Goal: Contribute content

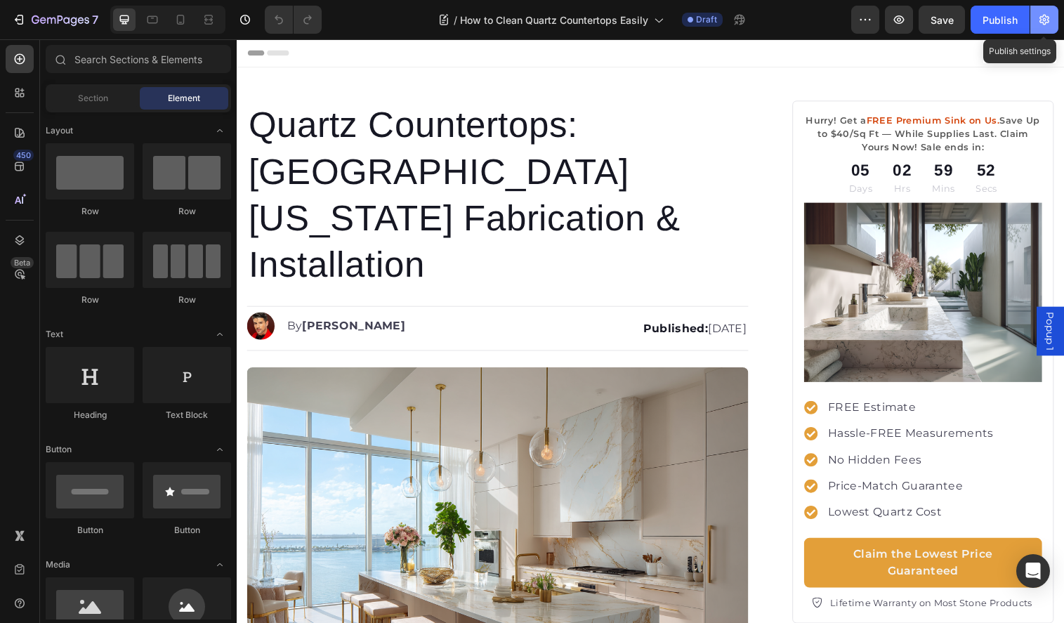
click at [1033, 22] on button "button" at bounding box center [1045, 20] width 28 height 28
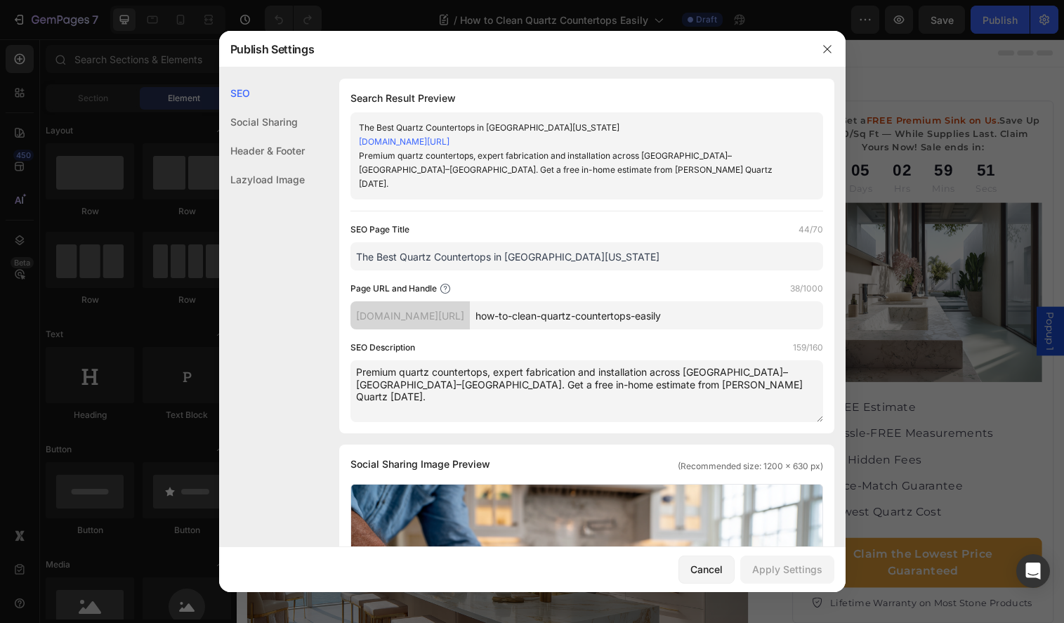
drag, startPoint x: 596, startPoint y: 241, endPoint x: 272, endPoint y: 223, distance: 324.4
paste input "How to Clean Quartz Countertops Easily | Griffin Quartz"
drag, startPoint x: 544, startPoint y: 242, endPoint x: 690, endPoint y: 242, distance: 145.4
click at [690, 242] on input "How to Clean Quartz Countertops Easily | Griffin Quartz" at bounding box center [587, 256] width 473 height 28
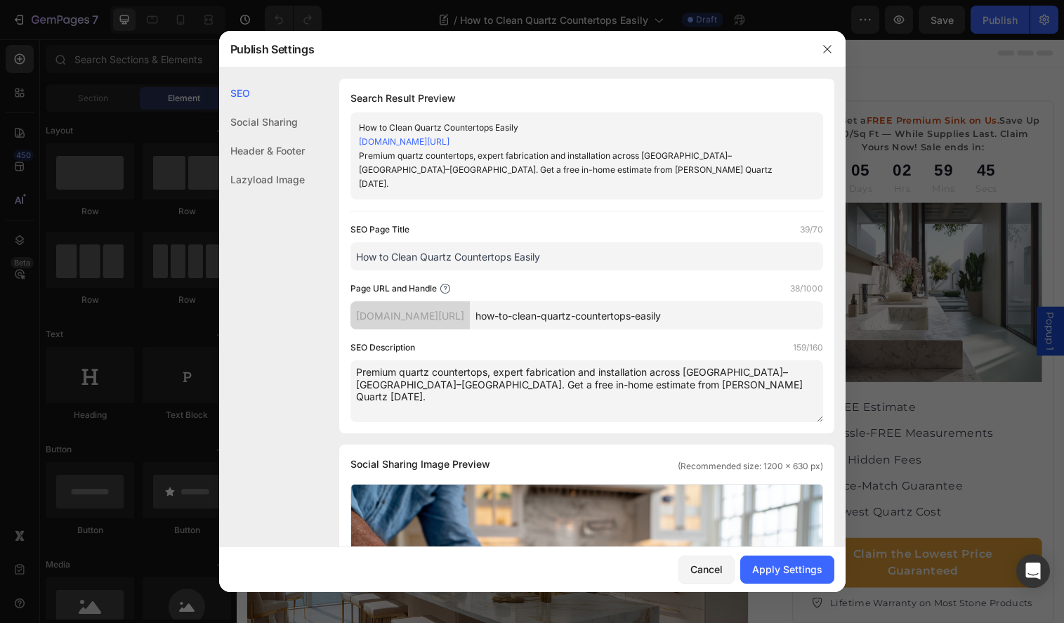
type input "How to Clean Quartz Countertops Easily"
drag, startPoint x: 677, startPoint y: 370, endPoint x: 218, endPoint y: 297, distance: 464.6
click at [218, 297] on div "Publish Settings SEO Social Sharing Header & Footer Lazyload Image SEO Search R…" at bounding box center [532, 311] width 1064 height 623
paste textarea "Learn how to clean quartz countertops the right way. Keep your surfaces spotles…"
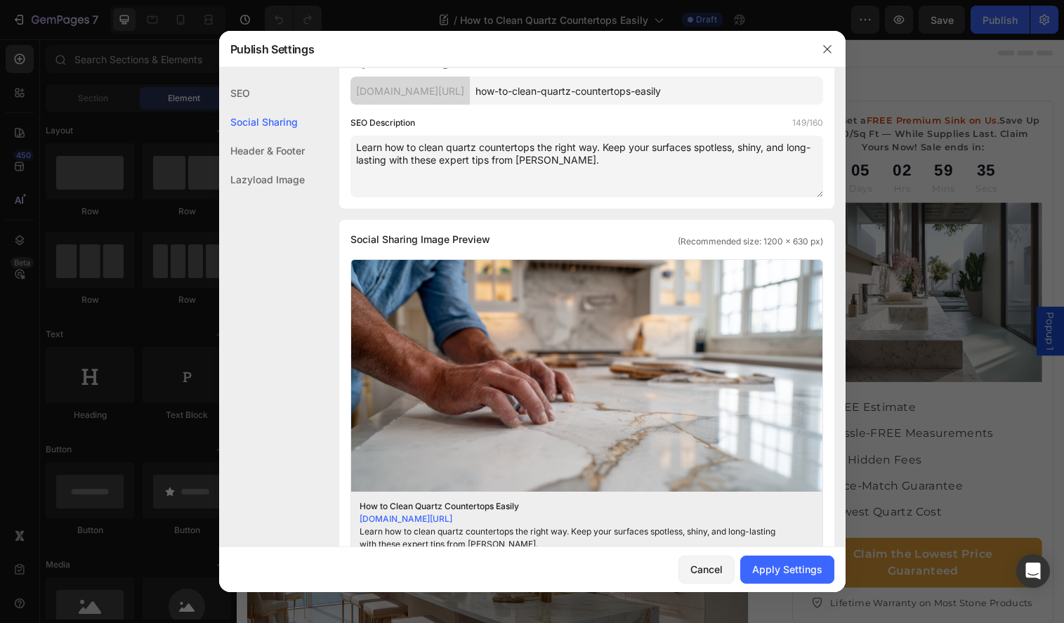
scroll to position [226, 0]
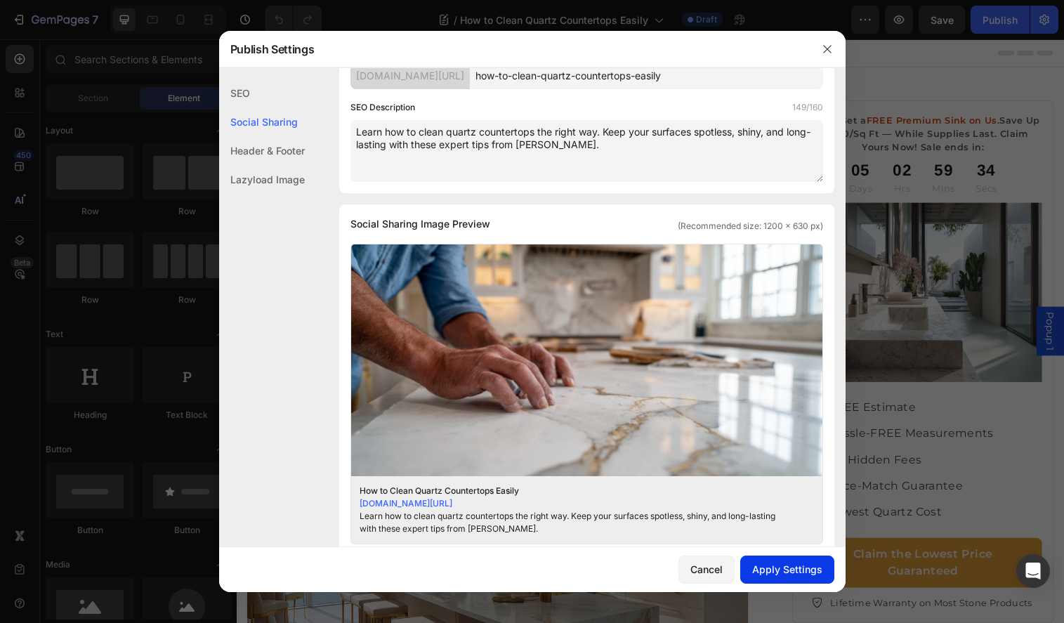
type textarea "Learn how to clean quartz countertops the right way. Keep your surfaces spotles…"
click at [791, 568] on div "Apply Settings" at bounding box center [787, 569] width 70 height 15
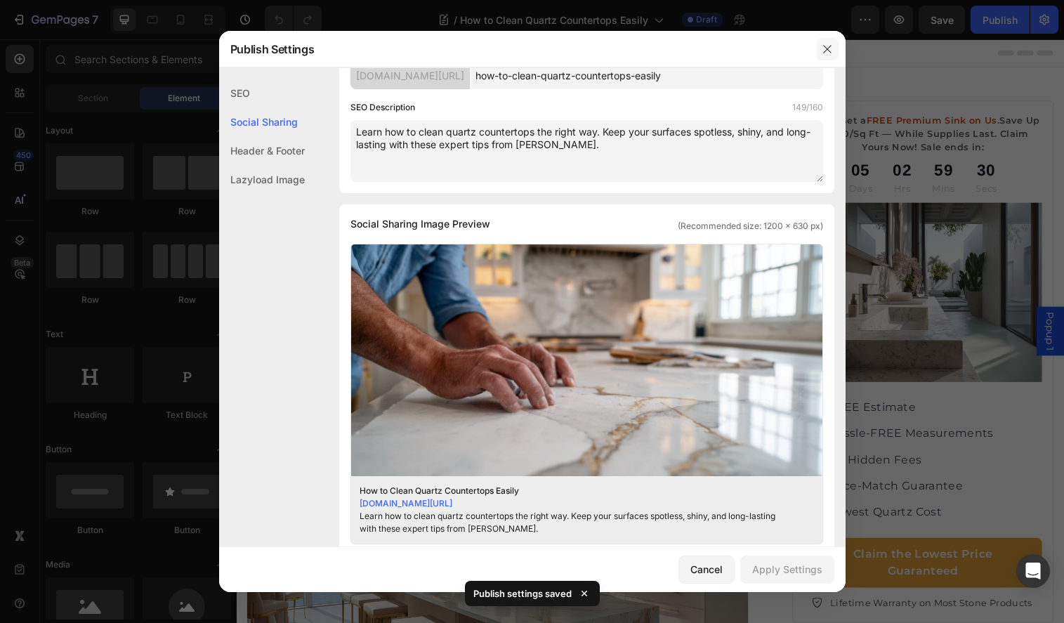
click at [830, 44] on icon "button" at bounding box center [827, 49] width 11 height 11
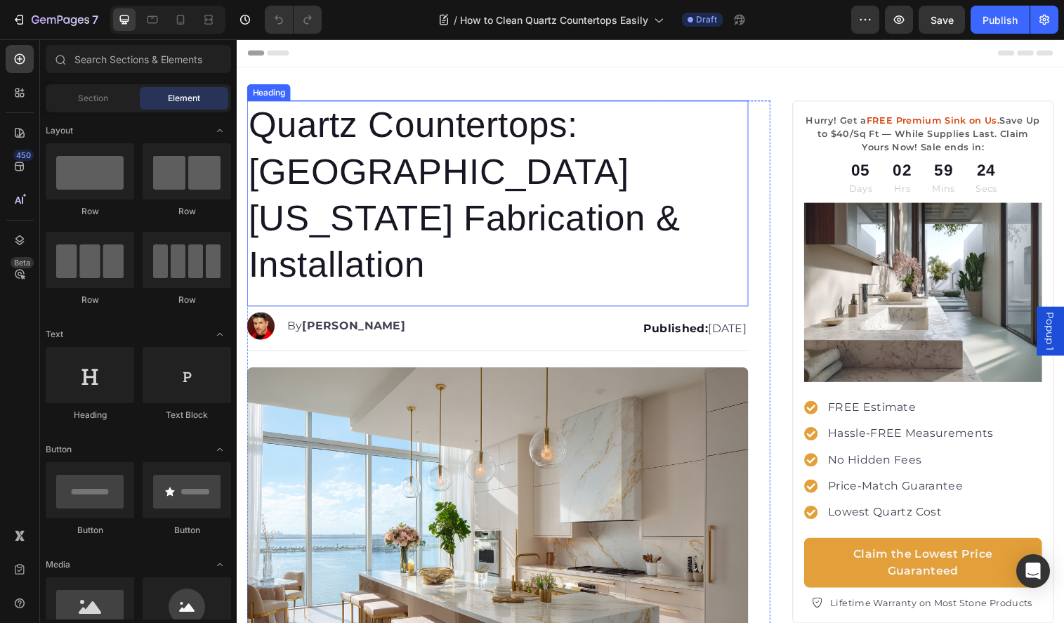
click at [310, 150] on h1 "Quartz Countertops: South Florida Fabrication & Installation" at bounding box center [502, 198] width 511 height 193
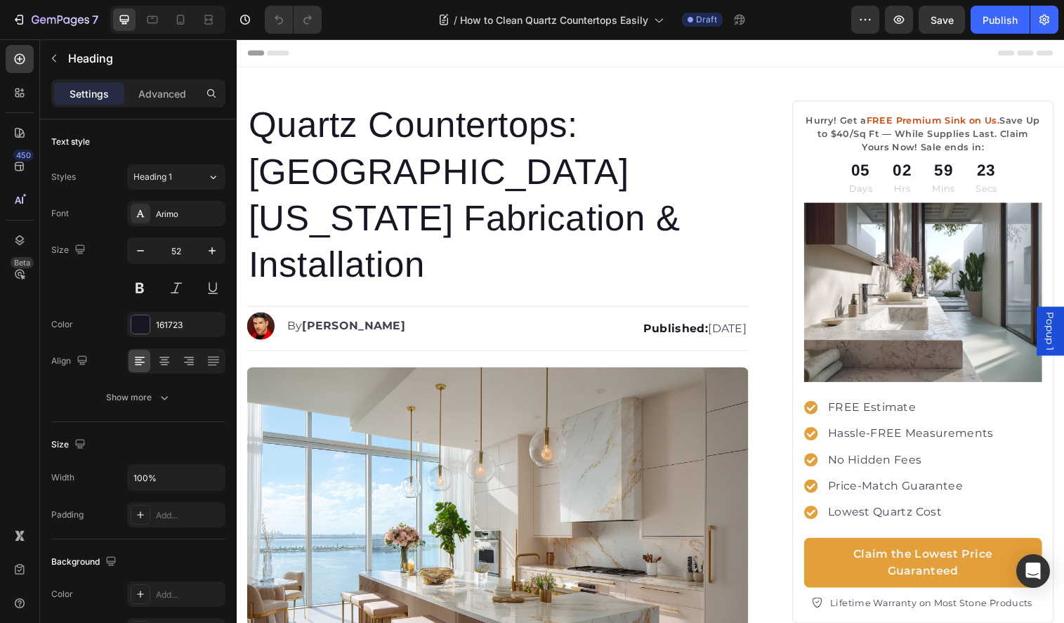
click at [301, 134] on div at bounding box center [301, 134] width 0 height 0
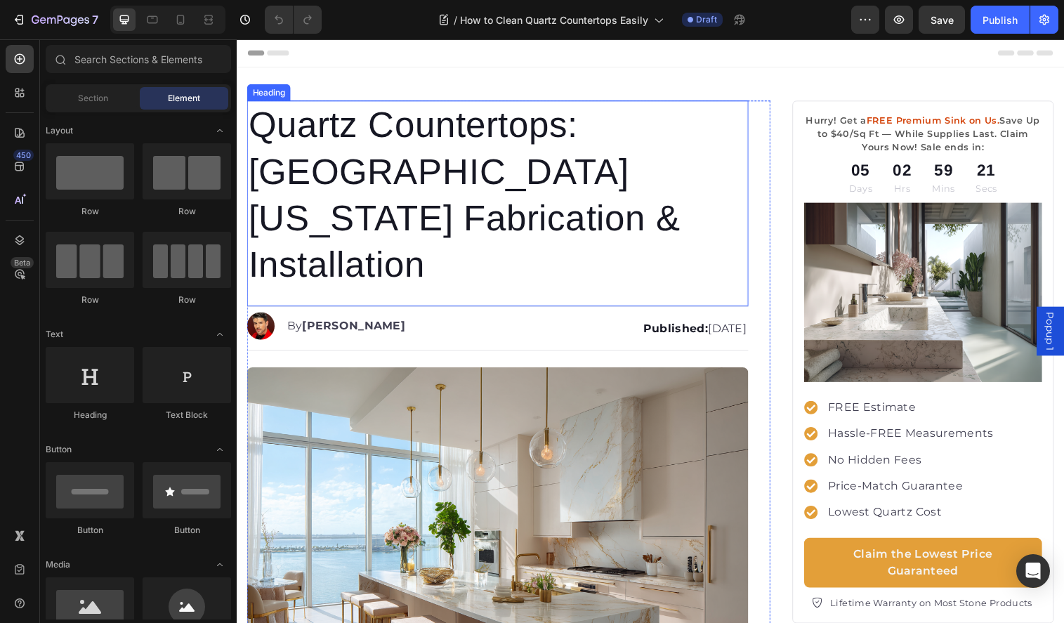
click at [400, 225] on p "Quartz Countertops: South Florida Fabrication & Installation" at bounding box center [503, 198] width 508 height 190
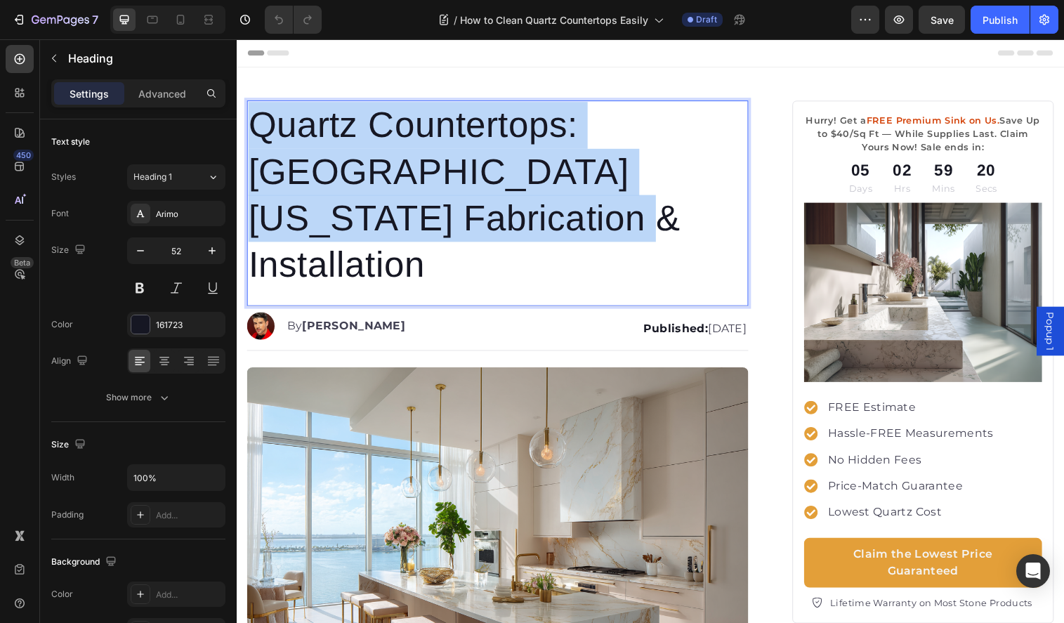
drag, startPoint x: 438, startPoint y: 225, endPoint x: 250, endPoint y: 115, distance: 217.3
click at [250, 115] on p "Quartz Countertops: South Florida Fabrication & Installation" at bounding box center [503, 198] width 508 height 190
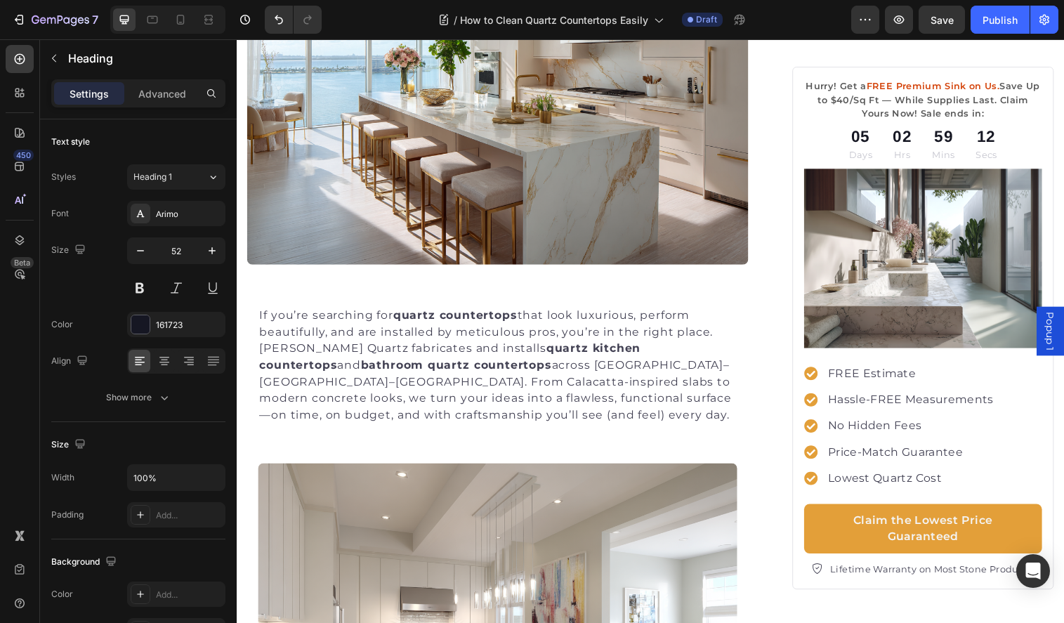
scroll to position [450, 0]
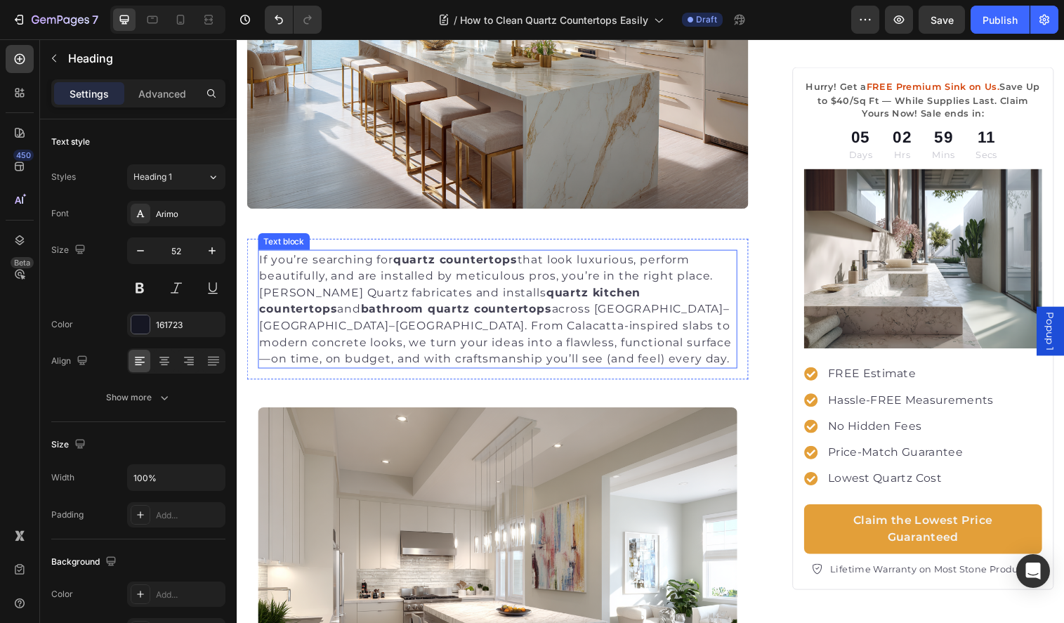
click at [447, 317] on strong "bathroom quartz countertops" at bounding box center [460, 314] width 195 height 13
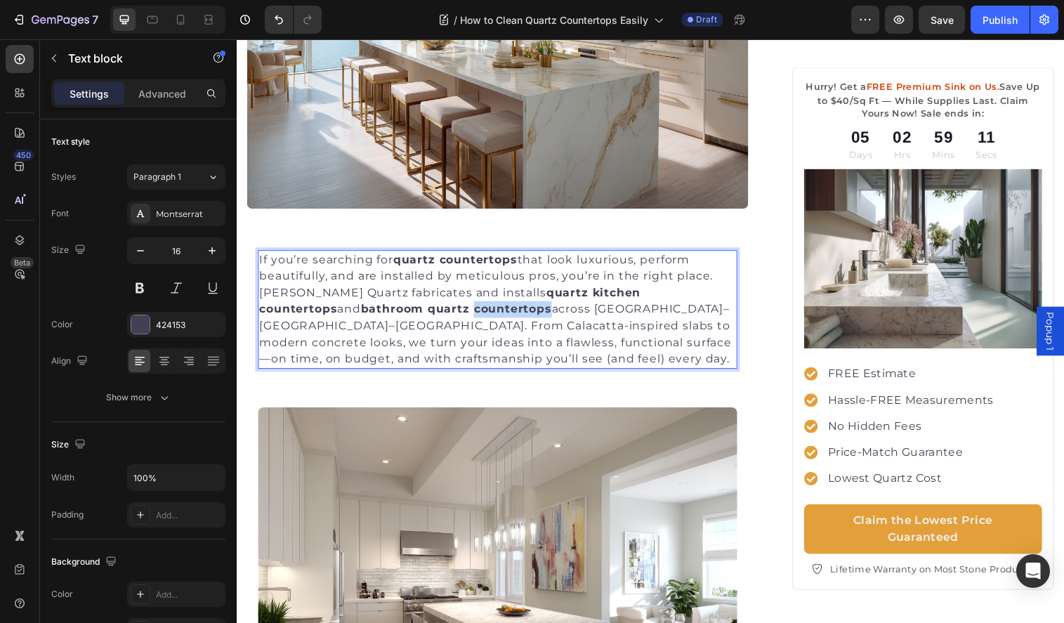
click at [447, 317] on strong "bathroom quartz countertops" at bounding box center [460, 314] width 195 height 13
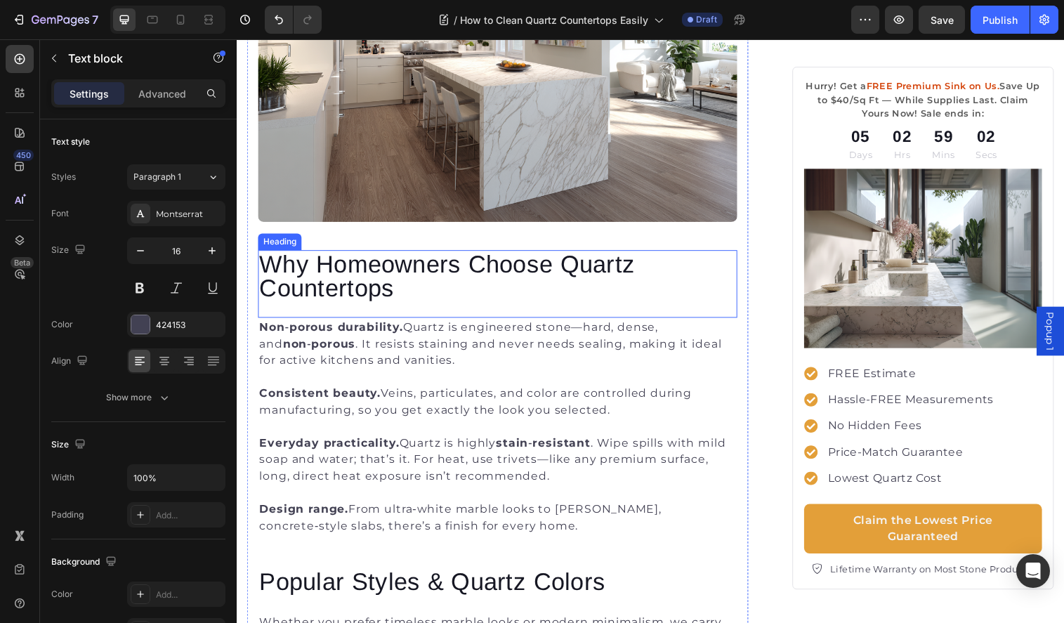
click at [541, 282] on h2 "Why Homeowners Choose Quartz Countertops" at bounding box center [503, 280] width 488 height 52
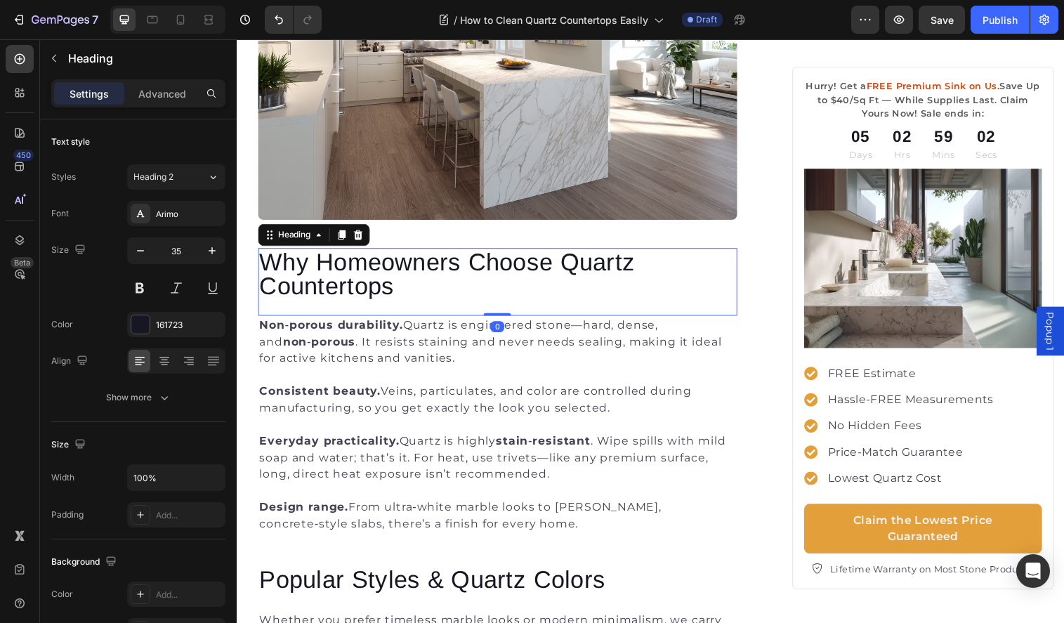
click at [541, 282] on h2 "Why Homeowners Choose Quartz Countertops" at bounding box center [503, 278] width 488 height 52
click at [541, 282] on p "Why Homeowners Choose Quartz Countertops" at bounding box center [502, 278] width 485 height 49
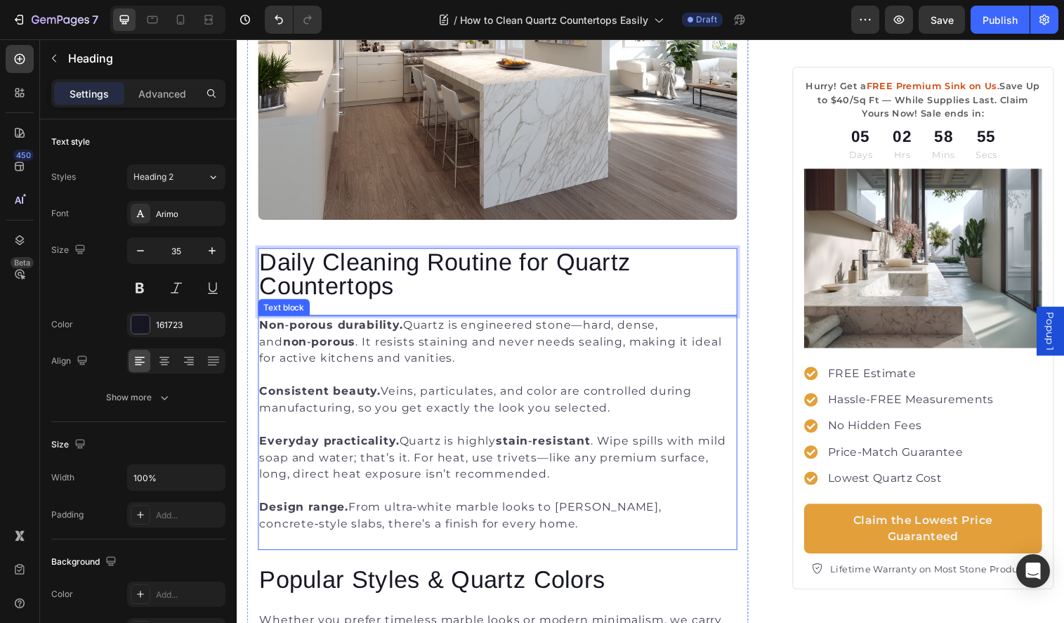
click at [398, 438] on p at bounding box center [502, 432] width 485 height 17
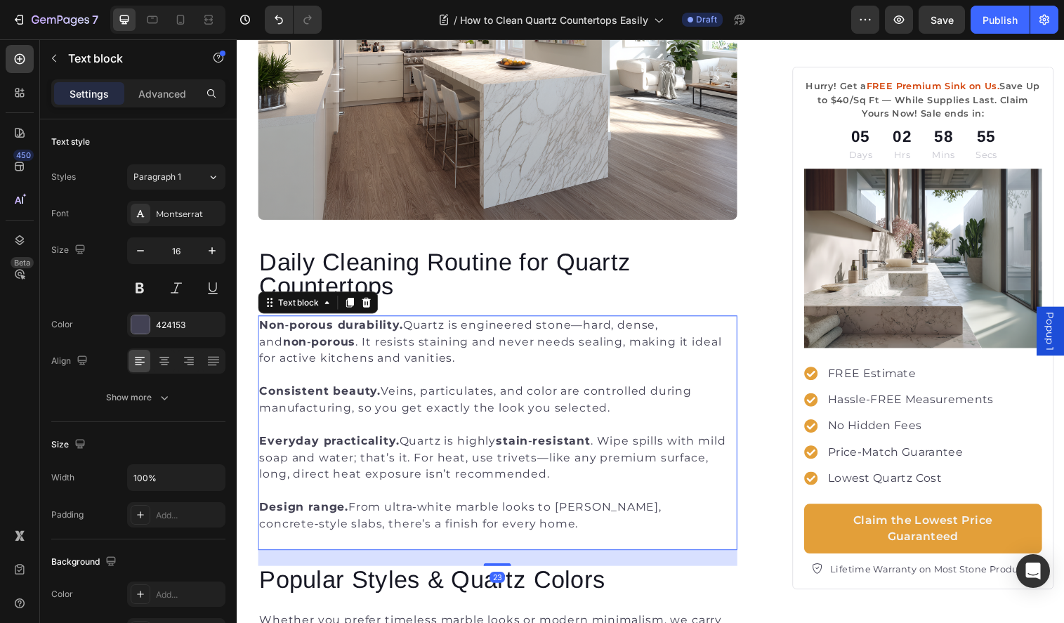
click at [398, 438] on p "Rich Text Editor. Editing area: main" at bounding box center [502, 432] width 485 height 17
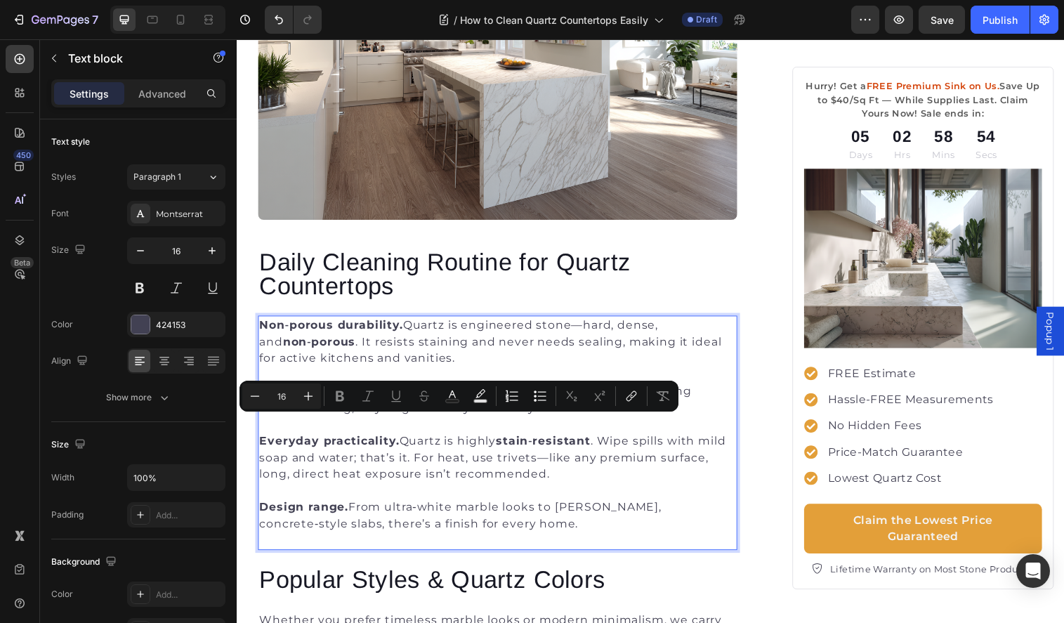
click at [426, 514] on p "Design range. From ultra‑white marble looks to moody, concrete‑style slabs, the…" at bounding box center [502, 525] width 485 height 34
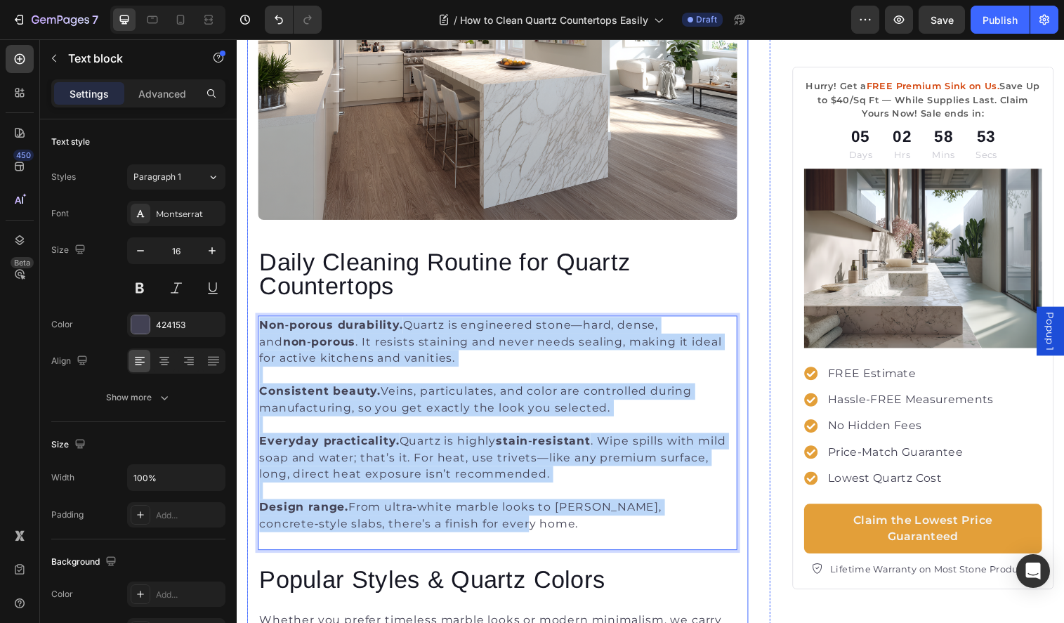
drag, startPoint x: 465, startPoint y: 528, endPoint x: 254, endPoint y: 323, distance: 294.1
click at [254, 323] on div "Image Daily Cleaning Routine for Quartz Countertops Heading Non‑porous durabili…" at bounding box center [502, 476] width 511 height 1294
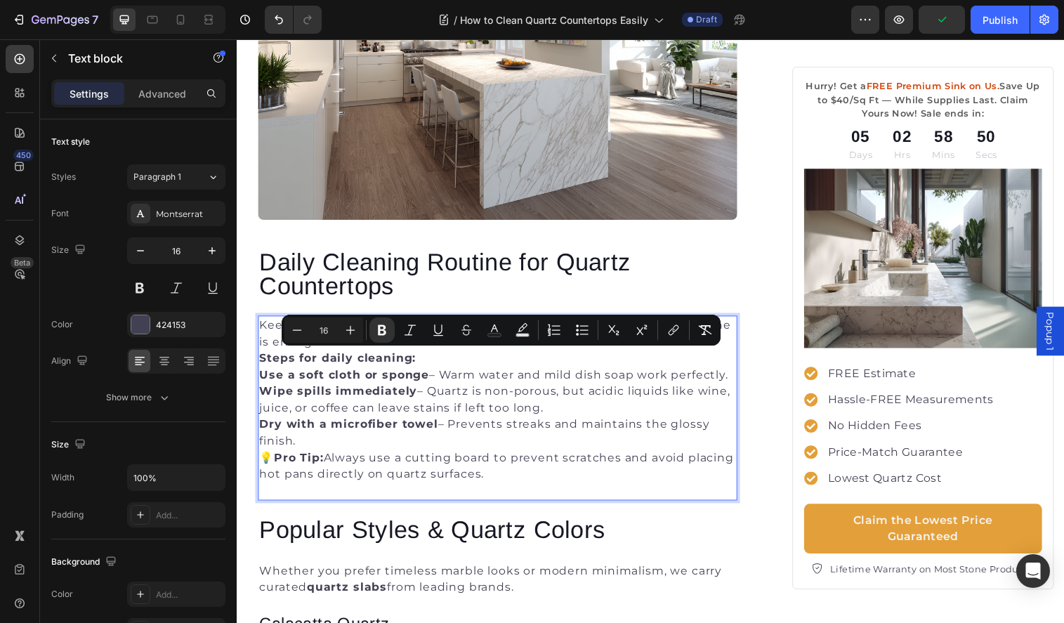
drag, startPoint x: 289, startPoint y: 360, endPoint x: 354, endPoint y: 439, distance: 101.8
click at [354, 439] on div "Keeping quartz clean doesn’t have to be complicated. A simple daily routine is …" at bounding box center [503, 415] width 488 height 188
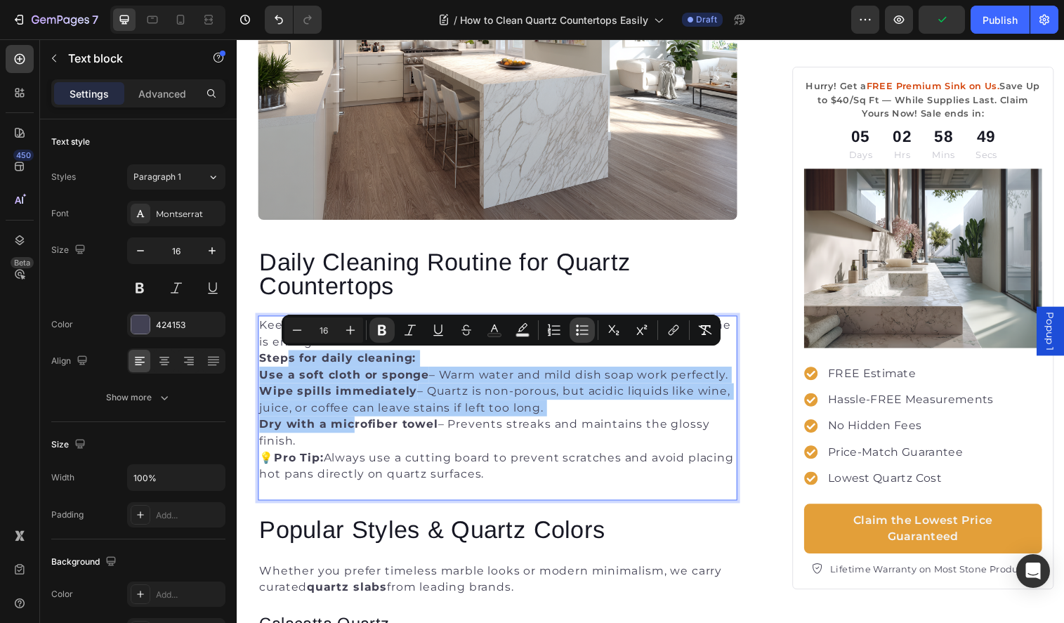
click at [579, 334] on icon "Editor contextual toolbar" at bounding box center [582, 330] width 14 height 14
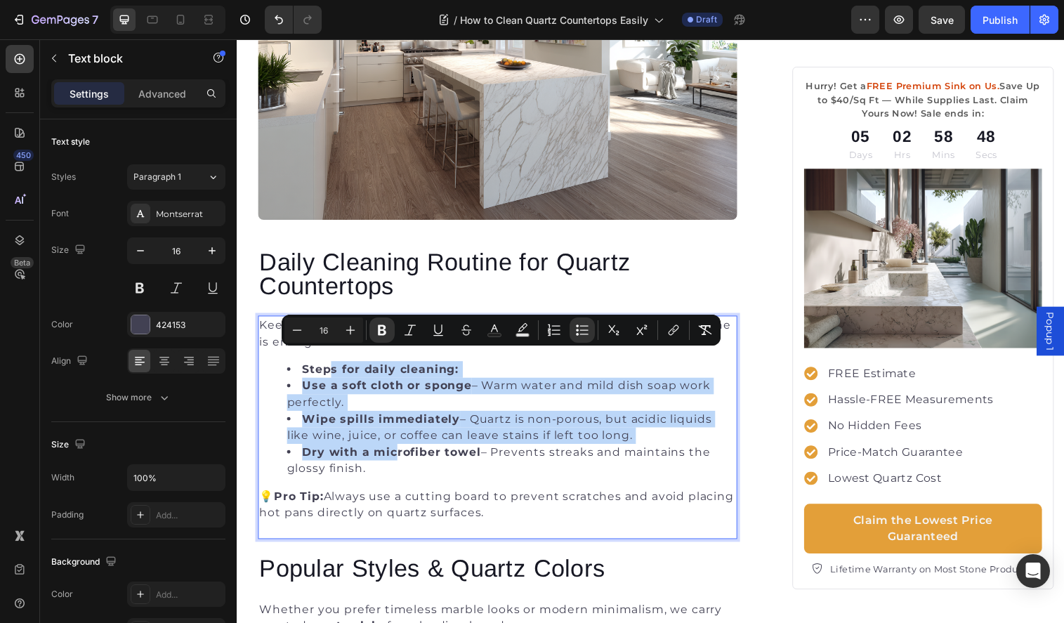
click at [533, 422] on li "Wipe spills immediately – Quartz is non-porous, but acidic liquids like wine, j…" at bounding box center [516, 435] width 457 height 34
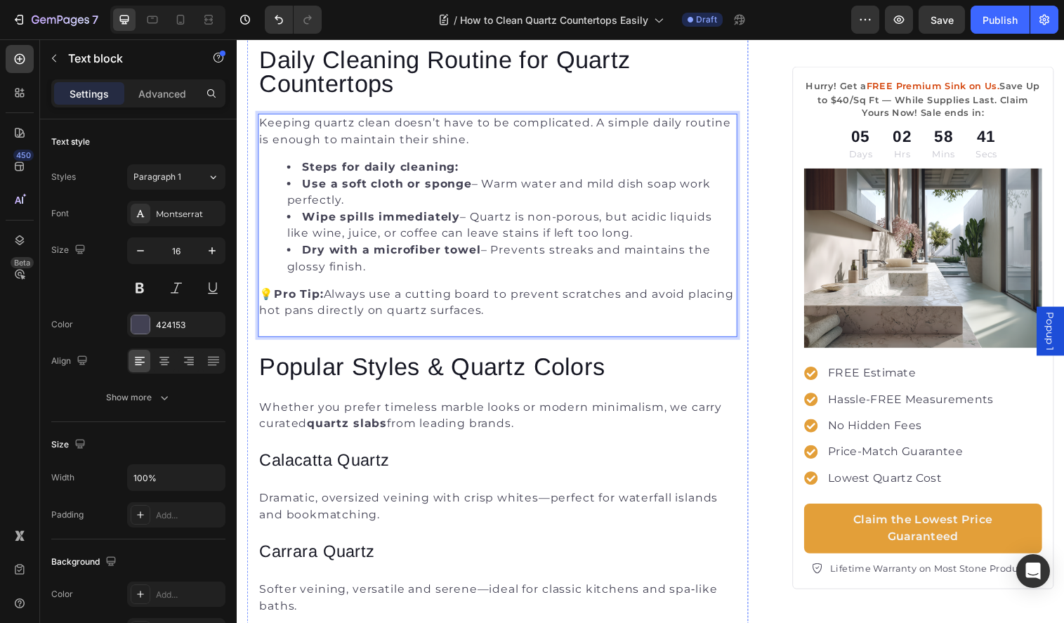
scroll to position [1293, 0]
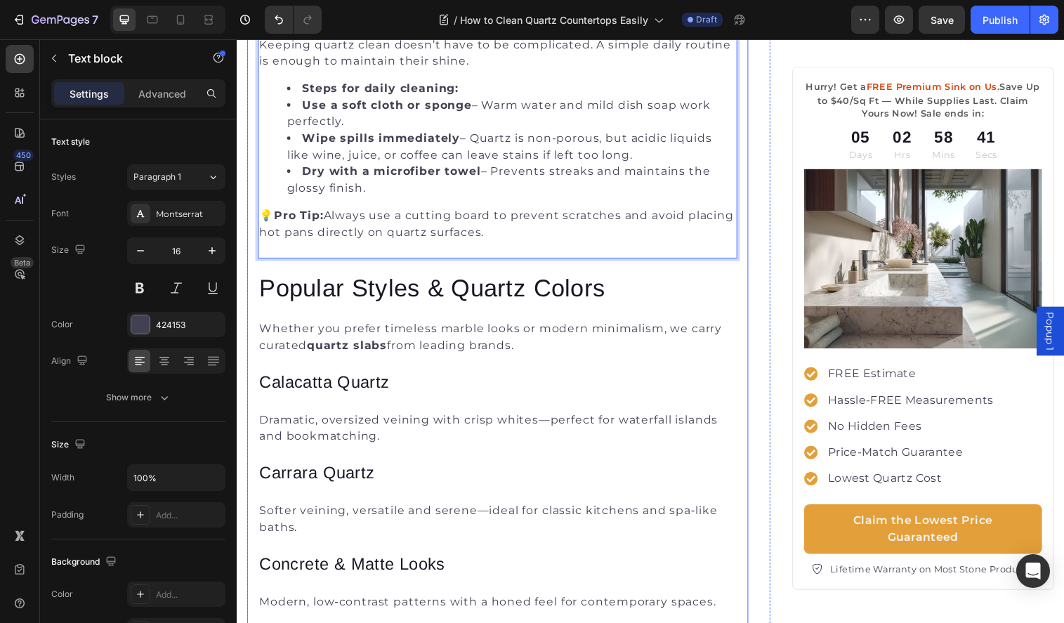
click at [462, 285] on h2 "Popular Styles & Quartz Colors" at bounding box center [503, 292] width 488 height 27
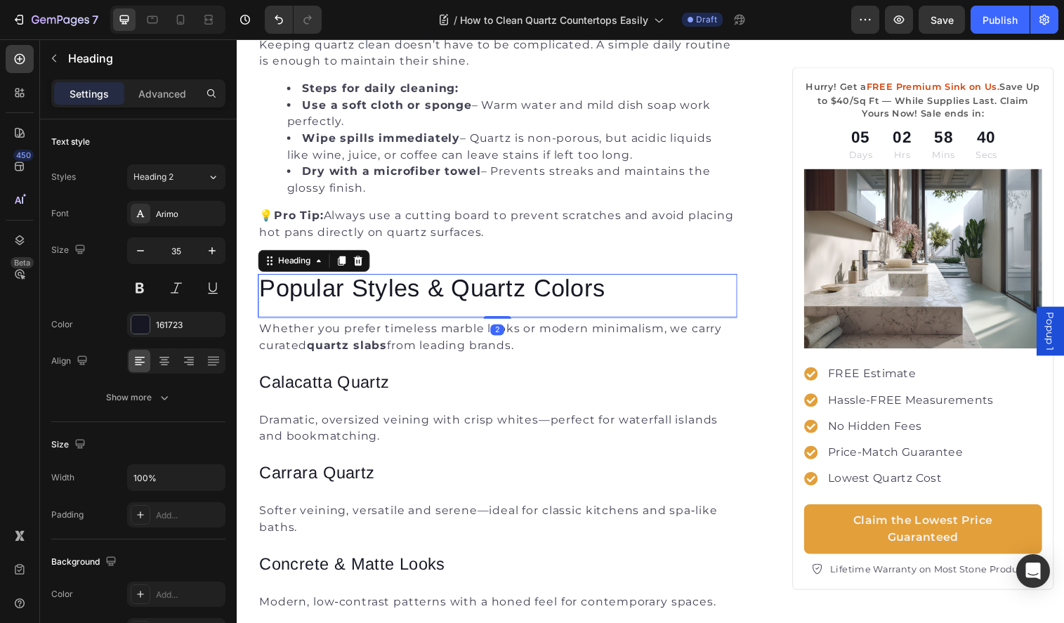
click at [462, 285] on h2 "Popular Styles & Quartz Colors" at bounding box center [503, 292] width 488 height 27
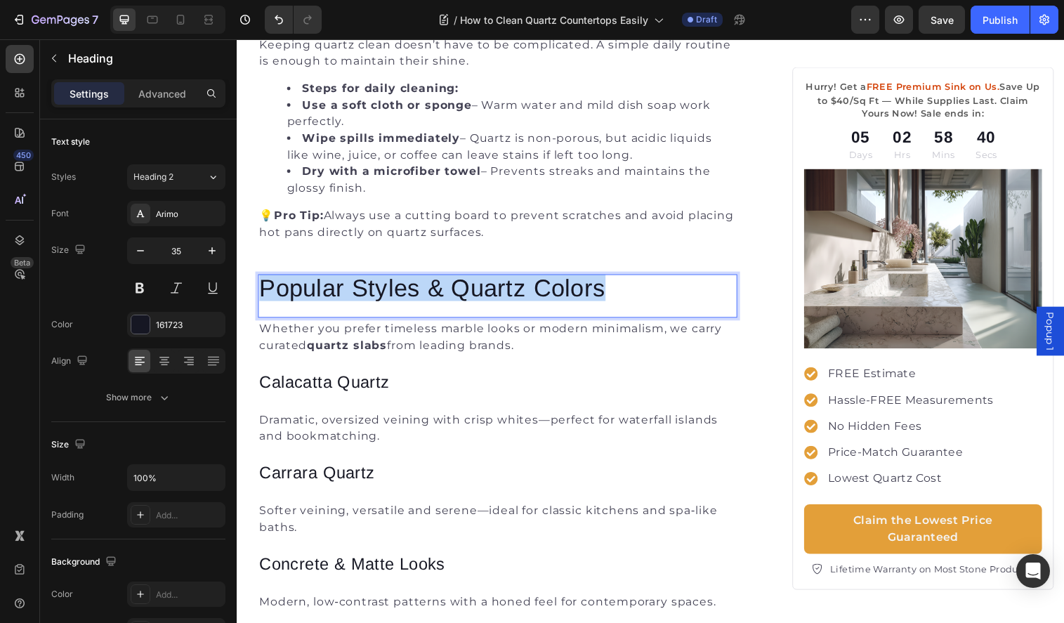
click at [462, 285] on p "Popular Styles & Quartz Colors" at bounding box center [502, 292] width 485 height 25
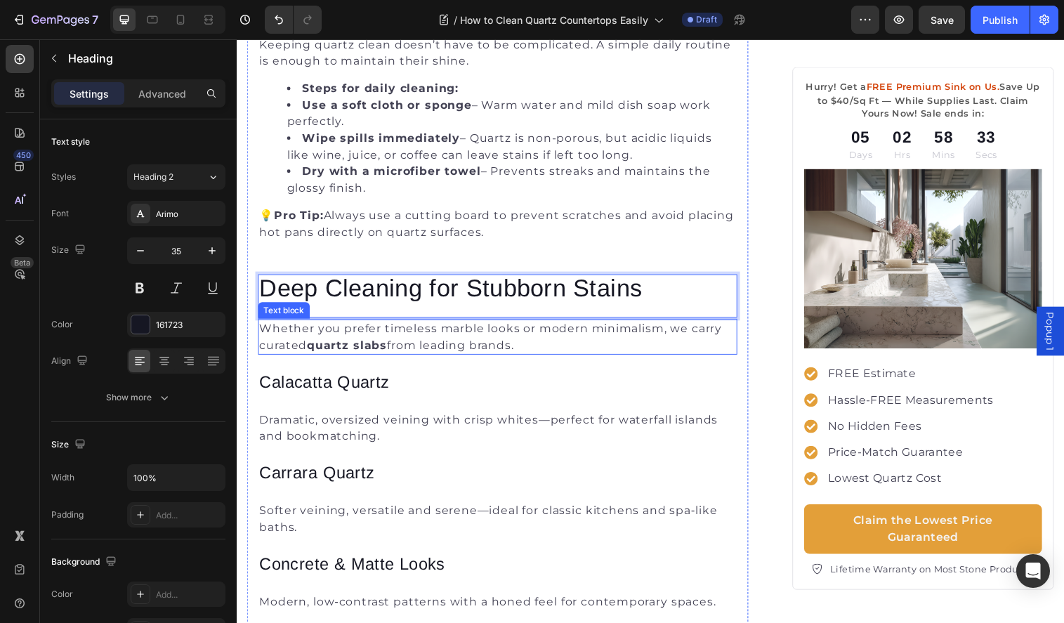
click at [341, 343] on p "Whether you prefer timeless marble looks or modern minimalism, we carry curated…" at bounding box center [502, 343] width 485 height 34
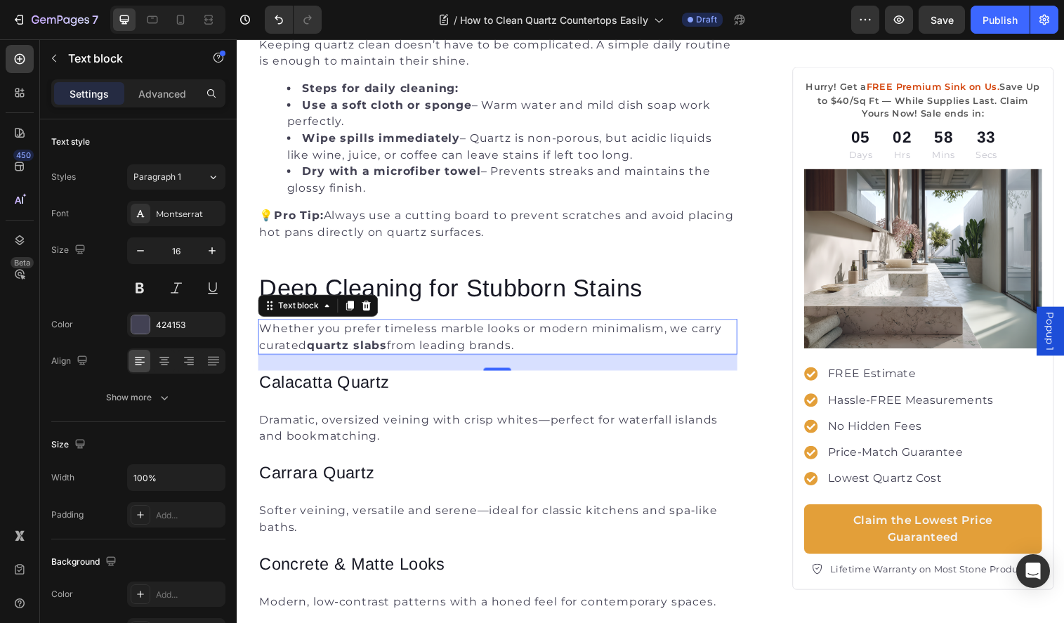
click at [341, 343] on p "Whether you prefer timeless marble looks or modern minimalism, we carry curated…" at bounding box center [502, 343] width 485 height 34
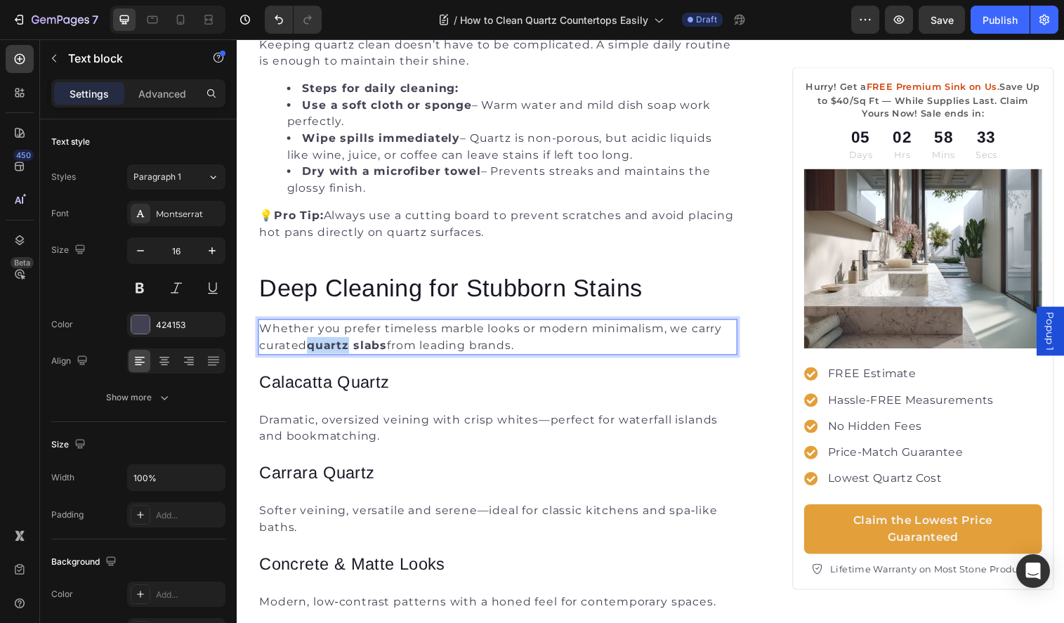
click at [341, 343] on p "Whether you prefer timeless marble looks or modern minimalism, we carry curated…" at bounding box center [502, 343] width 485 height 34
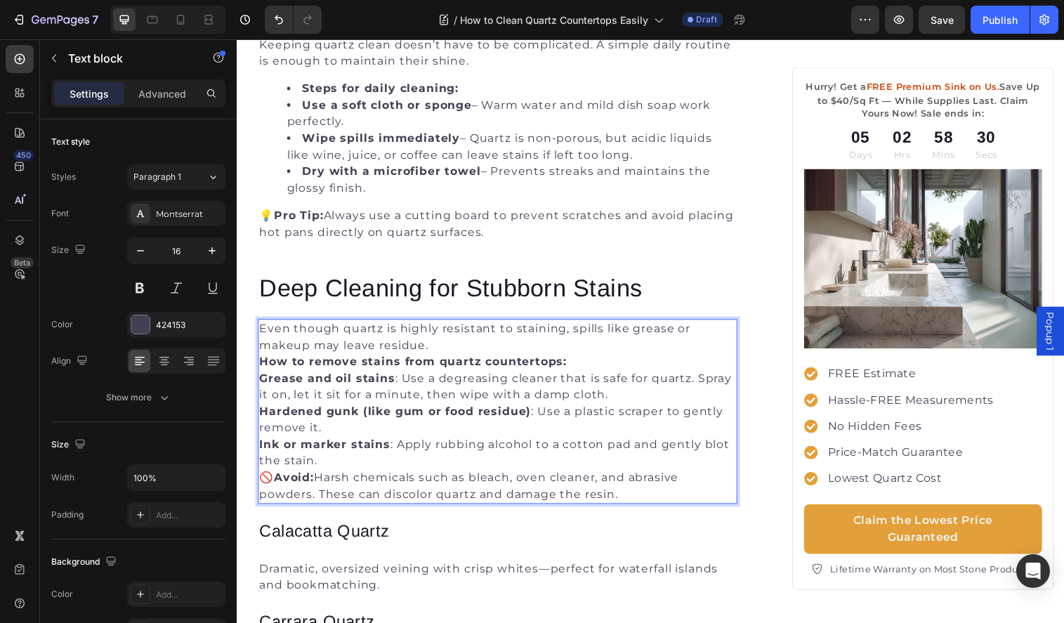
drag, startPoint x: 319, startPoint y: 367, endPoint x: 369, endPoint y: 455, distance: 100.4
click at [369, 455] on div "Even though quartz is highly resistant to staining, spills like grease or makeu…" at bounding box center [503, 419] width 488 height 188
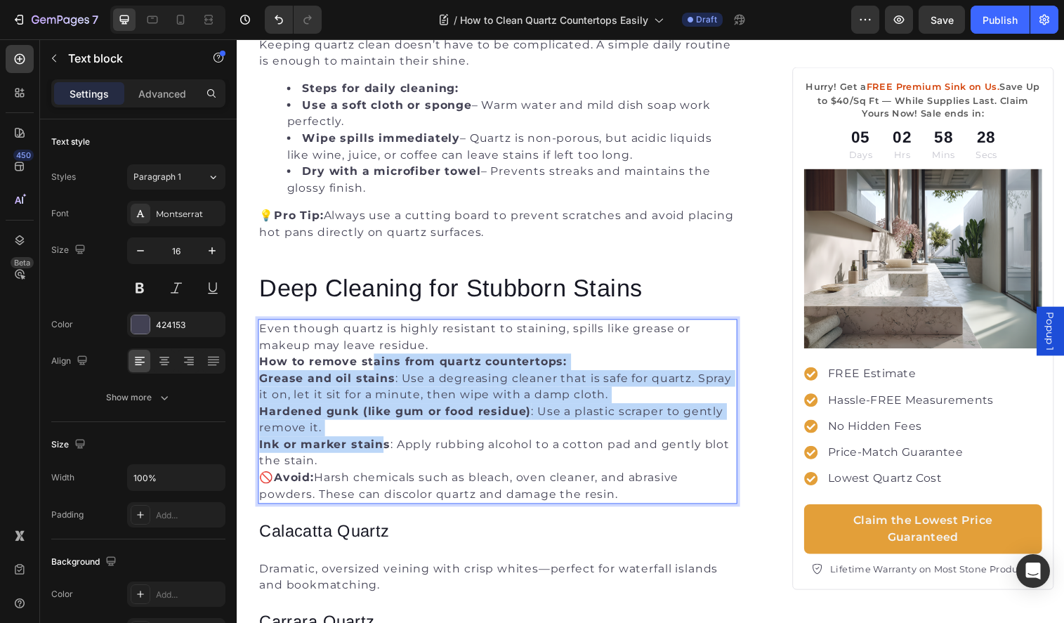
drag, startPoint x: 372, startPoint y: 367, endPoint x: 389, endPoint y: 448, distance: 81.7
click at [389, 448] on div "Even though quartz is highly resistant to staining, spills like grease or makeu…" at bounding box center [503, 419] width 488 height 188
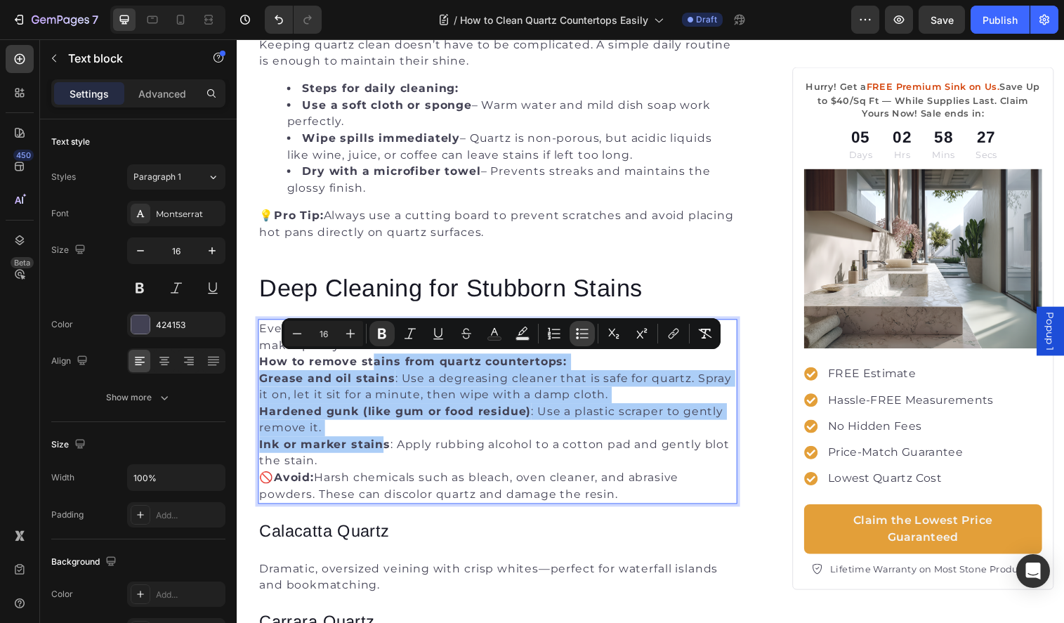
click at [582, 337] on icon "Editor contextual toolbar" at bounding box center [584, 337] width 8 height 1
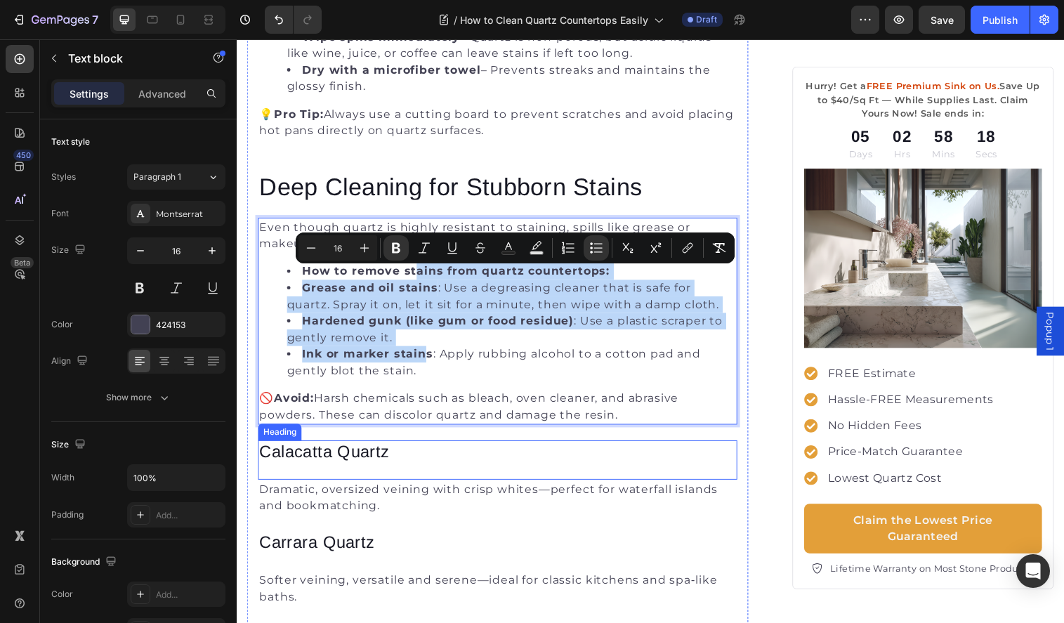
scroll to position [1391, 0]
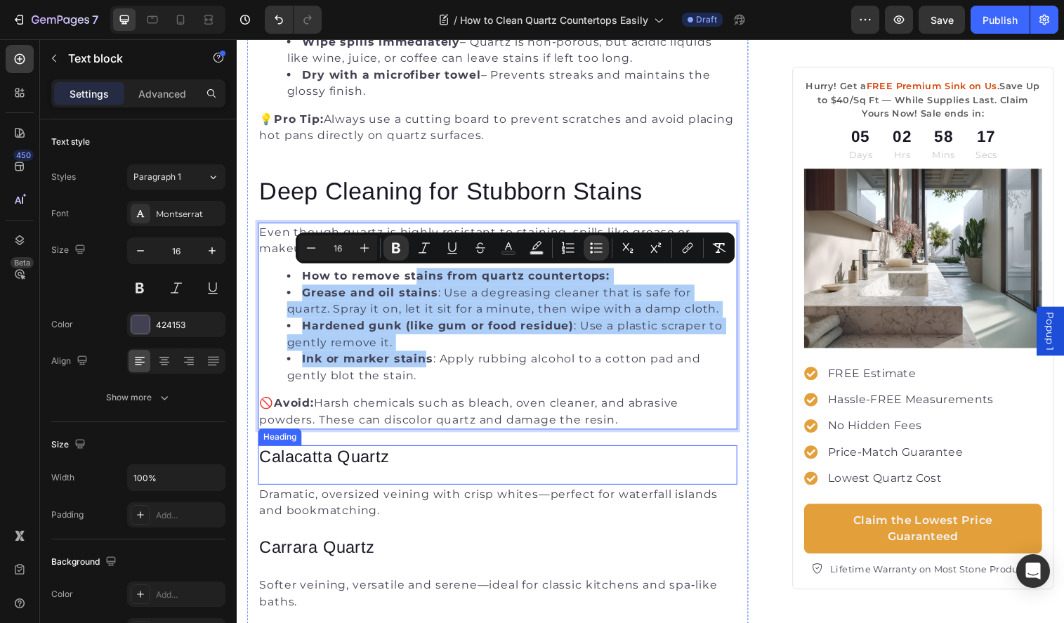
click at [435, 457] on h3 "Calacatta Quartz" at bounding box center [503, 464] width 488 height 23
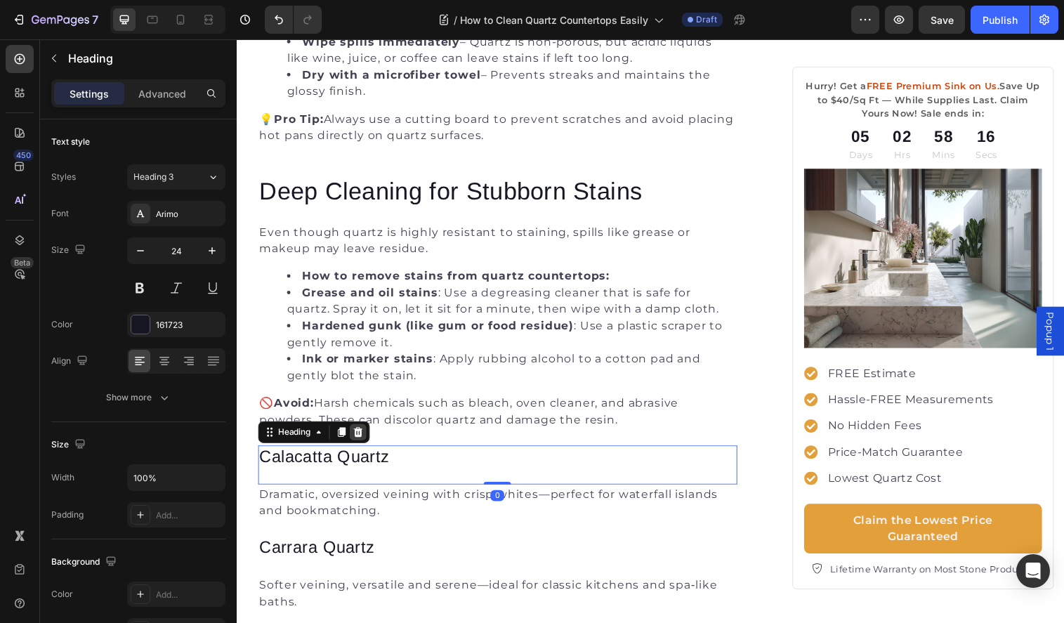
click at [361, 440] on icon at bounding box center [360, 440] width 9 height 10
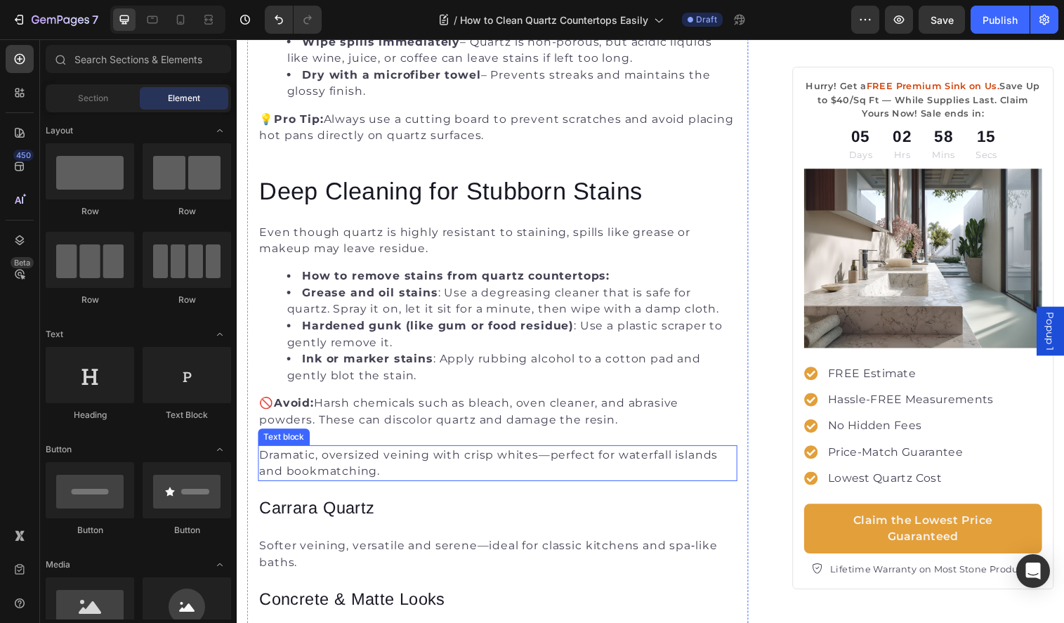
click at [405, 464] on p "Dramatic, oversized veining with crisp whites—perfect for waterfall islands and…" at bounding box center [502, 472] width 485 height 34
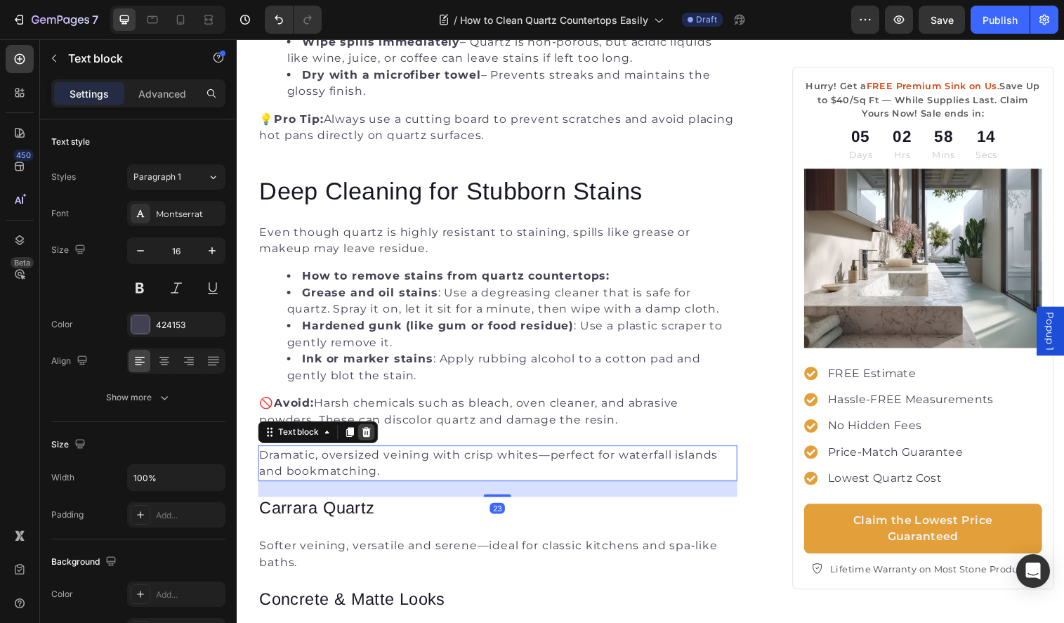
click at [368, 437] on icon at bounding box center [369, 440] width 9 height 10
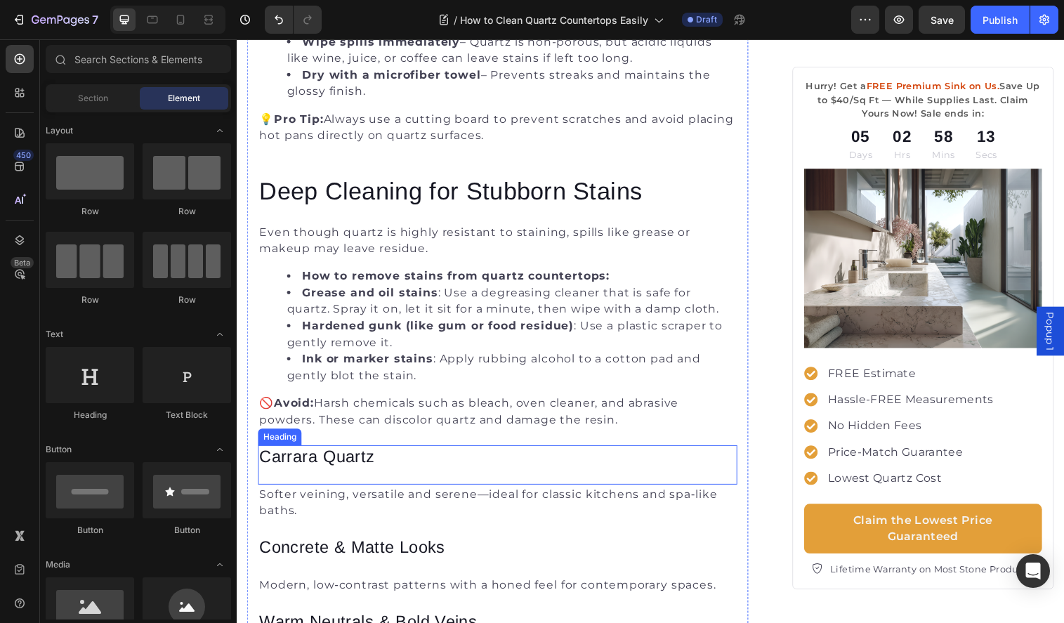
click at [384, 466] on h3 "Carrara Quartz" at bounding box center [503, 464] width 488 height 23
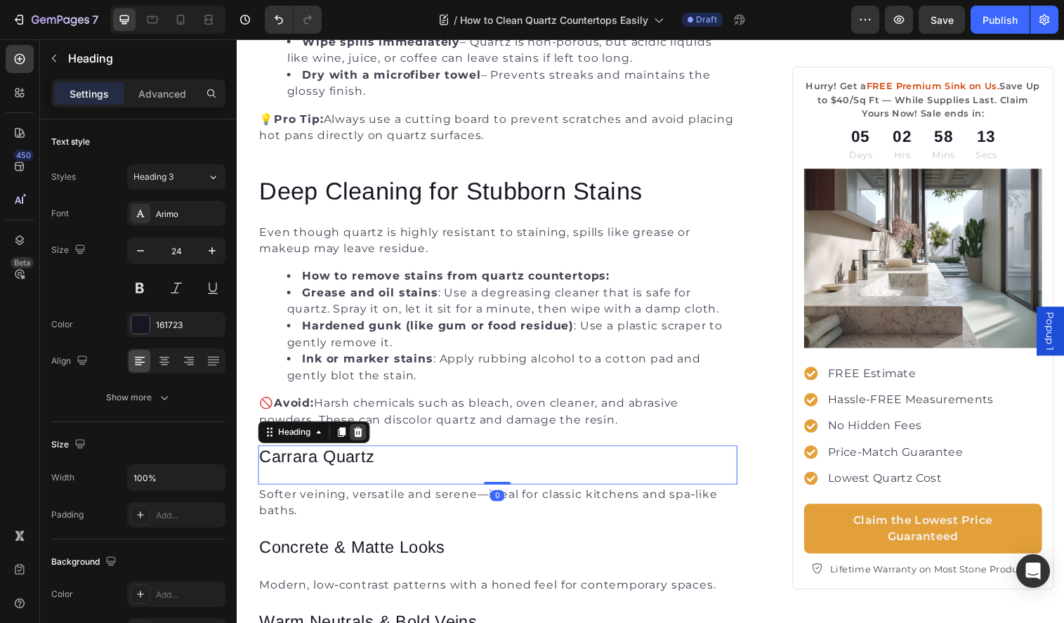
click at [357, 437] on icon at bounding box center [360, 439] width 11 height 11
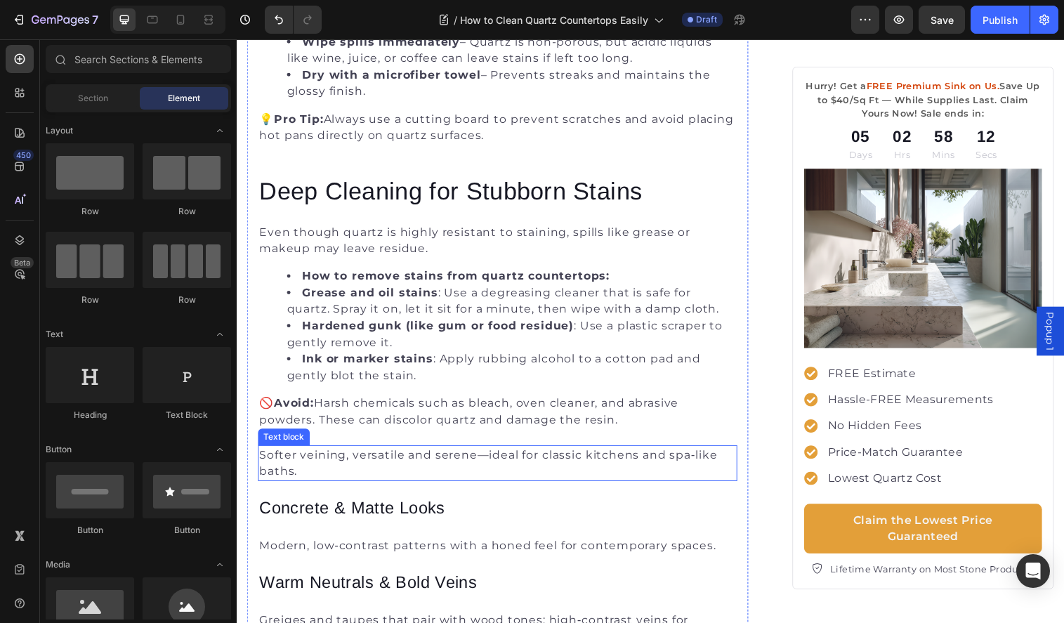
click at [372, 464] on p "Softer veining, versatile and serene—ideal for classic kitchens and spa‑like ba…" at bounding box center [502, 472] width 485 height 34
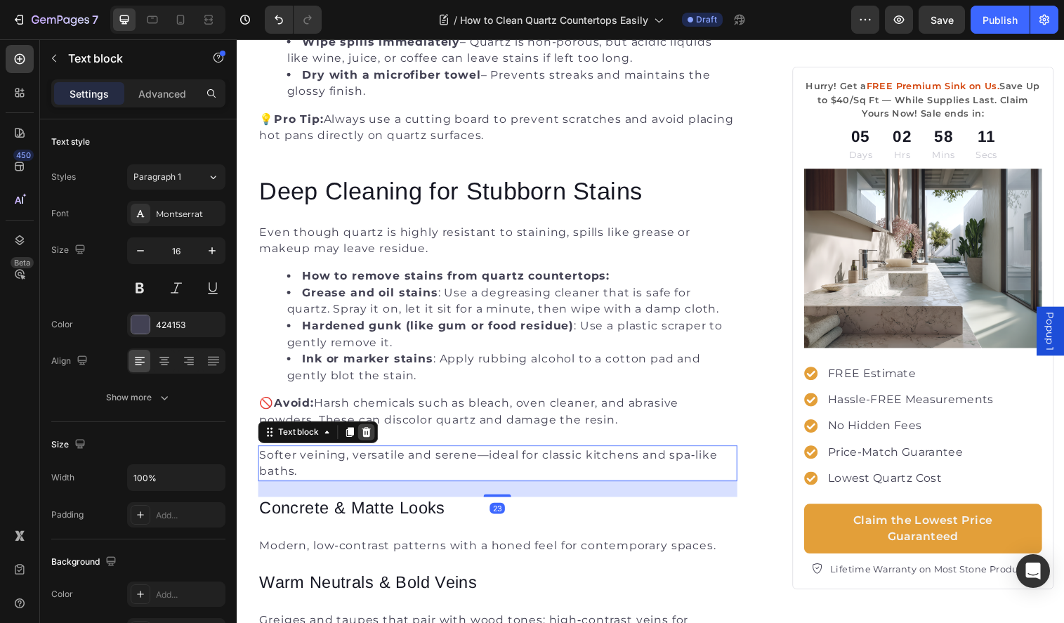
click at [367, 438] on icon at bounding box center [369, 440] width 9 height 10
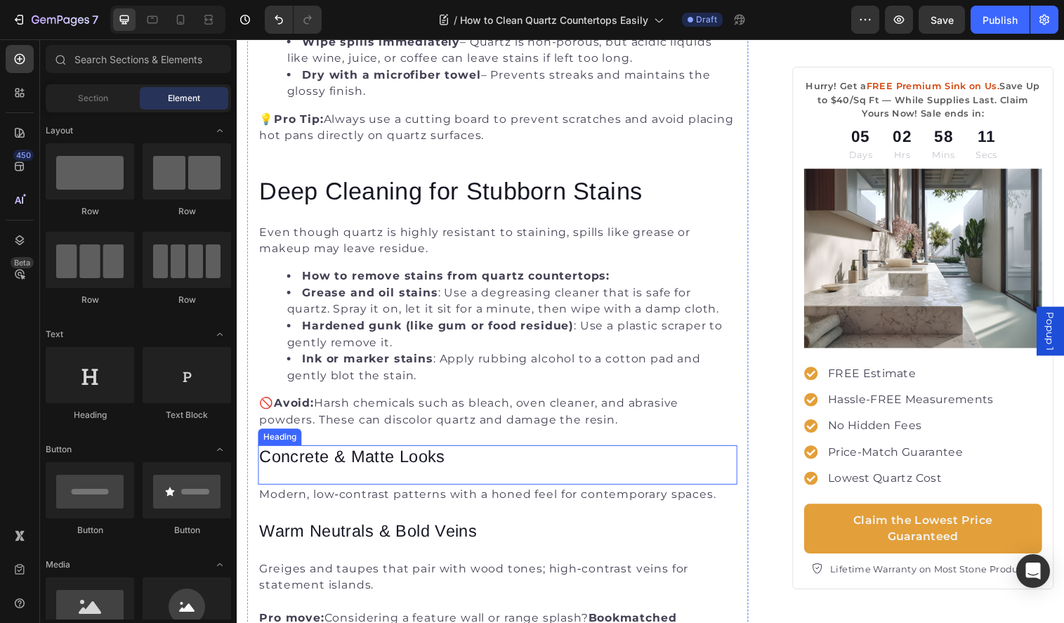
click at [376, 471] on h3 "Concrete & Matte Looks" at bounding box center [503, 464] width 488 height 23
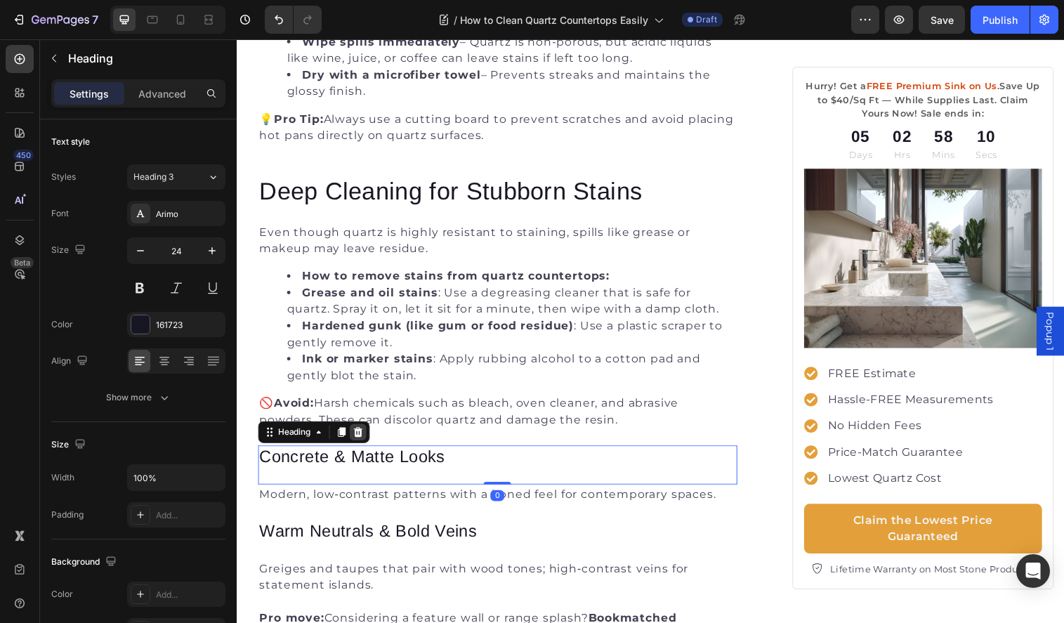
click at [360, 441] on icon at bounding box center [360, 440] width 9 height 10
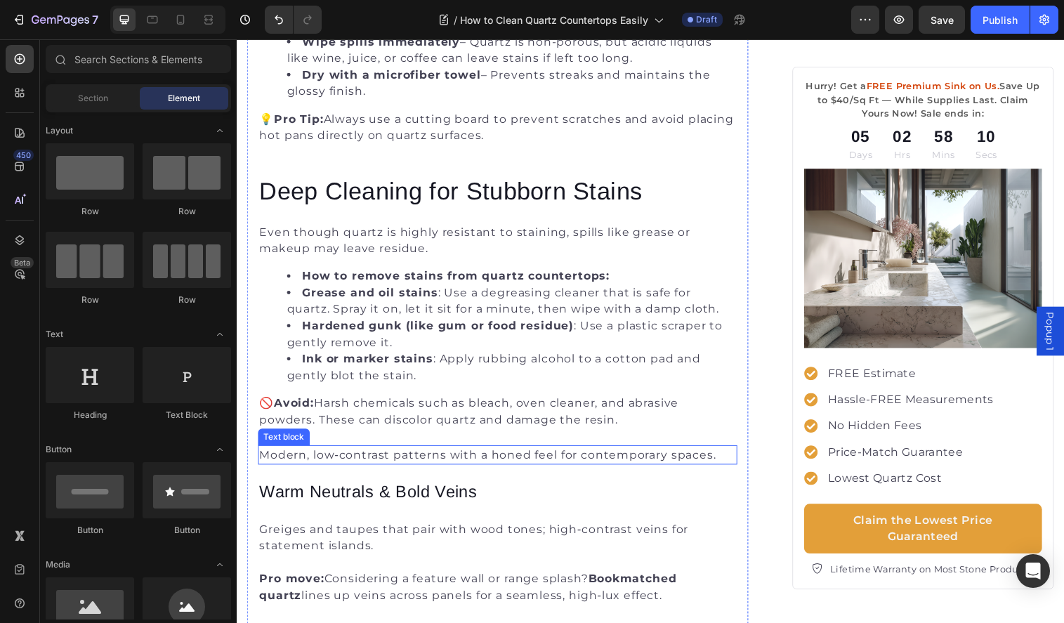
click at [367, 469] on p "Modern, low‑contrast patterns with a honed feel for contemporary spaces." at bounding box center [502, 463] width 485 height 17
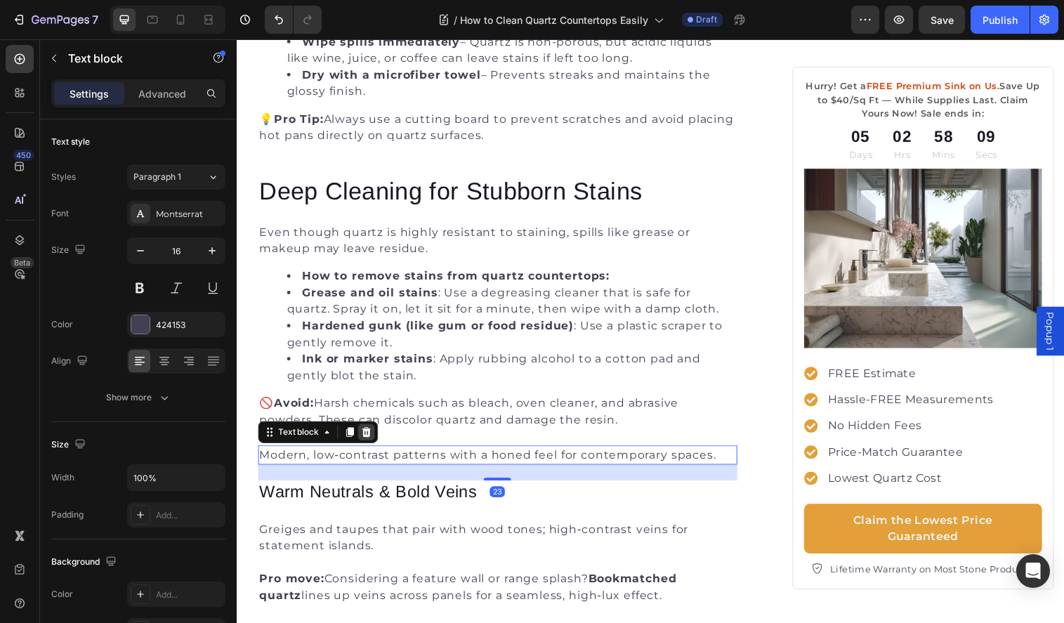
click at [367, 437] on icon at bounding box center [369, 440] width 9 height 10
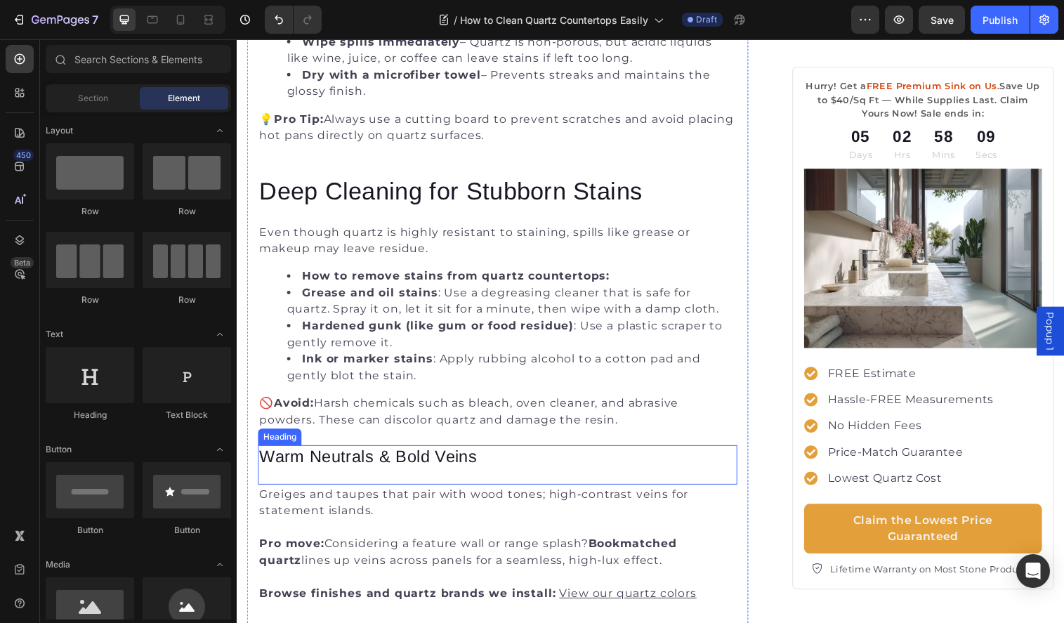
click at [376, 459] on h3 "Warm Neutrals & Bold Veins" at bounding box center [503, 464] width 488 height 23
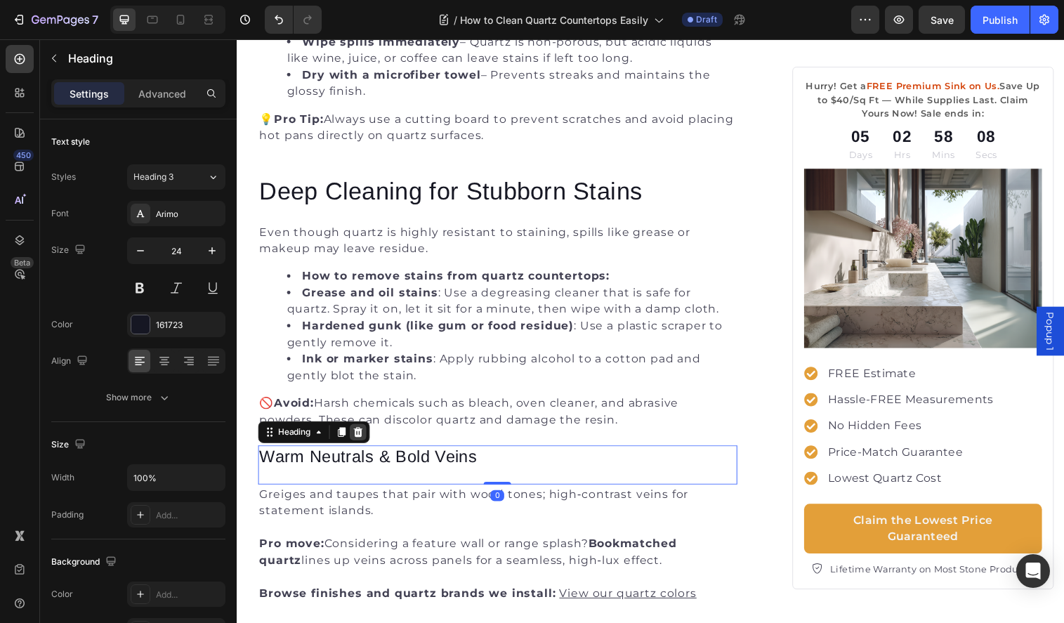
click at [360, 442] on icon at bounding box center [360, 440] width 9 height 10
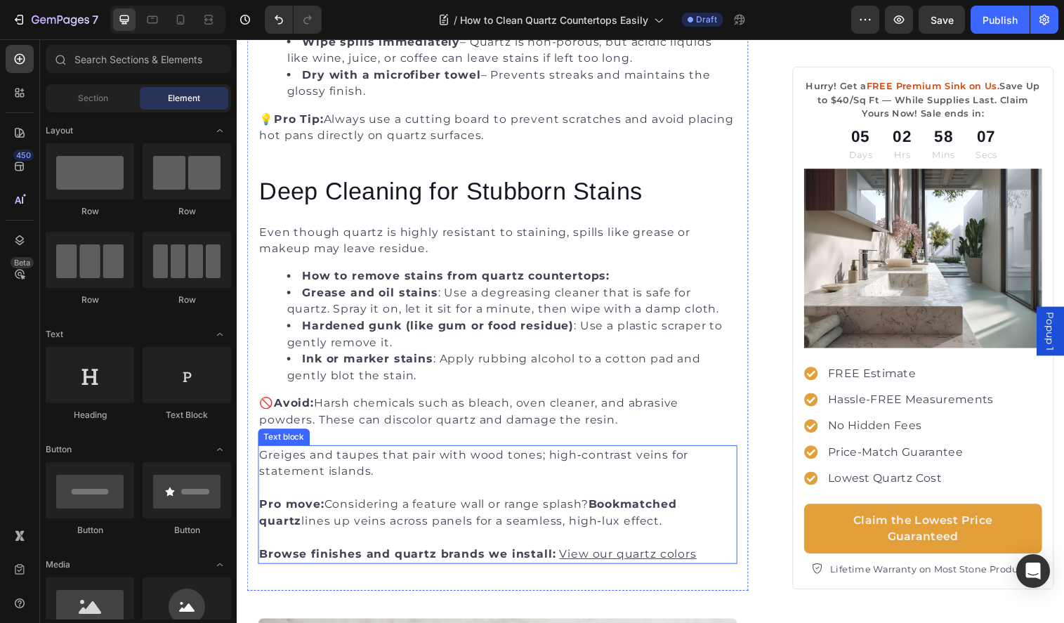
click at [371, 463] on p "Greiges and taupes that pair with wood tones; high‑contrast veins for statement…" at bounding box center [502, 472] width 485 height 34
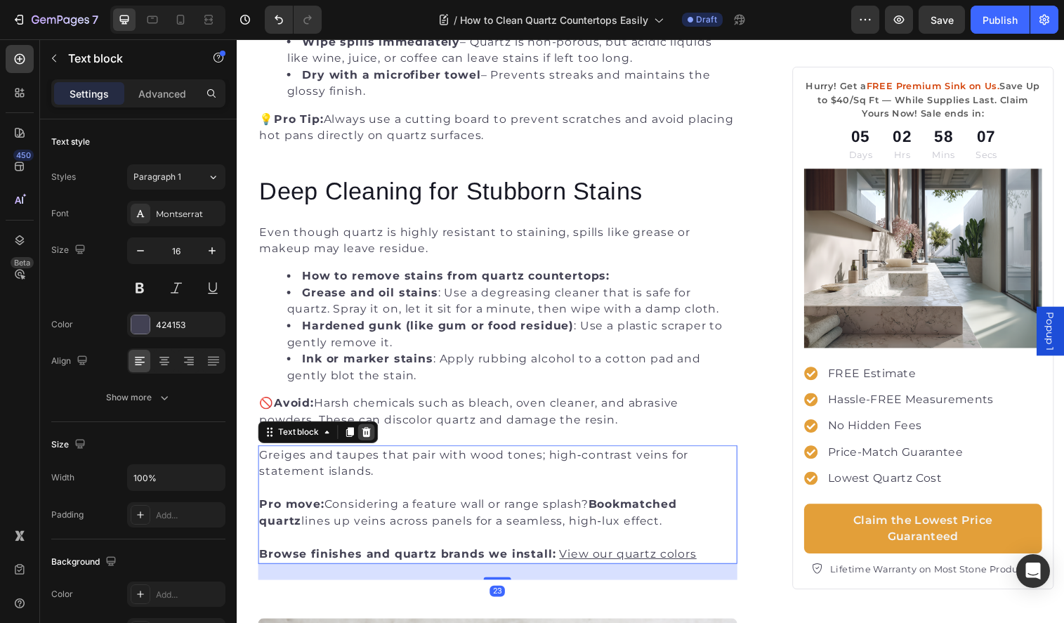
click at [370, 443] on icon at bounding box center [369, 440] width 9 height 10
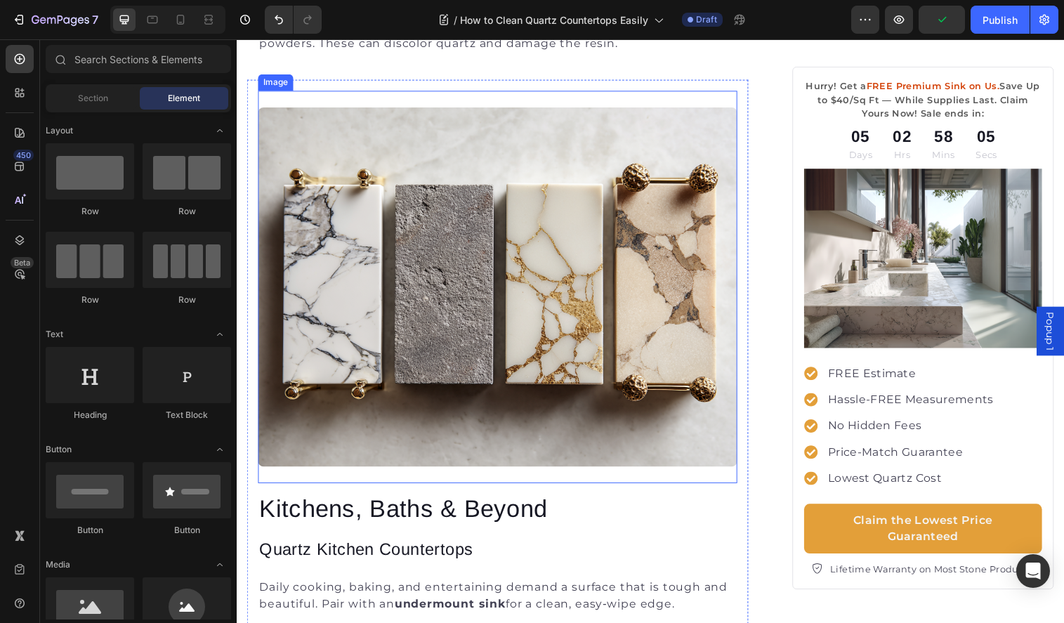
scroll to position [1886, 0]
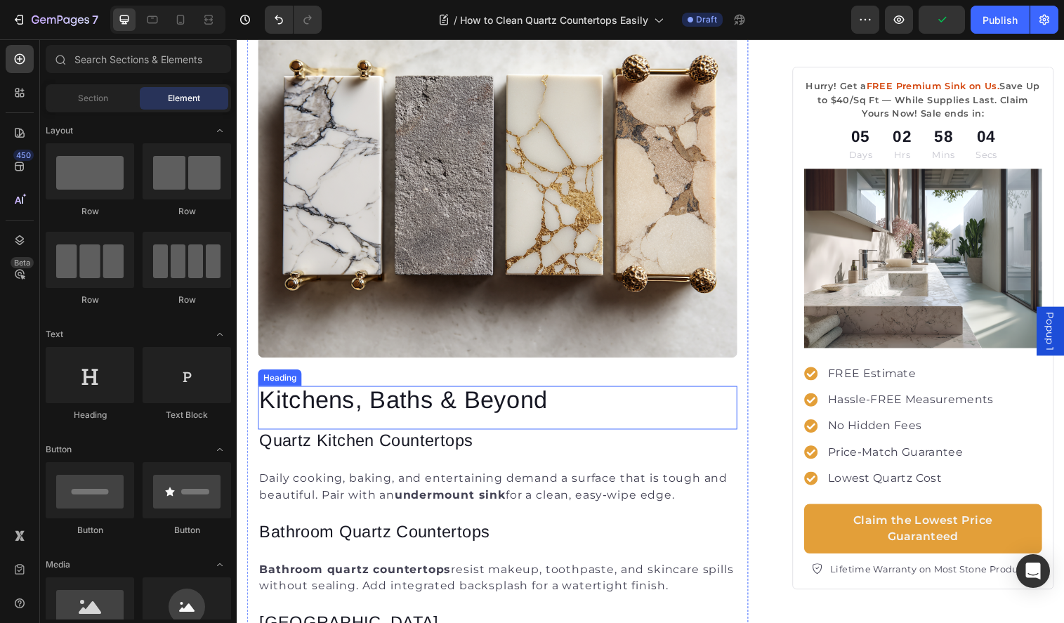
click at [389, 412] on h2 "Kitchens, Baths & Beyond" at bounding box center [503, 406] width 488 height 27
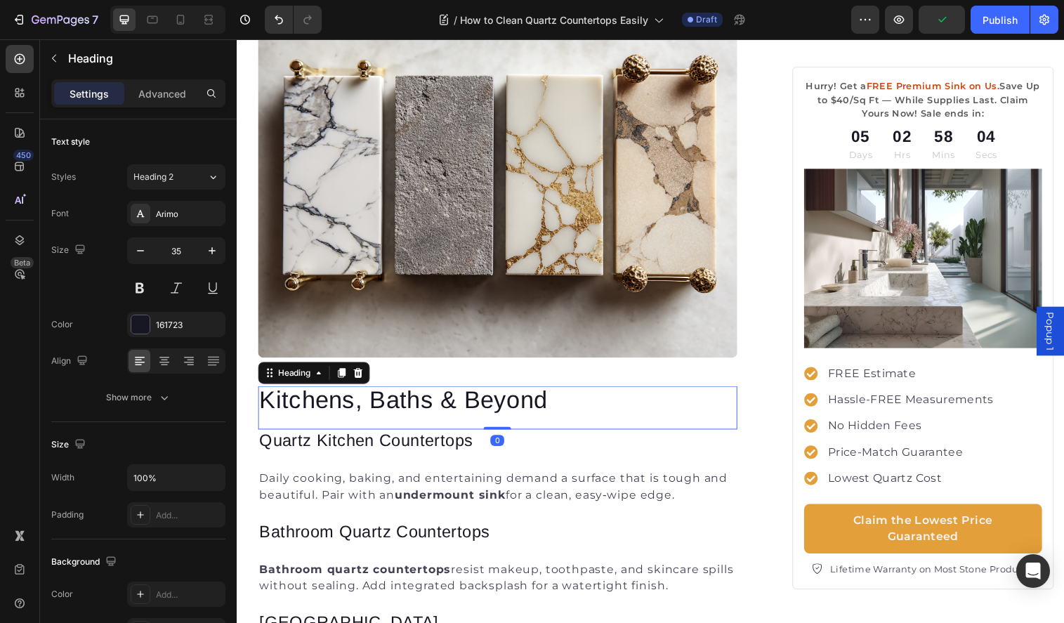
click at [389, 412] on h2 "Kitchens, Baths & Beyond" at bounding box center [503, 406] width 488 height 27
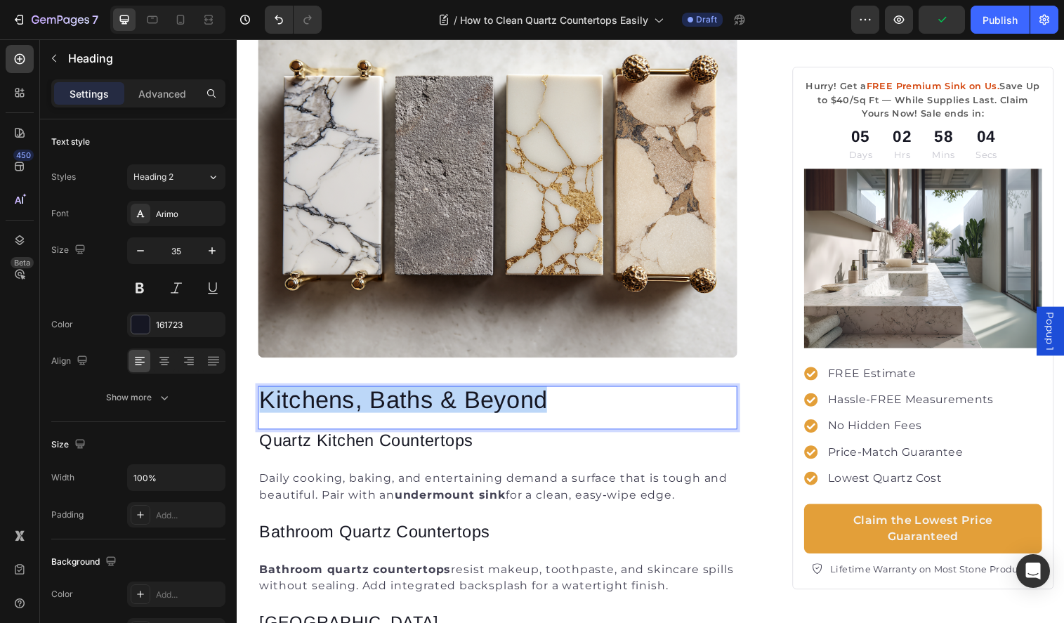
click at [389, 412] on p "Kitchens, Baths & Beyond" at bounding box center [502, 406] width 485 height 25
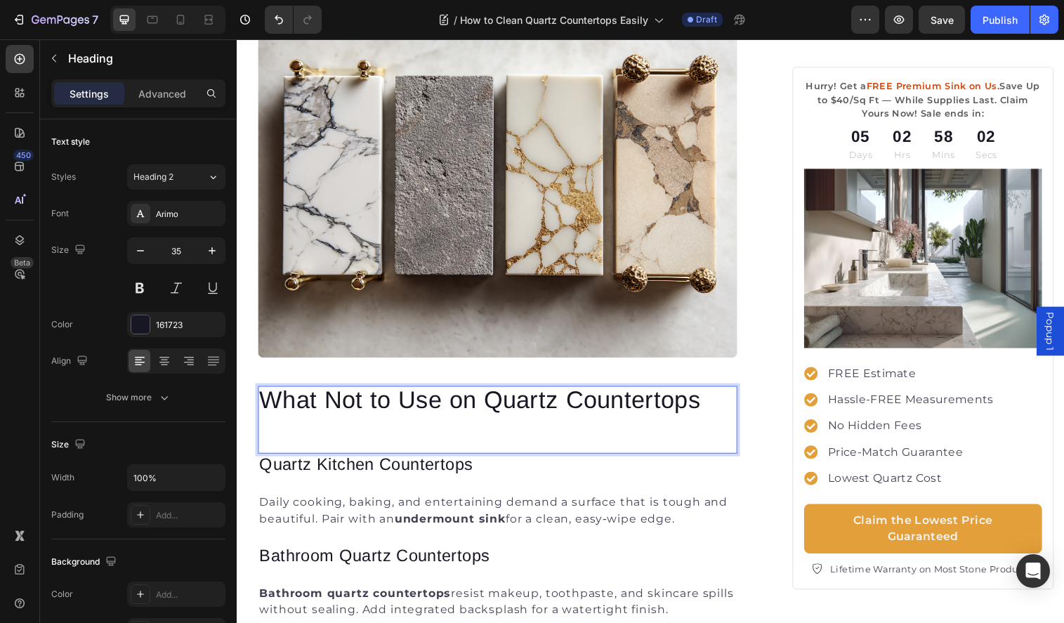
click at [462, 478] on h3 "Quartz Kitchen Countertops" at bounding box center [503, 473] width 488 height 23
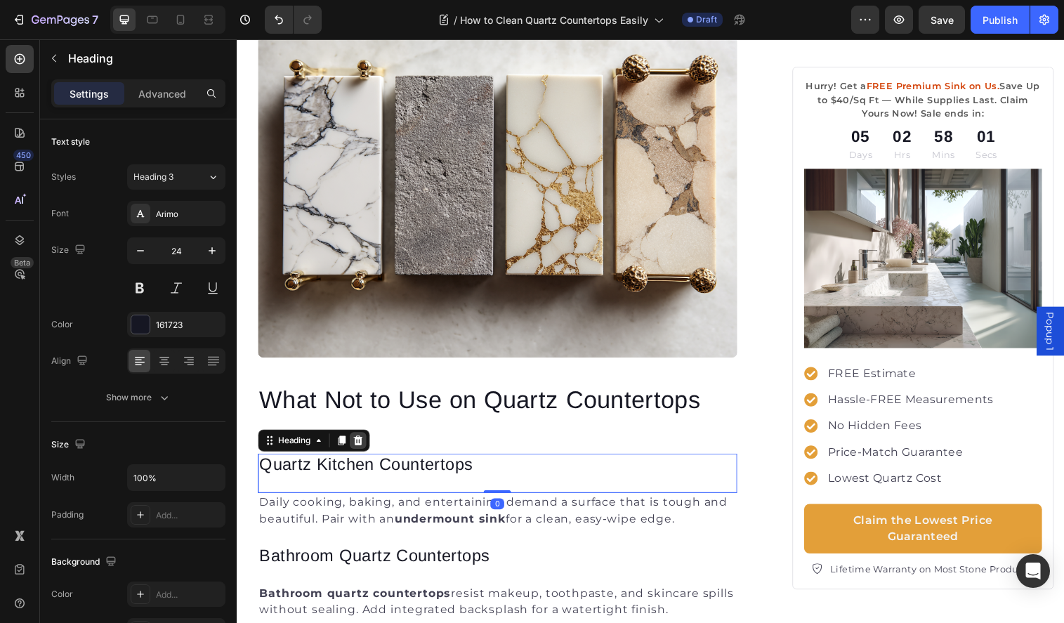
click at [362, 446] on icon at bounding box center [360, 448] width 9 height 10
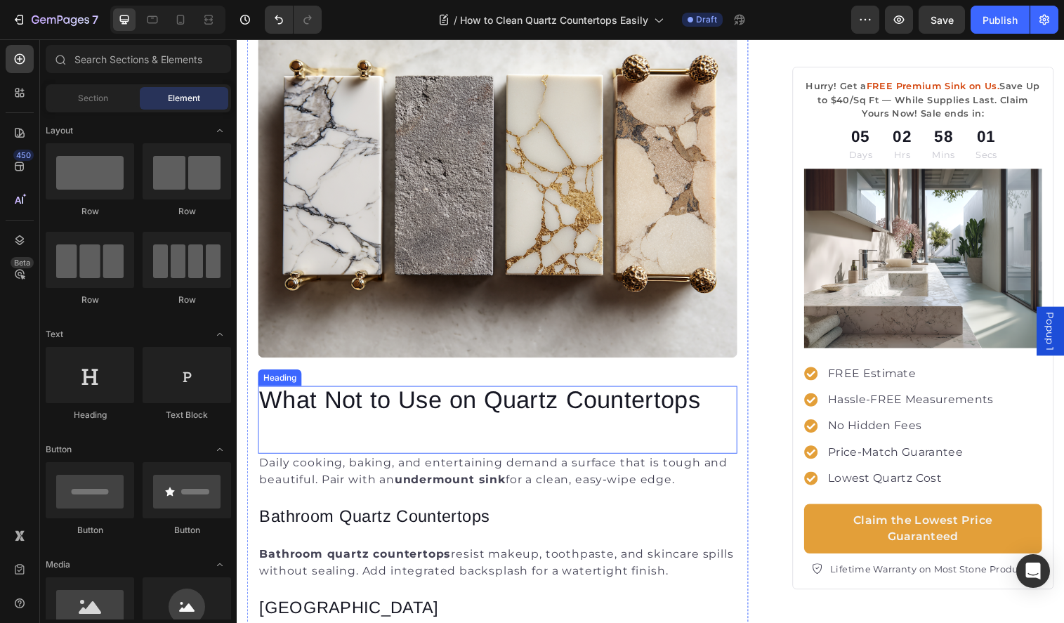
click at [385, 431] on p "What Not to Use on Quartz Countertops" at bounding box center [502, 418] width 485 height 49
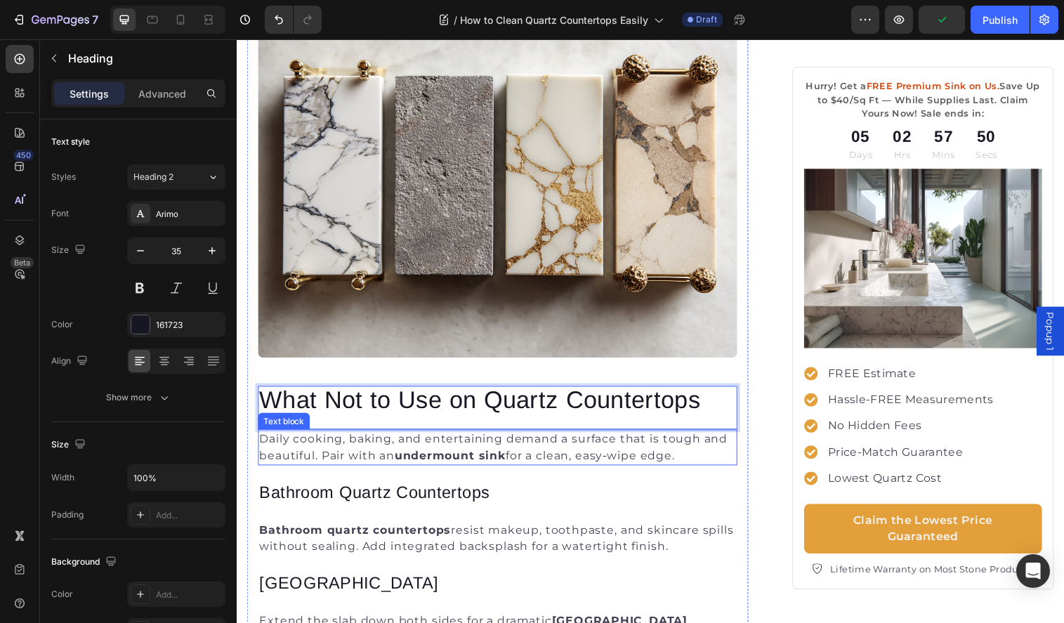
click at [434, 458] on strong "undermount sink" at bounding box center [454, 463] width 113 height 13
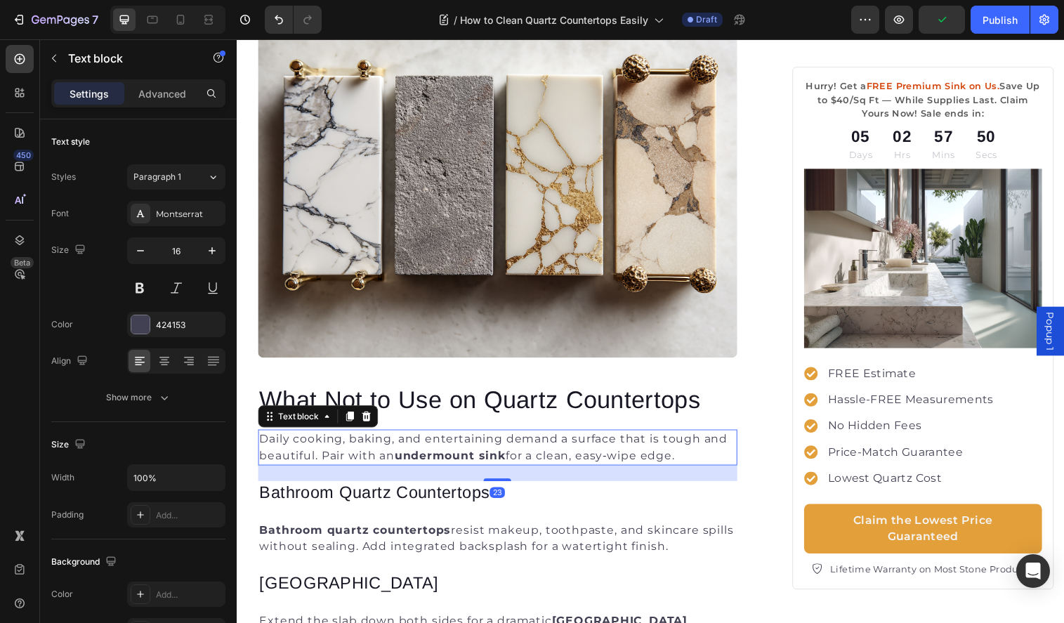
click at [434, 458] on strong "undermount sink" at bounding box center [454, 463] width 113 height 13
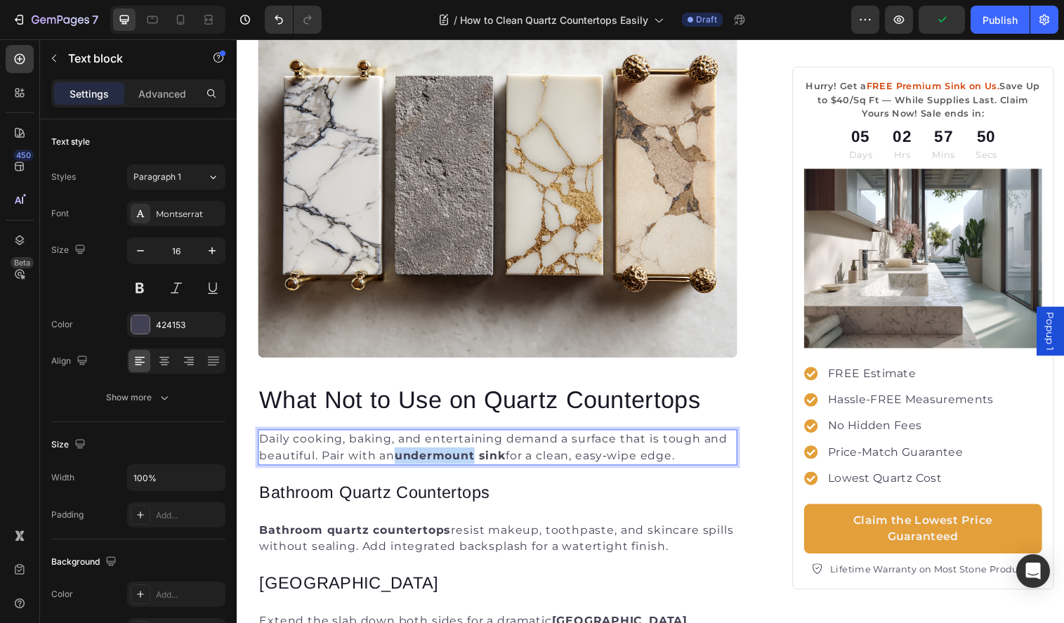
click at [434, 458] on strong "undermount sink" at bounding box center [454, 463] width 113 height 13
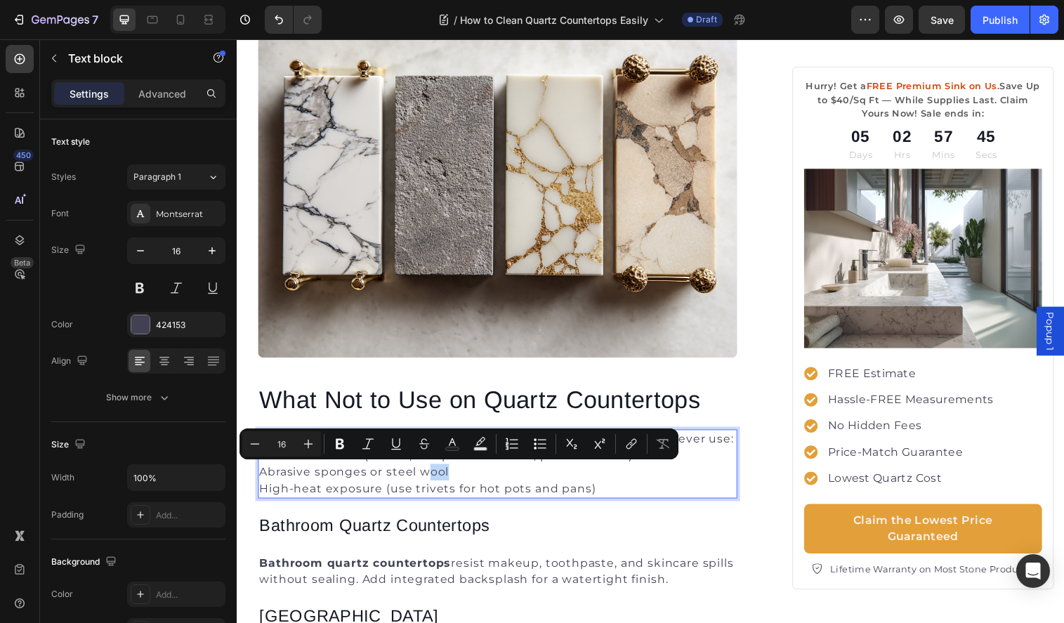
drag, startPoint x: 436, startPoint y: 478, endPoint x: 456, endPoint y: 485, distance: 20.9
click at [456, 485] on p "Abrasive sponges or steel wool" at bounding box center [502, 480] width 485 height 17
click at [481, 482] on p "Abrasive sponges or steel wool" at bounding box center [502, 480] width 485 height 17
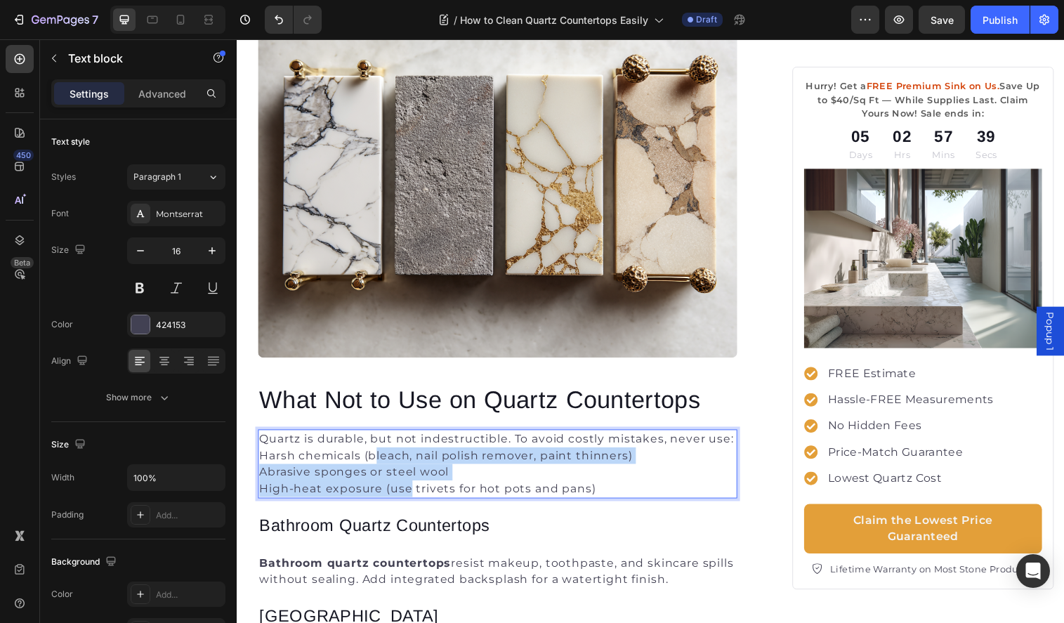
drag, startPoint x: 377, startPoint y: 463, endPoint x: 411, endPoint y: 495, distance: 46.2
click at [411, 495] on div "Quartz is durable, but not indestructible. To avoid costly mistakes, never use:…" at bounding box center [503, 472] width 488 height 70
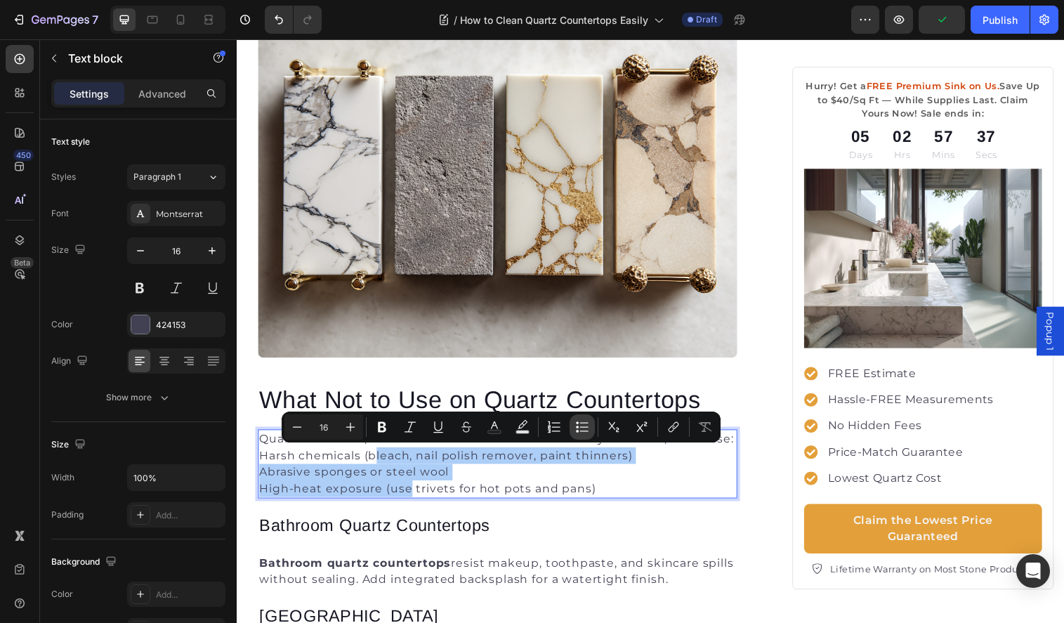
click at [579, 426] on icon "Editor contextual toolbar" at bounding box center [582, 427] width 14 height 14
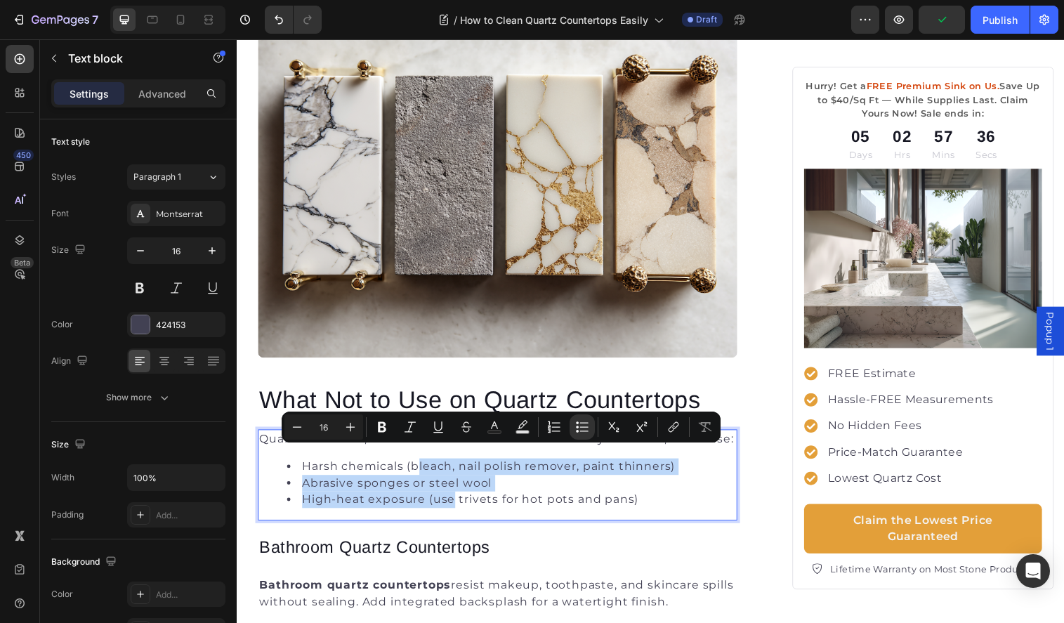
click at [550, 506] on li "High-heat exposure (use trivets for hot pots and pans)" at bounding box center [516, 508] width 457 height 17
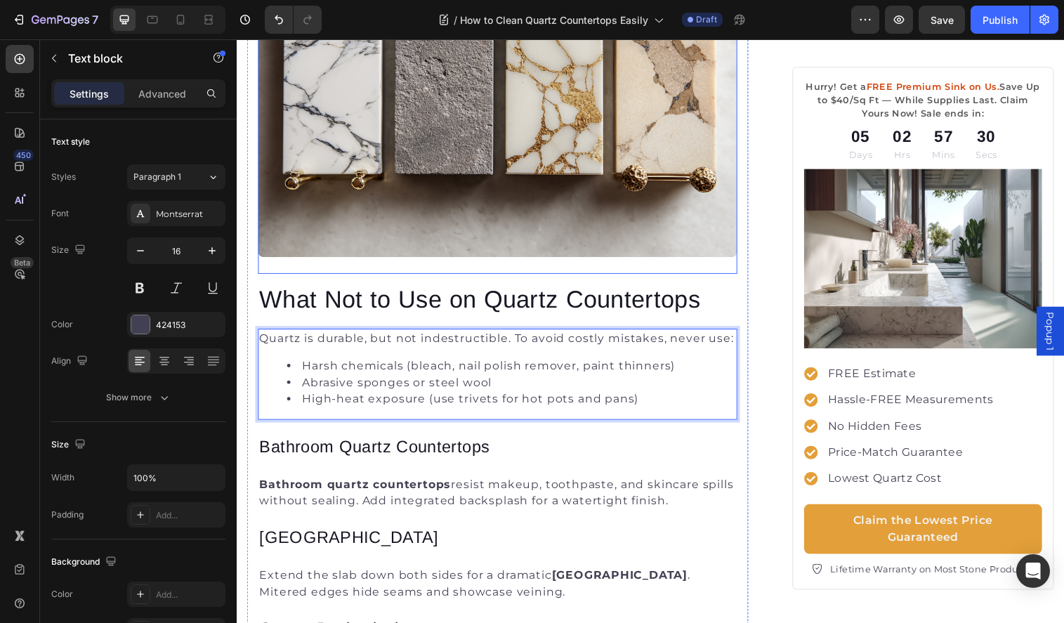
scroll to position [2134, 0]
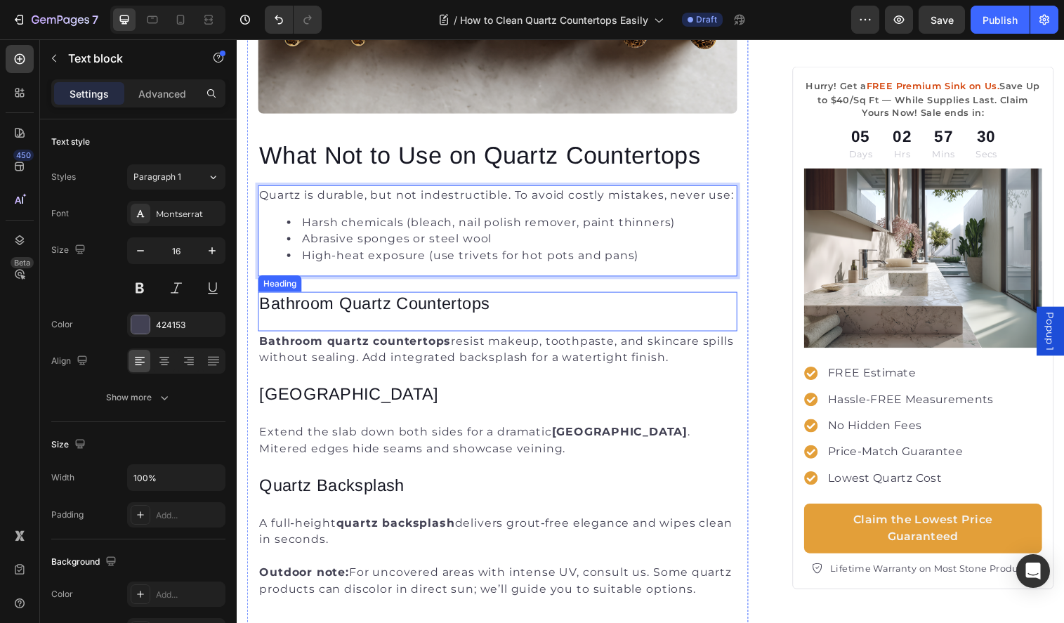
click at [450, 307] on h3 "Bathroom Quartz Countertops" at bounding box center [503, 308] width 488 height 23
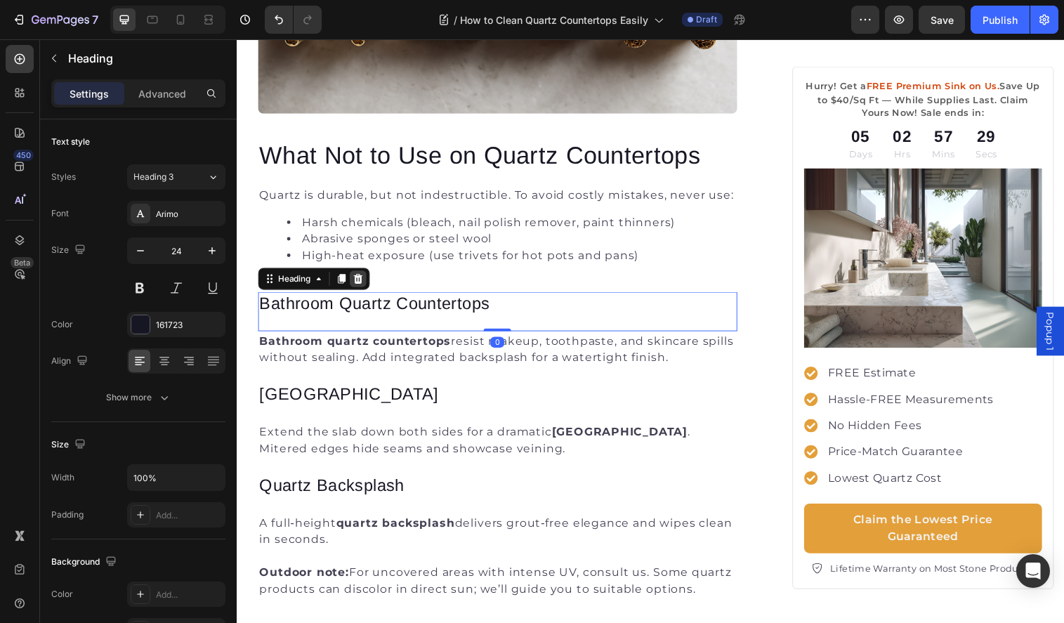
click at [360, 284] on icon at bounding box center [360, 284] width 9 height 10
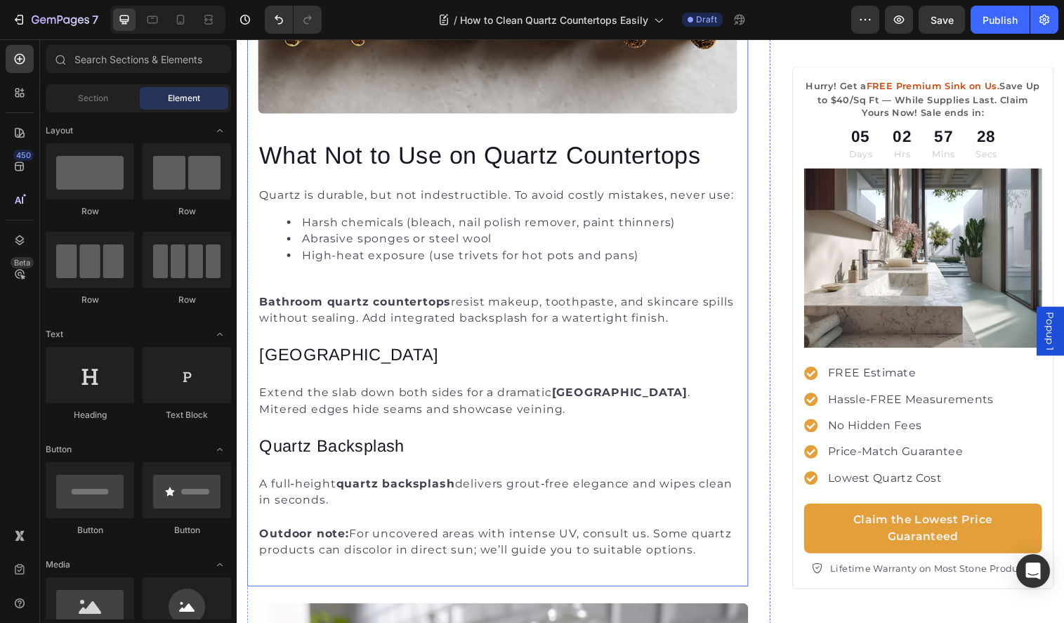
click at [393, 308] on strong "Bathroom quartz countertops" at bounding box center [357, 306] width 195 height 13
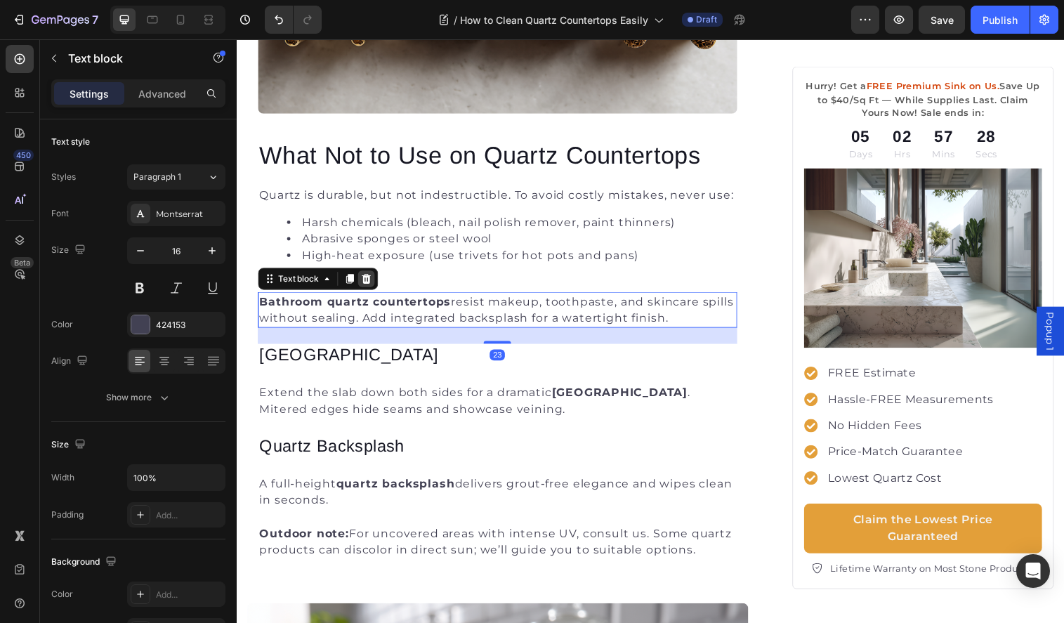
click at [365, 286] on icon at bounding box center [369, 284] width 9 height 10
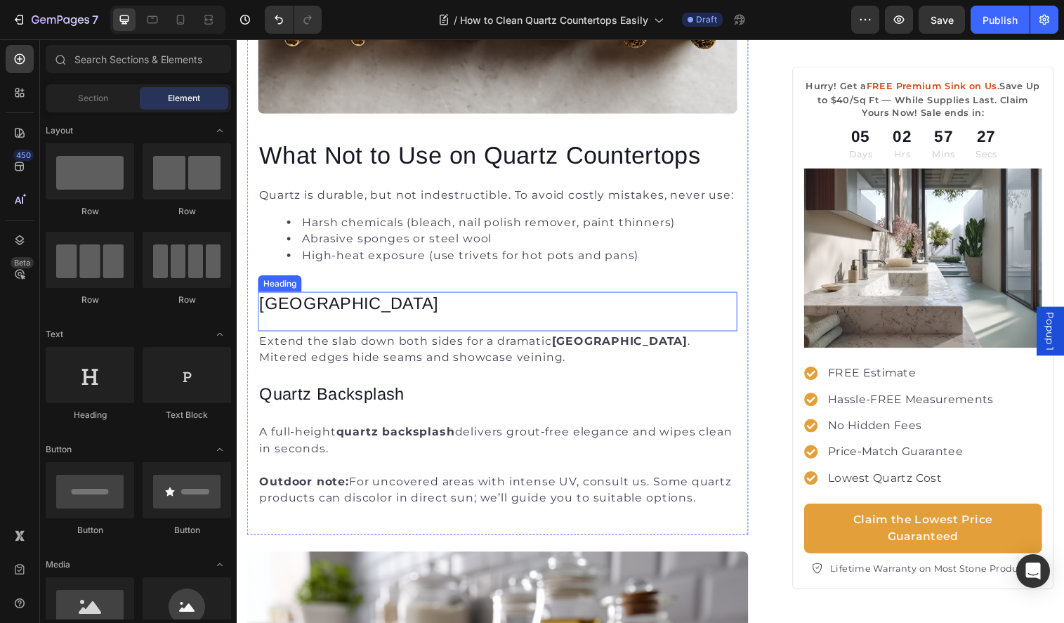
click at [372, 318] on h3 "Waterfall Islands" at bounding box center [503, 308] width 488 height 23
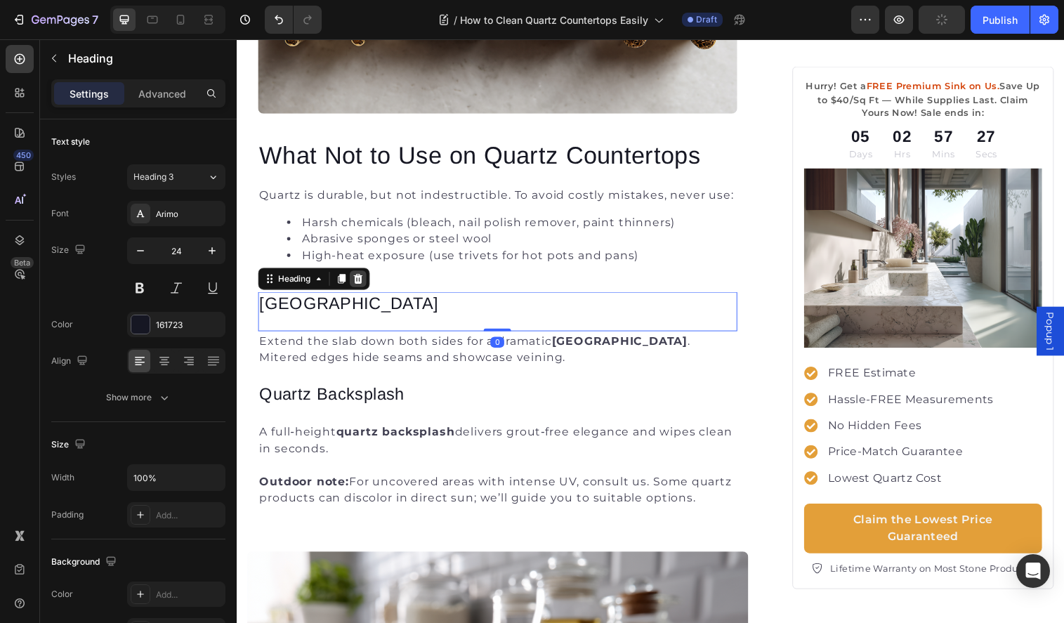
click at [360, 285] on icon at bounding box center [360, 283] width 11 height 11
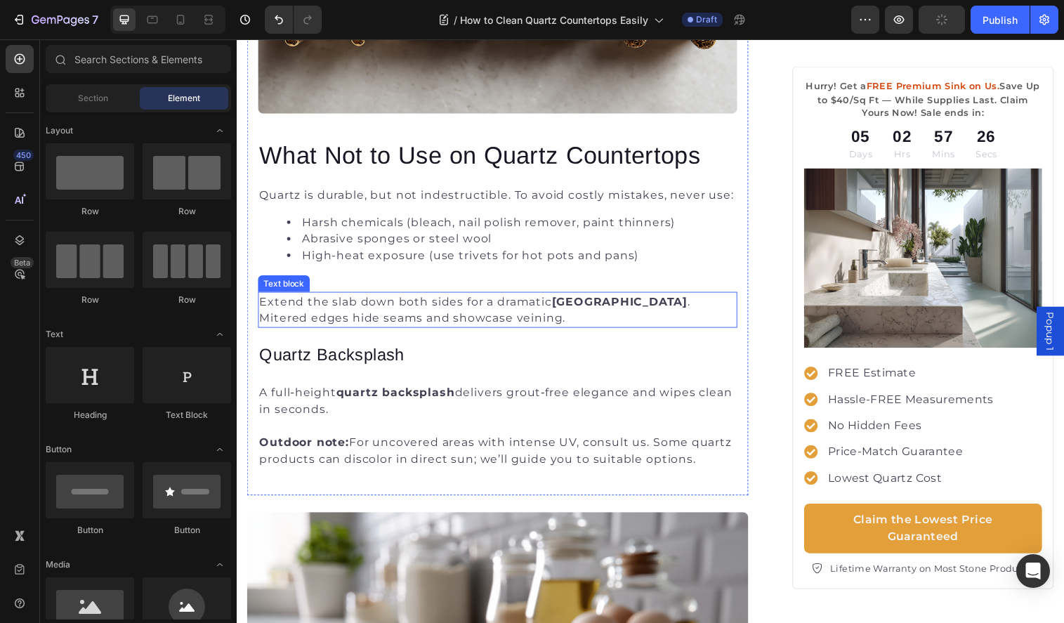
click at [365, 311] on p "Extend the slab down both sides for a dramatic waterfall island . Mitered edges…" at bounding box center [502, 316] width 485 height 34
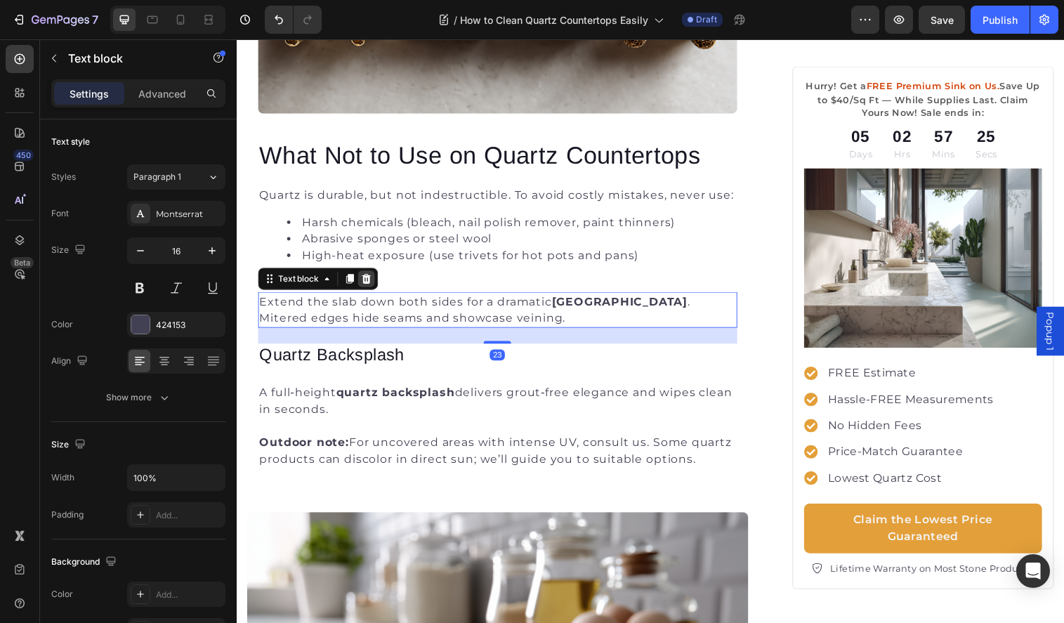
click at [370, 285] on icon at bounding box center [368, 283] width 11 height 11
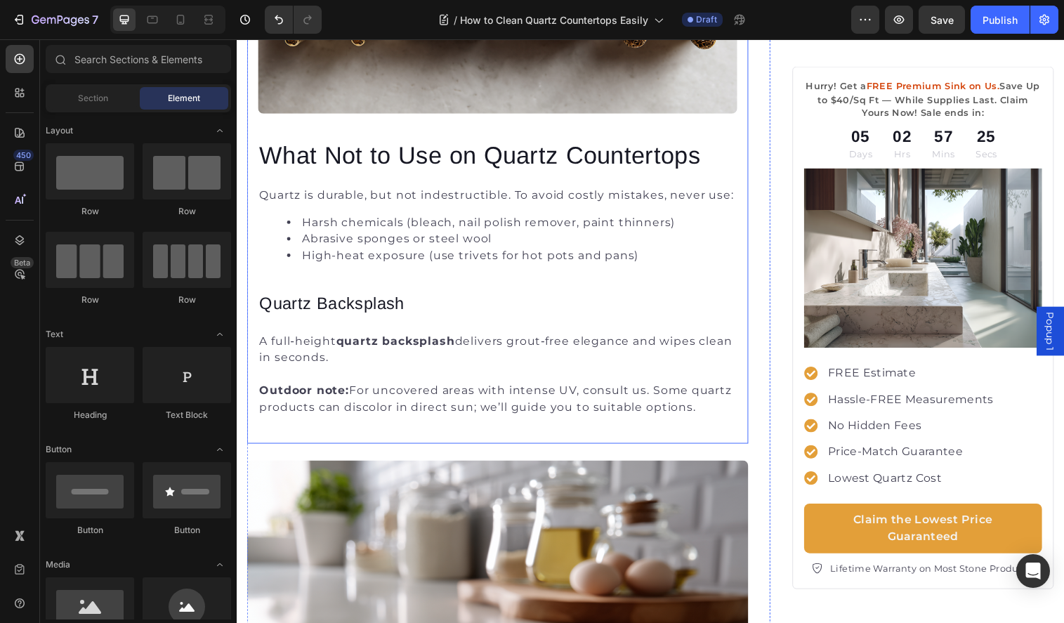
click at [371, 307] on h3 "Quartz Backsplash" at bounding box center [503, 308] width 488 height 23
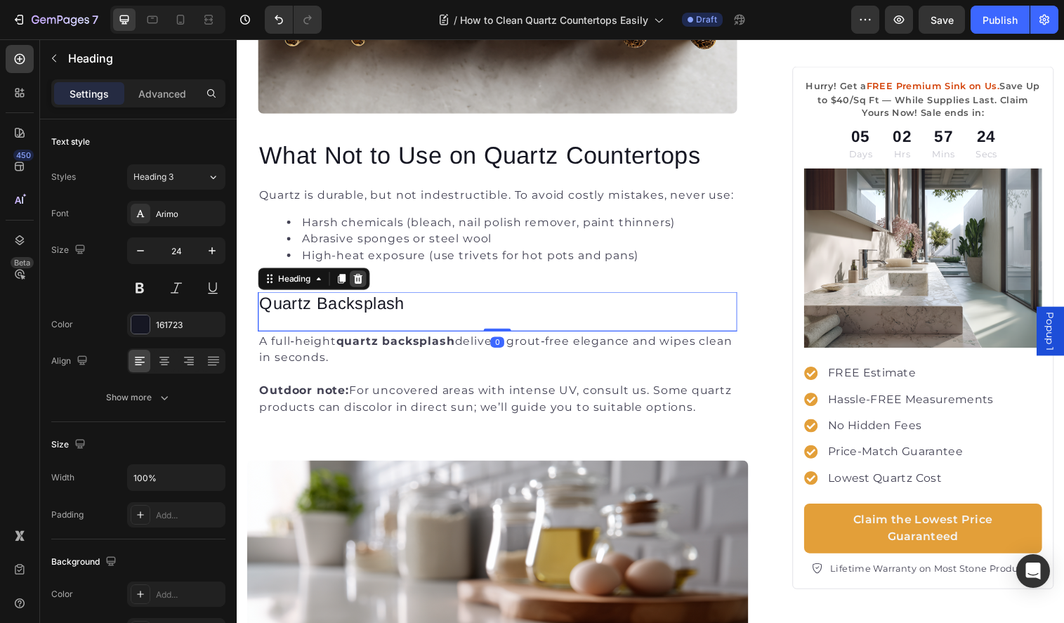
click at [360, 284] on icon at bounding box center [360, 284] width 9 height 10
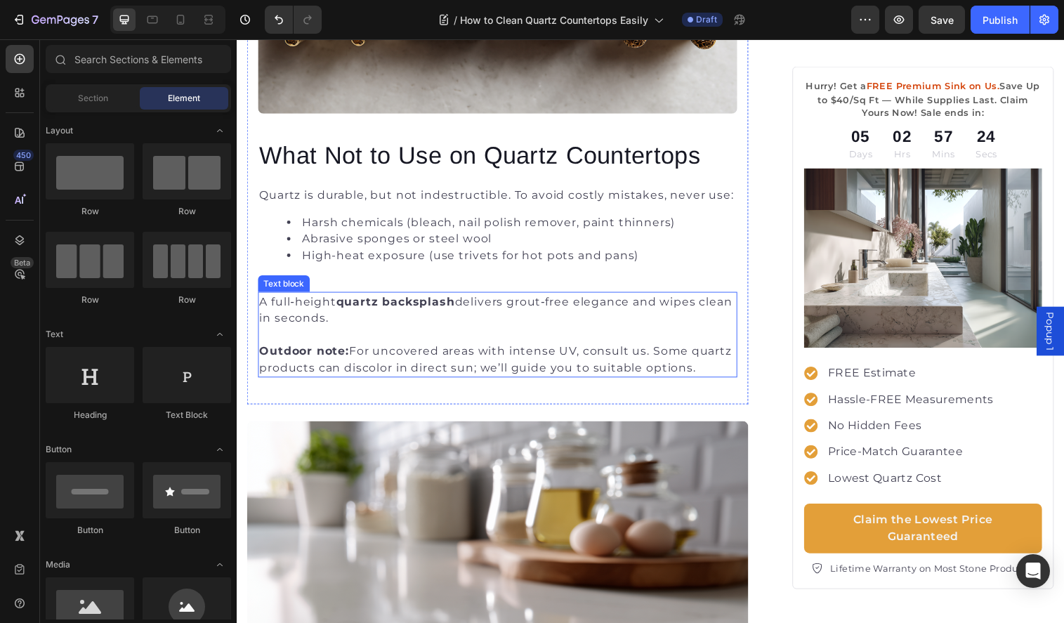
click at [365, 304] on strong "quartz backsplash" at bounding box center [398, 306] width 121 height 13
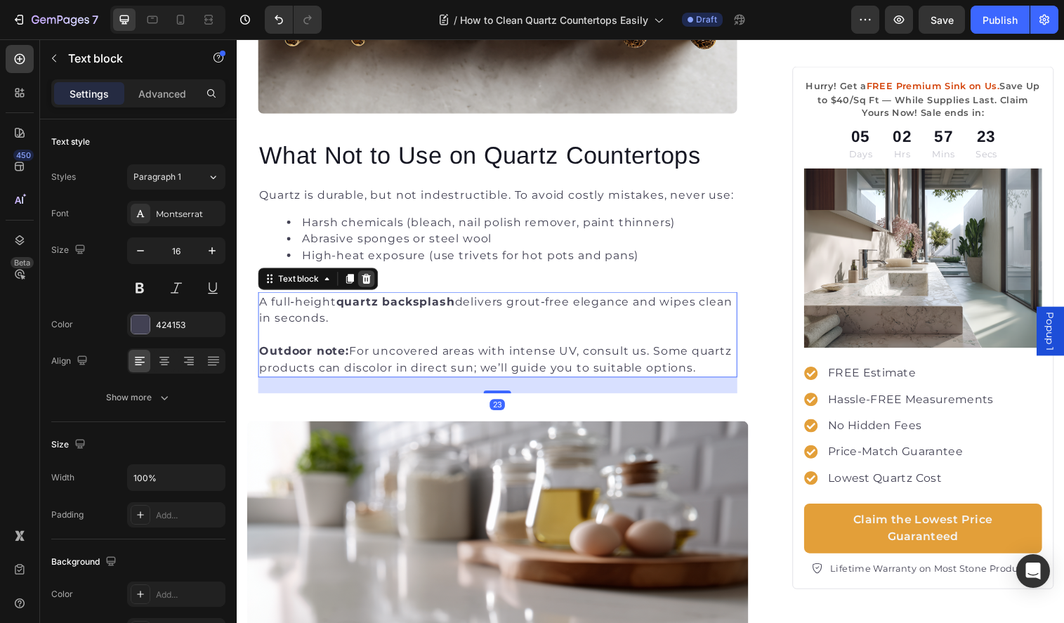
click at [365, 279] on icon at bounding box center [368, 283] width 11 height 11
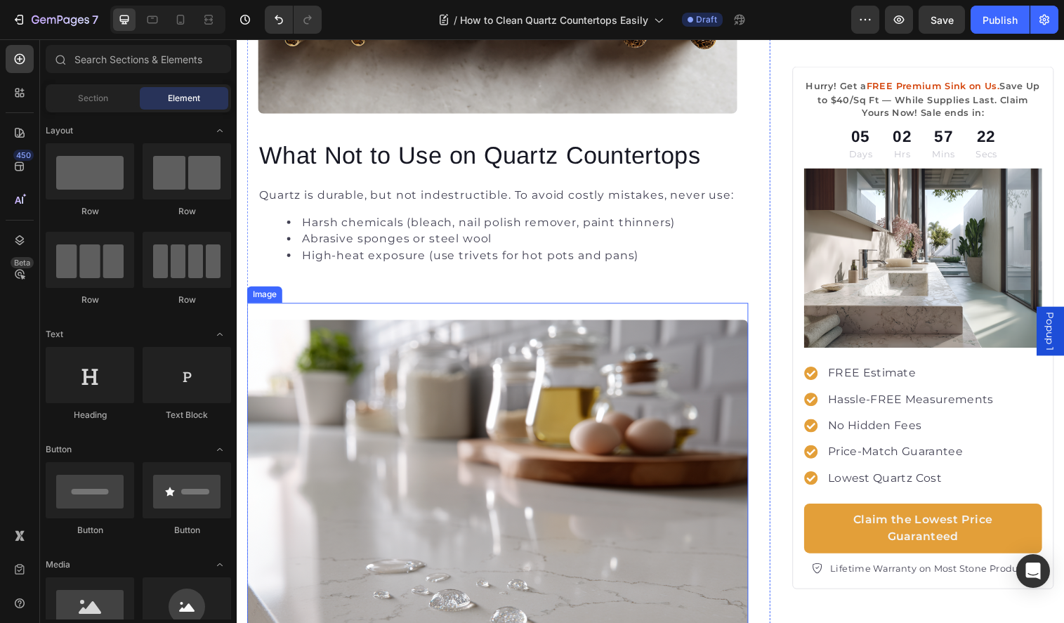
click at [380, 327] on img at bounding box center [502, 516] width 511 height 383
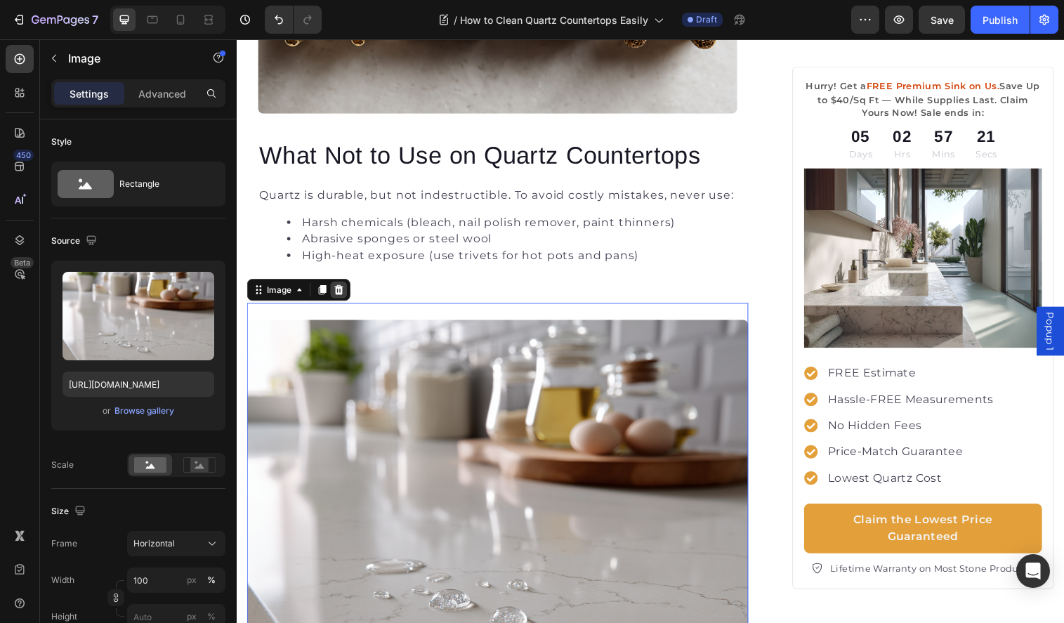
click at [340, 294] on icon at bounding box center [340, 294] width 11 height 11
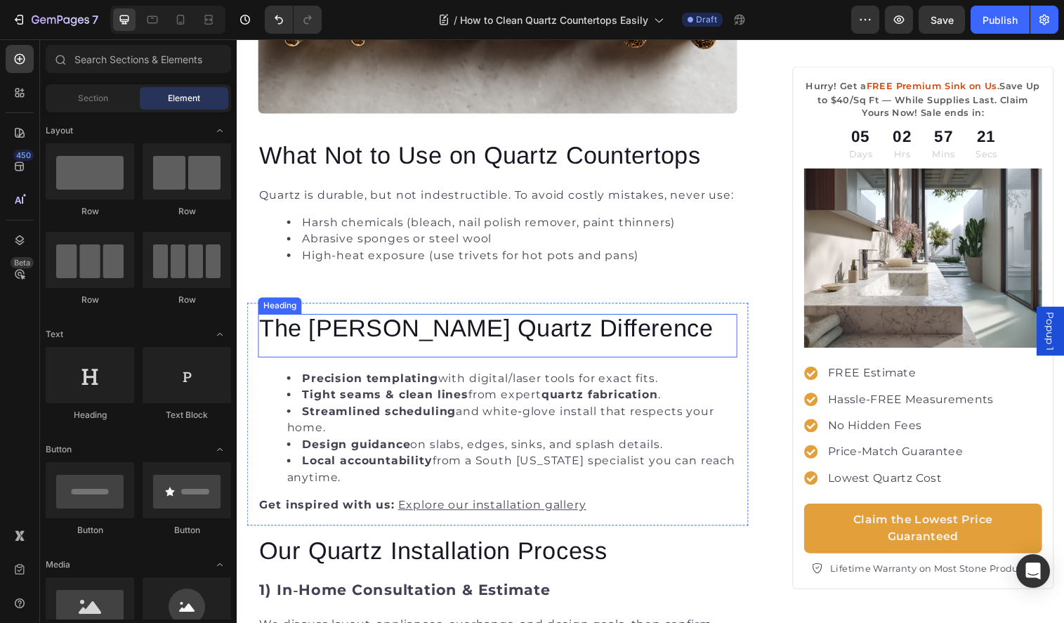
click at [374, 339] on h2 "The Griffin Quartz Difference" at bounding box center [503, 333] width 488 height 27
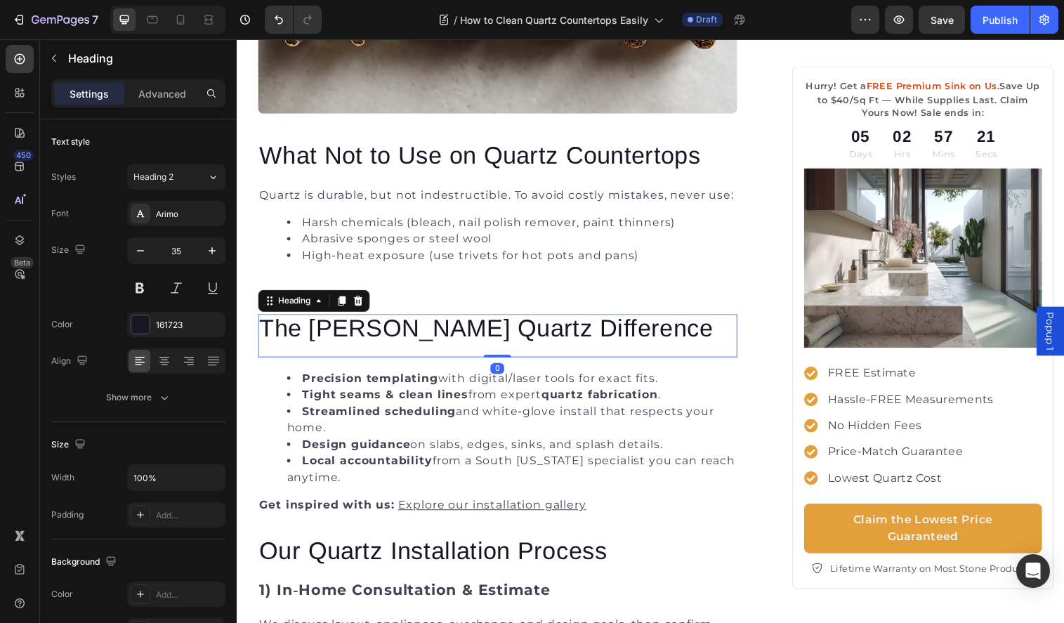
click at [374, 339] on h2 "The Griffin Quartz Difference" at bounding box center [503, 333] width 488 height 27
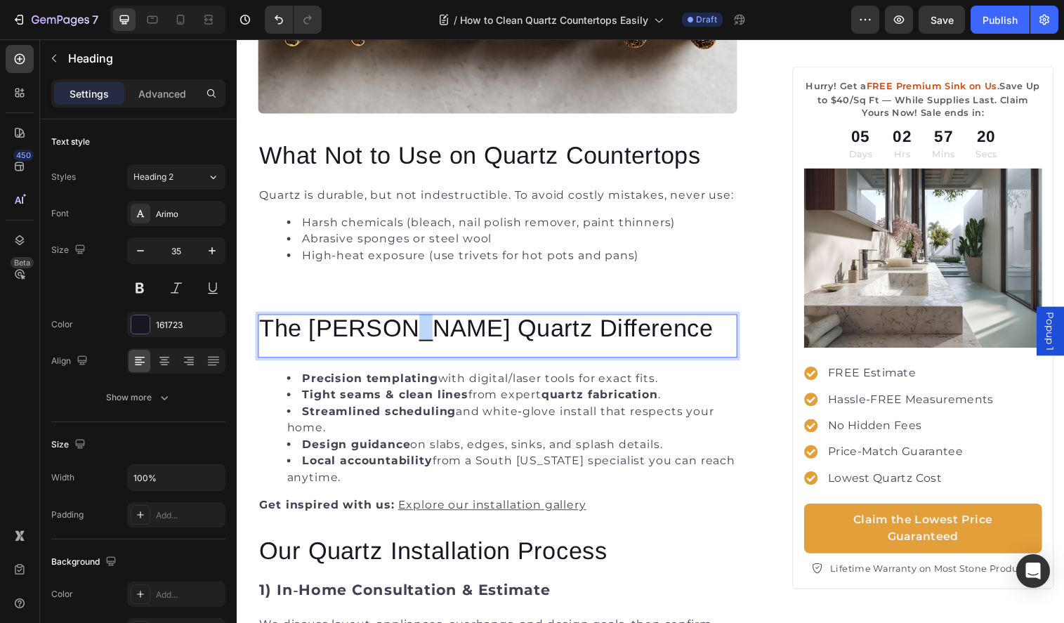
click at [374, 339] on p "The Griffin Quartz Difference" at bounding box center [502, 333] width 485 height 25
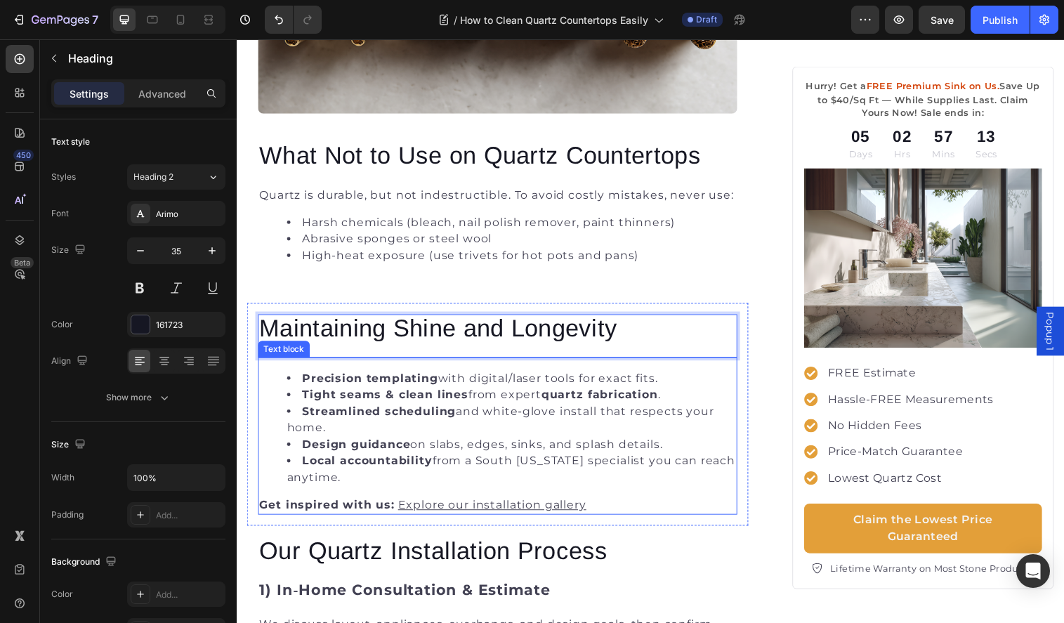
click at [492, 394] on li "Tight seams & clean lines from expert quartz fabrication ." at bounding box center [516, 401] width 457 height 17
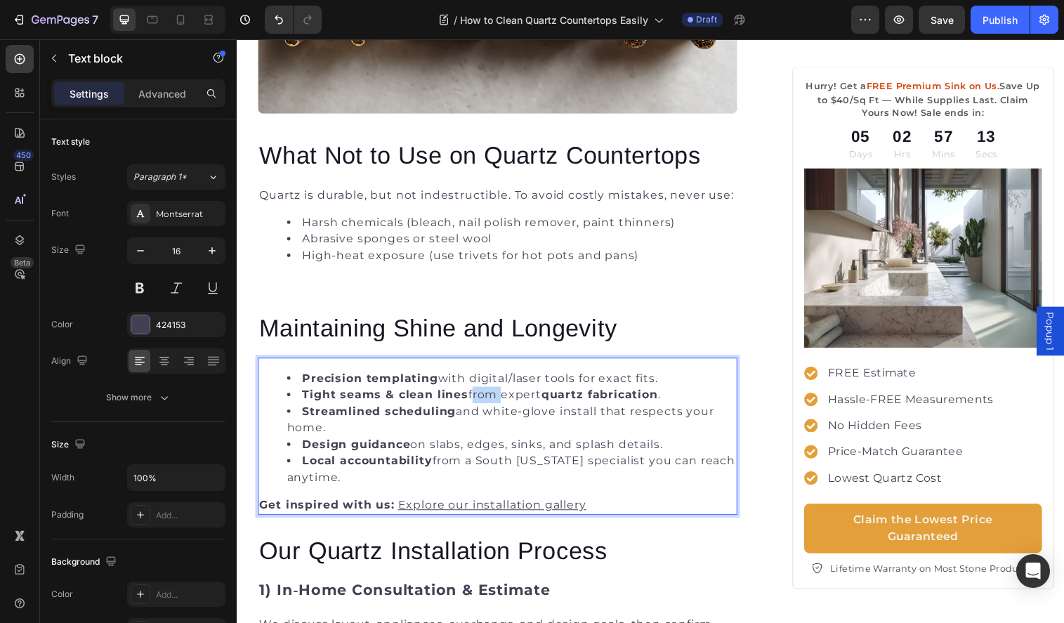
click at [492, 394] on li "Tight seams & clean lines from expert quartz fabrication ." at bounding box center [516, 401] width 457 height 17
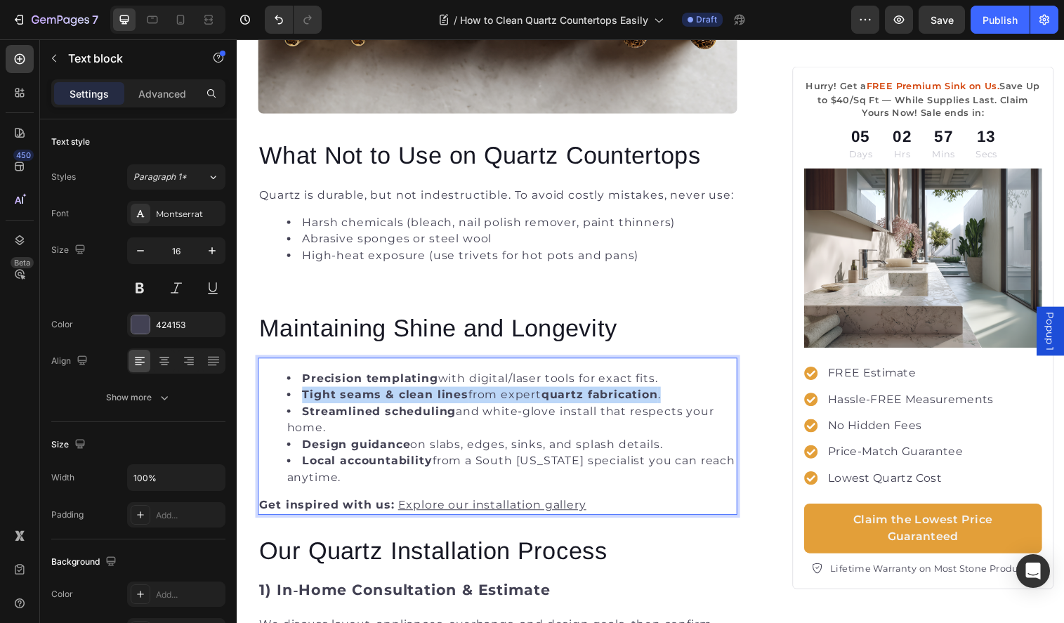
click at [492, 394] on li "Tight seams & clean lines from expert quartz fabrication ." at bounding box center [516, 401] width 457 height 17
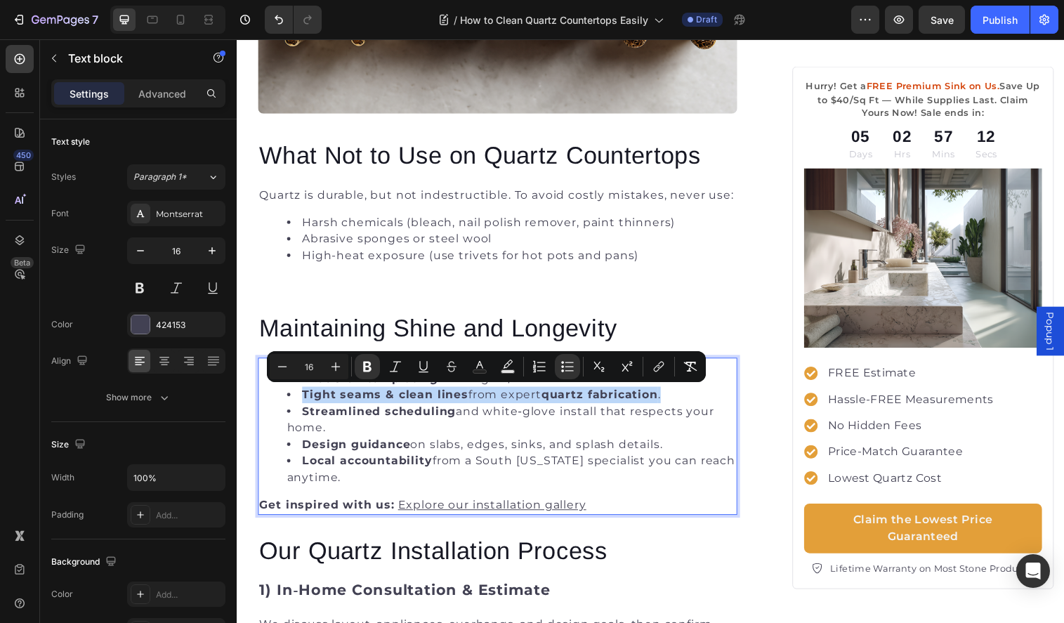
click at [492, 394] on li "Tight seams & clean lines from expert quartz fabrication ." at bounding box center [516, 401] width 457 height 17
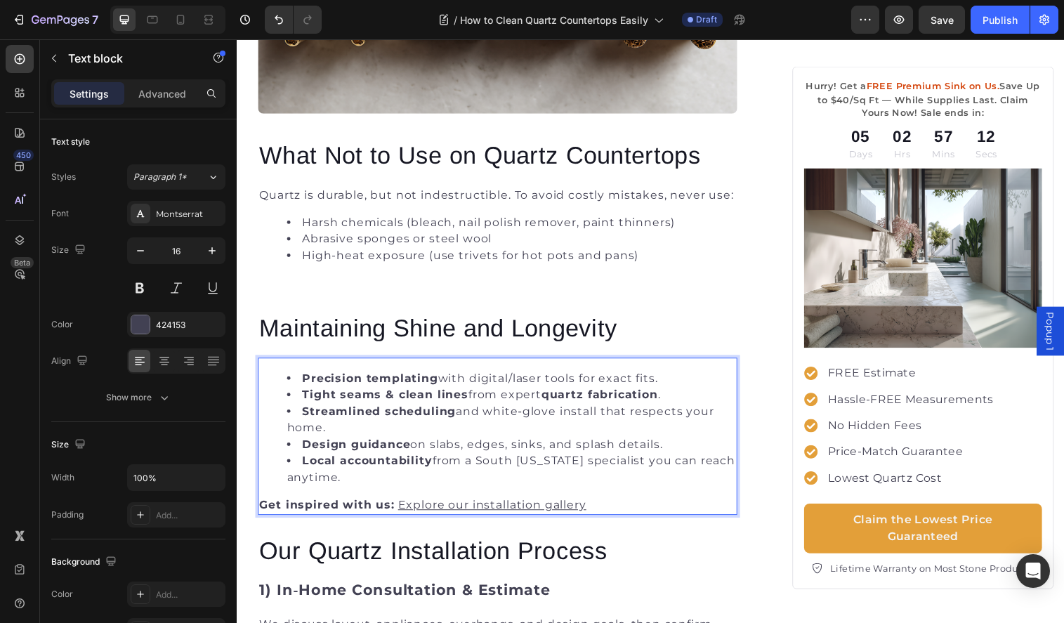
click at [507, 455] on li "Design guidance on slabs, edges, sinks, and splash details." at bounding box center [516, 452] width 457 height 17
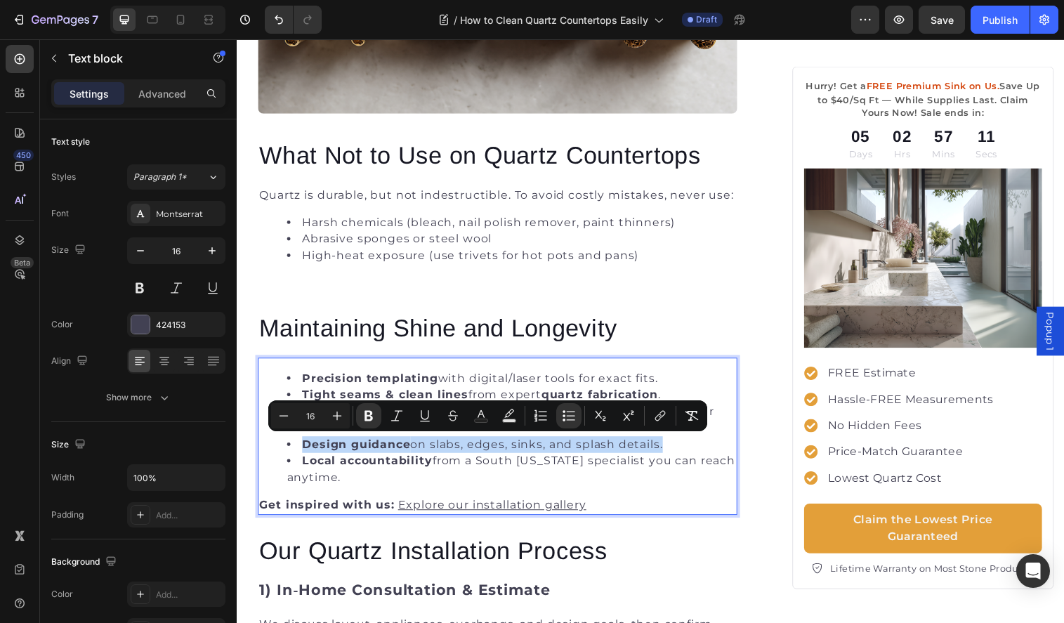
click at [507, 455] on li "Design guidance on slabs, edges, sinks, and splash details." at bounding box center [516, 452] width 457 height 17
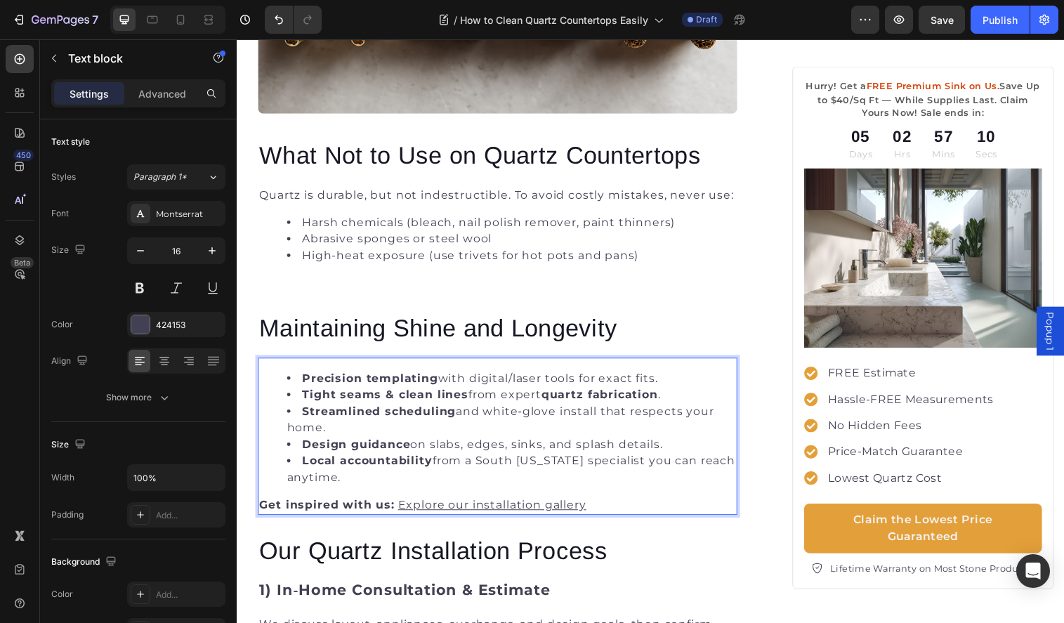
click at [551, 466] on li "Local accountability from a South Florida specialist you can reach anytime." at bounding box center [516, 478] width 457 height 34
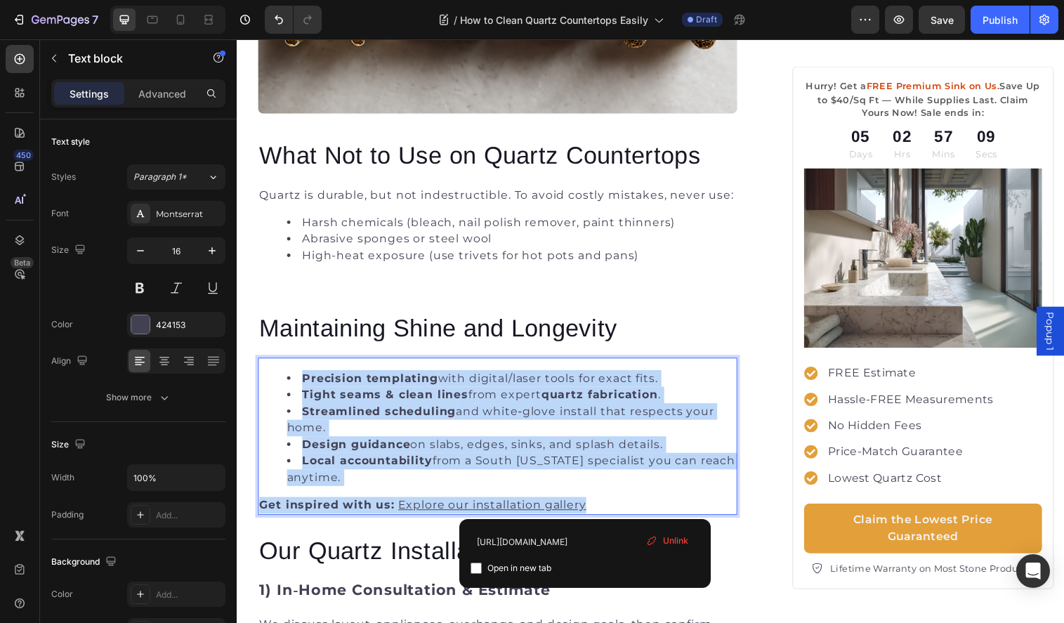
drag, startPoint x: 614, startPoint y: 512, endPoint x: 280, endPoint y: 365, distance: 365.5
click at [280, 365] on div "Precision templating with digital/laser tools for exact fits. Tight seams & cle…" at bounding box center [503, 444] width 488 height 160
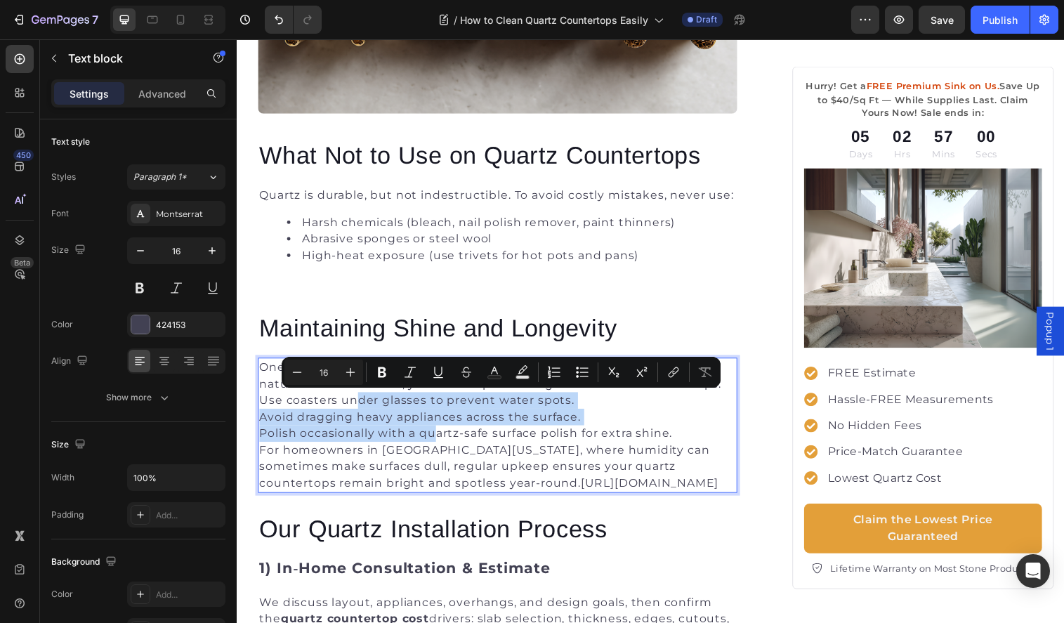
drag, startPoint x: 356, startPoint y: 405, endPoint x: 438, endPoint y: 445, distance: 90.5
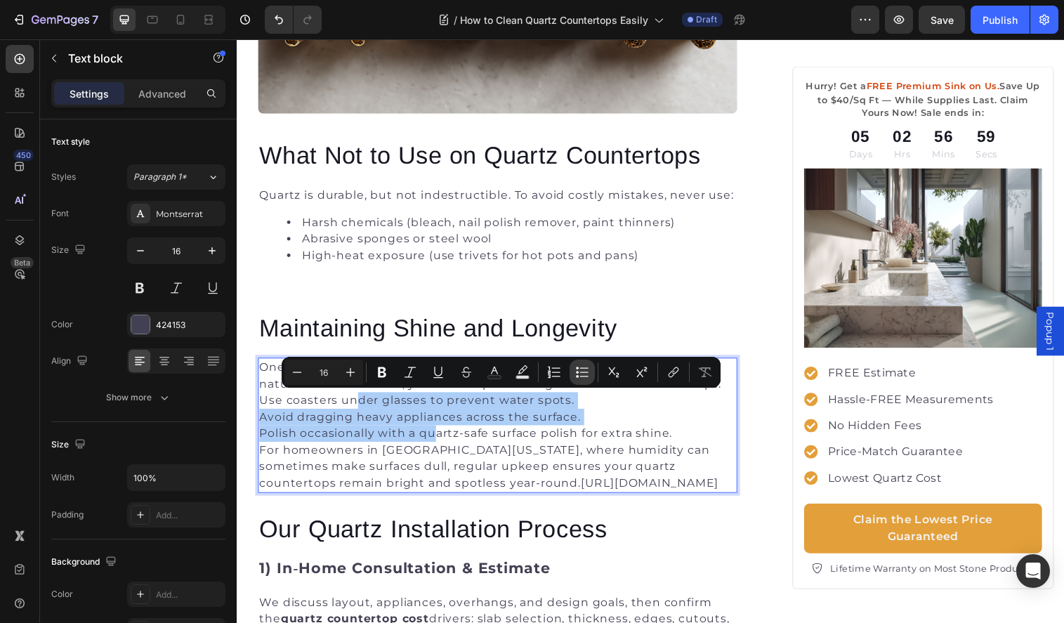
click at [585, 373] on icon "Editor contextual toolbar" at bounding box center [582, 372] width 14 height 14
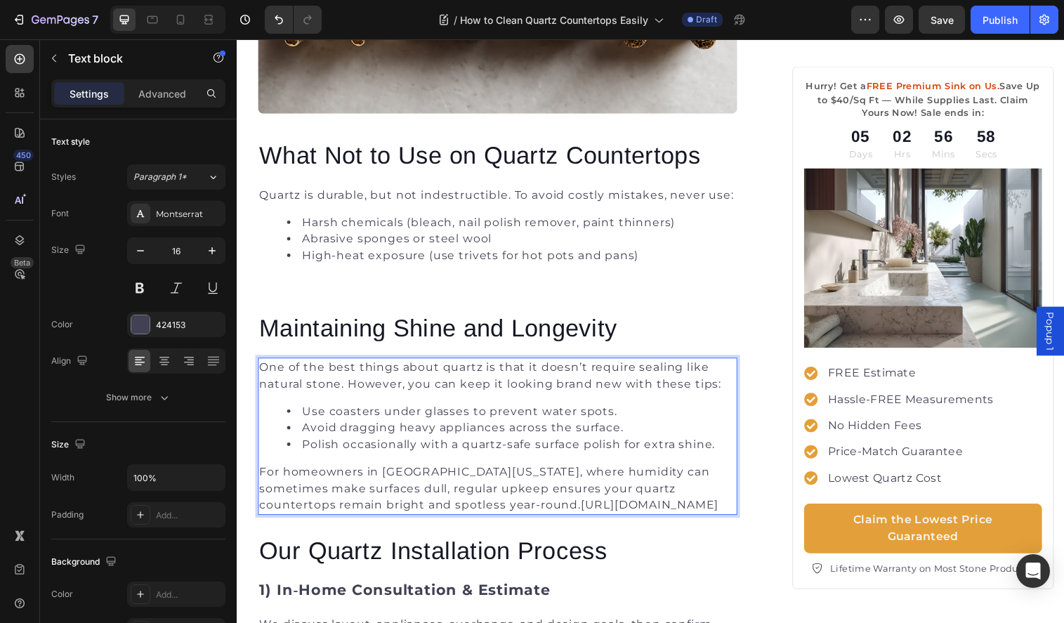
click at [503, 466] on div "One of the best things about quartz is that it doesn’t require sealing like nat…" at bounding box center [503, 444] width 488 height 160
drag, startPoint x: 415, startPoint y: 514, endPoint x: 507, endPoint y: 530, distance: 93.4
click at [507, 523] on p "For homeowners in South Florida, where humidity can sometimes make surfaces dul…" at bounding box center [502, 497] width 485 height 51
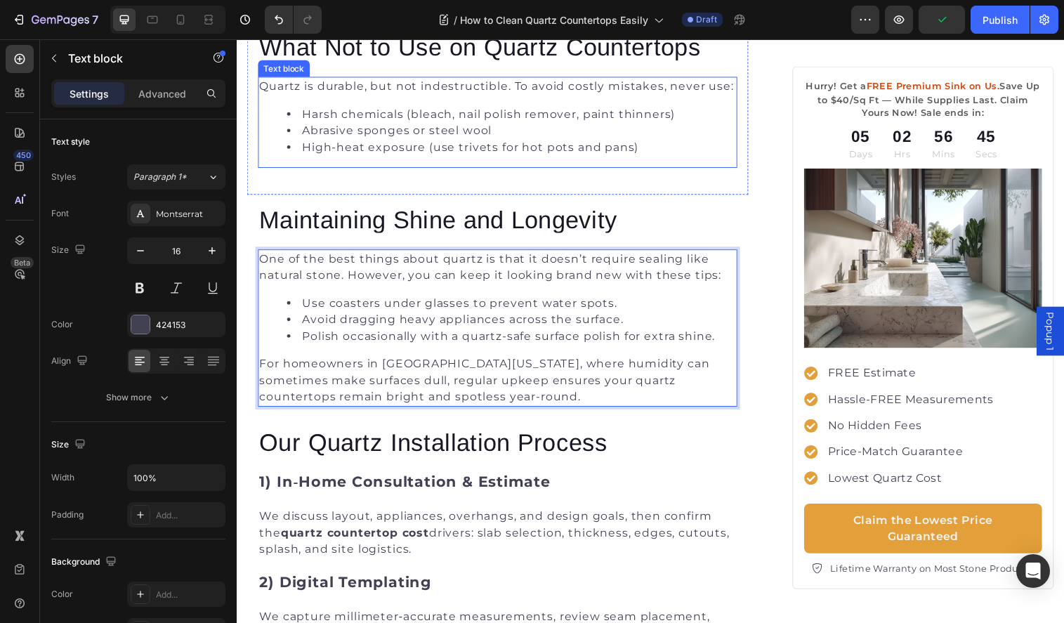
scroll to position [2430, 0]
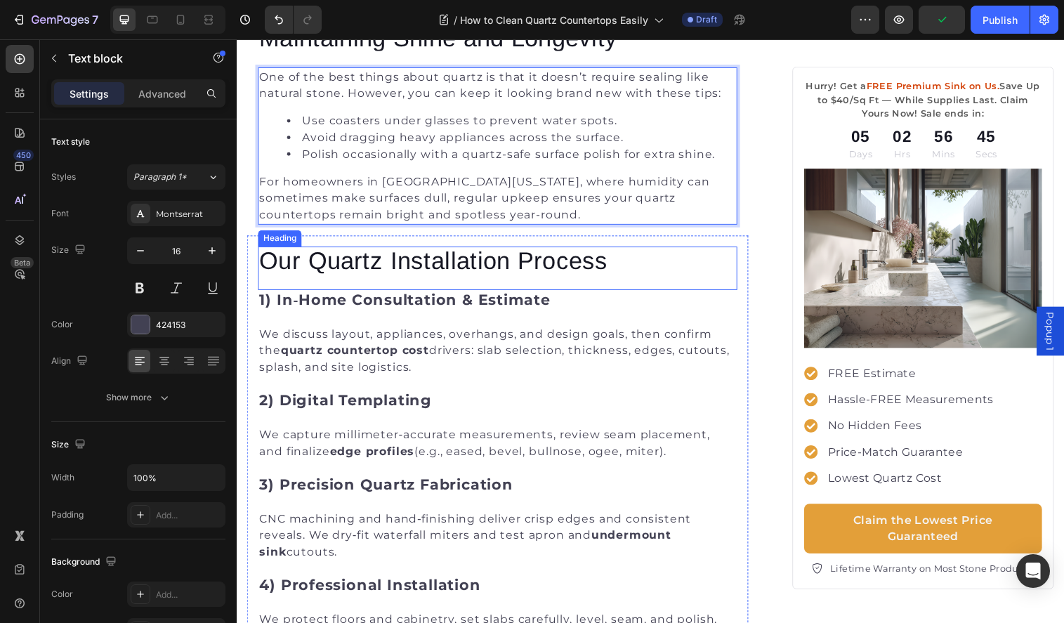
click at [438, 270] on h2 "Our Quartz Installation Process" at bounding box center [503, 264] width 488 height 27
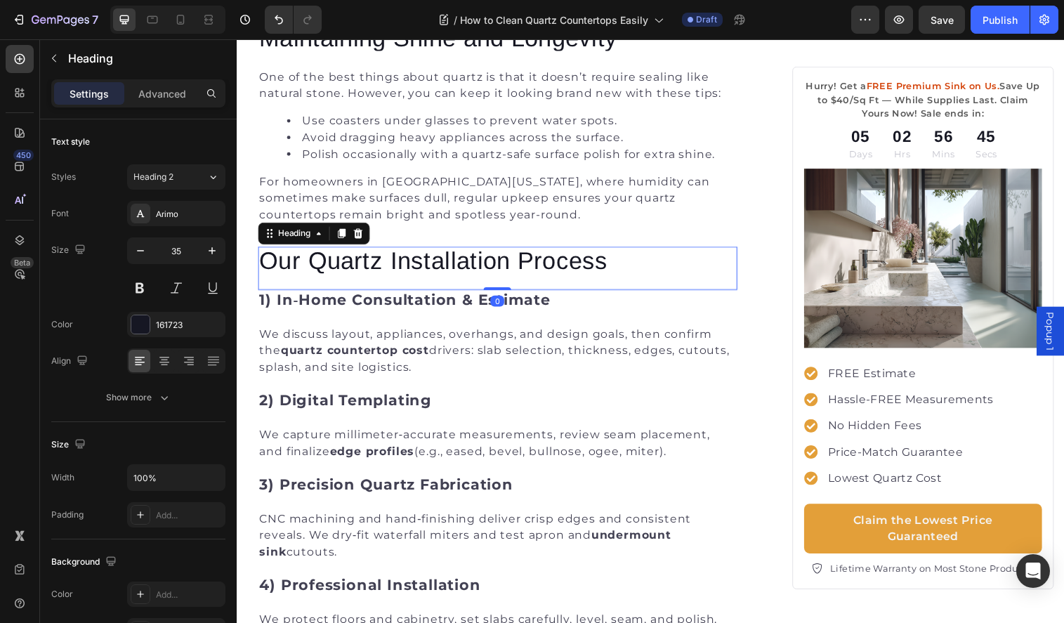
click at [438, 270] on h2 "Our Quartz Installation Process" at bounding box center [503, 264] width 488 height 27
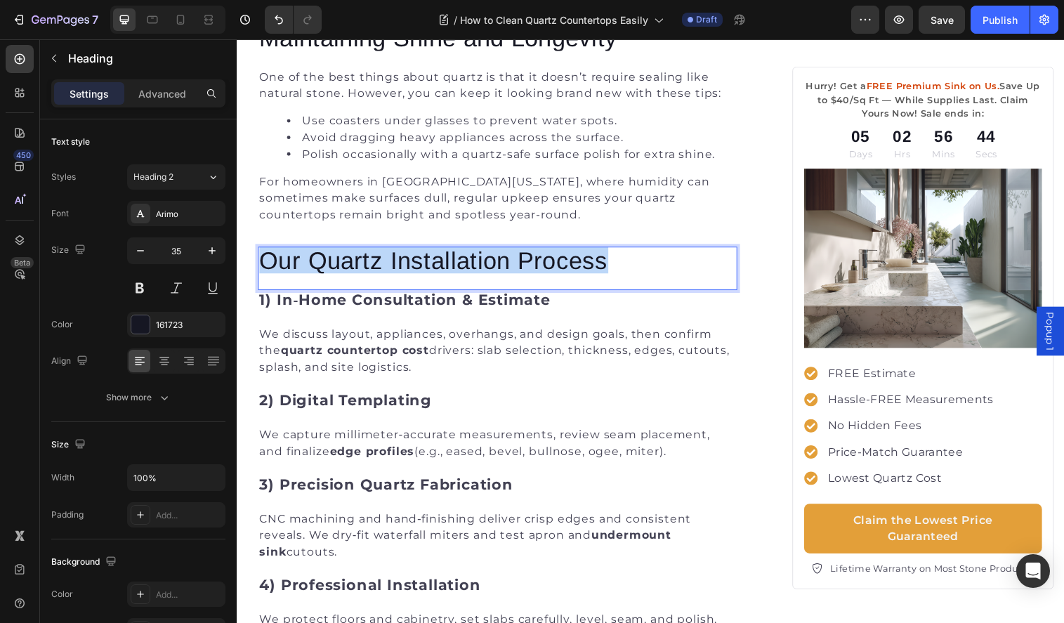
click at [438, 270] on p "Our Quartz Installation Process" at bounding box center [502, 264] width 485 height 25
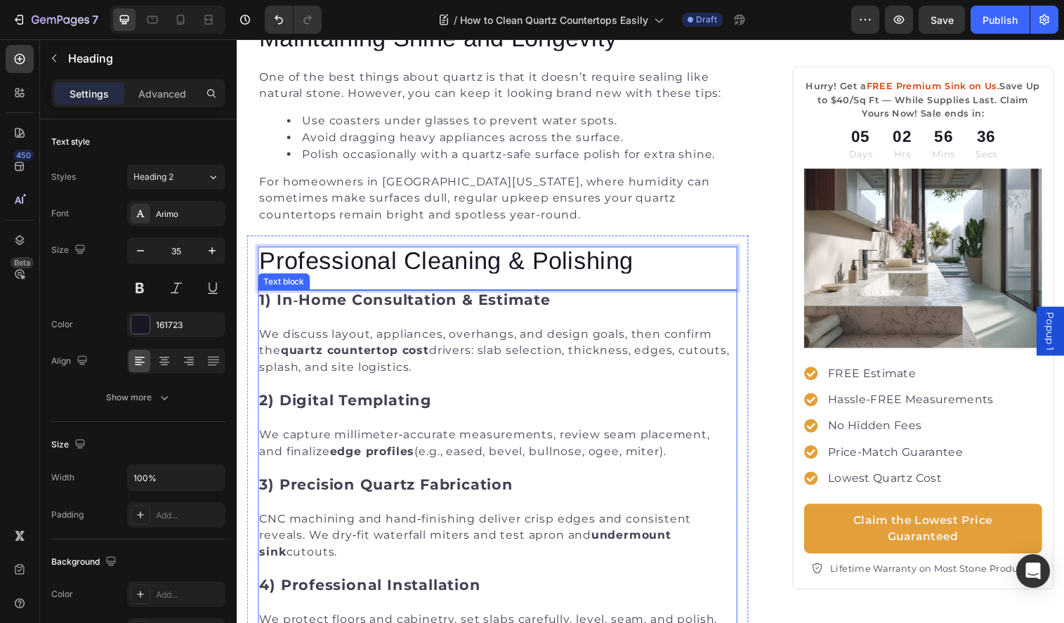
click at [477, 317] on p at bounding box center [502, 323] width 485 height 17
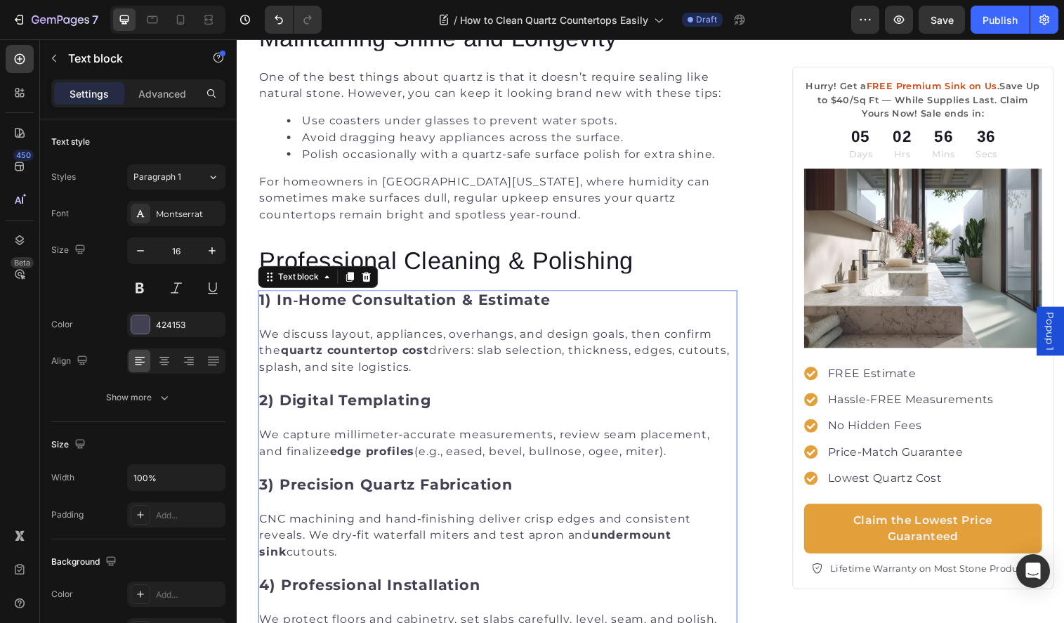
click at [476, 338] on p "We discuss layout, appliances, overhangs, and design goals, then confirm the qu…" at bounding box center [502, 357] width 485 height 51
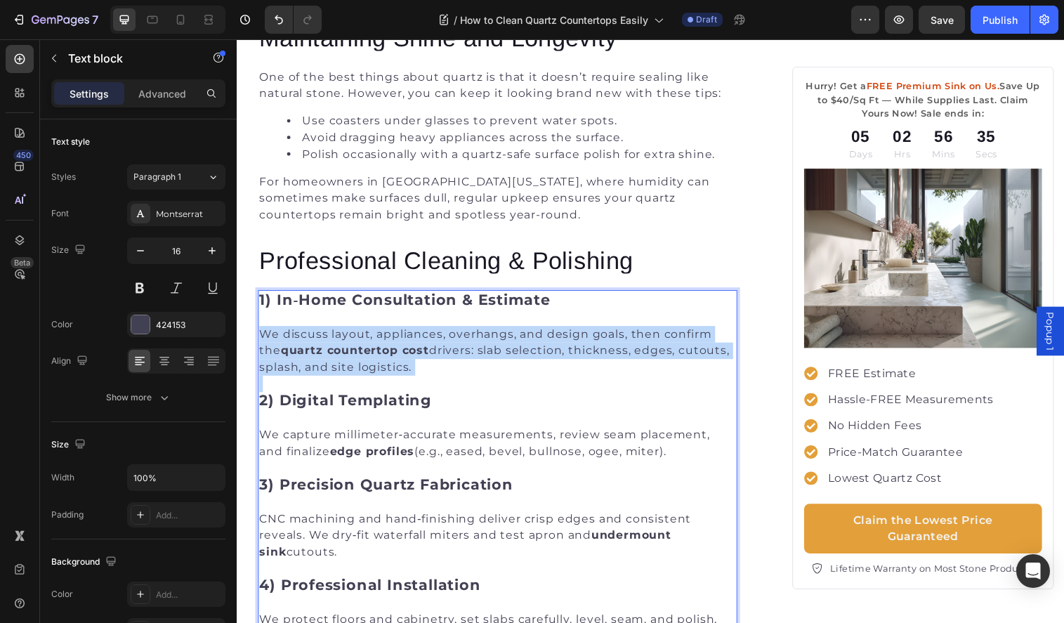
click at [476, 338] on p "We discuss layout, appliances, overhangs, and design goals, then confirm the qu…" at bounding box center [502, 357] width 485 height 51
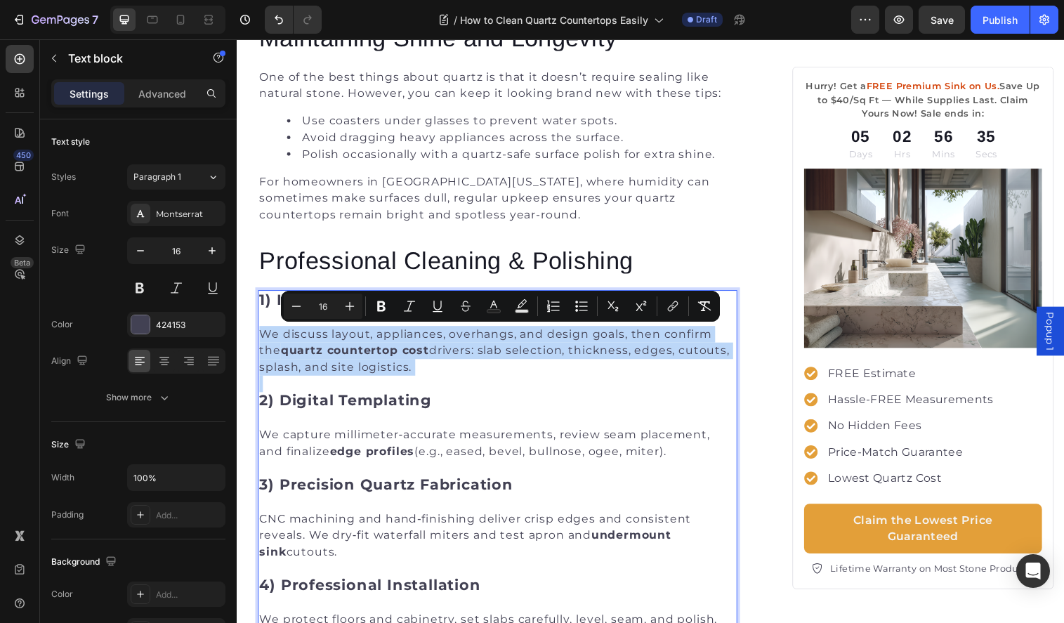
click at [413, 347] on p "We discuss layout, appliances, overhangs, and design goals, then confirm the qu…" at bounding box center [502, 357] width 485 height 51
click at [318, 348] on p "We discuss layout, appliances, overhangs, and design goals, then confirm the qu…" at bounding box center [502, 357] width 485 height 51
click at [266, 318] on p "Rich Text Editor. Editing area: main" at bounding box center [502, 323] width 485 height 17
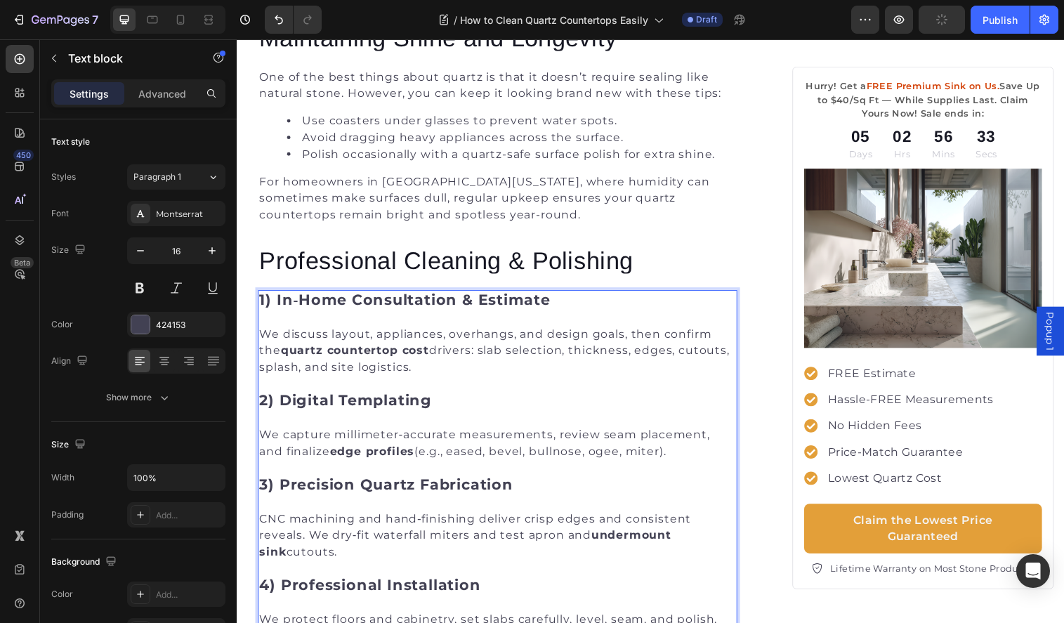
click at [265, 342] on p "We discuss layout, appliances, overhangs, and design goals, then confirm the qu…" at bounding box center [502, 357] width 485 height 51
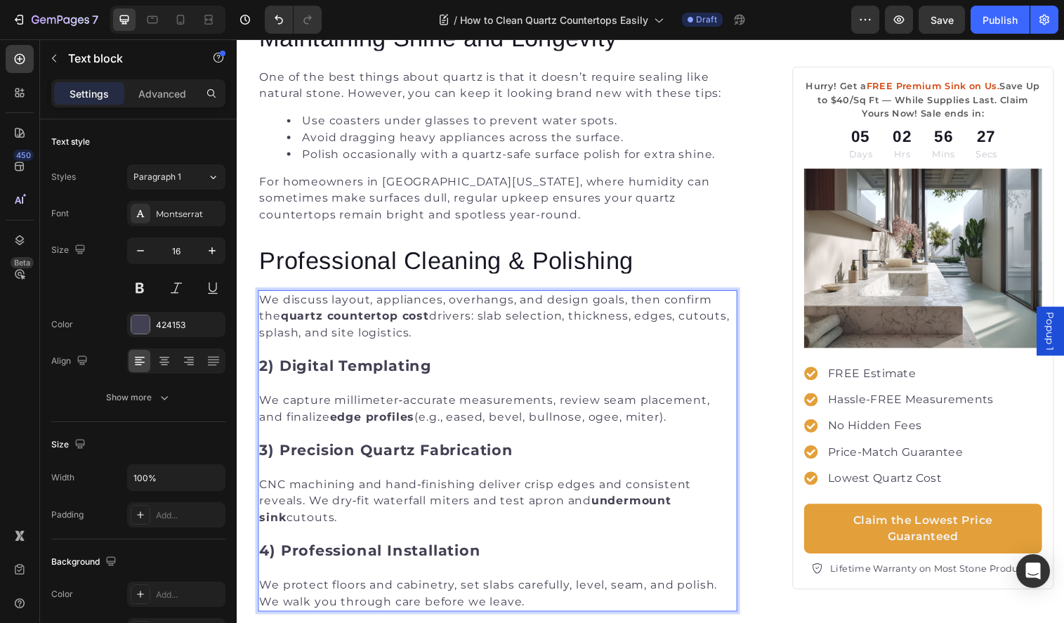
drag, startPoint x: 424, startPoint y: 341, endPoint x: 247, endPoint y: 283, distance: 186.4
click at [247, 283] on div "How to Clean Quartz Countertops the Right Way Heading Image By Yurik Lozano Tex…" at bounding box center [658, 251] width 843 height 5159
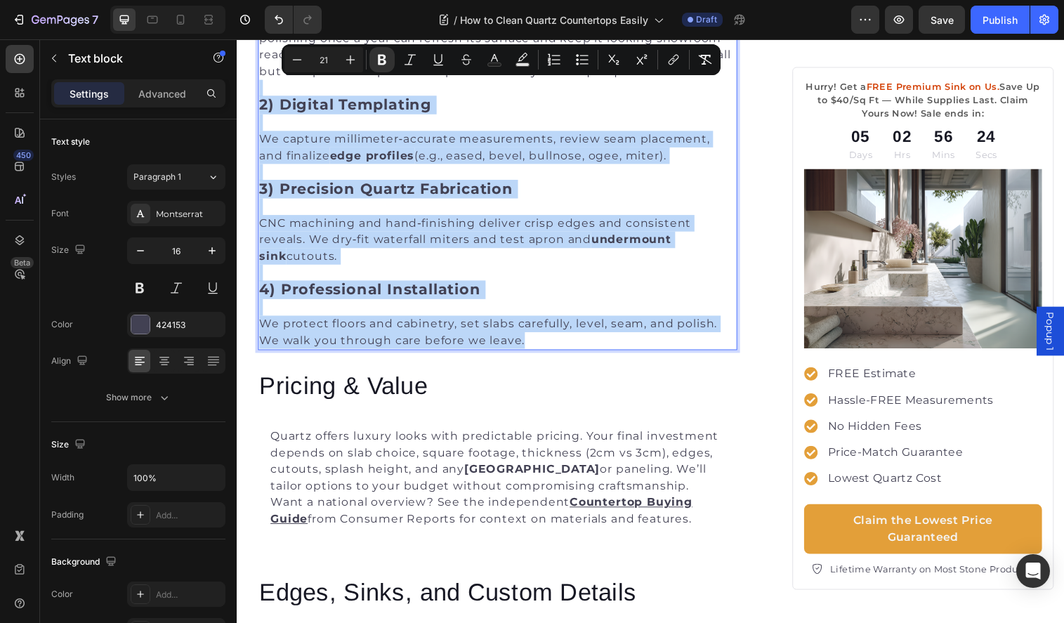
drag, startPoint x: 656, startPoint y: 353, endPoint x: 679, endPoint y: 656, distance: 303.6
click at [679, 622] on html "Popup 1 Header How to Clean Quartz Countertops the Right Way Heading Image By Y…" at bounding box center [658, 584] width 843 height 6516
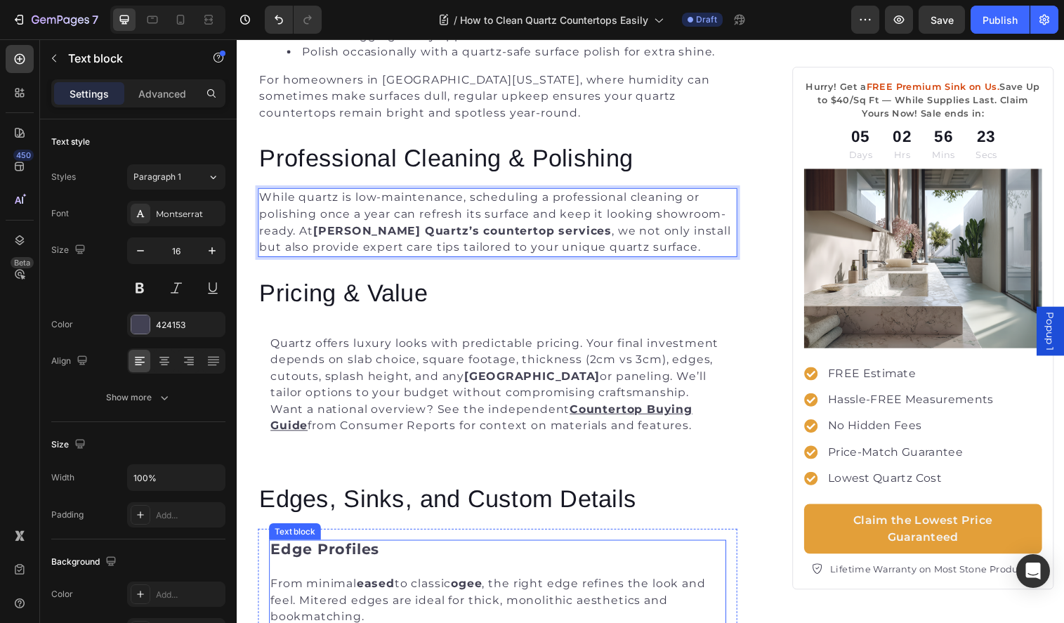
scroll to position [2516, 0]
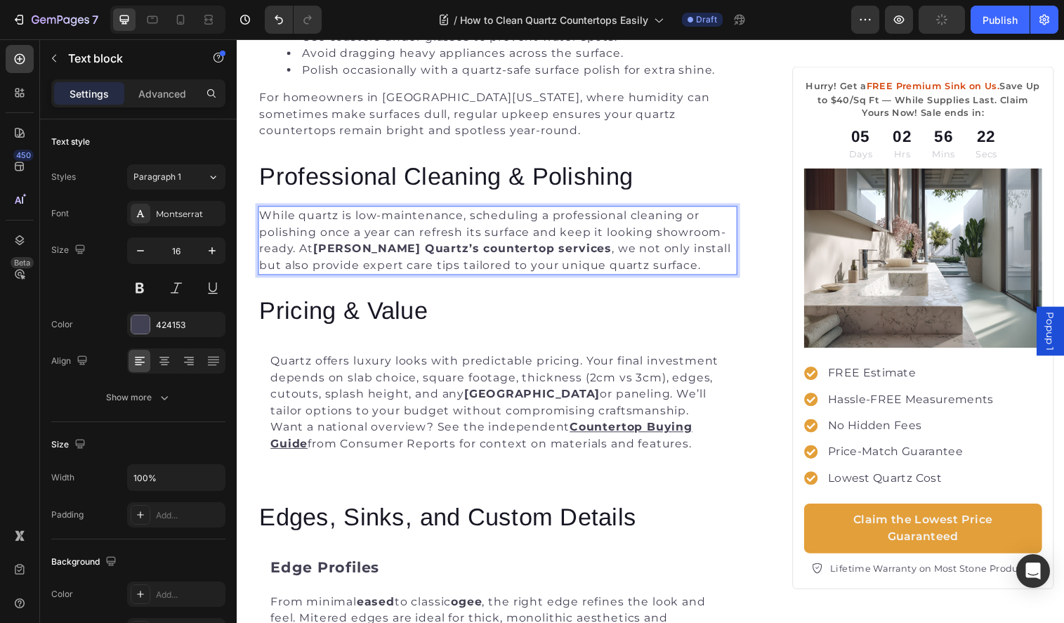
click at [412, 252] on strong "Griffin Quartz’s countertop services" at bounding box center [467, 252] width 304 height 13
drag, startPoint x: 320, startPoint y: 252, endPoint x: 549, endPoint y: 252, distance: 229.7
click at [549, 252] on strong "Griffin Quartz’s countertop services" at bounding box center [467, 252] width 304 height 13
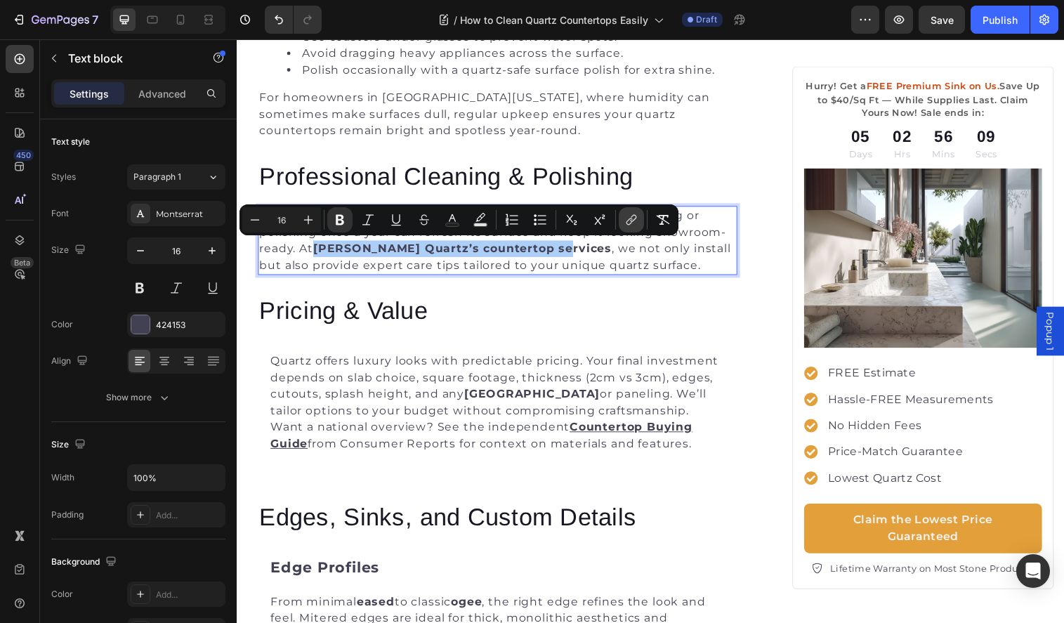
click at [626, 218] on icon "Editor contextual toolbar" at bounding box center [632, 220] width 14 height 14
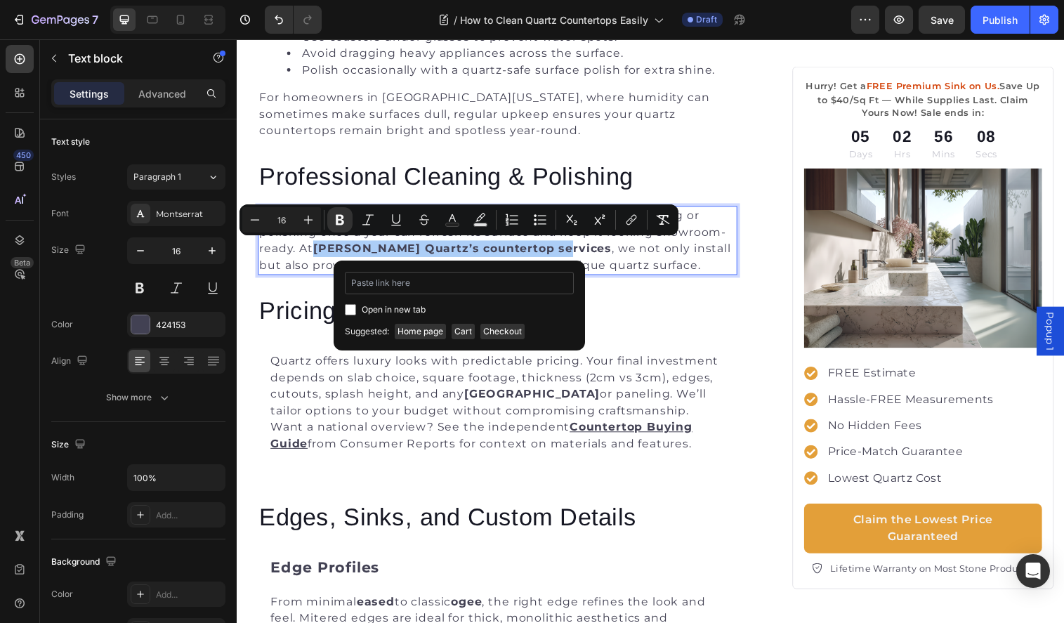
click at [440, 283] on input "Editor contextual toolbar" at bounding box center [459, 283] width 229 height 22
type input "https://griffinquartz.com/pages/our-services"
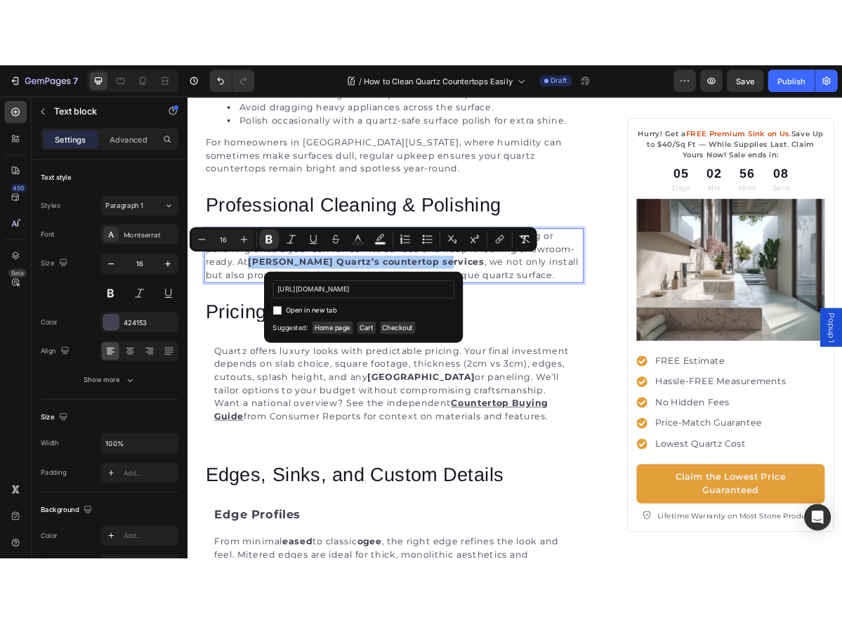
scroll to position [0, 20]
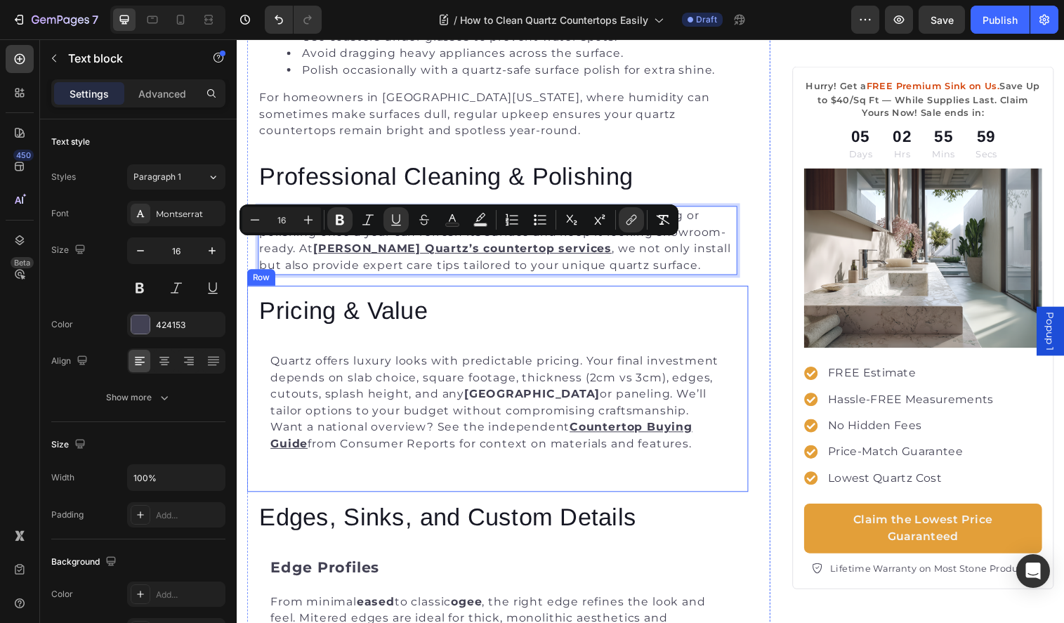
click at [434, 304] on h2 "Pricing & Value" at bounding box center [503, 315] width 488 height 27
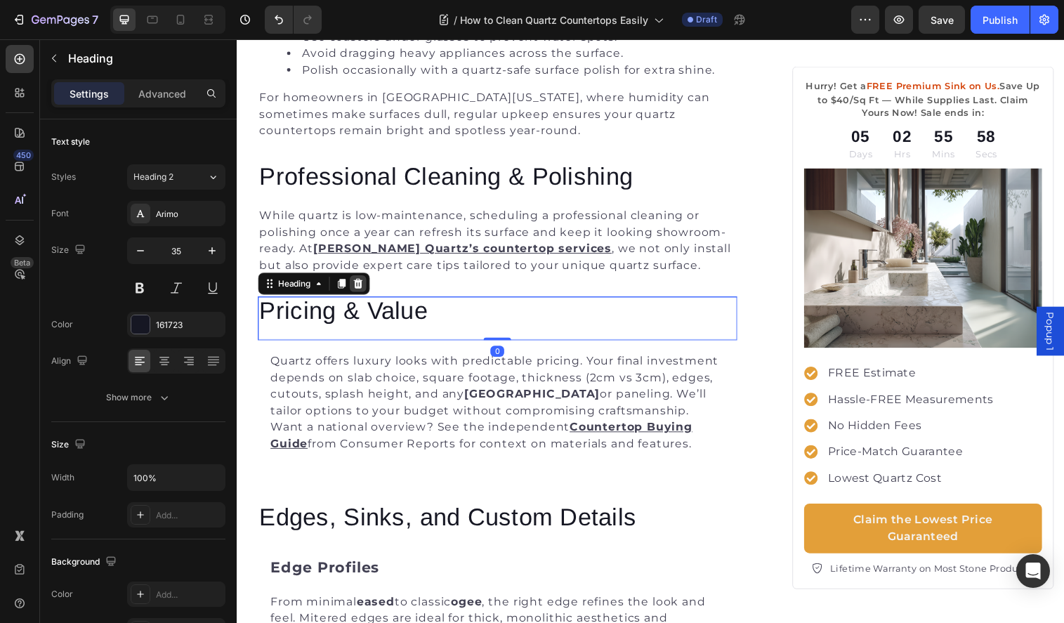
click at [363, 283] on icon at bounding box center [360, 288] width 11 height 11
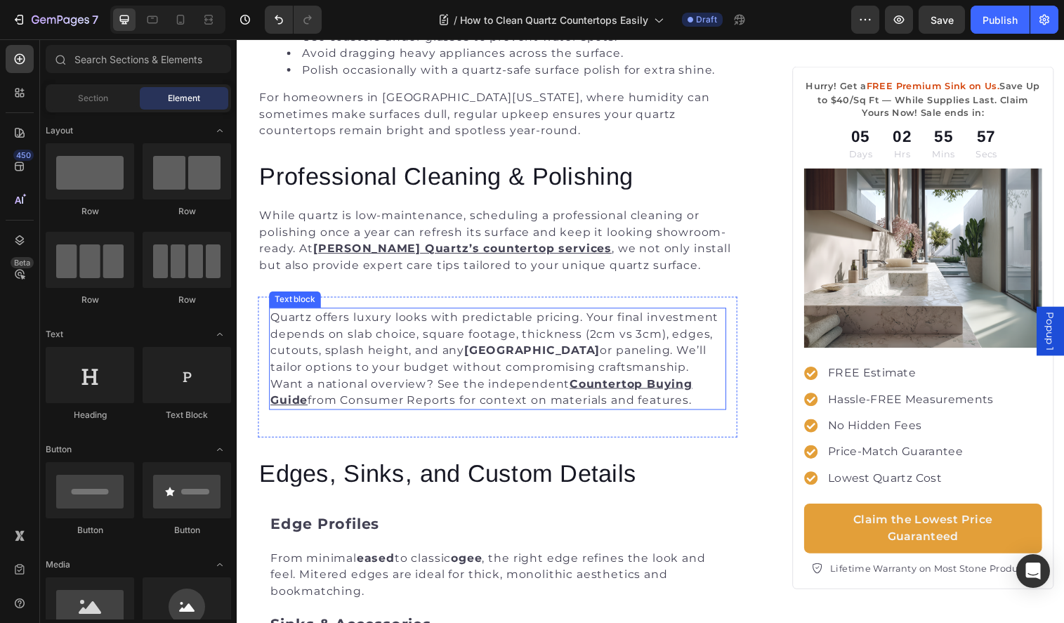
click at [405, 329] on p "Quartz offers luxury looks with predictable pricing. Your final investment depe…" at bounding box center [502, 348] width 463 height 67
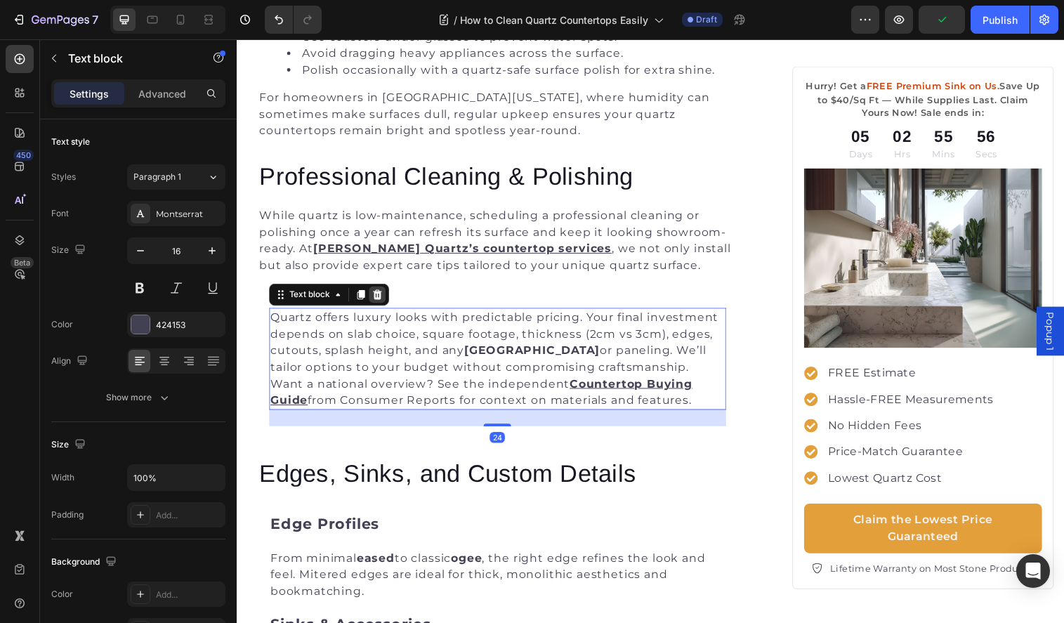
click at [384, 302] on icon at bounding box center [379, 299] width 11 height 11
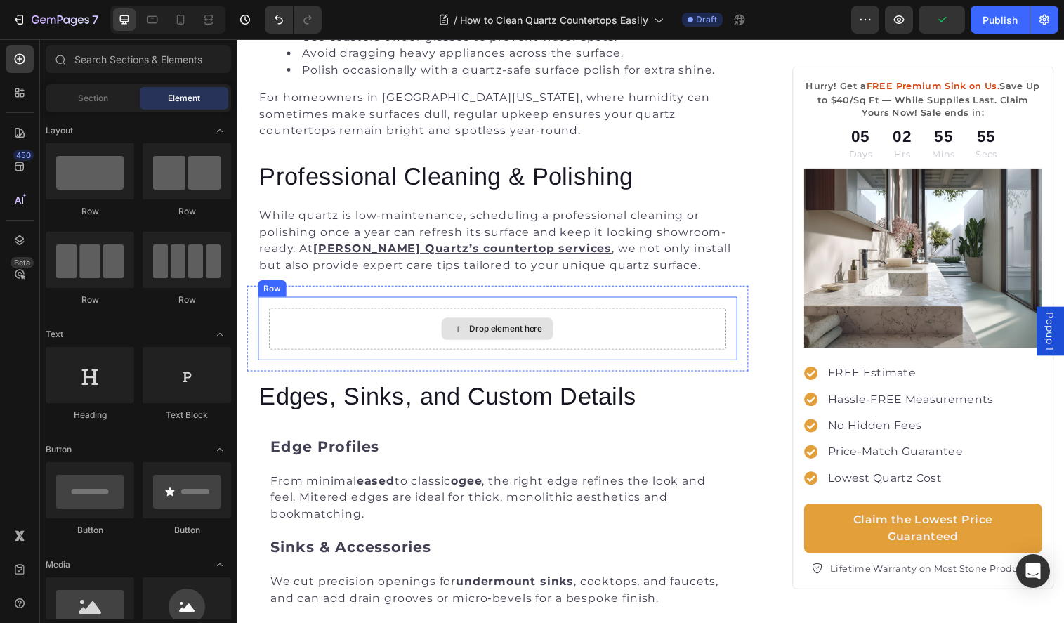
click at [393, 316] on div "Drop element here" at bounding box center [503, 334] width 466 height 42
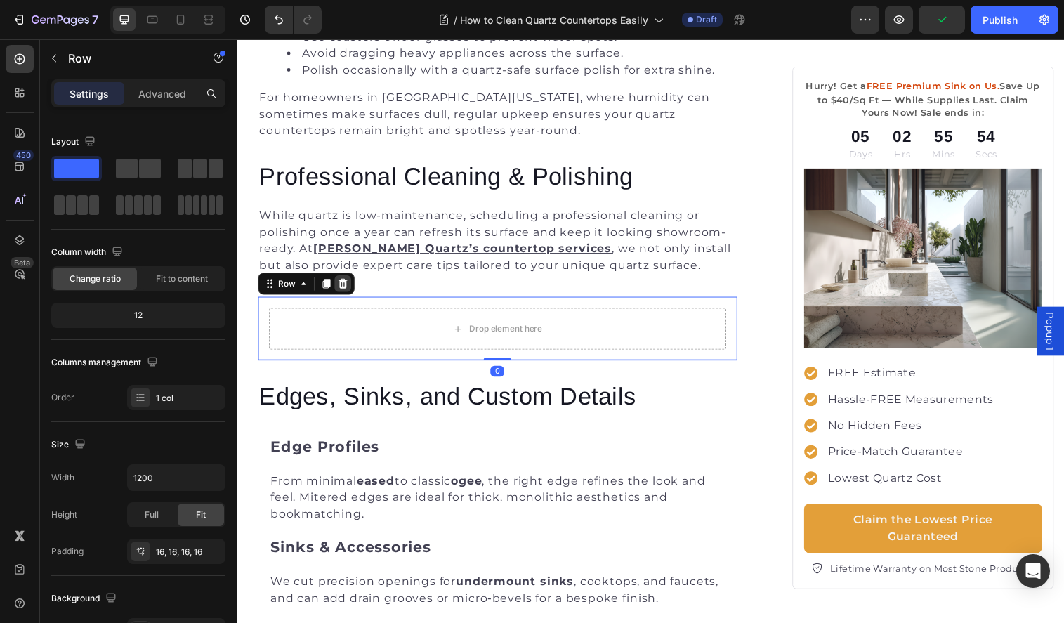
click at [344, 287] on icon at bounding box center [345, 289] width 9 height 10
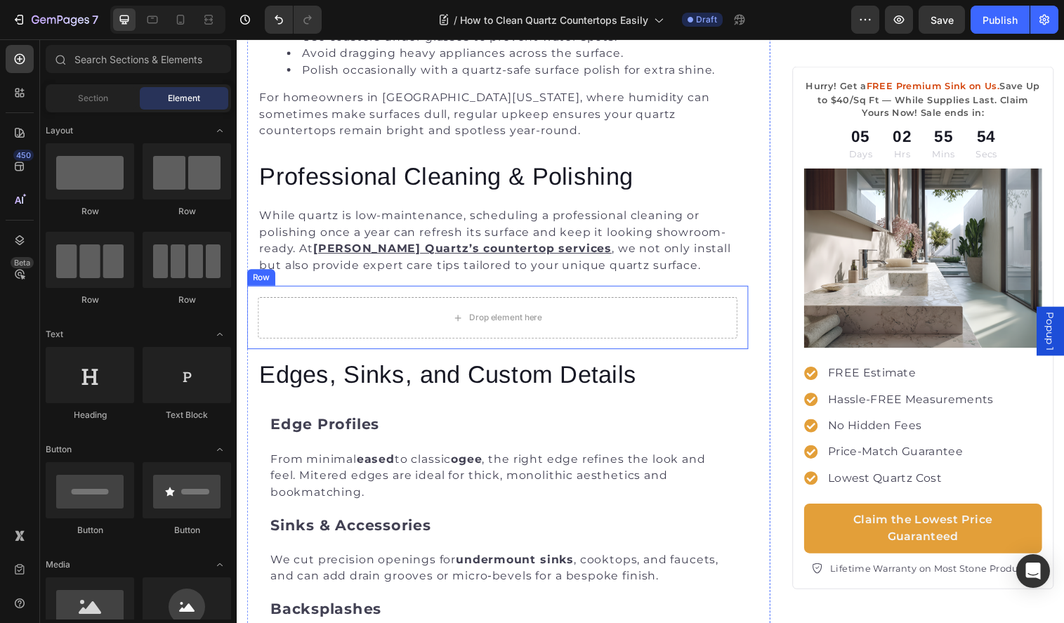
click at [353, 303] on div "Drop element here" at bounding box center [503, 323] width 488 height 42
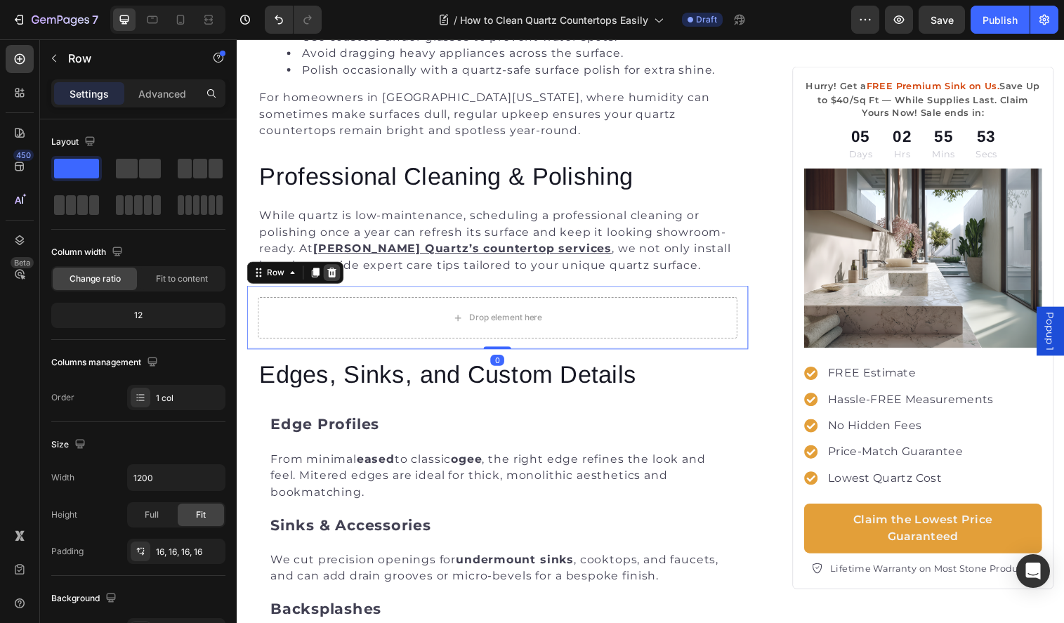
click at [332, 275] on icon at bounding box center [333, 277] width 11 height 11
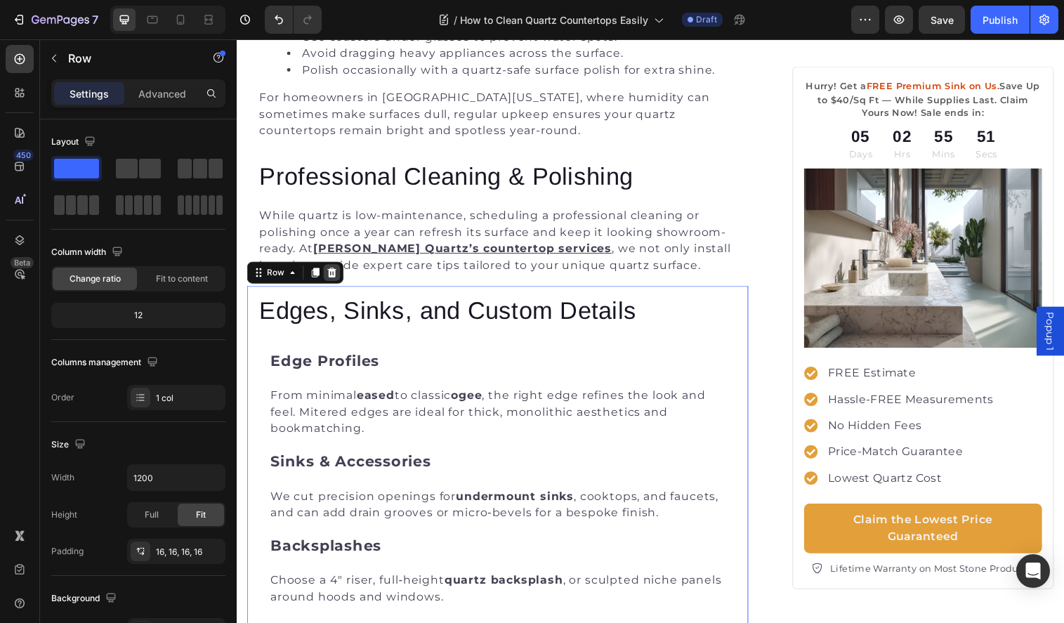
click at [335, 272] on icon at bounding box center [333, 277] width 11 height 11
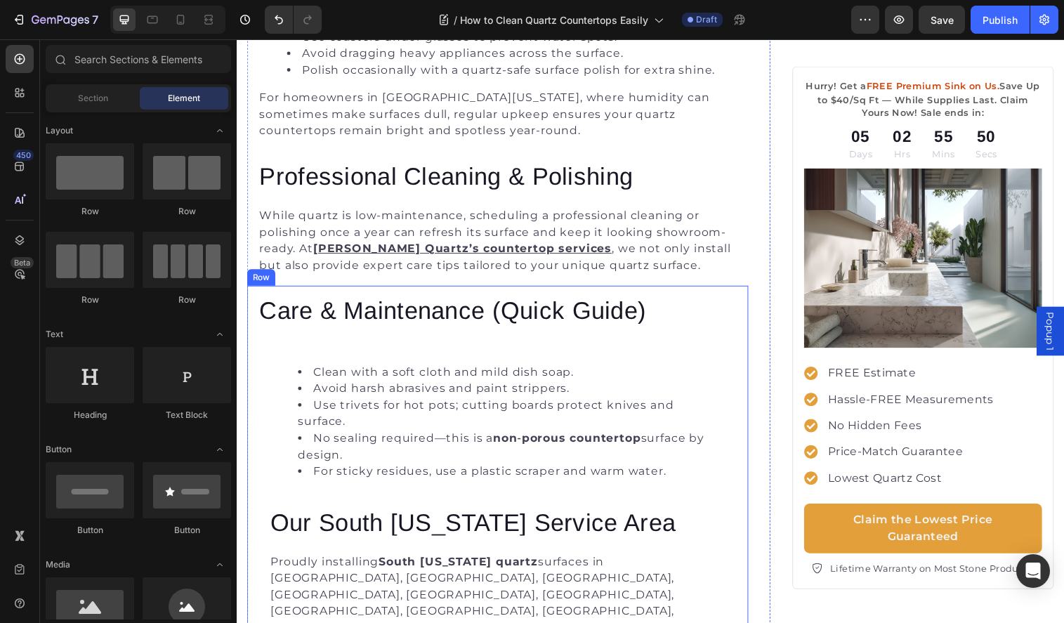
click at [340, 294] on div "Care & Maintenance (Quick Guide) Heading Clean with a soft cloth and mild dish …" at bounding box center [502, 610] width 511 height 638
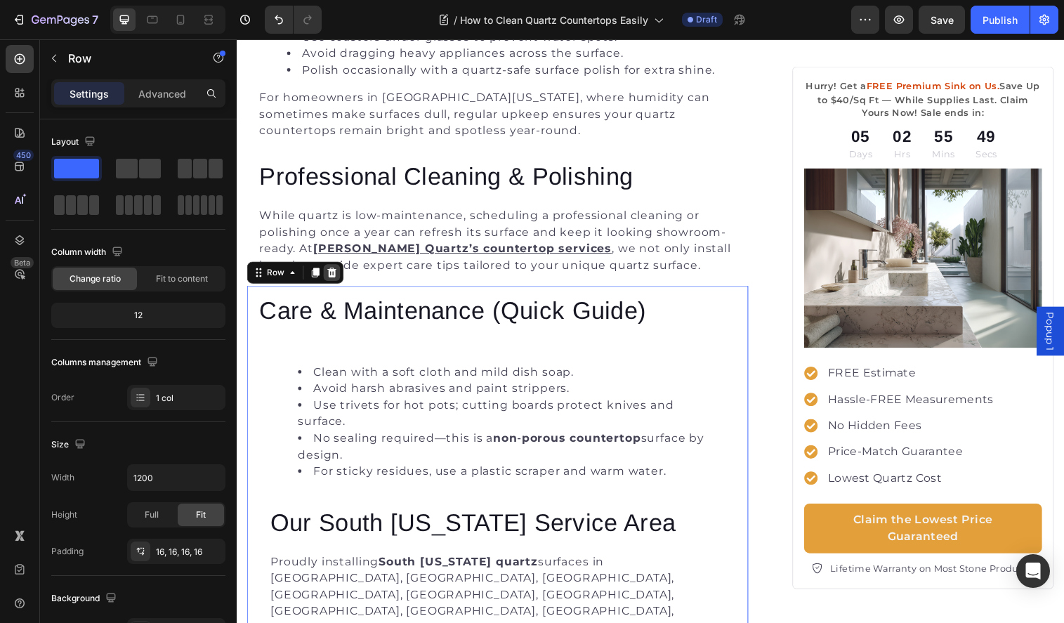
click at [334, 278] on icon at bounding box center [333, 277] width 11 height 11
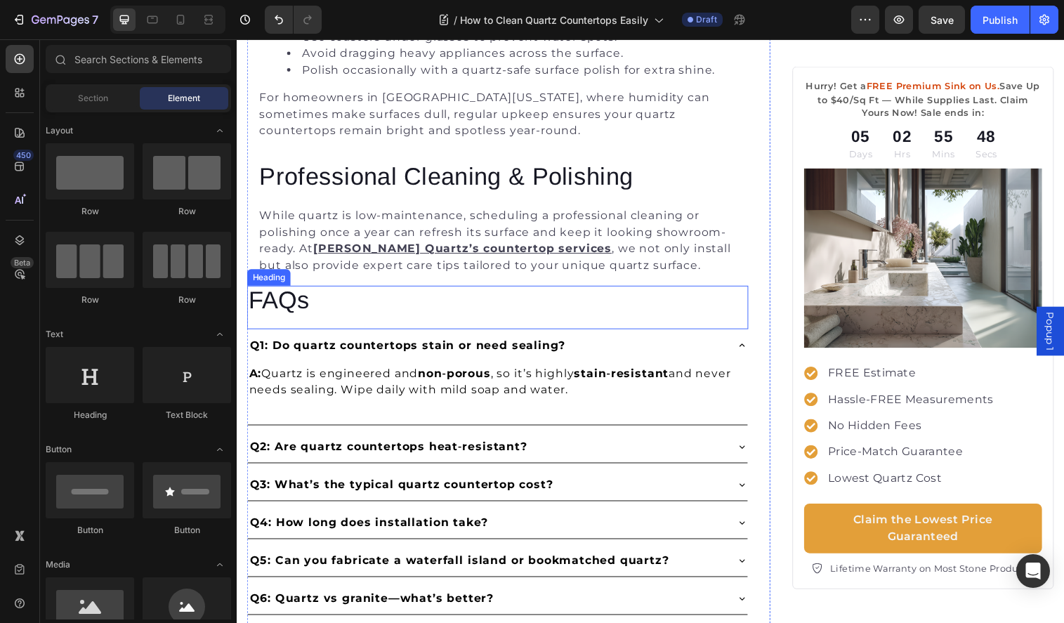
click at [301, 305] on h2 "FAQs" at bounding box center [502, 304] width 511 height 27
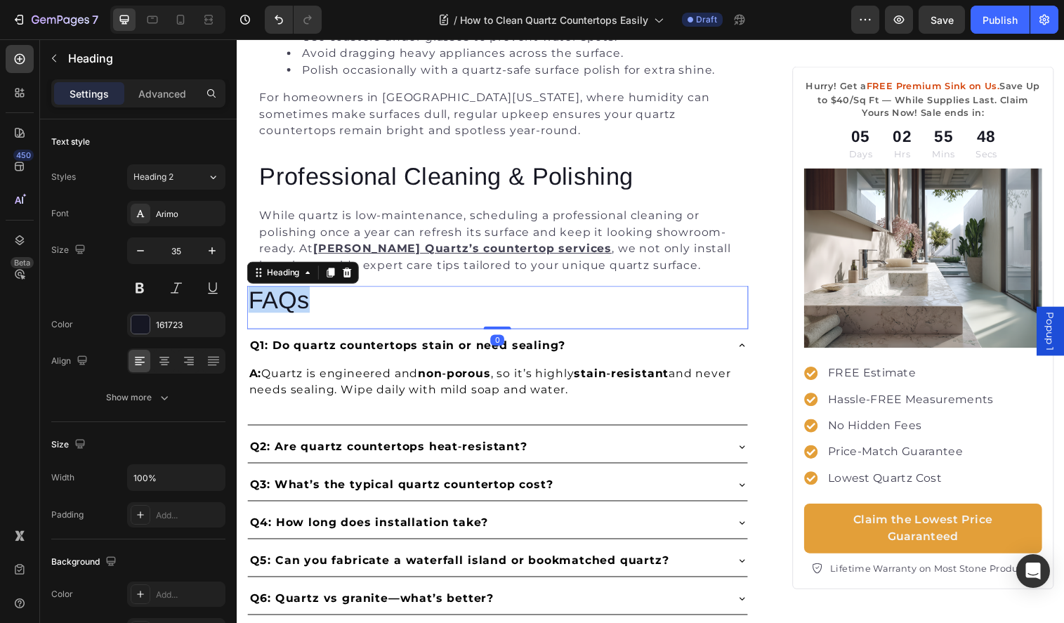
click at [301, 305] on p "FAQs" at bounding box center [503, 304] width 508 height 25
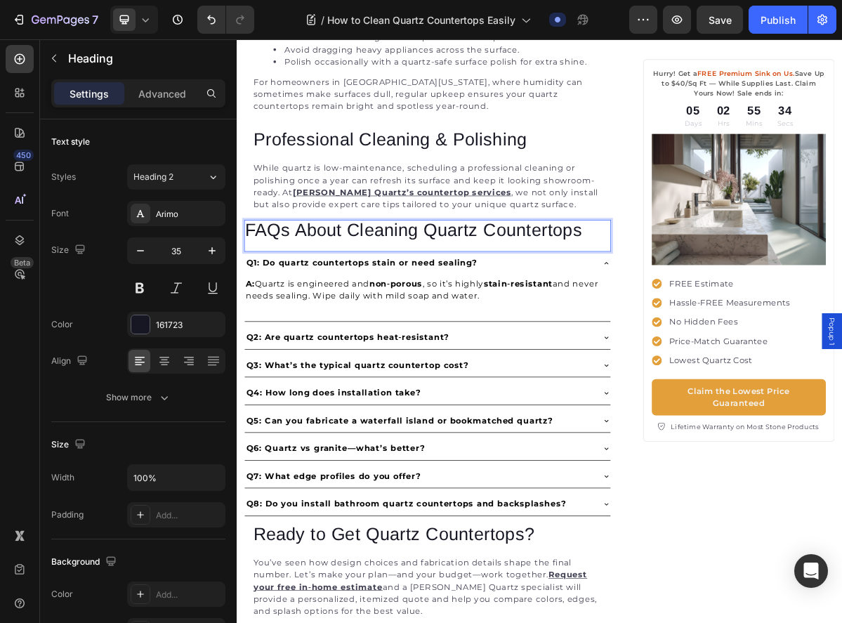
click at [500, 349] on strong "Q1: Do quartz countertops stain or need sealing?" at bounding box center [411, 350] width 322 height 13
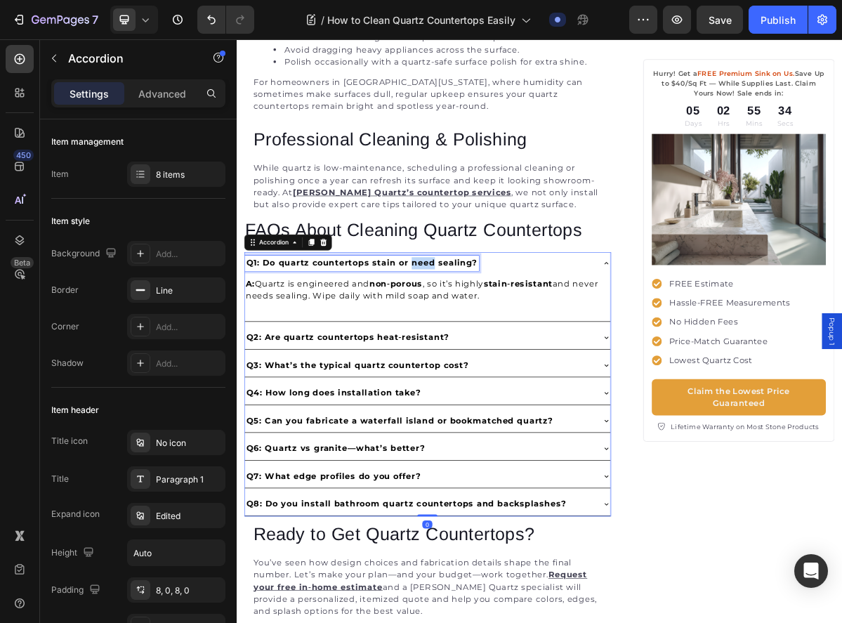
click at [500, 349] on strong "Q1: Do quartz countertops stain or need sealing?" at bounding box center [411, 350] width 322 height 13
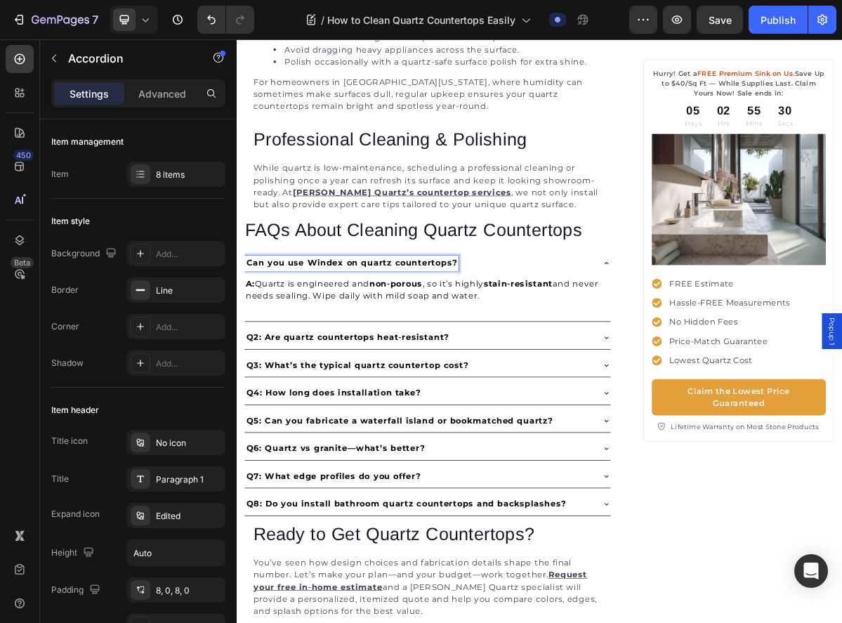
click at [493, 353] on strong "Can you use Windex on quartz countertops?" at bounding box center [397, 350] width 294 height 13
click at [417, 392] on p "A: Quartz is engineered and non‑porous , so it’s highly stain‑resistant and nev…" at bounding box center [502, 389] width 507 height 34
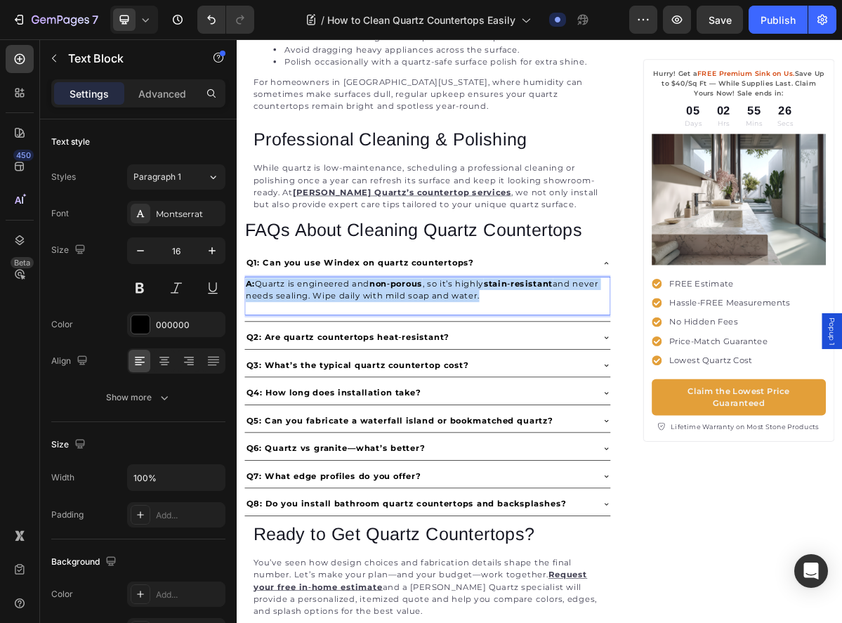
click at [417, 392] on p "A: Quartz is engineered and non‑porous , so it’s highly stain‑resistant and nev…" at bounding box center [502, 389] width 507 height 34
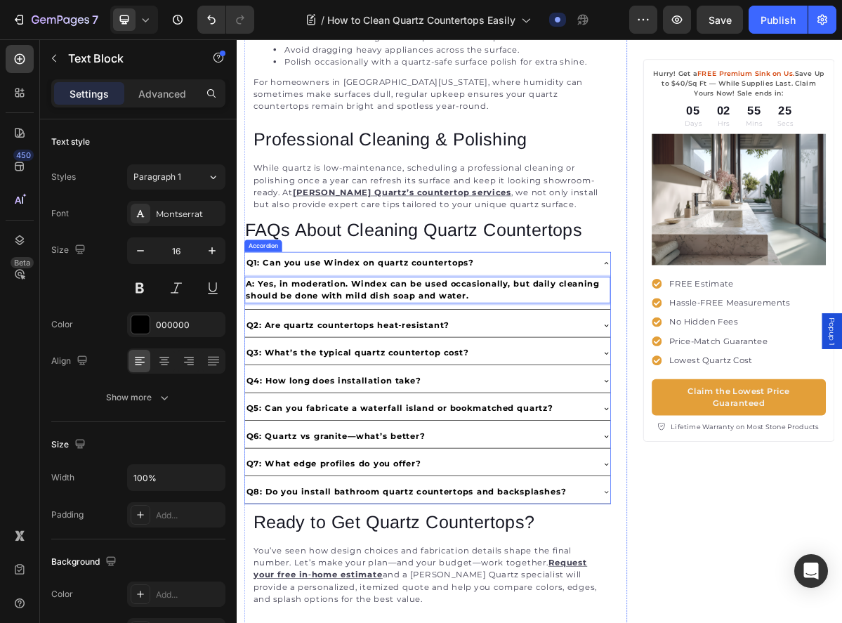
click at [561, 433] on div "Q2: Are quartz countertops heat‑resistant?" at bounding box center [491, 437] width 487 height 21
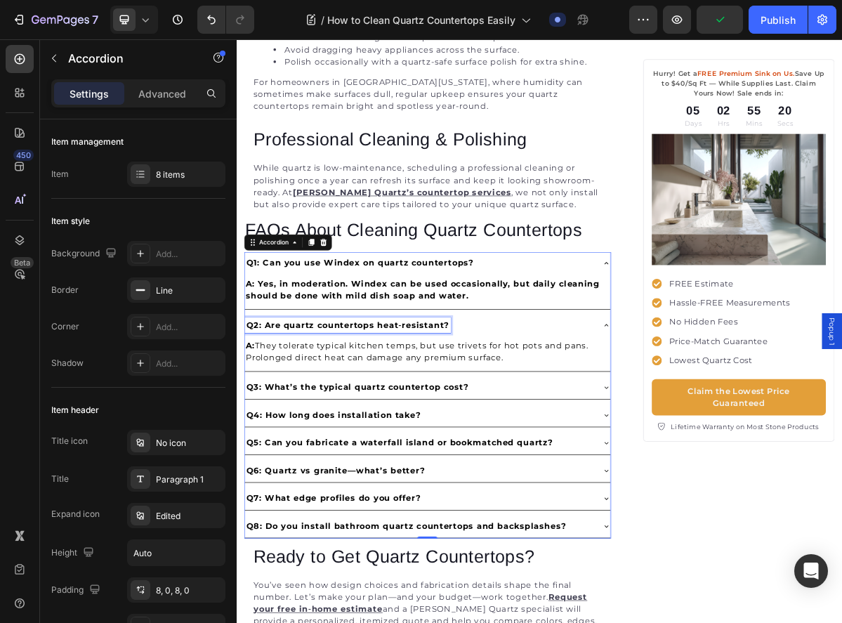
click at [443, 434] on strong "Q2: Are quartz countertops heat‑resistant?" at bounding box center [391, 437] width 282 height 13
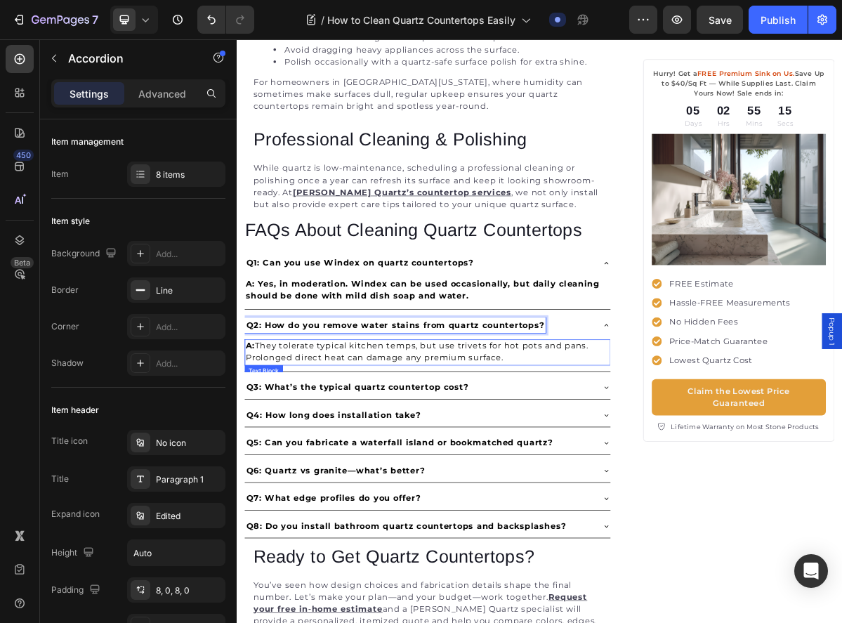
click at [450, 466] on p "A: They tolerate typical kitchen temps, but use trivets for hot pots and pans. …" at bounding box center [502, 475] width 507 height 34
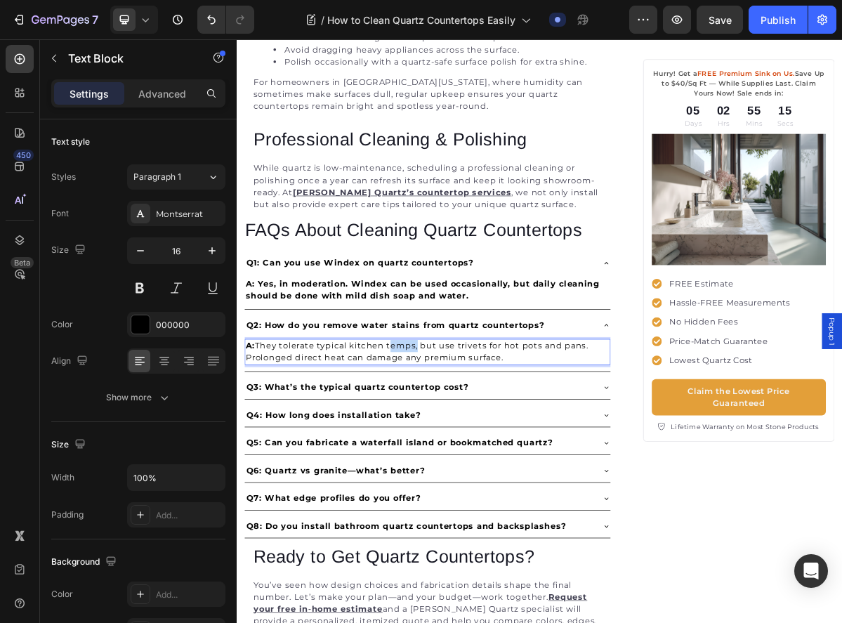
click at [450, 466] on p "A: They tolerate typical kitchen temps, but use trivets for hot pots and pans. …" at bounding box center [502, 475] width 507 height 34
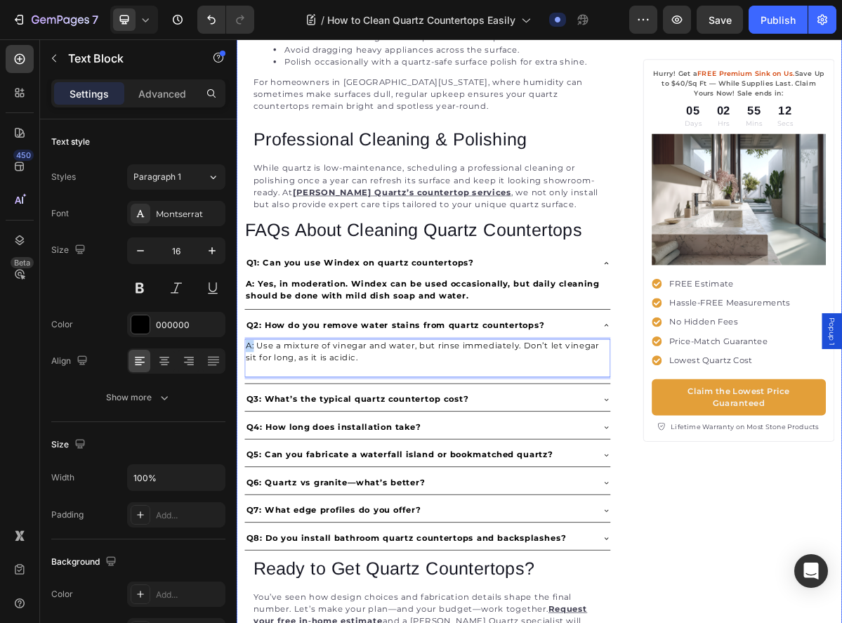
drag, startPoint x: 263, startPoint y: 464, endPoint x: 244, endPoint y: 464, distance: 19.0
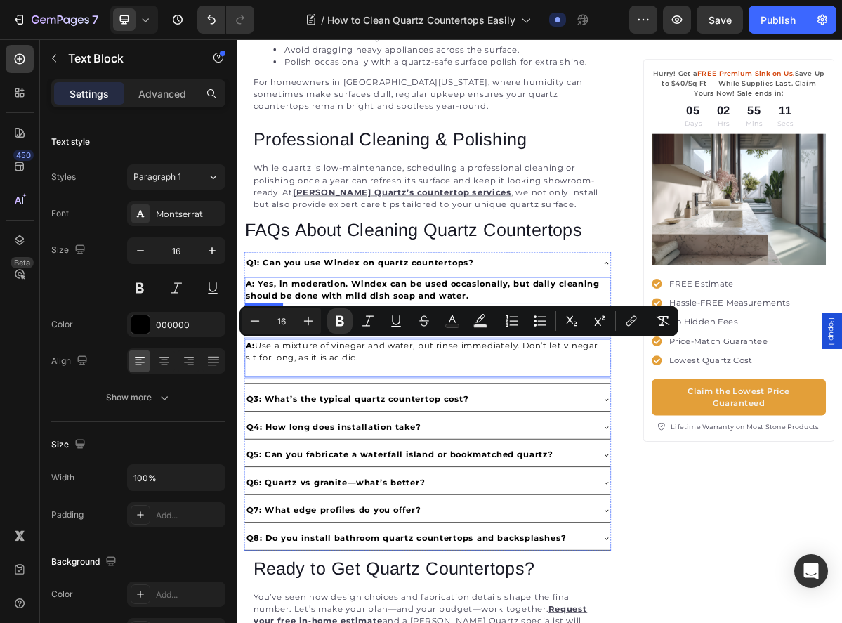
click at [314, 381] on strong "A: Yes, in moderation. Windex can be used occasionally, but daily cleaning shou…" at bounding box center [495, 388] width 492 height 30
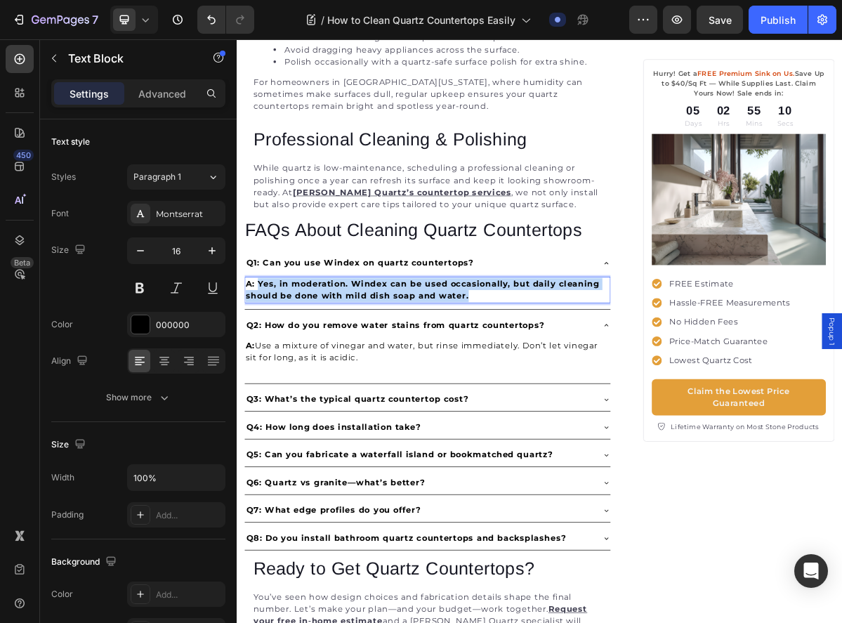
drag, startPoint x: 265, startPoint y: 379, endPoint x: 580, endPoint y: 401, distance: 315.5
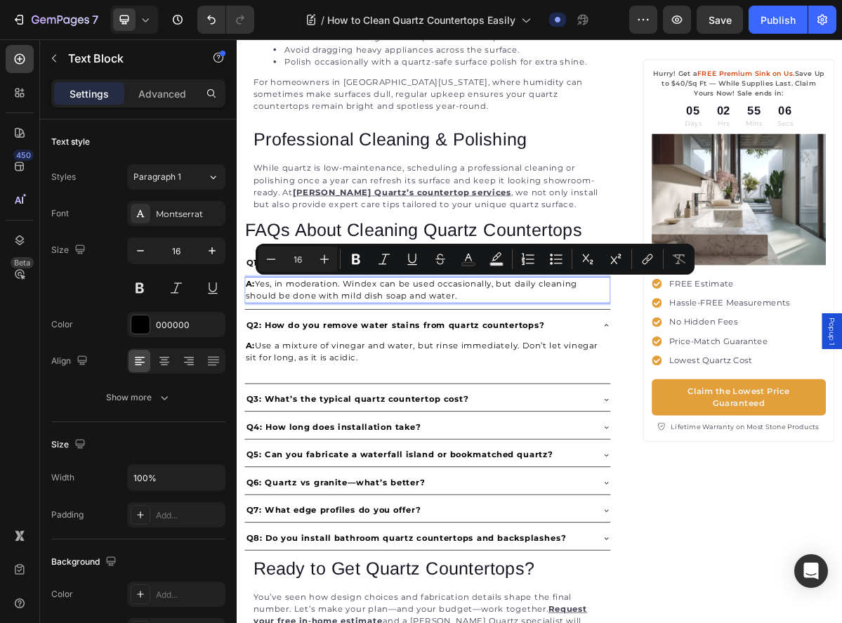
click at [405, 540] on strong "Q3: What’s the typical quartz countertop cost?" at bounding box center [404, 540] width 309 height 13
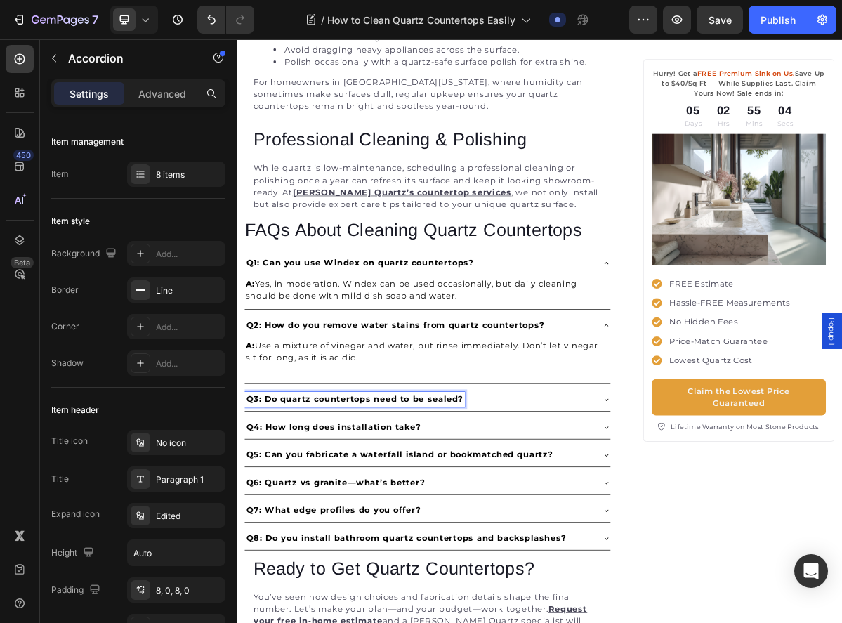
click at [662, 537] on div "Q3: Do quartz countertops need to be sealed?" at bounding box center [491, 540] width 487 height 21
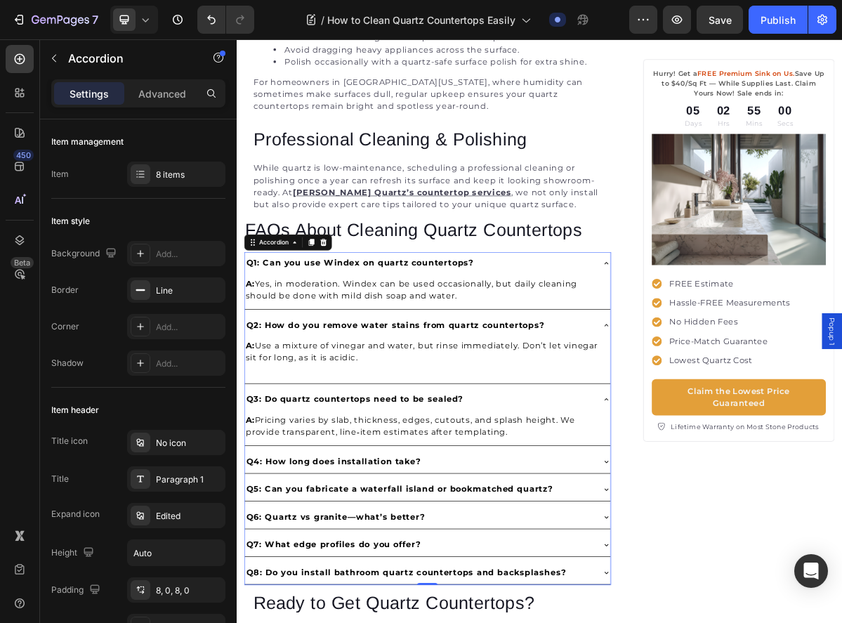
click at [437, 578] on p "A: Pricing varies by slab, thickness, edges, cutouts, and splash height. We pro…" at bounding box center [502, 578] width 507 height 34
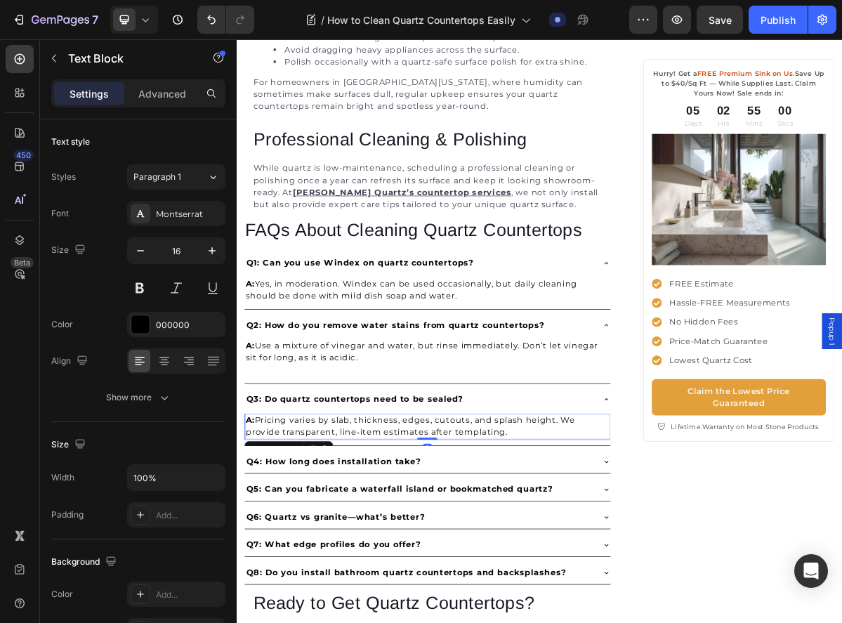
click at [437, 578] on p "A: Pricing varies by slab, thickness, edges, cutouts, and splash height. We pro…" at bounding box center [502, 578] width 507 height 34
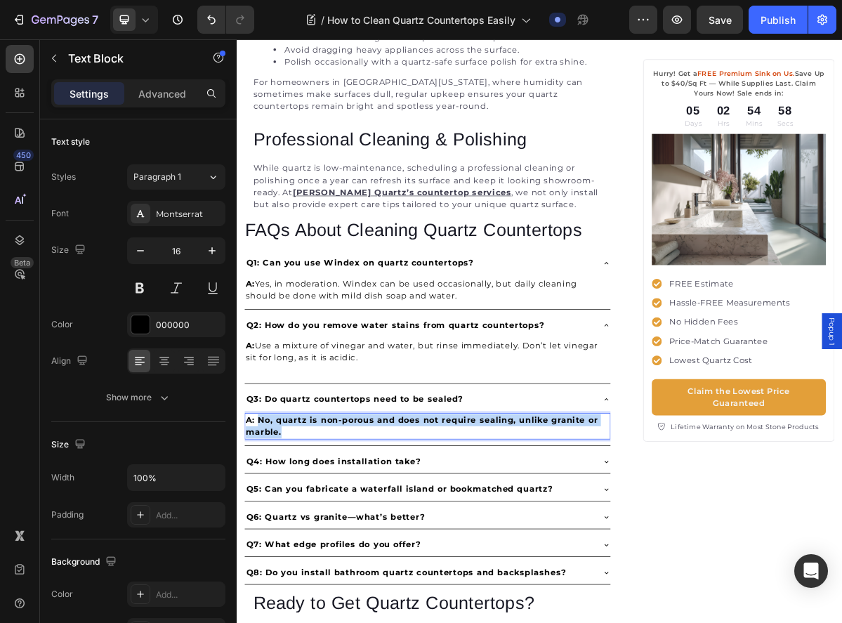
drag, startPoint x: 267, startPoint y: 566, endPoint x: 302, endPoint y: 582, distance: 38.4
click at [302, 582] on p "A: No, quartz is non-porous and does not require sealing, unlike granite or mar…" at bounding box center [502, 578] width 507 height 34
click at [322, 620] on strong "Q4: How long does installation take?" at bounding box center [371, 626] width 243 height 13
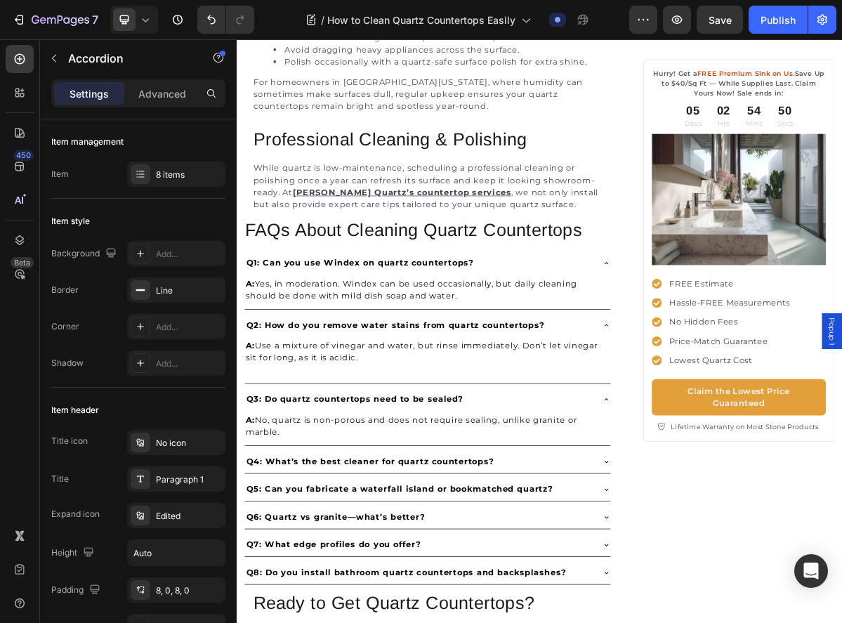
click at [736, 622] on div "Q4: What’s the best cleaner for quartz countertops?" at bounding box center [502, 627] width 509 height 32
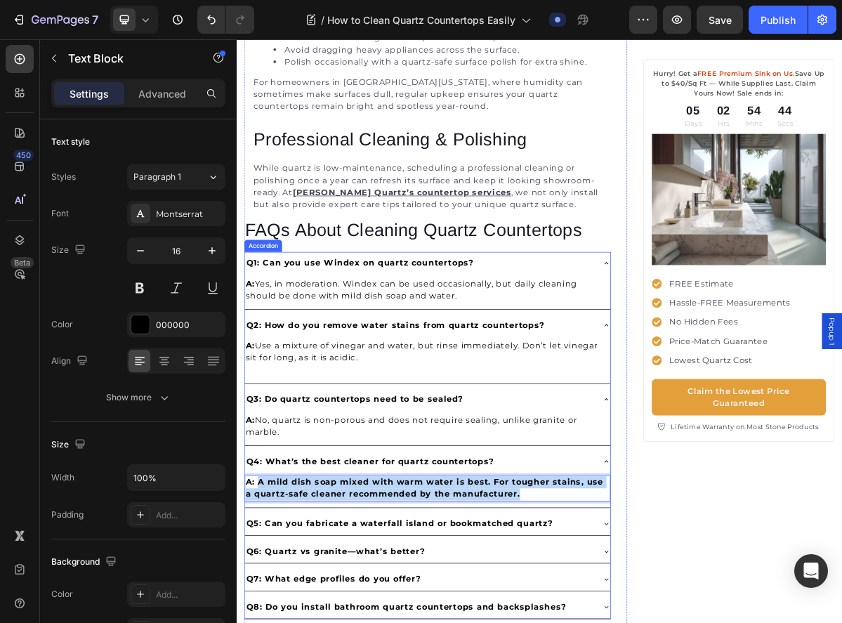
drag, startPoint x: 268, startPoint y: 653, endPoint x: 650, endPoint y: 683, distance: 383.3
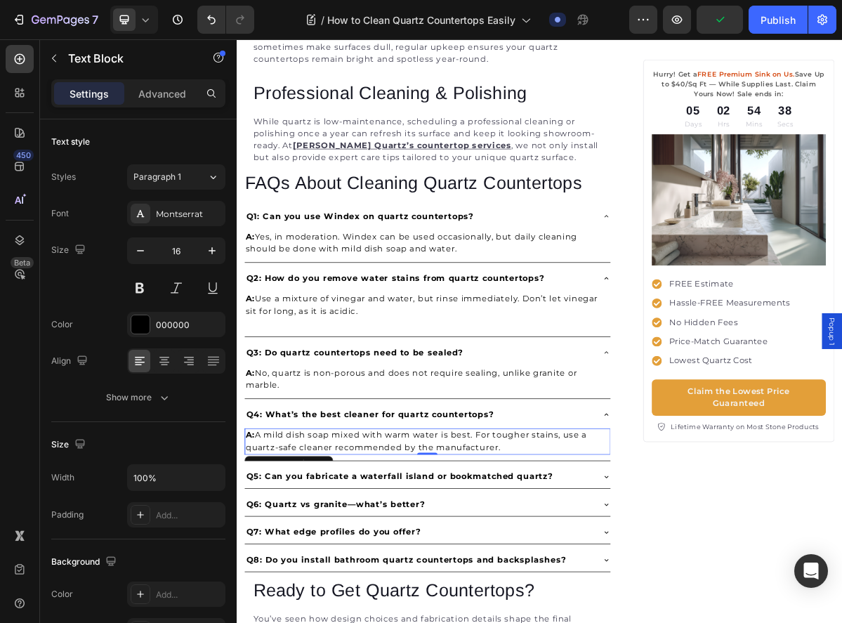
scroll to position [2650, 0]
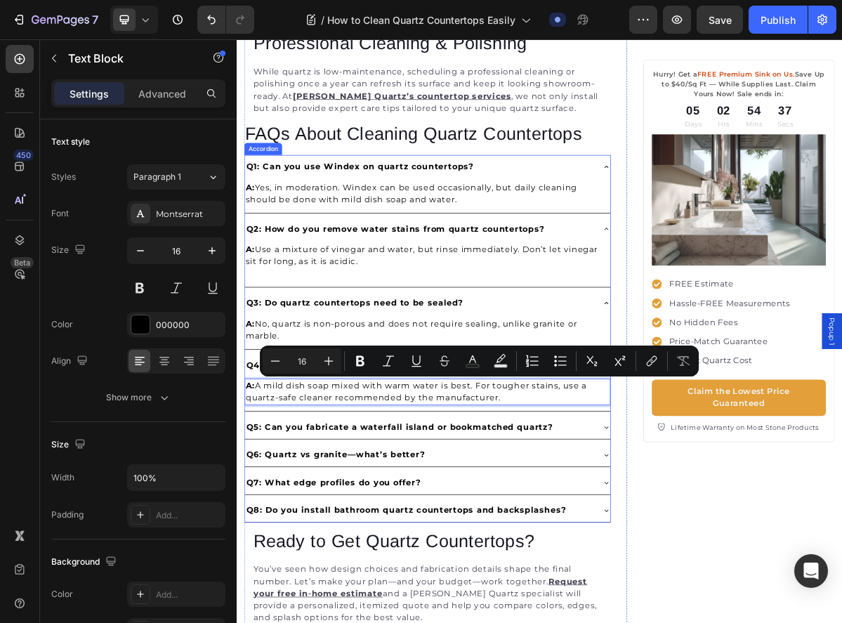
click at [521, 578] on strong "Q5: Can you fabricate a waterfall island or bookmatched quartz?" at bounding box center [463, 579] width 427 height 13
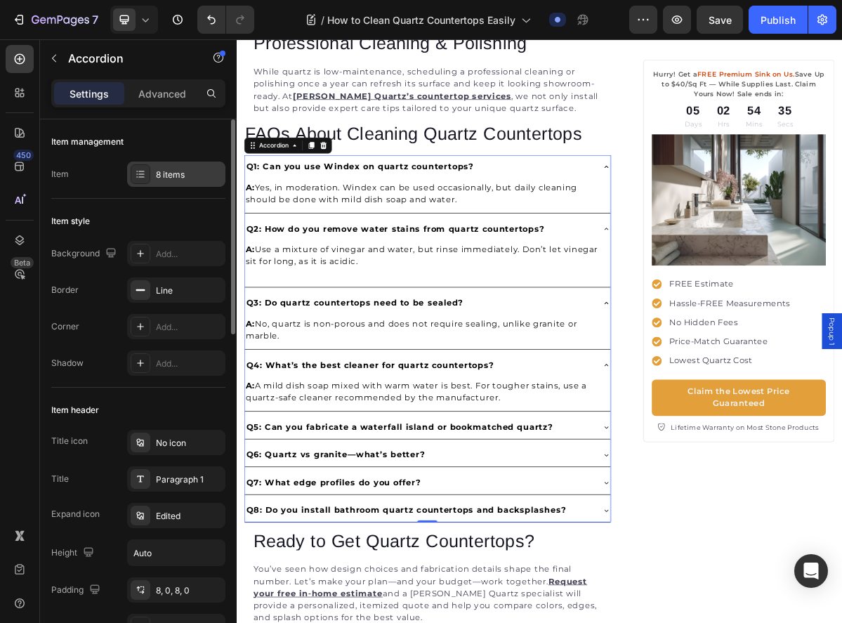
click at [188, 175] on div "8 items" at bounding box center [189, 175] width 66 height 13
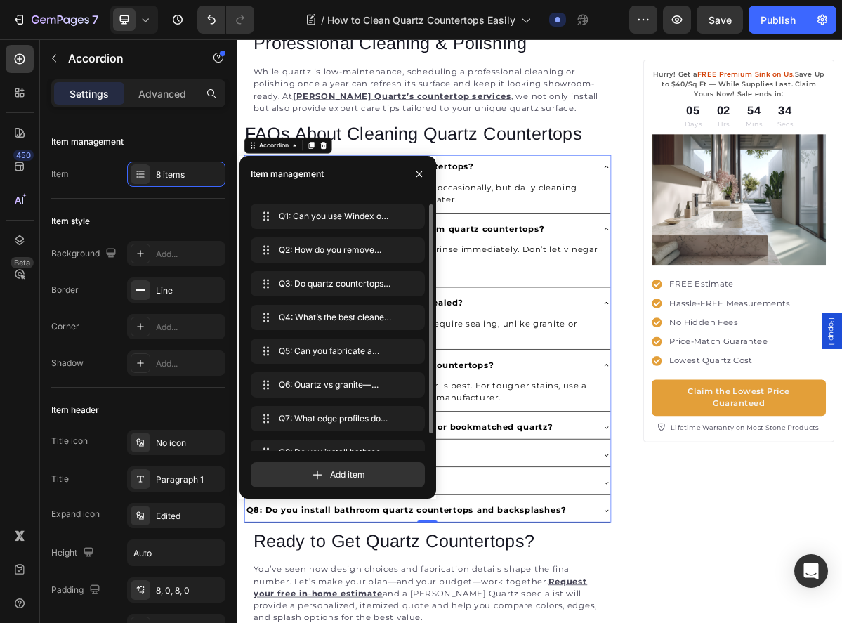
scroll to position [20, 0]
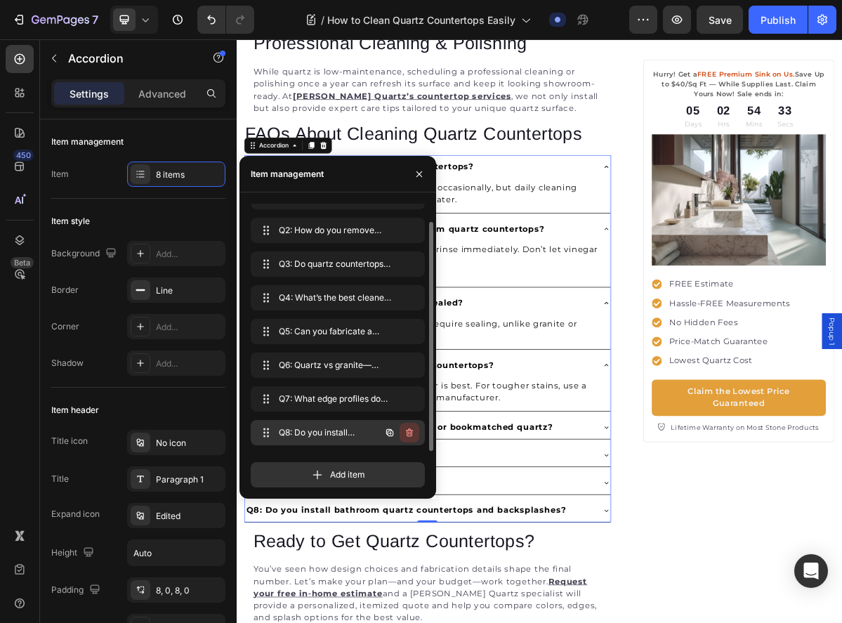
click at [408, 432] on icon "button" at bounding box center [409, 432] width 11 height 11
click at [406, 433] on div "Delete" at bounding box center [400, 432] width 26 height 13
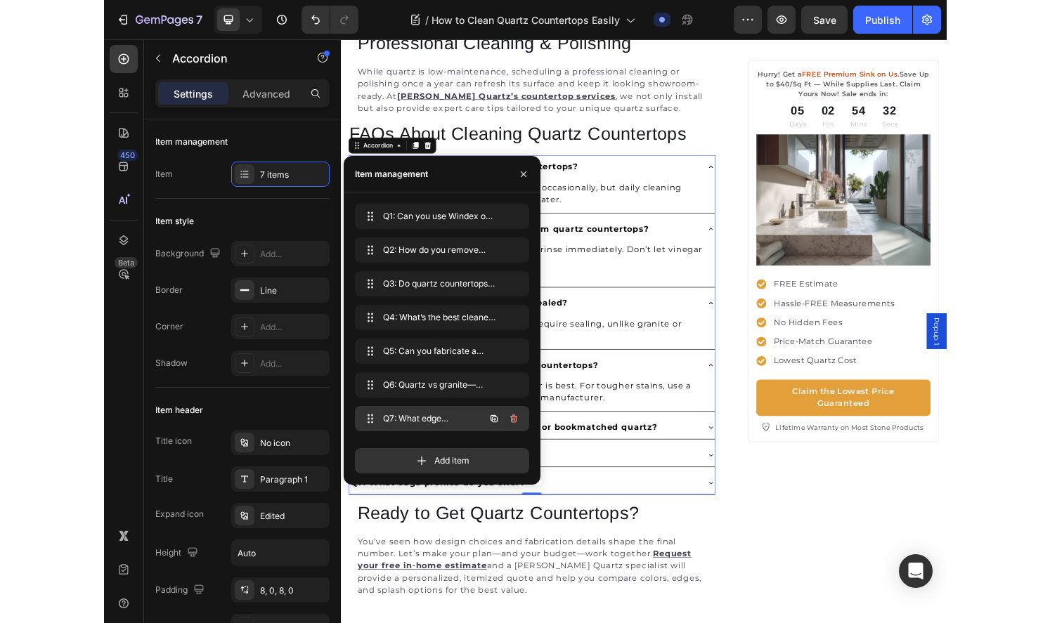
scroll to position [0, 0]
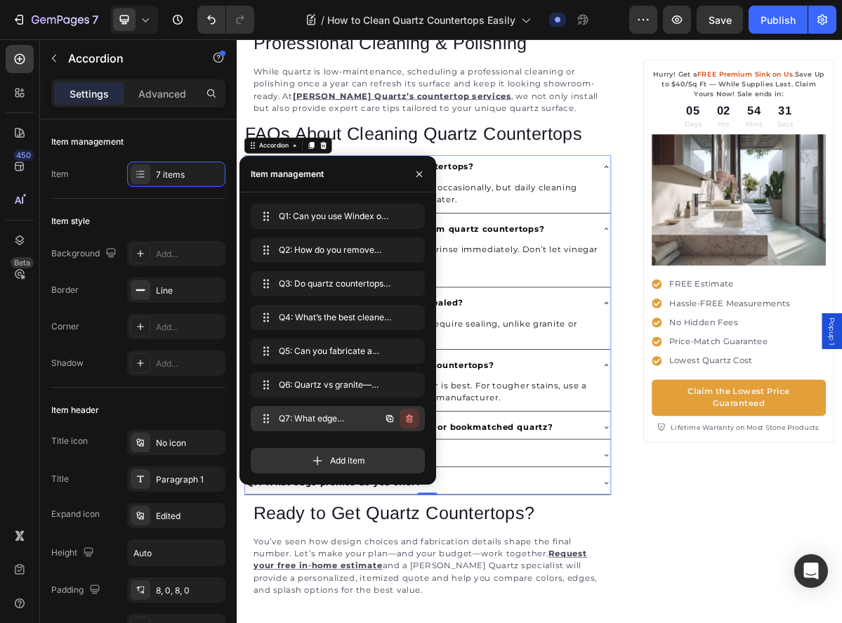
click at [409, 417] on icon "button" at bounding box center [409, 418] width 11 height 11
click at [402, 421] on div "Delete" at bounding box center [400, 418] width 26 height 13
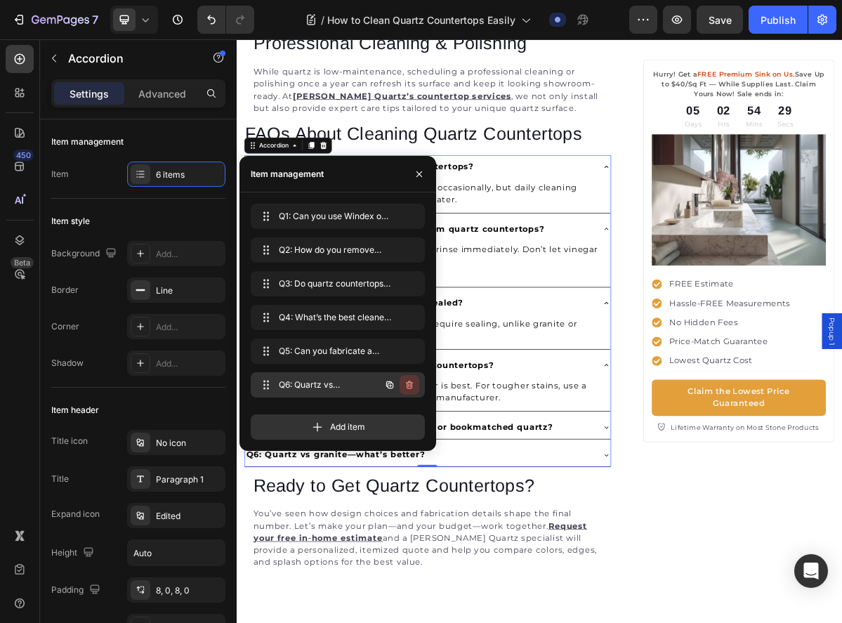
click at [410, 389] on icon "button" at bounding box center [409, 385] width 7 height 8
click at [402, 386] on div "Delete" at bounding box center [400, 385] width 26 height 13
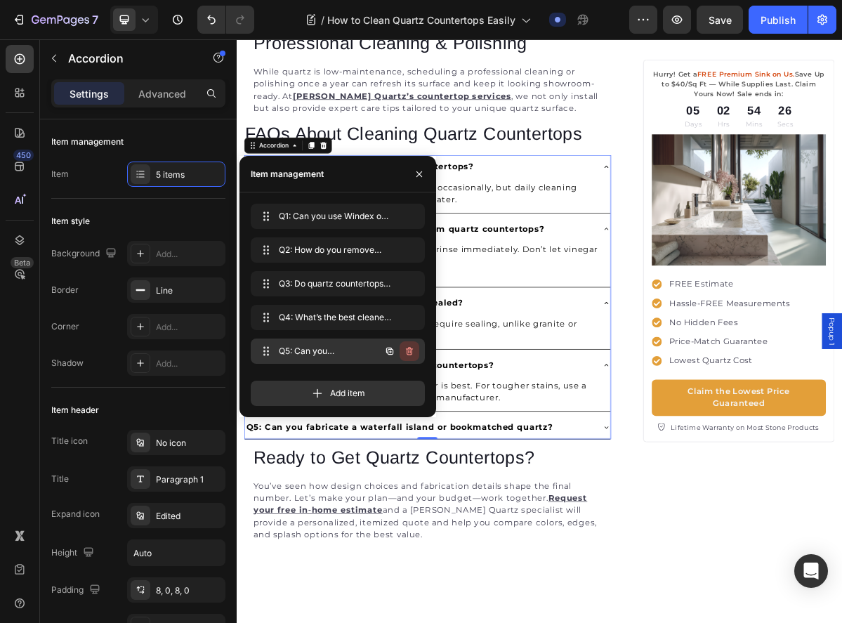
click at [412, 355] on icon "button" at bounding box center [409, 351] width 11 height 11
click at [408, 352] on div "Delete" at bounding box center [400, 351] width 26 height 13
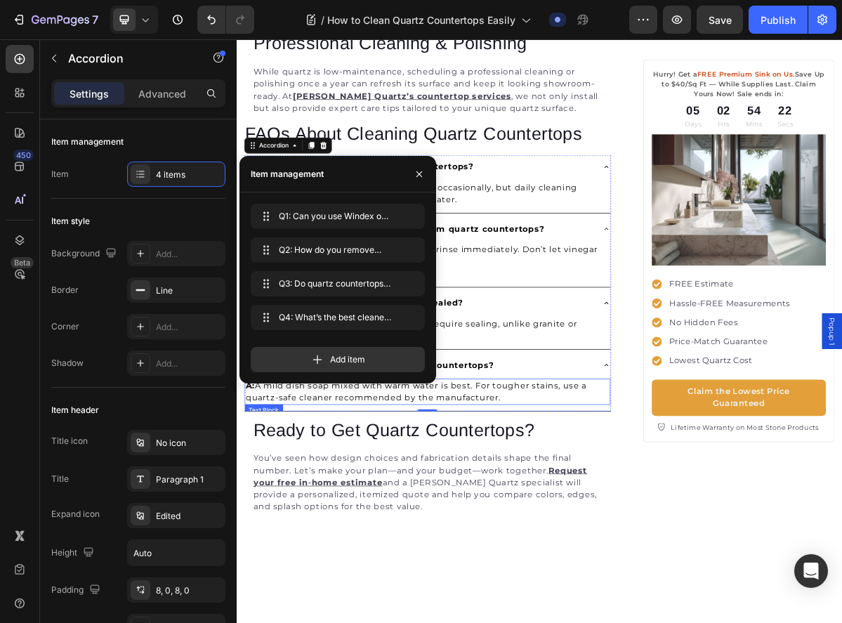
click at [673, 532] on p "A: A mild dish soap mixed with warm water is best. For tougher stains, use a qu…" at bounding box center [502, 531] width 507 height 34
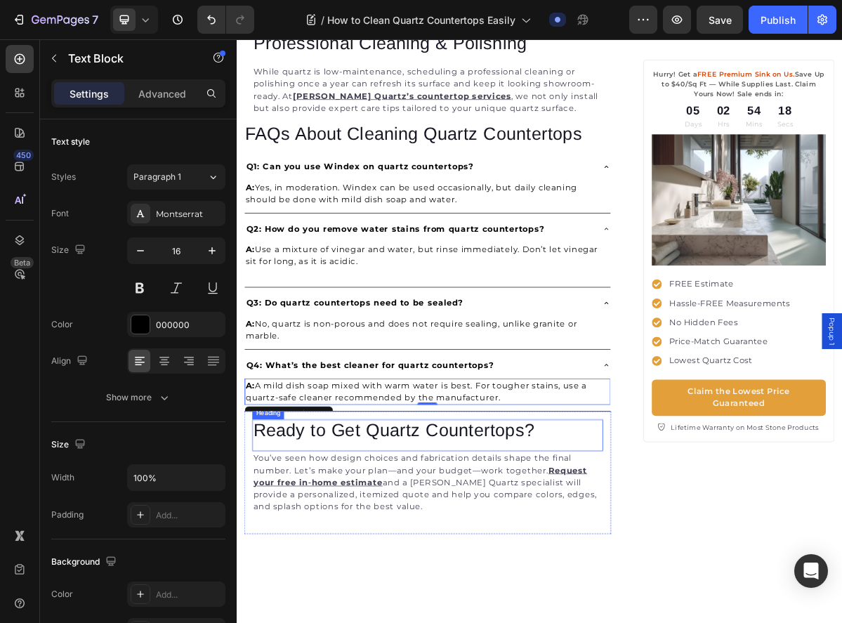
click at [521, 586] on h2 "Ready to Get Quartz Countertops?" at bounding box center [503, 582] width 488 height 27
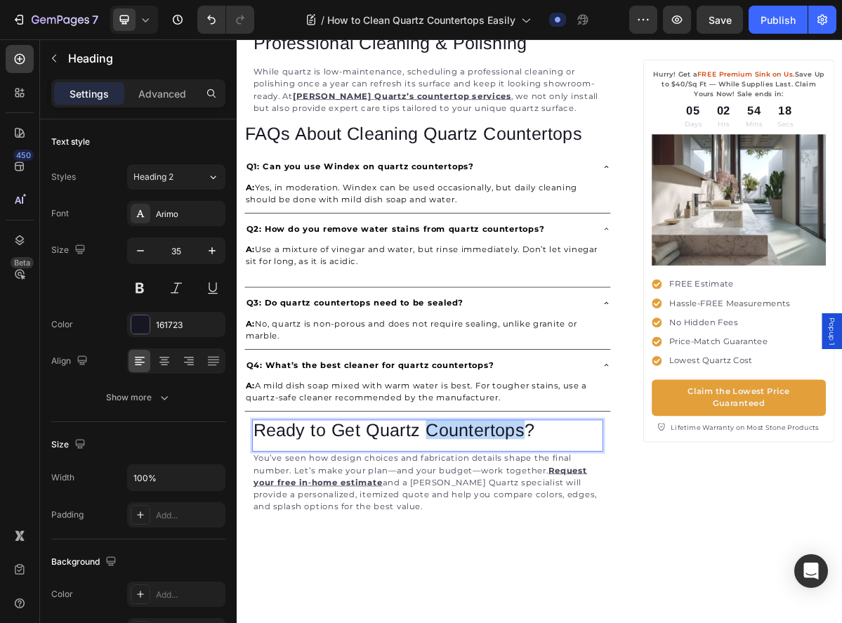
click at [521, 586] on h2 "Ready to Get Quartz Countertops?" at bounding box center [503, 582] width 488 height 27
click at [521, 586] on p "Ready to Get Quartz Countertops?" at bounding box center [502, 582] width 485 height 25
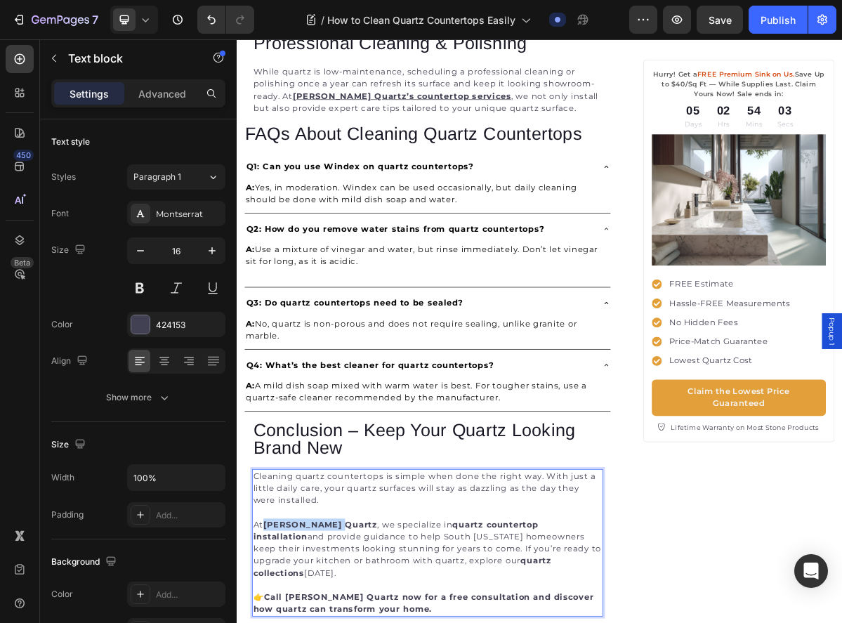
drag, startPoint x: 366, startPoint y: 714, endPoint x: 279, endPoint y: 714, distance: 87.1
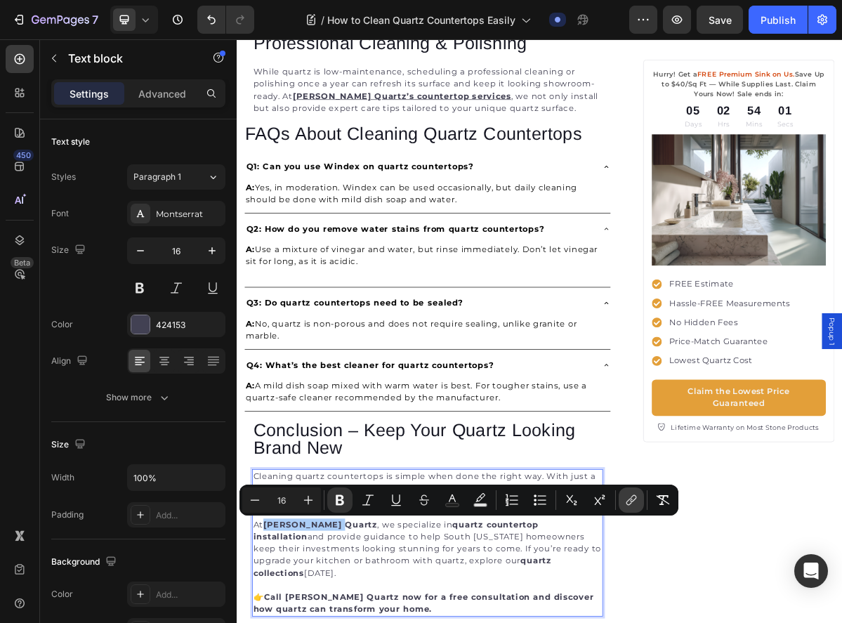
click at [637, 506] on icon "Editor contextual toolbar" at bounding box center [632, 500] width 14 height 14
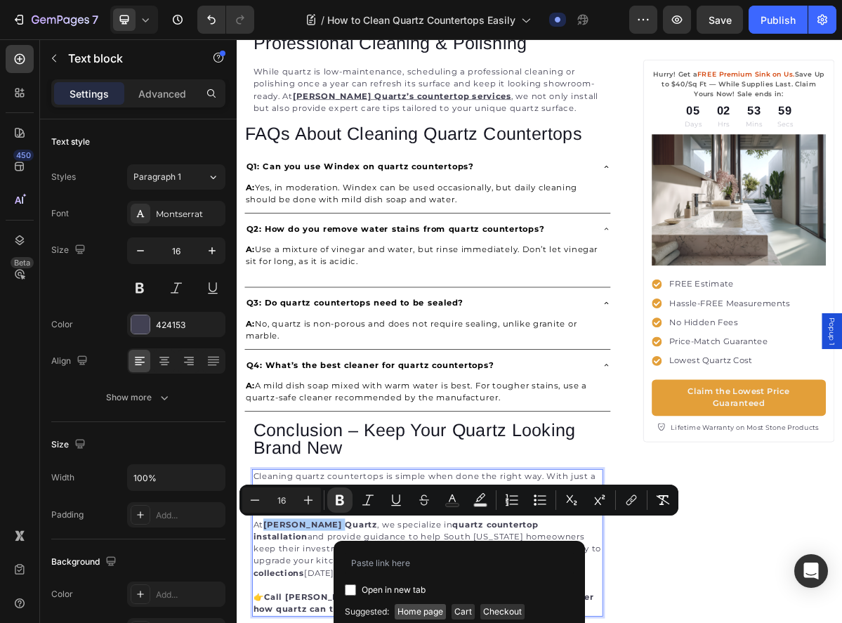
click at [425, 609] on span "Home page" at bounding box center [420, 611] width 51 height 15
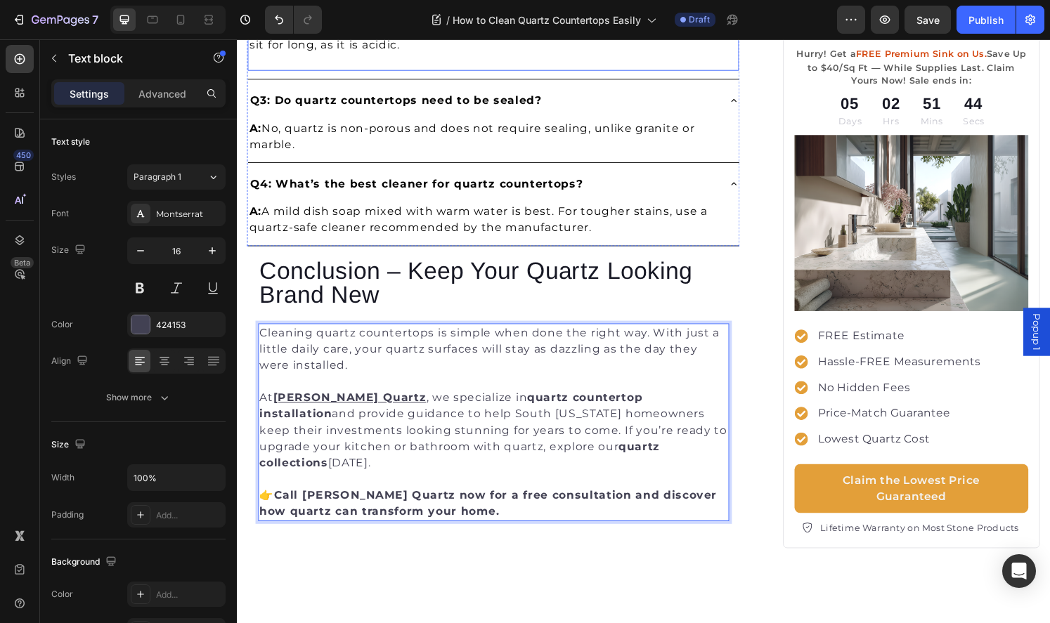
scroll to position [2977, 0]
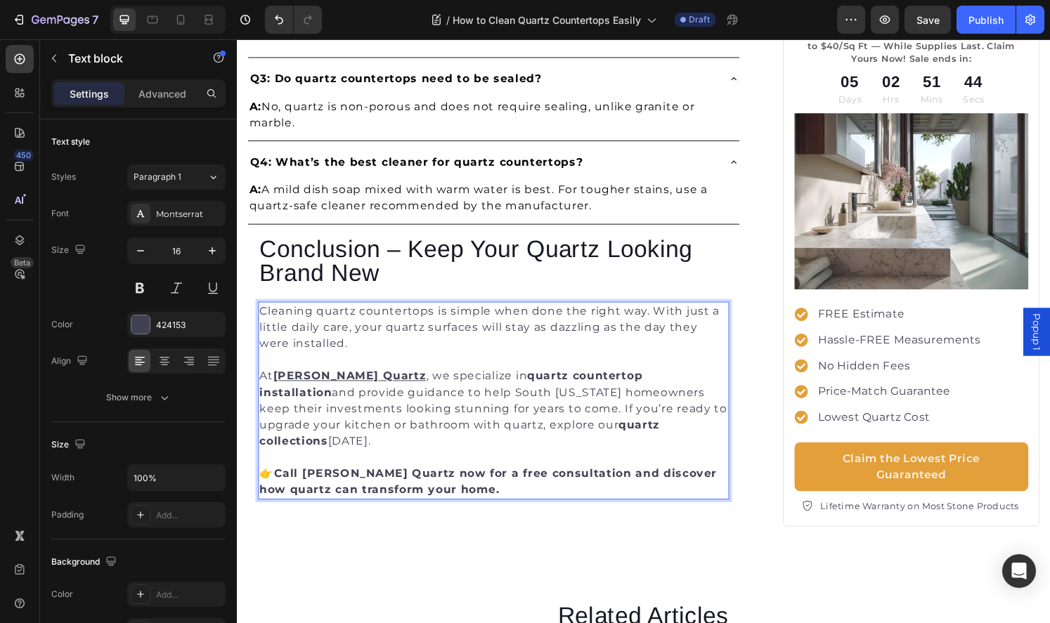
click at [534, 402] on p "At Griffin Quartz , we specialize in quartz countertop installation and provide…" at bounding box center [502, 422] width 485 height 84
drag, startPoint x: 476, startPoint y: 386, endPoint x: 671, endPoint y: 386, distance: 194.6
click at [657, 386] on strong "quartz countertop installation" at bounding box center [458, 396] width 397 height 30
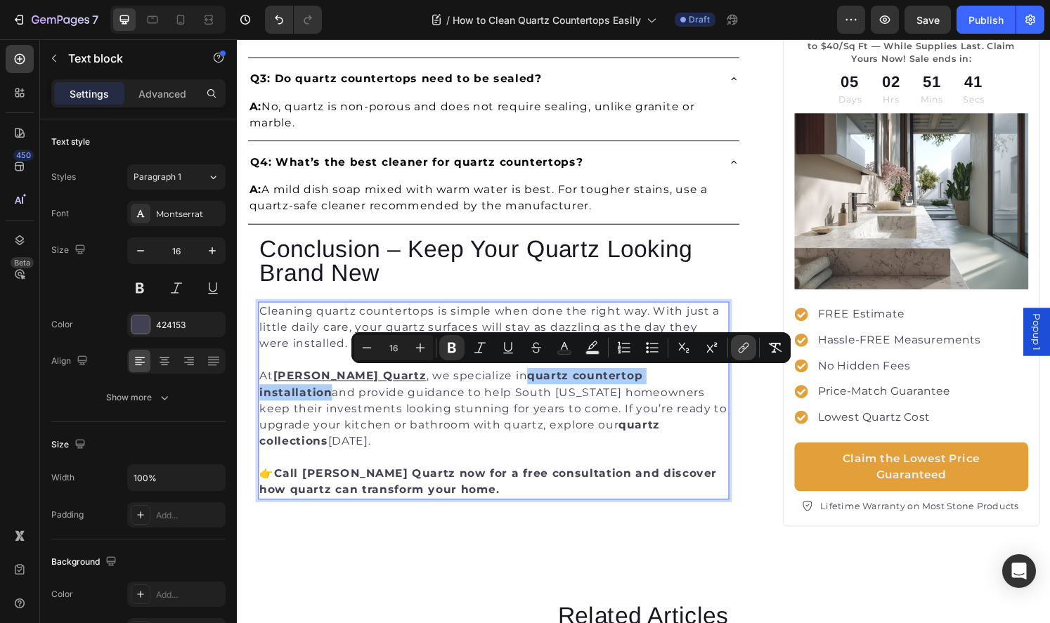
click at [743, 348] on icon "Editor contextual toolbar" at bounding box center [745, 346] width 6 height 7
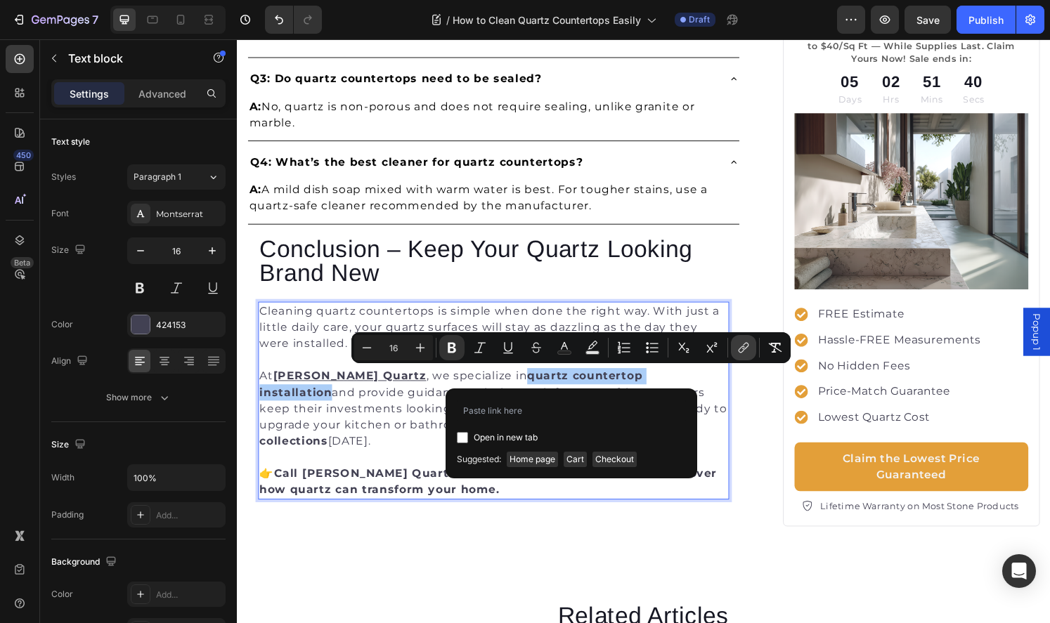
type input "https://griffinquartz.com/pages/quartz-installation-across-south-florida"
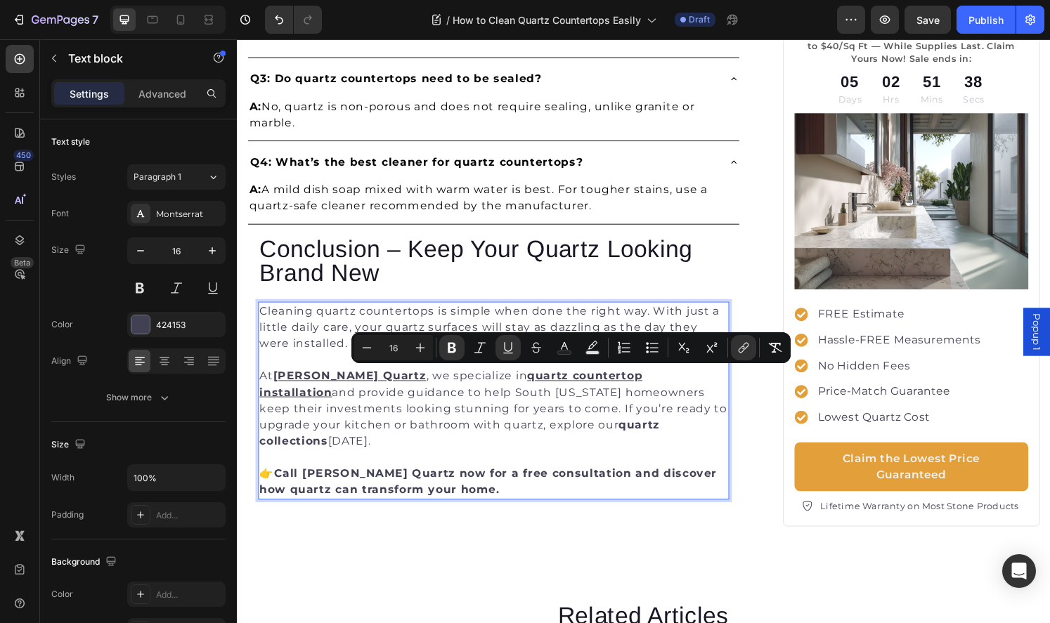
click at [541, 441] on strong "quartz collections" at bounding box center [467, 447] width 415 height 30
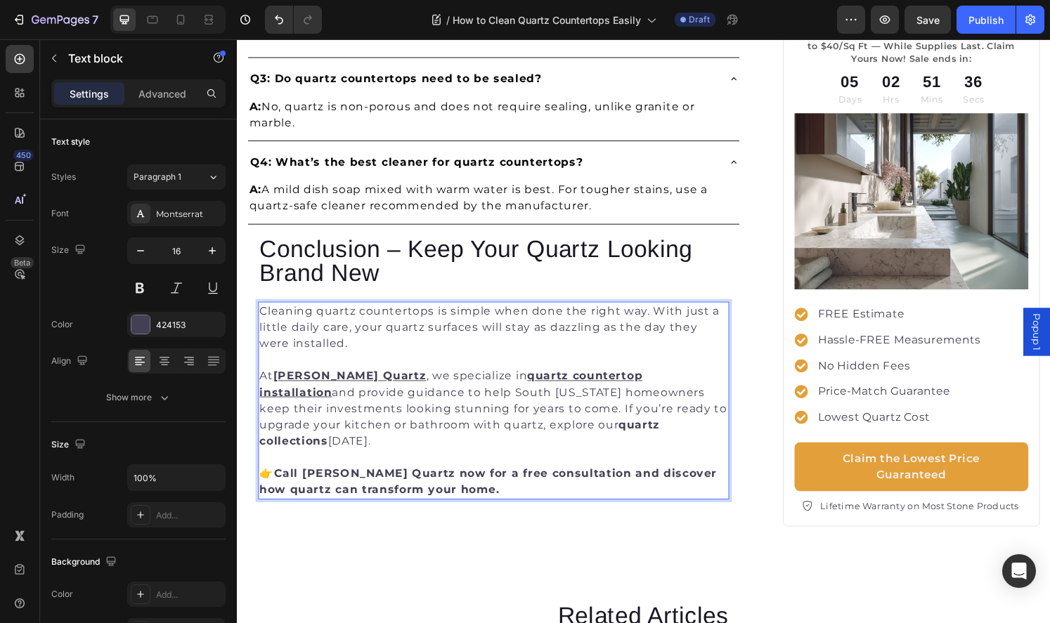
click at [496, 438] on strong "quartz collections" at bounding box center [467, 447] width 415 height 30
click at [304, 483] on strong "Call Griffin Quartz now for a free consultation and discover how quartz can tra…" at bounding box center [497, 498] width 474 height 30
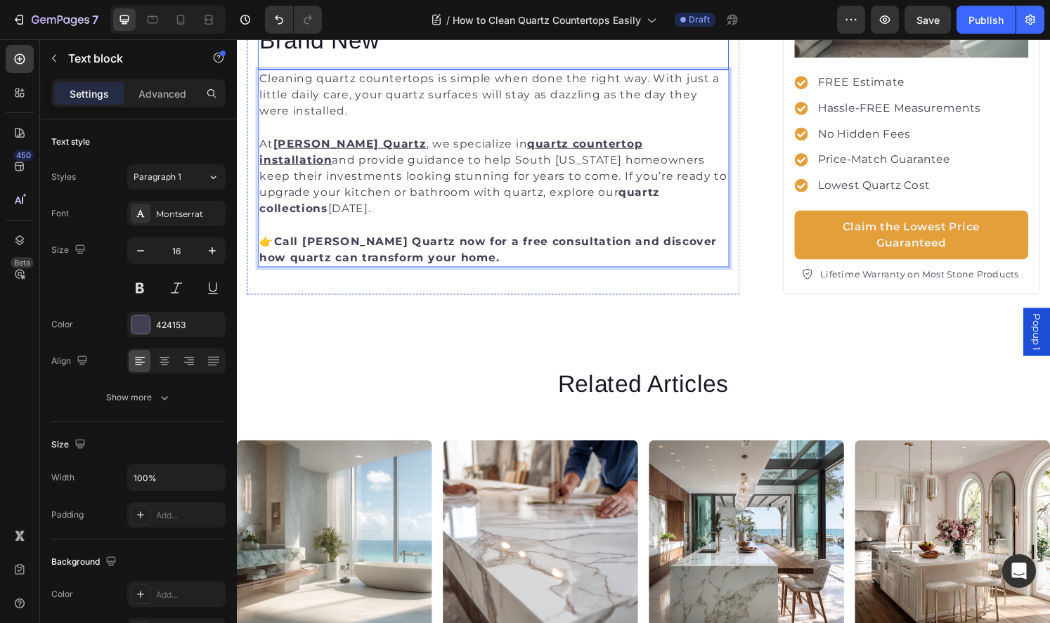
scroll to position [3226, 0]
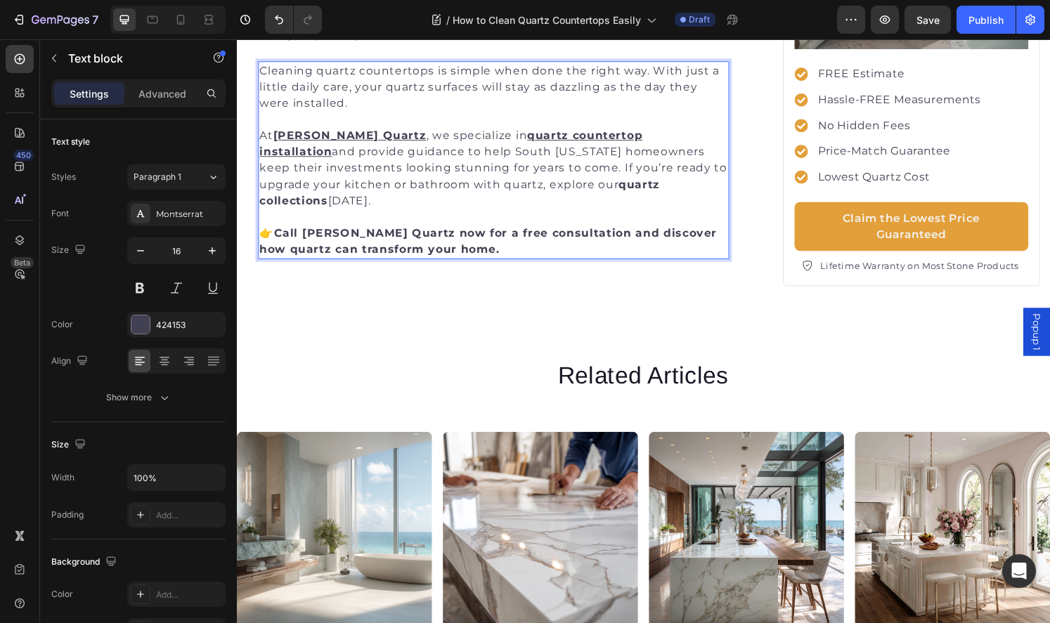
click at [390, 233] on strong "Call Griffin Quartz now for a free consultation and discover how quartz can tra…" at bounding box center [497, 248] width 474 height 30
click at [428, 233] on strong "Call Griffin Quartz now for a free consultation and discover how quartz can tra…" at bounding box center [497, 248] width 474 height 30
drag, startPoint x: 533, startPoint y: 221, endPoint x: 448, endPoint y: 222, distance: 85.0
click at [448, 233] on strong "Call Griffin Quartz now at 720-324-1436 for a free consultation and discover ho…" at bounding box center [481, 248] width 443 height 30
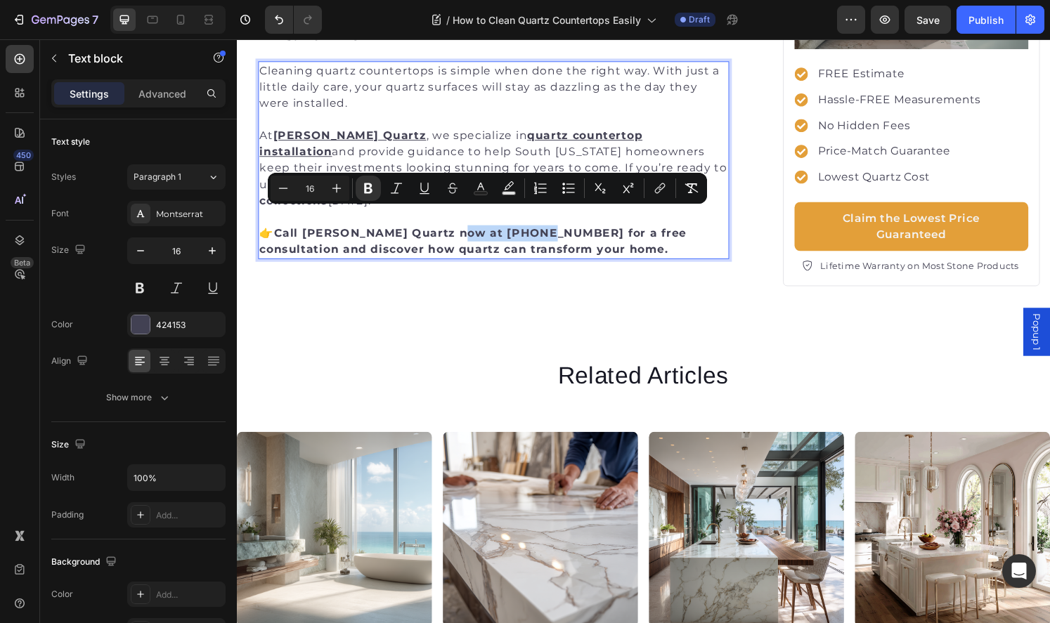
copy strong "720-324-1436"
click at [658, 188] on icon "Editor contextual toolbar" at bounding box center [658, 190] width 6 height 7
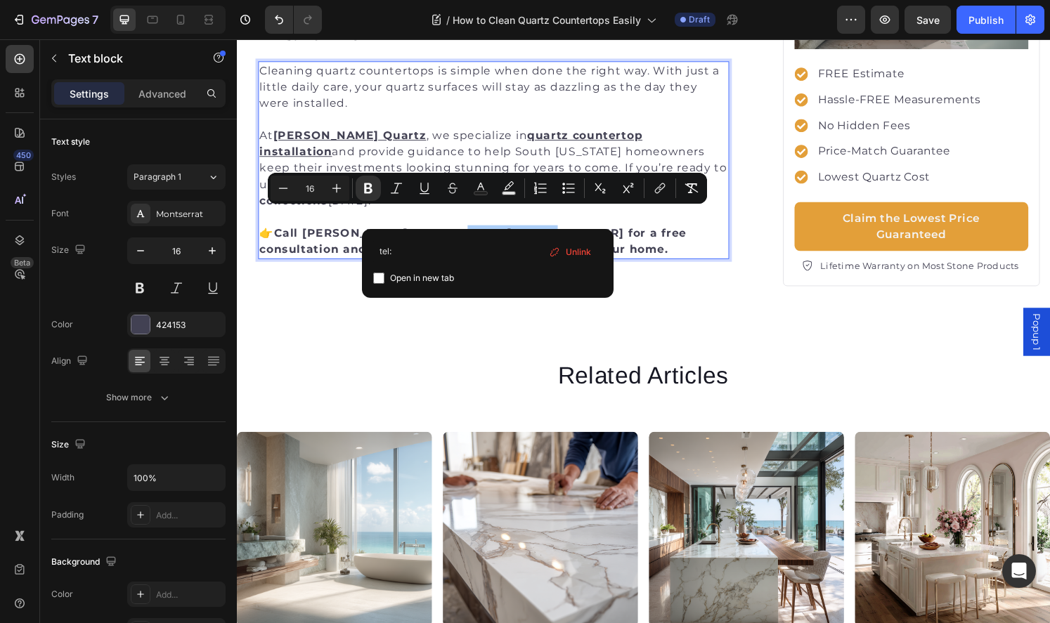
type input "tel:720-324-1436"
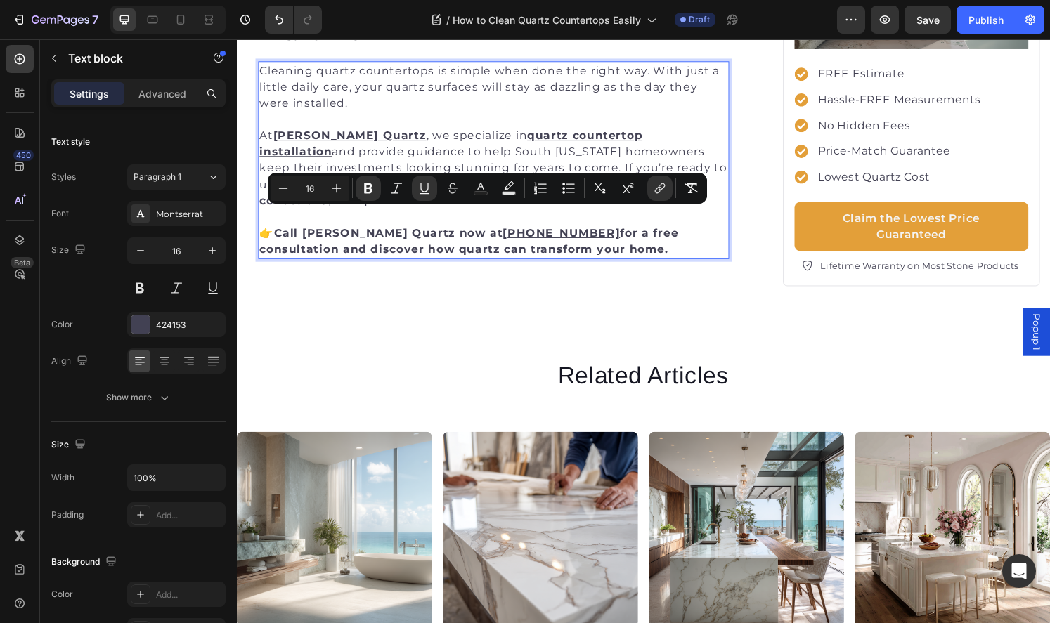
click at [512, 233] on u "720-324-1436" at bounding box center [573, 239] width 122 height 13
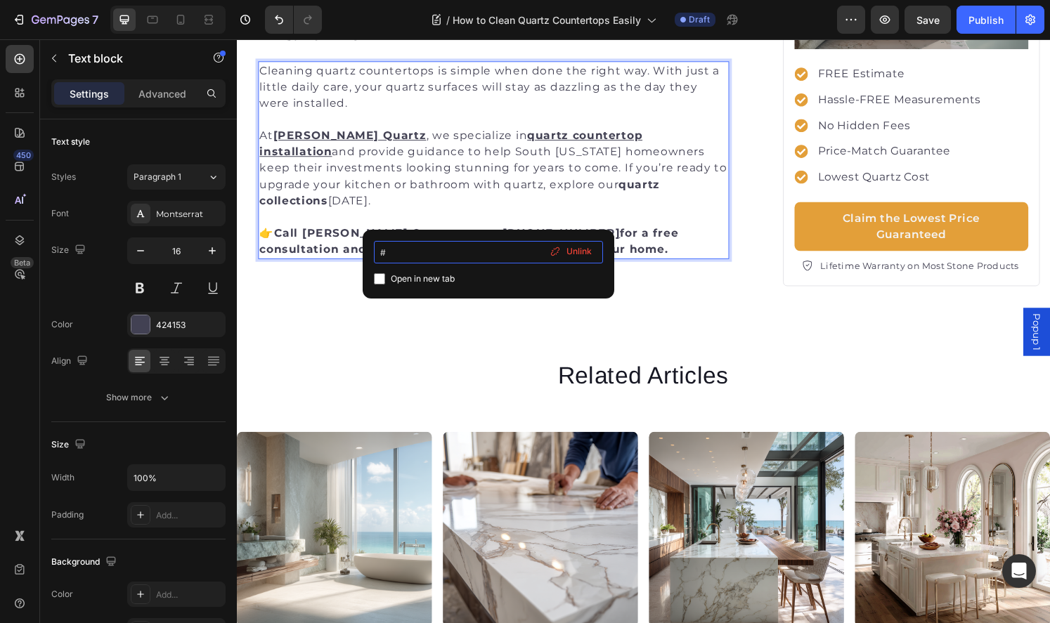
click at [427, 246] on input "#" at bounding box center [488, 252] width 229 height 22
click at [501, 253] on input "#" at bounding box center [488, 252] width 229 height 22
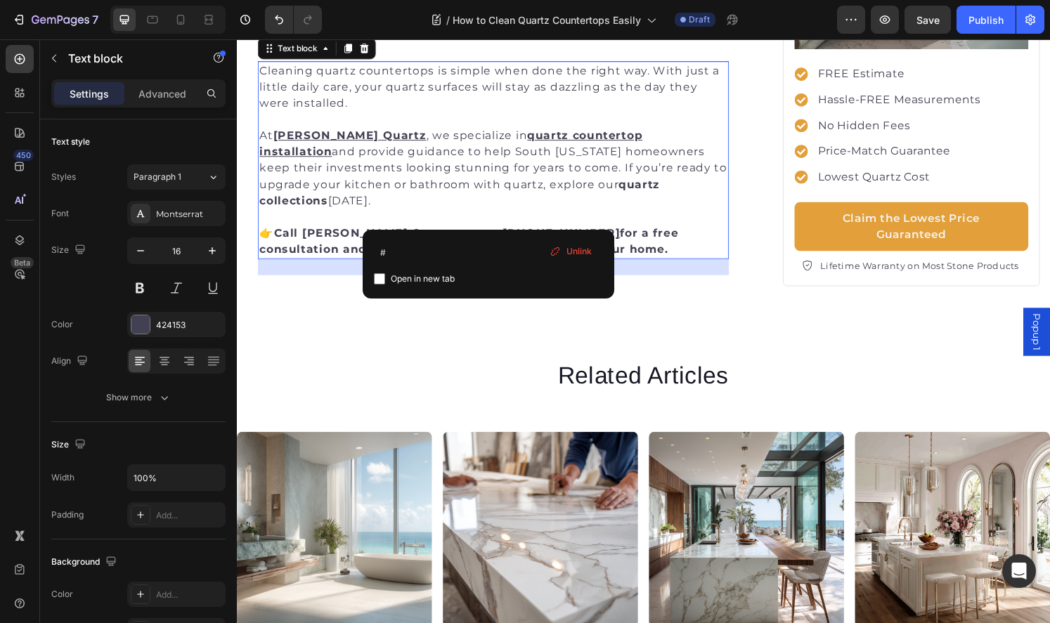
click at [568, 252] on span "Unlink" at bounding box center [578, 251] width 25 height 13
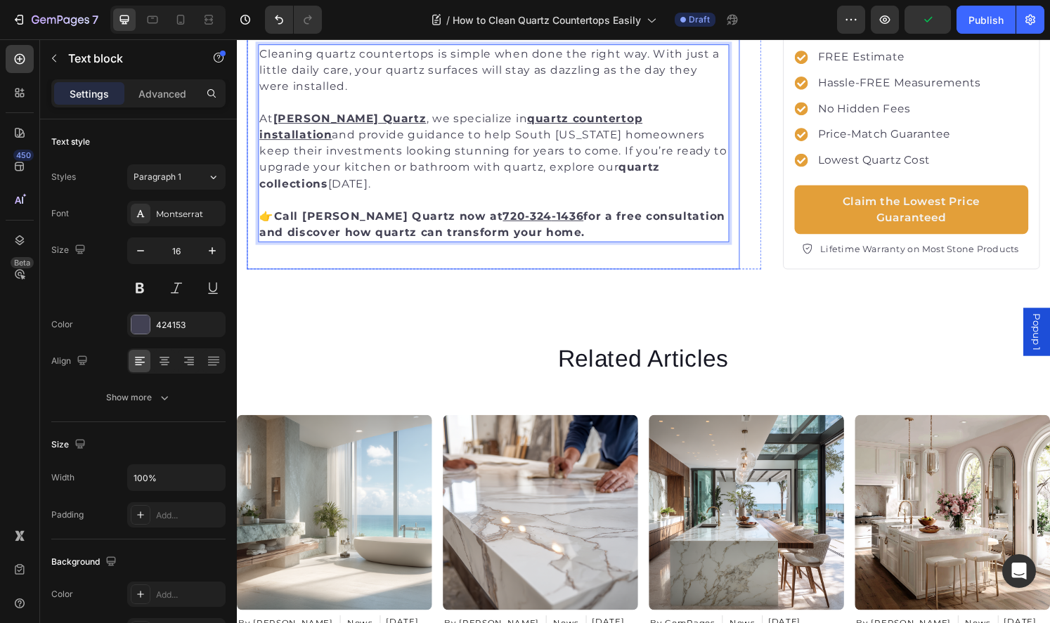
scroll to position [3244, 0]
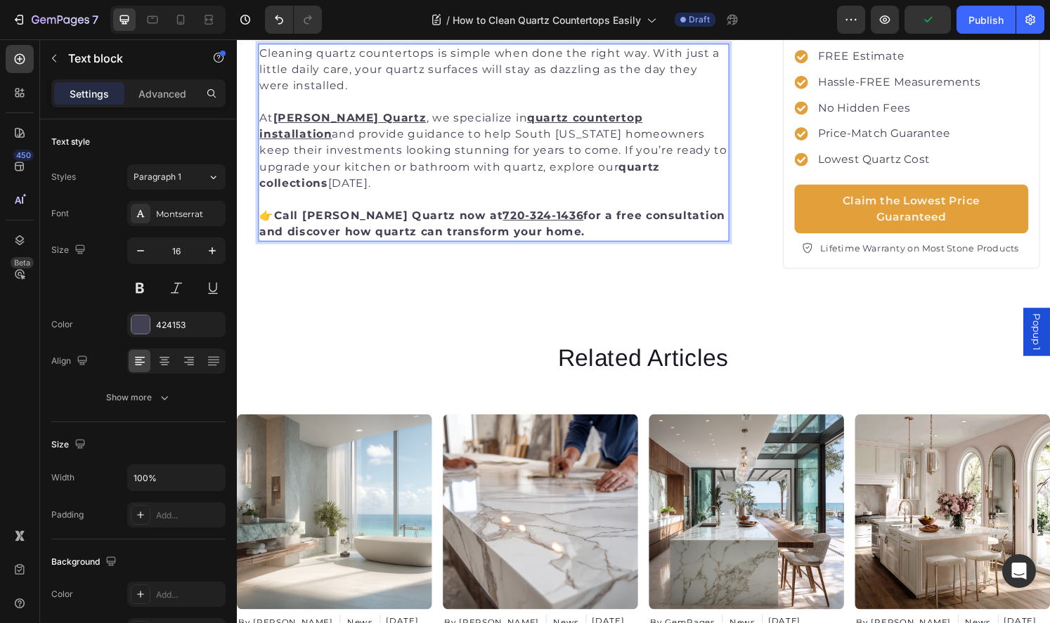
click at [559, 221] on strong "Call Griffin Quartz now at 720-324 ⁠⁠⁠⁠⁠⁠⁠ -1436 for a free consultation and di…" at bounding box center [501, 230] width 483 height 30
click at [573, 221] on p "👉 Call Griffin Quartz now at 720-324-1436 ⁠⁠⁠⁠⁠⁠⁠ for a free consultation and d…" at bounding box center [502, 231] width 485 height 34
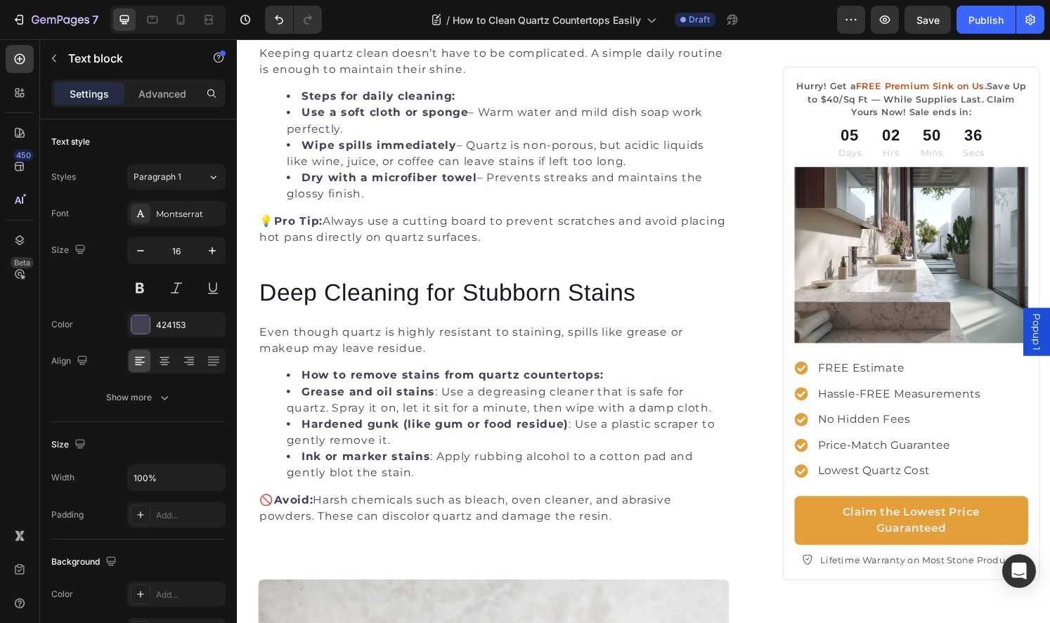
scroll to position [1695, 0]
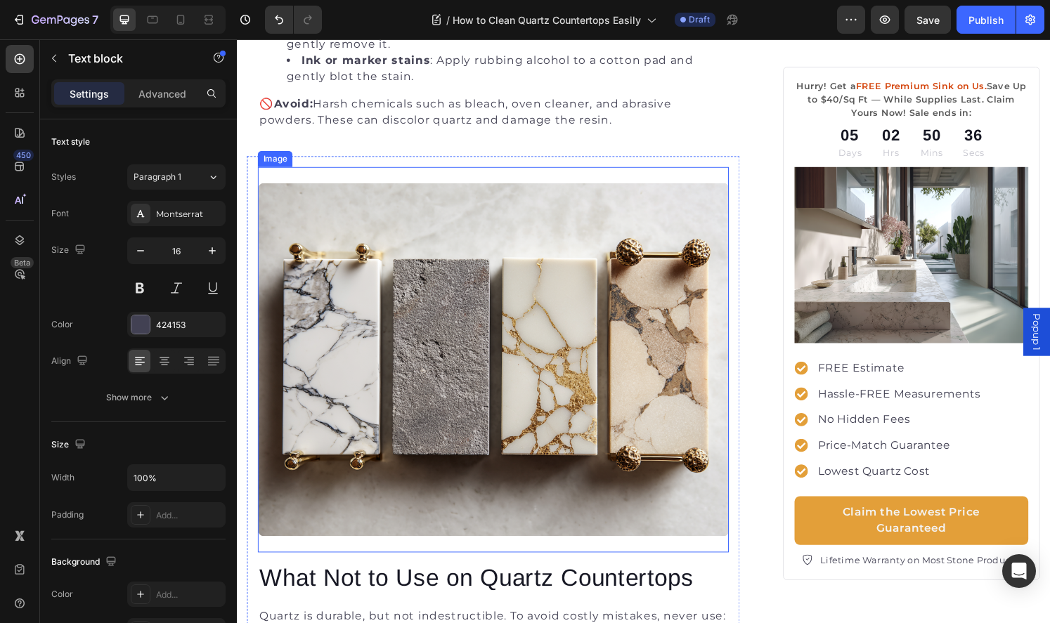
click at [596, 270] on img at bounding box center [503, 371] width 488 height 366
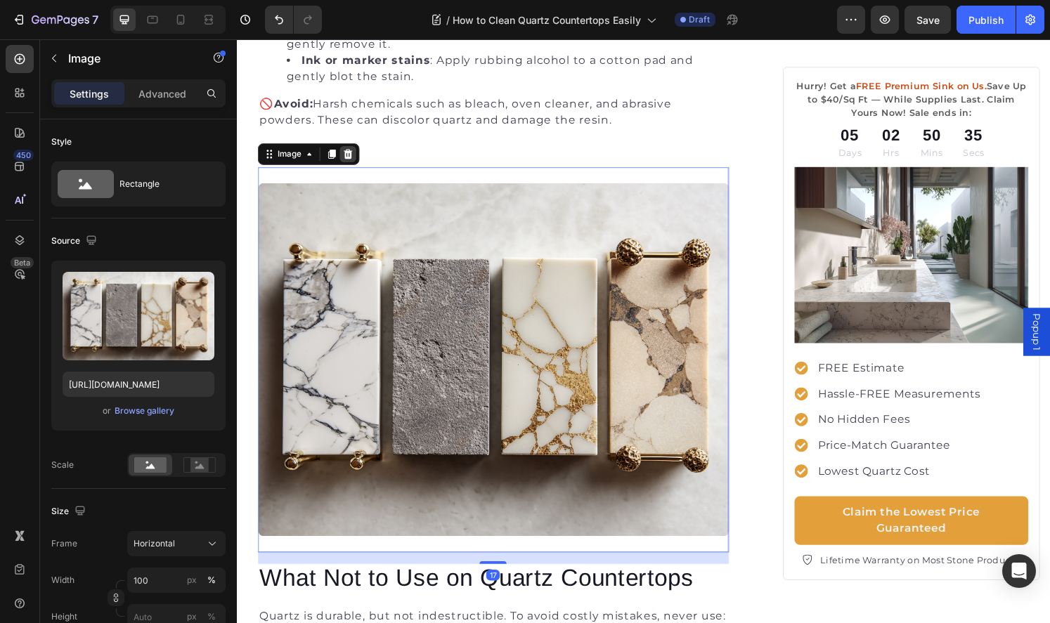
click at [355, 157] on icon at bounding box center [351, 157] width 11 height 11
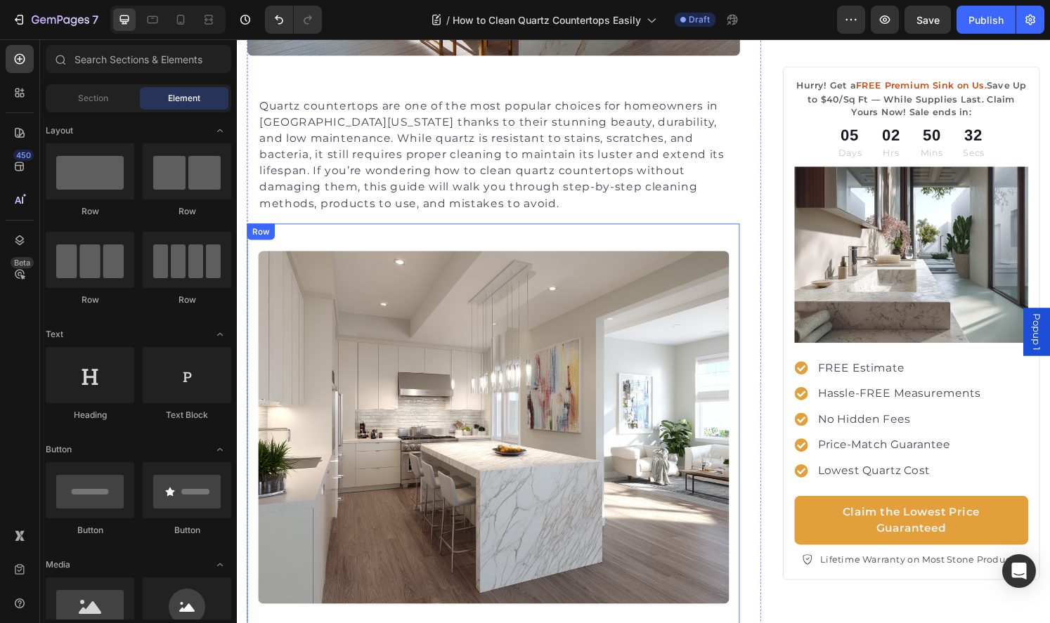
scroll to position [611, 0]
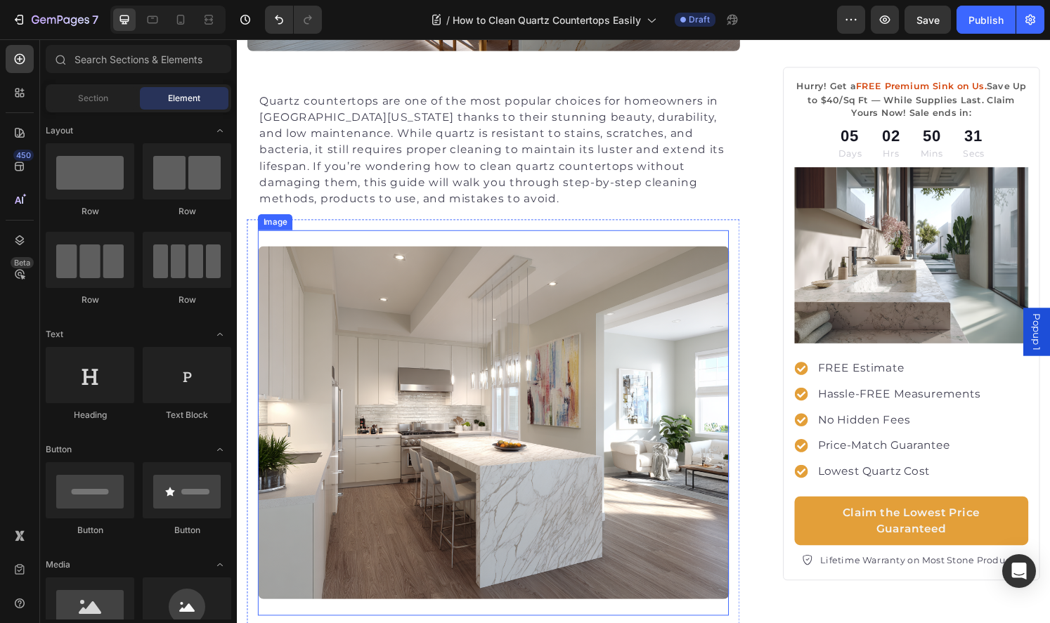
click at [466, 275] on img at bounding box center [503, 437] width 488 height 366
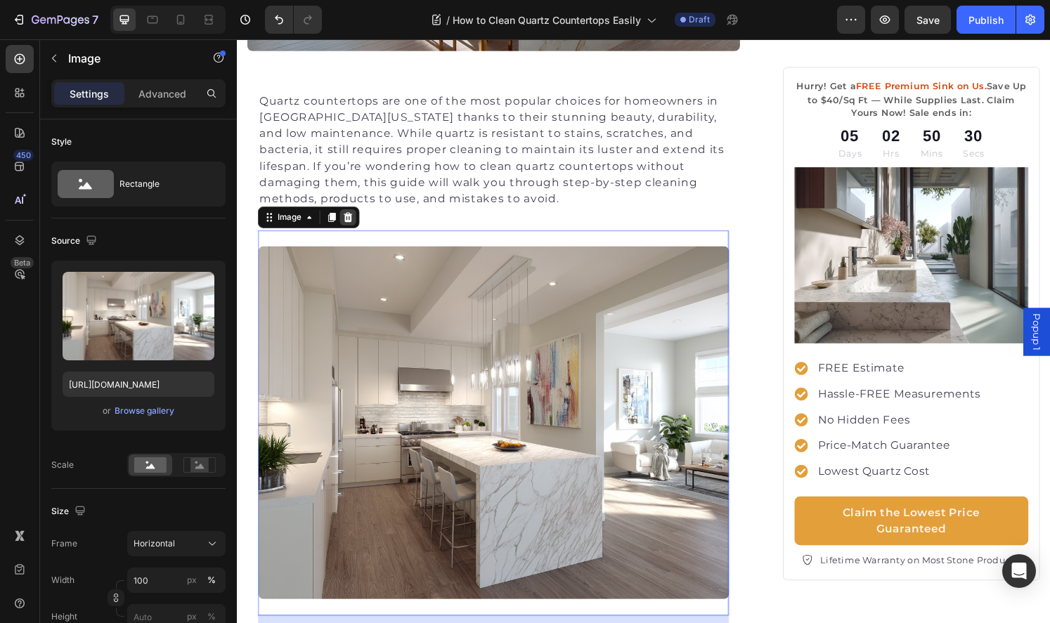
click at [351, 222] on icon at bounding box center [352, 223] width 9 height 10
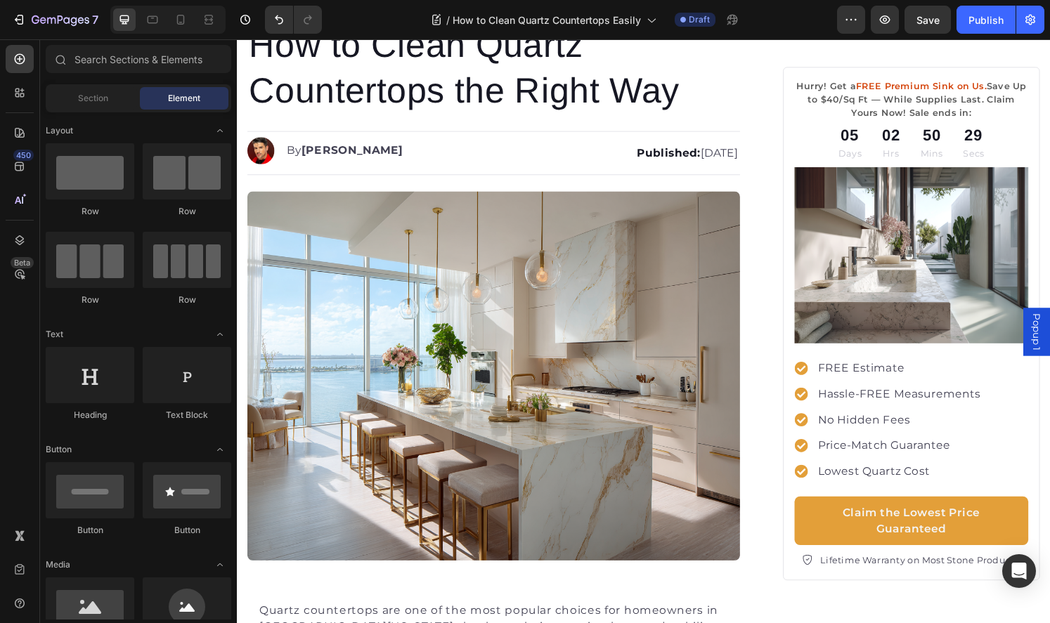
scroll to position [72, 0]
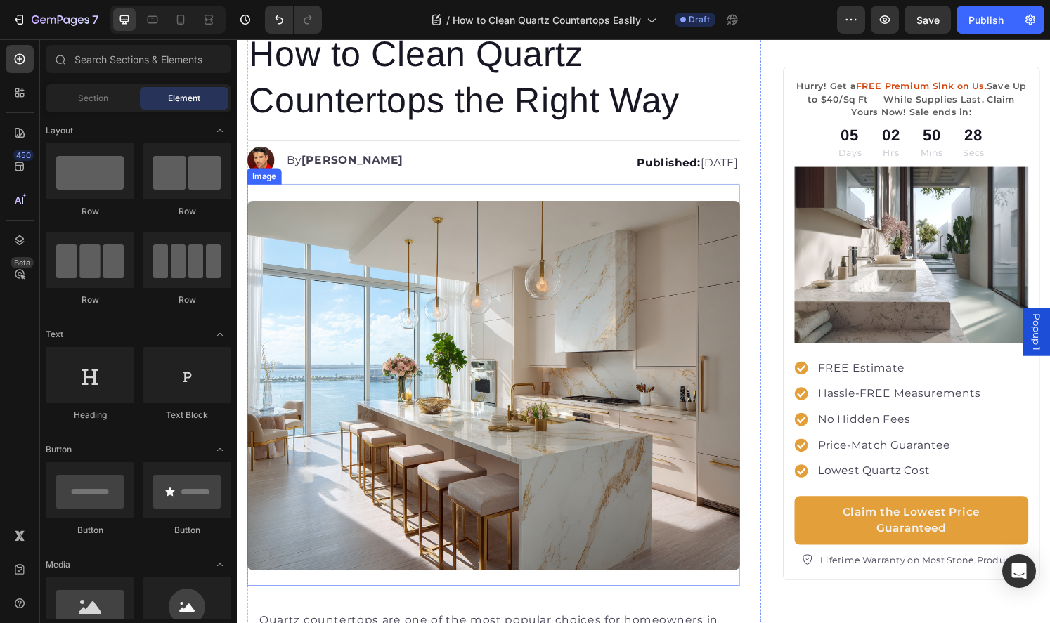
click at [432, 338] on img at bounding box center [502, 398] width 511 height 383
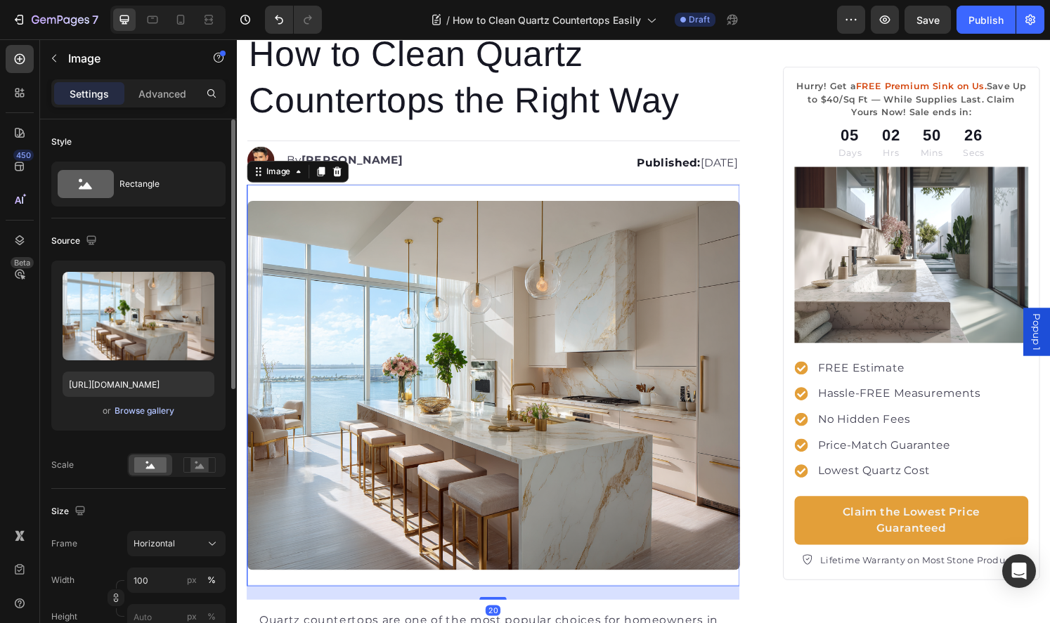
click at [145, 410] on div "Browse gallery" at bounding box center [145, 411] width 60 height 13
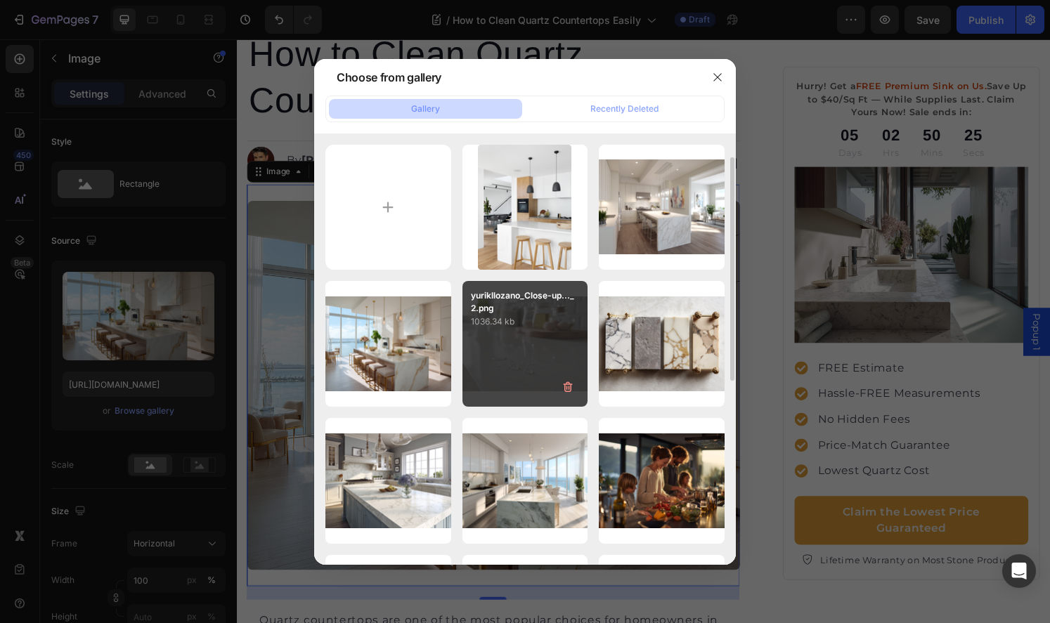
scroll to position [19, 0]
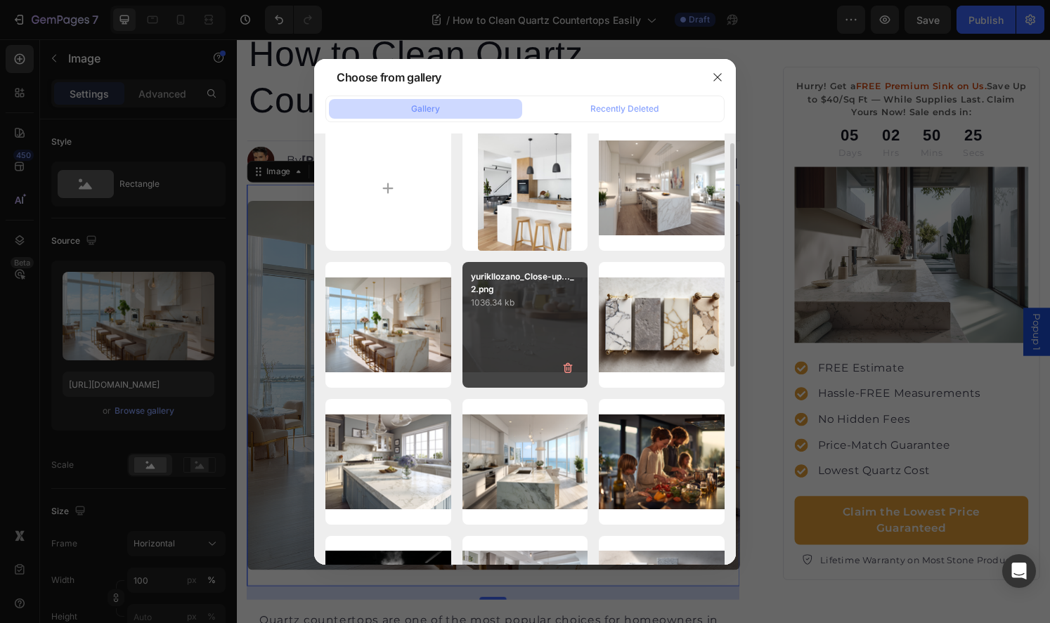
click at [516, 308] on p "1036.34 kb" at bounding box center [525, 303] width 109 height 14
type input "https://cdn.shopify.com/s/files/1/0781/4607/6963/files/gempages_466492372277003…"
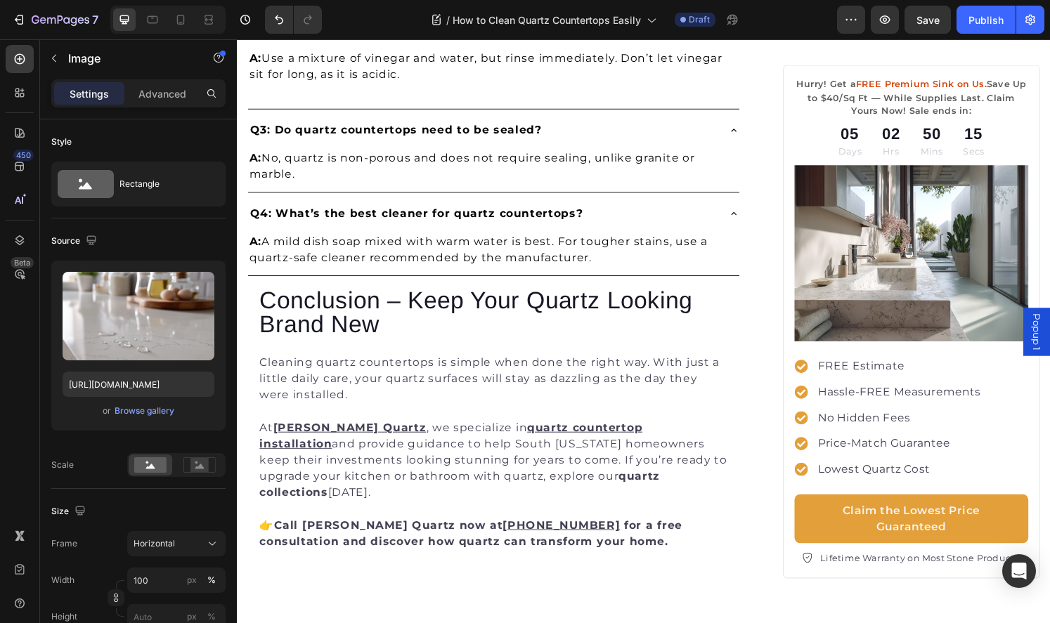
scroll to position [2116, 0]
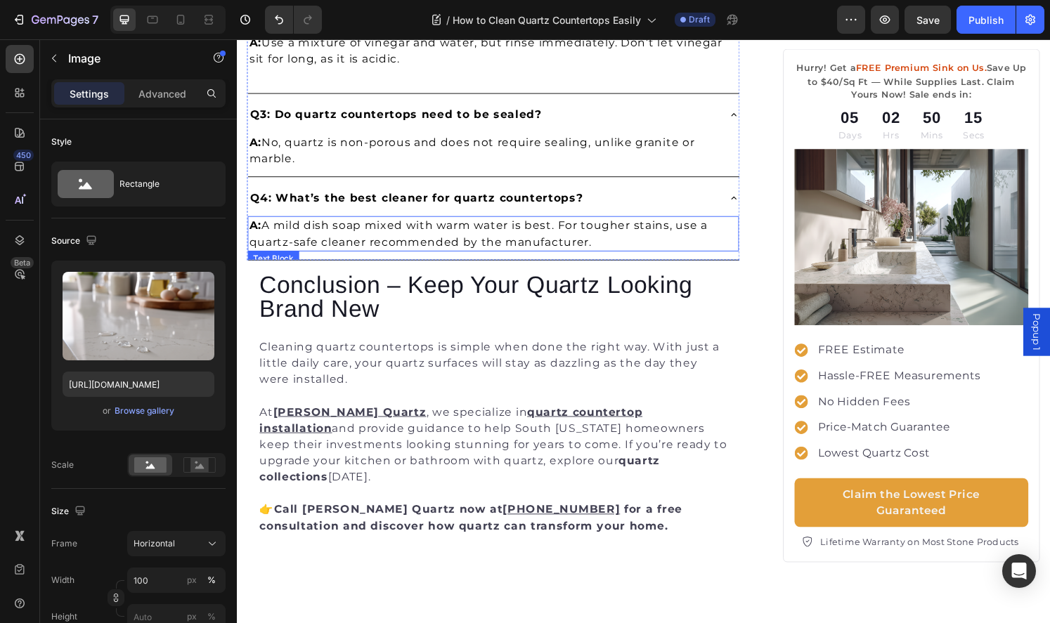
click at [620, 236] on p "A: A mild dish soap mixed with warm water is best. For tougher stains, use a qu…" at bounding box center [502, 241] width 507 height 34
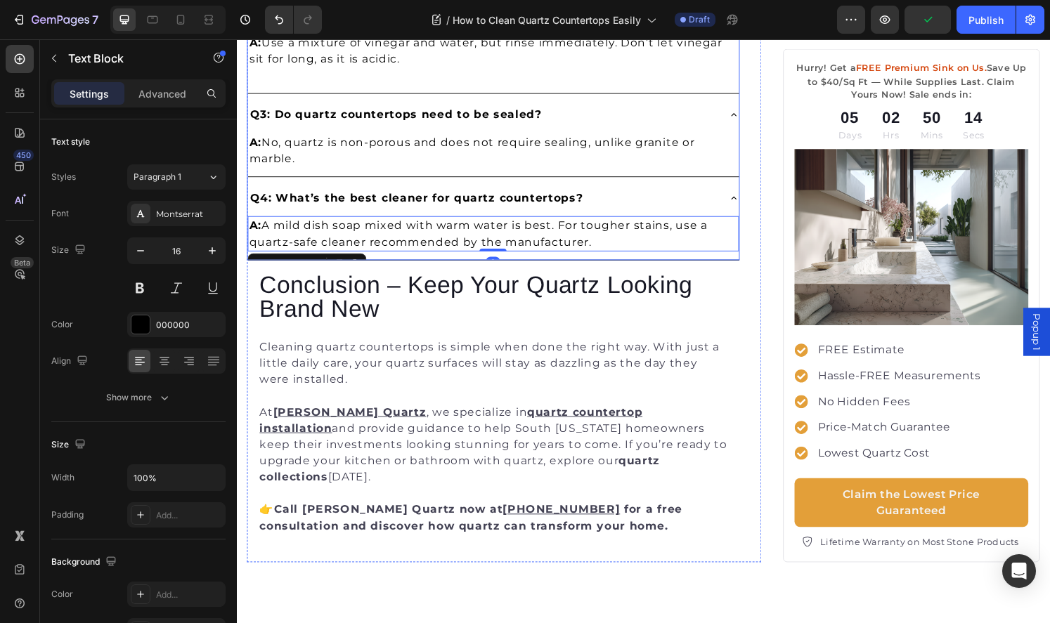
click at [639, 264] on div "A: A mild dish soap mixed with warm water is best. For tougher stains, use a qu…" at bounding box center [502, 244] width 509 height 48
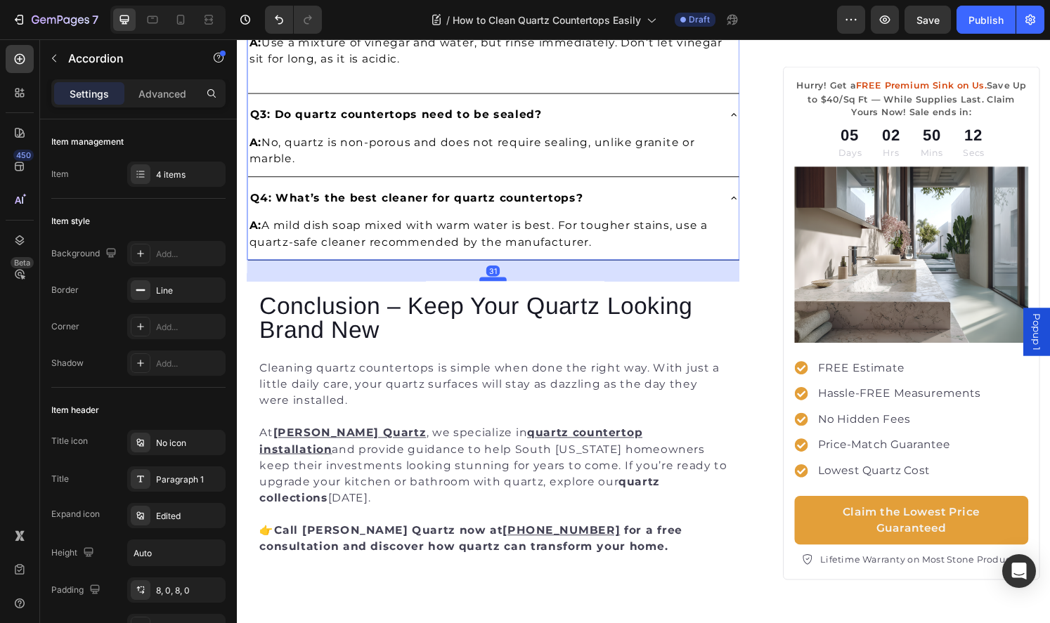
drag, startPoint x: 504, startPoint y: 265, endPoint x: 502, endPoint y: 287, distance: 21.8
click at [502, 287] on div at bounding box center [502, 288] width 28 height 4
type input "100%"
type input "100"
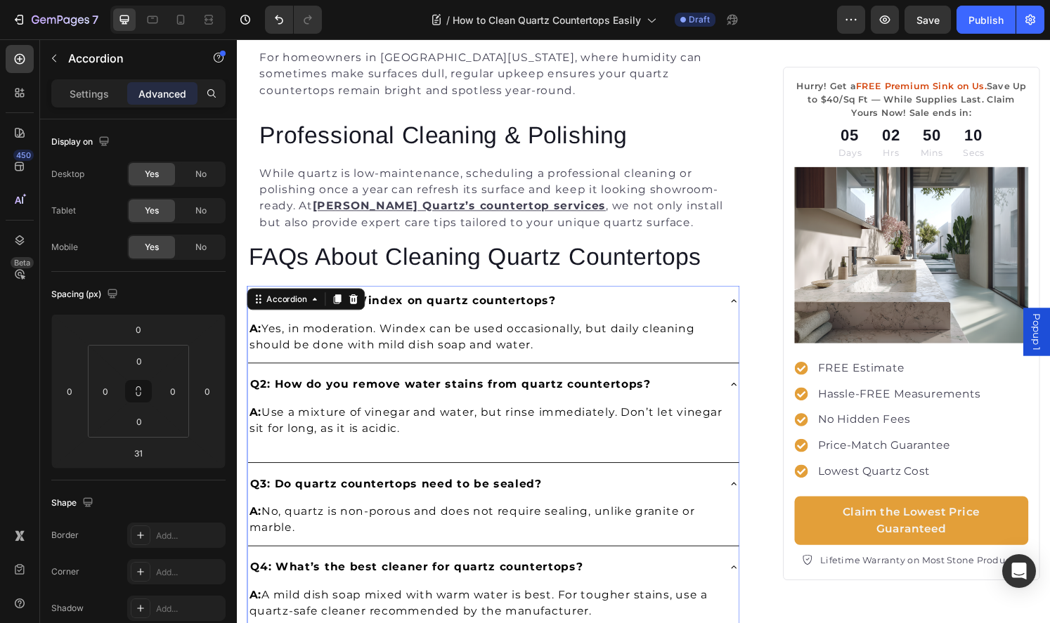
scroll to position [1711, 0]
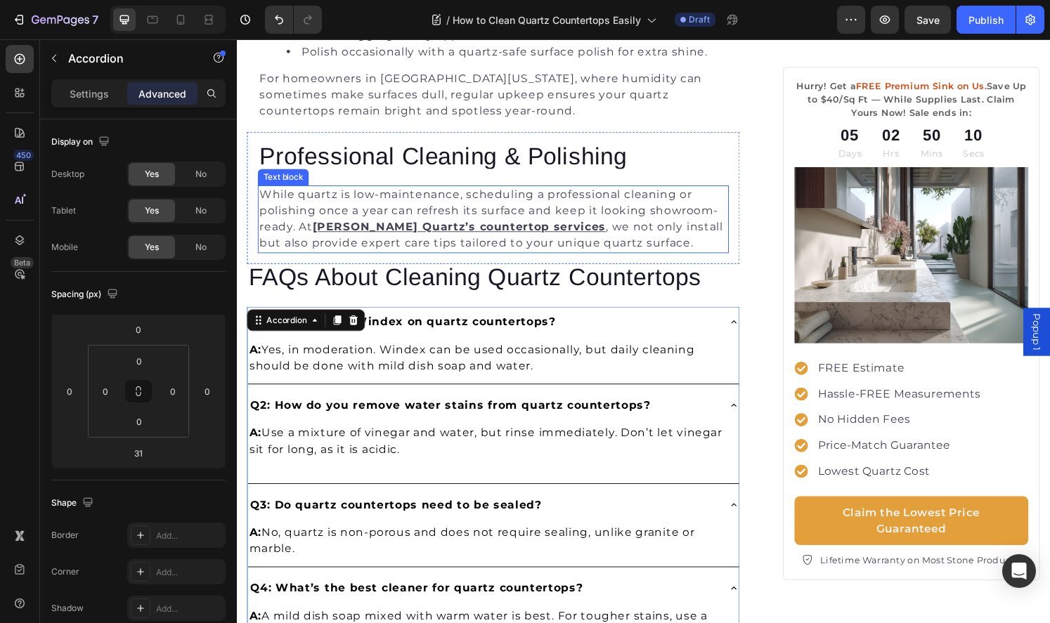
click at [590, 231] on p "While quartz is low-maintenance, scheduling a professional cleaning or polishin…" at bounding box center [502, 225] width 485 height 67
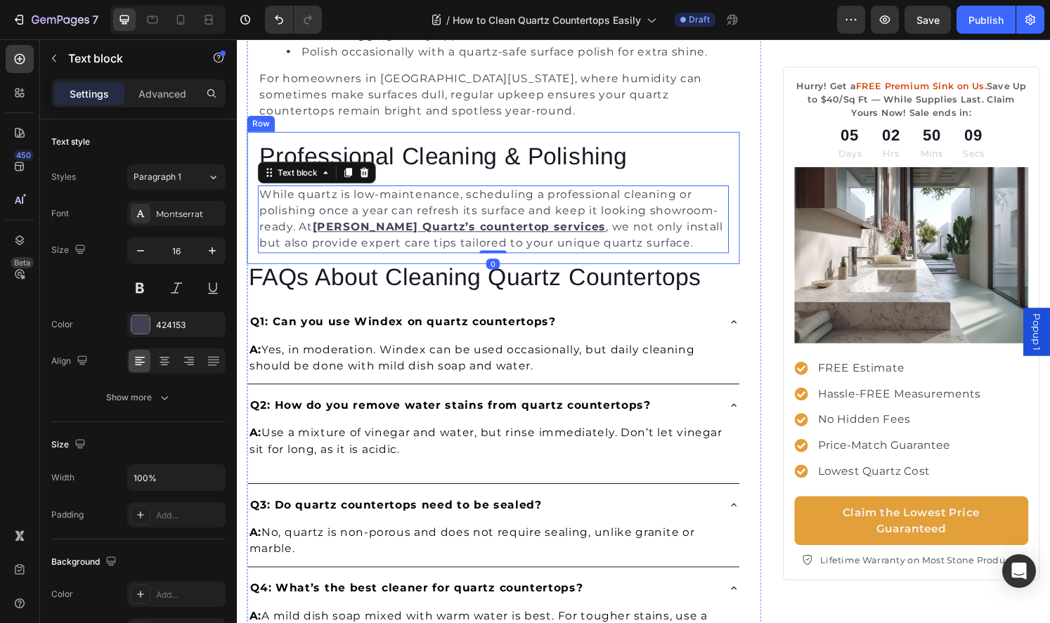
click at [595, 265] on div "Professional Cleaning & Polishing Heading While quartz is low-maintenance, sche…" at bounding box center [502, 203] width 511 height 137
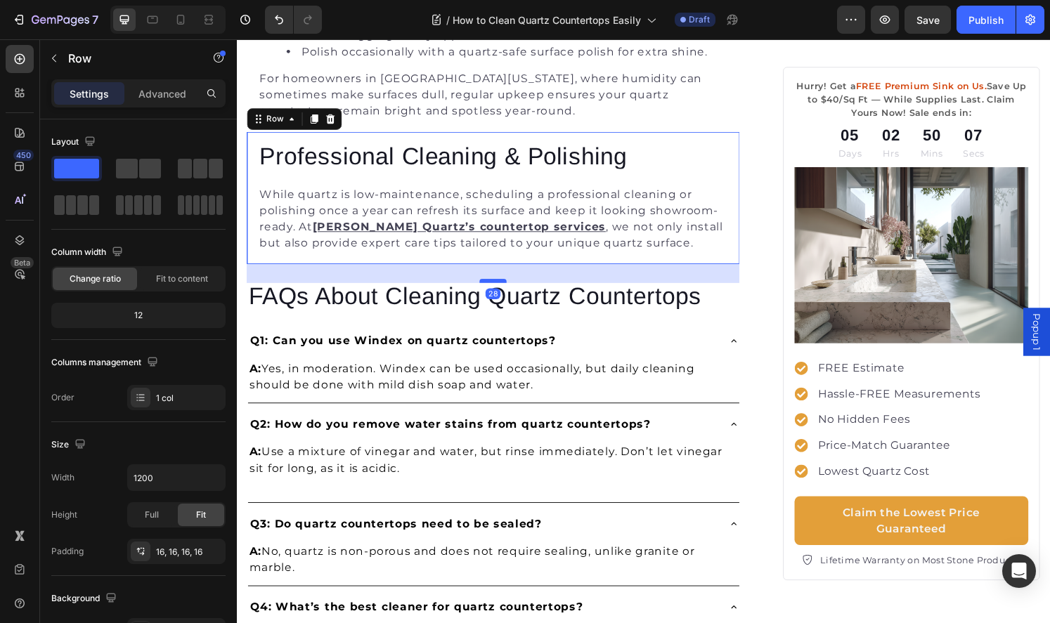
drag, startPoint x: 504, startPoint y: 268, endPoint x: 502, endPoint y: 289, distance: 21.2
click at [502, 289] on div at bounding box center [502, 289] width 28 height 4
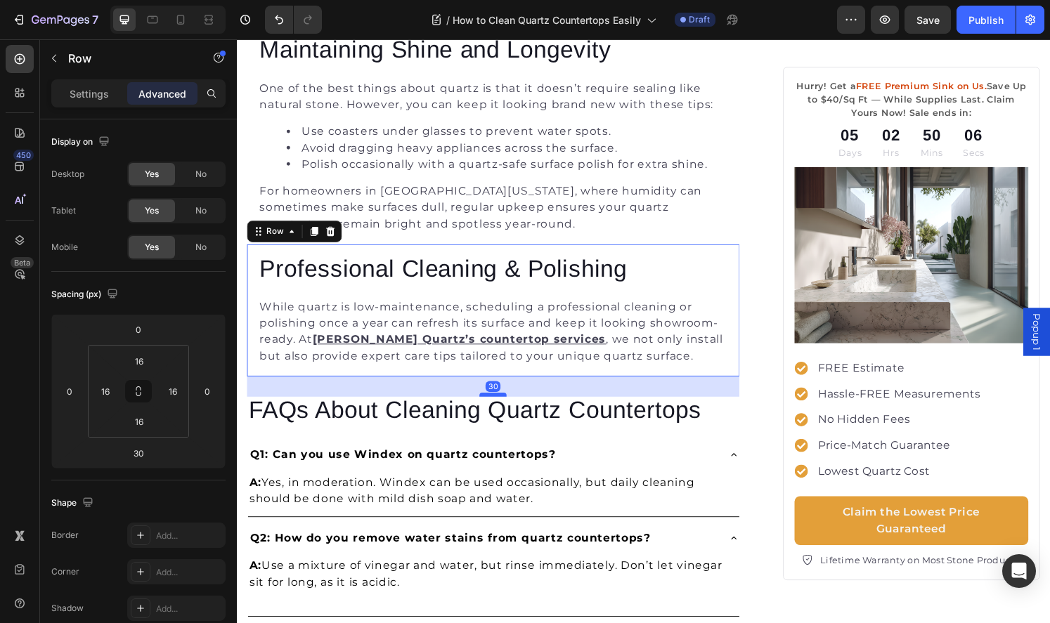
scroll to position [1558, 0]
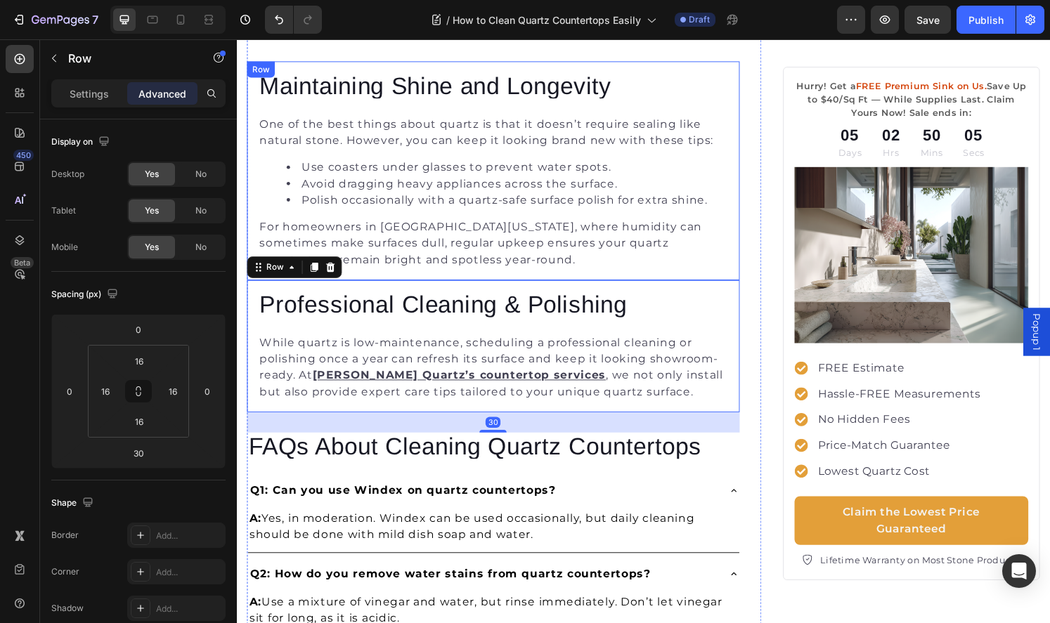
click at [595, 279] on div "Maintaining Shine and Longevity Heading One of the best things about quartz is …" at bounding box center [502, 175] width 511 height 227
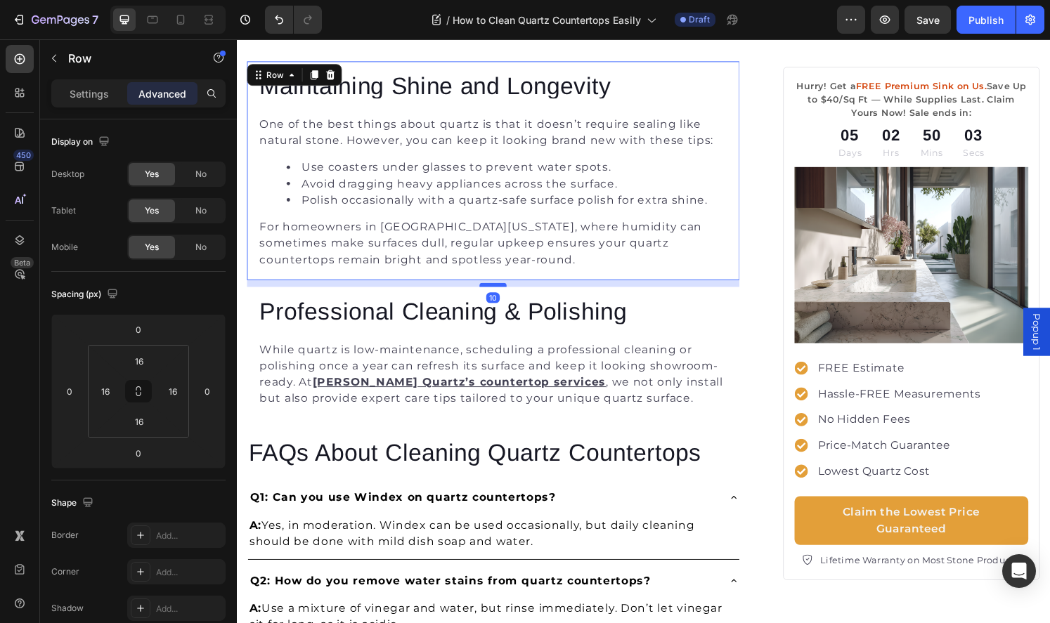
drag, startPoint x: 507, startPoint y: 286, endPoint x: 506, endPoint y: 293, distance: 7.2
click at [506, 293] on div at bounding box center [502, 294] width 28 height 4
type input "10"
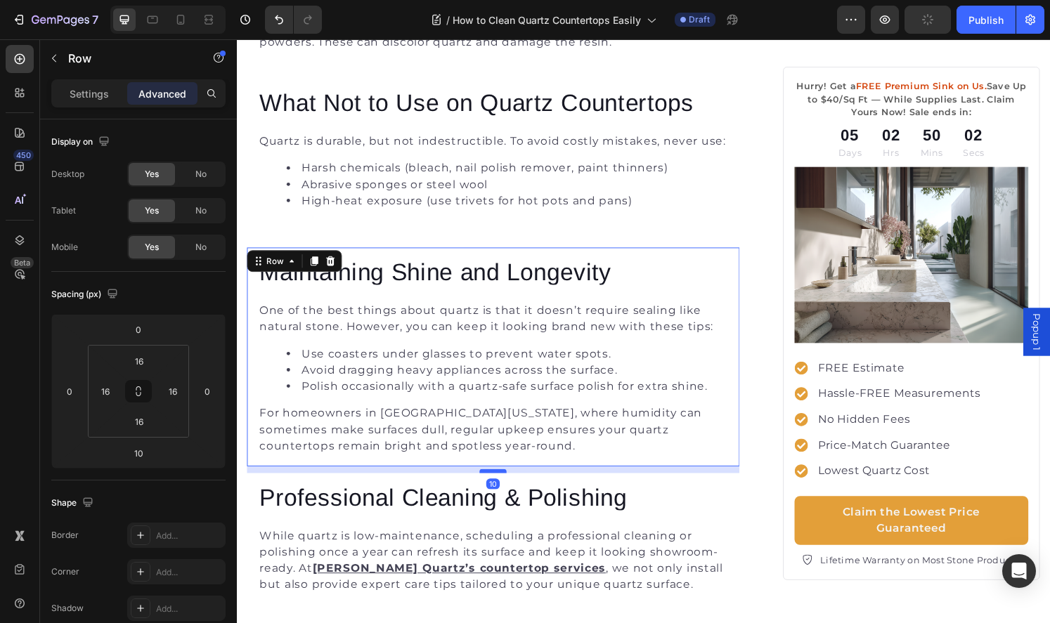
scroll to position [1349, 0]
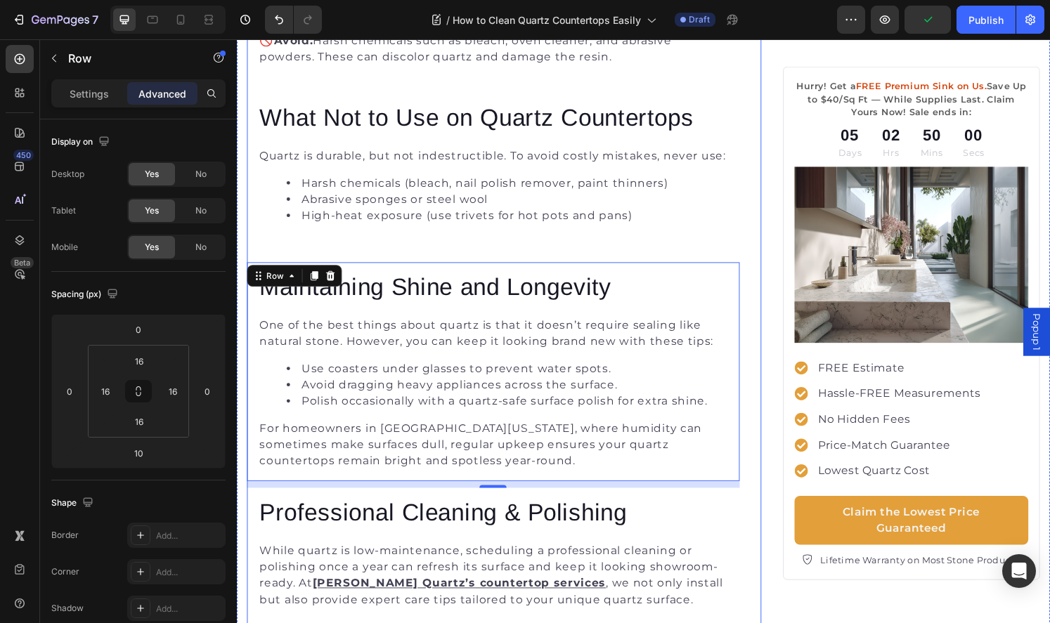
click at [768, 248] on div "How to Clean Quartz Countertops the Right Way Heading Image By Yurik Lozano Tex…" at bounding box center [513, 76] width 533 height 2646
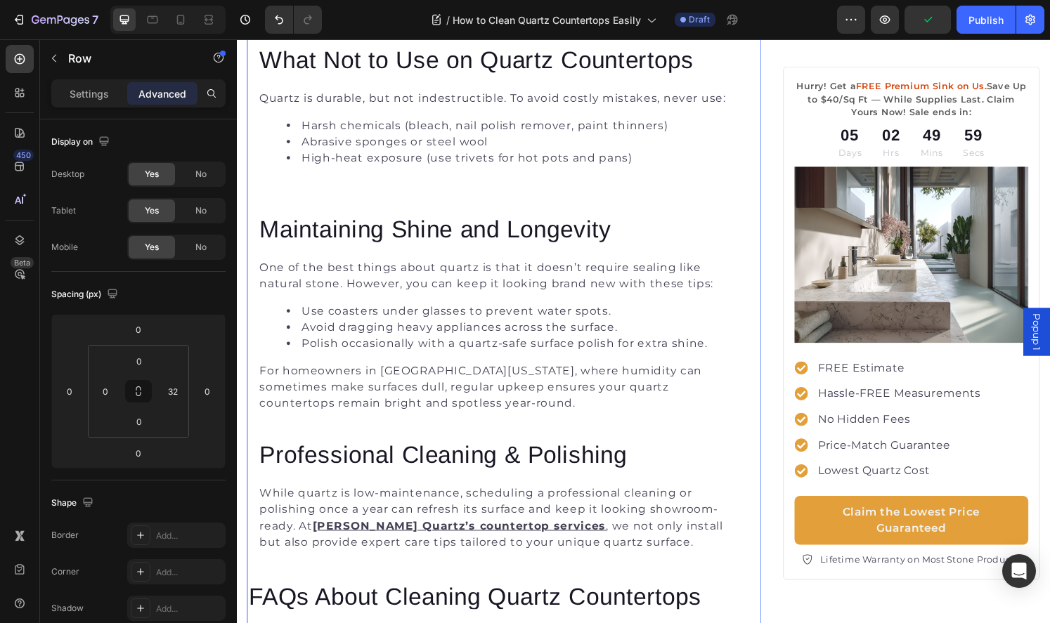
scroll to position [1413, 0]
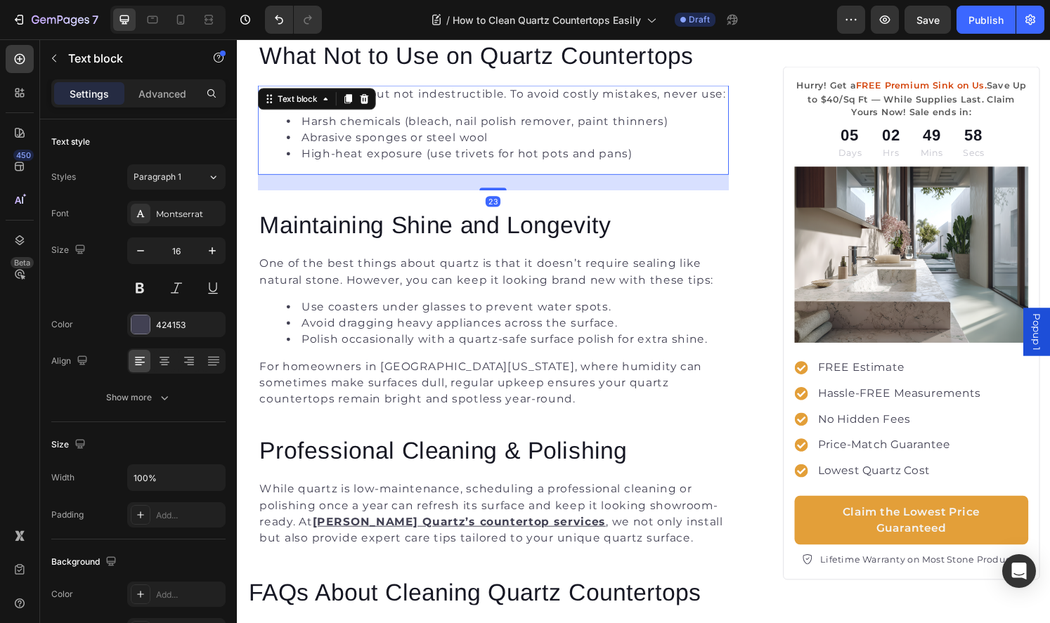
scroll to position [1413, 0]
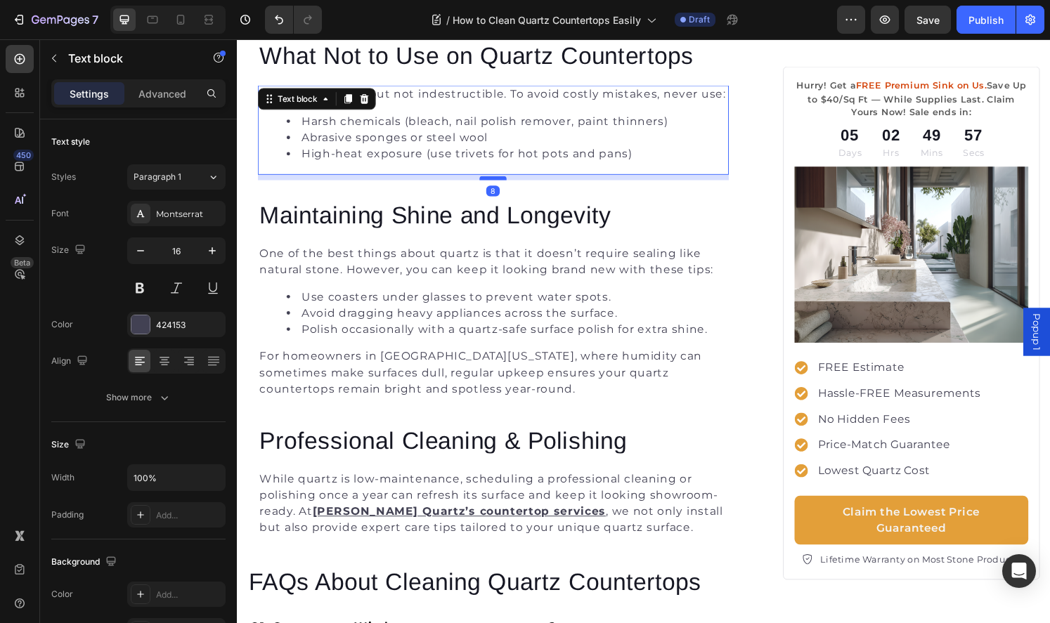
drag, startPoint x: 502, startPoint y: 194, endPoint x: 504, endPoint y: 181, distance: 13.6
click at [504, 181] on div at bounding box center [502, 183] width 28 height 4
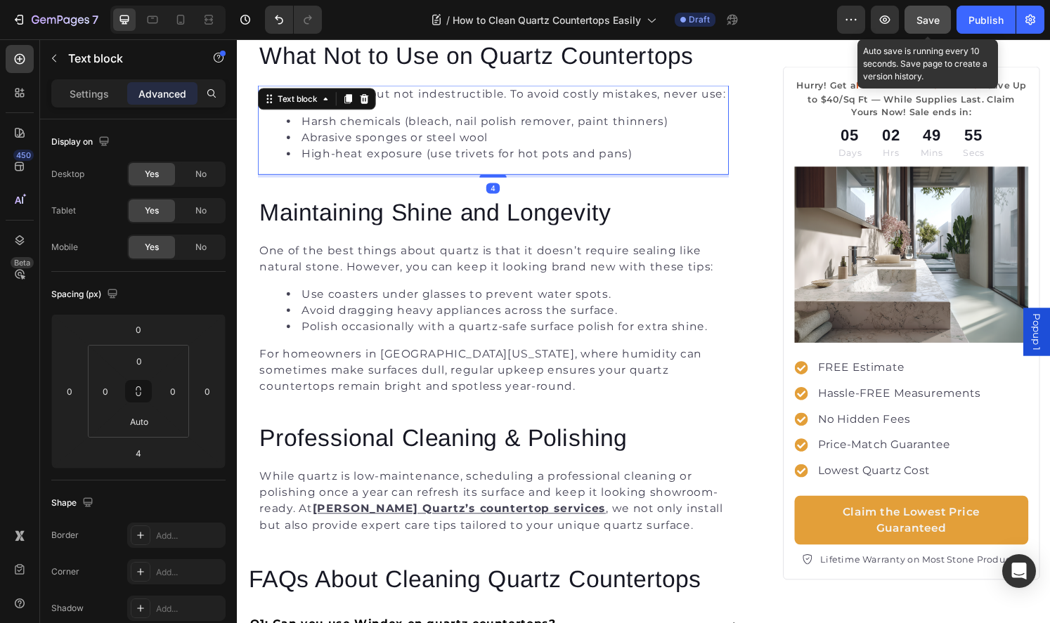
click at [938, 22] on span "Save" at bounding box center [927, 20] width 23 height 12
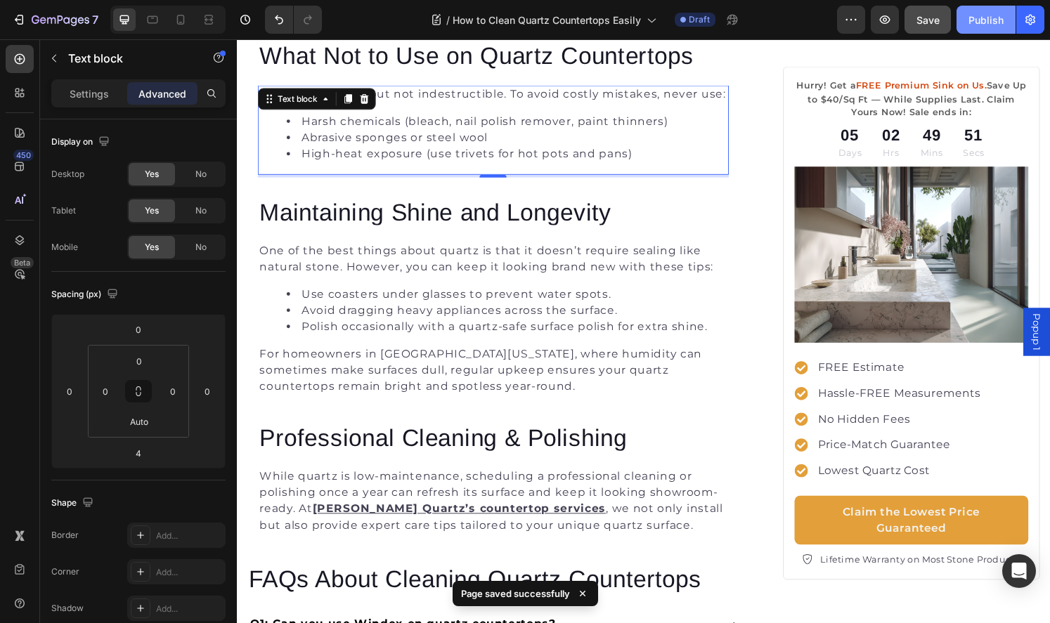
click at [988, 20] on div "Publish" at bounding box center [985, 20] width 35 height 15
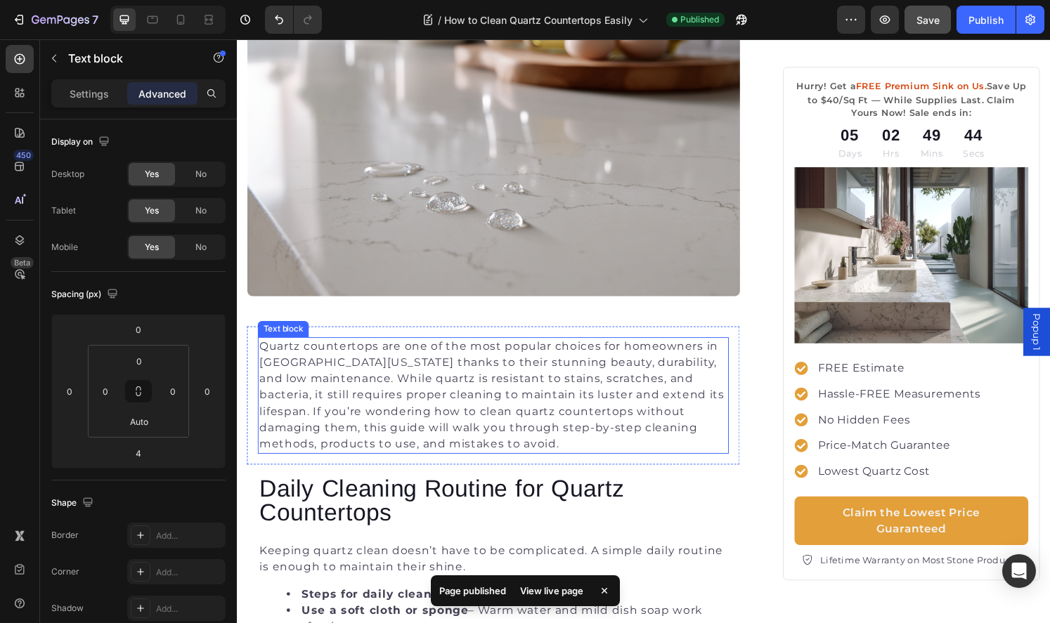
scroll to position [365, 0]
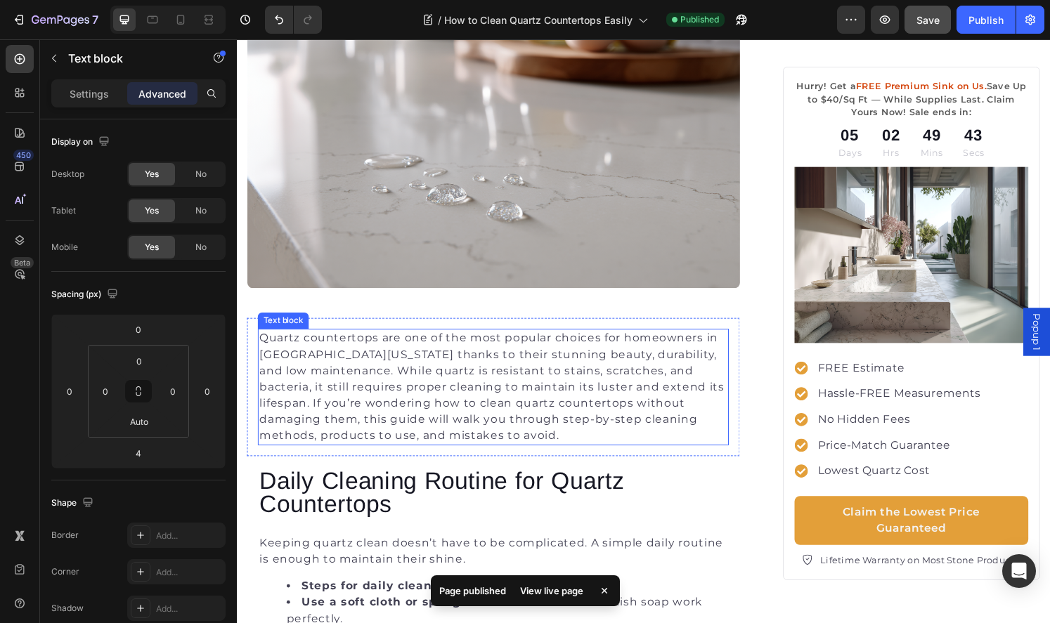
click at [399, 369] on p "Quartz countertops are one of the most popular choices for homeowners in South …" at bounding box center [502, 400] width 485 height 118
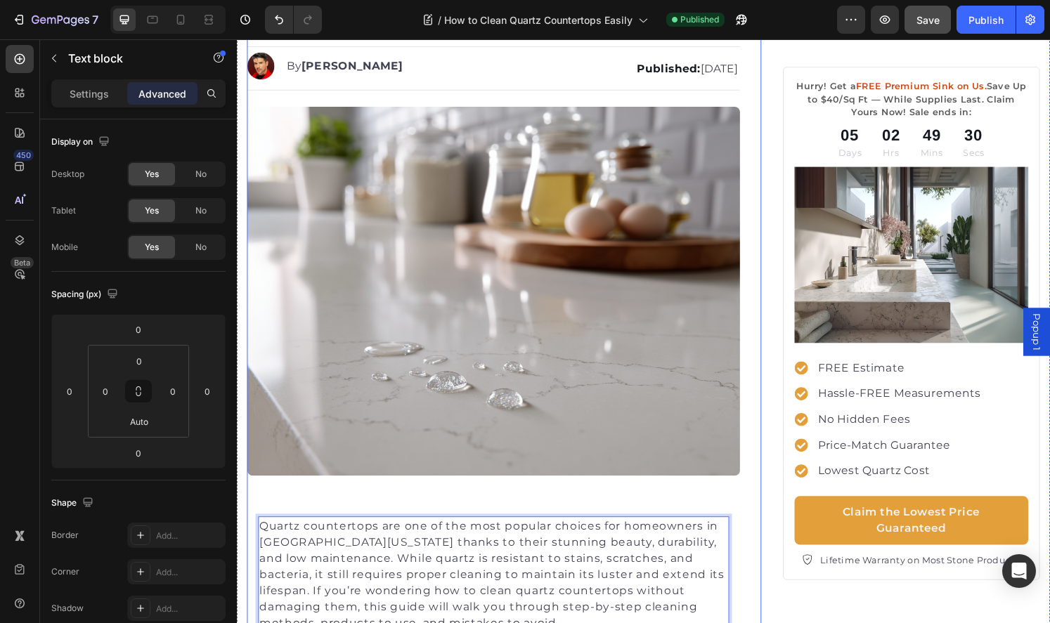
scroll to position [129, 0]
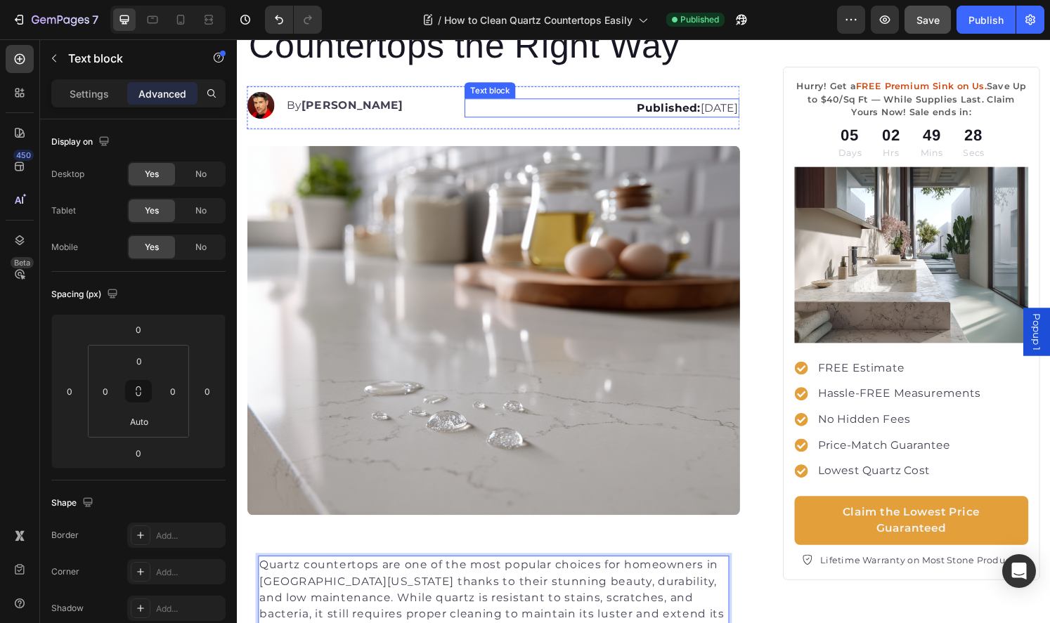
click at [672, 112] on p "Published: Saturday, August 23, 2025" at bounding box center [615, 110] width 282 height 17
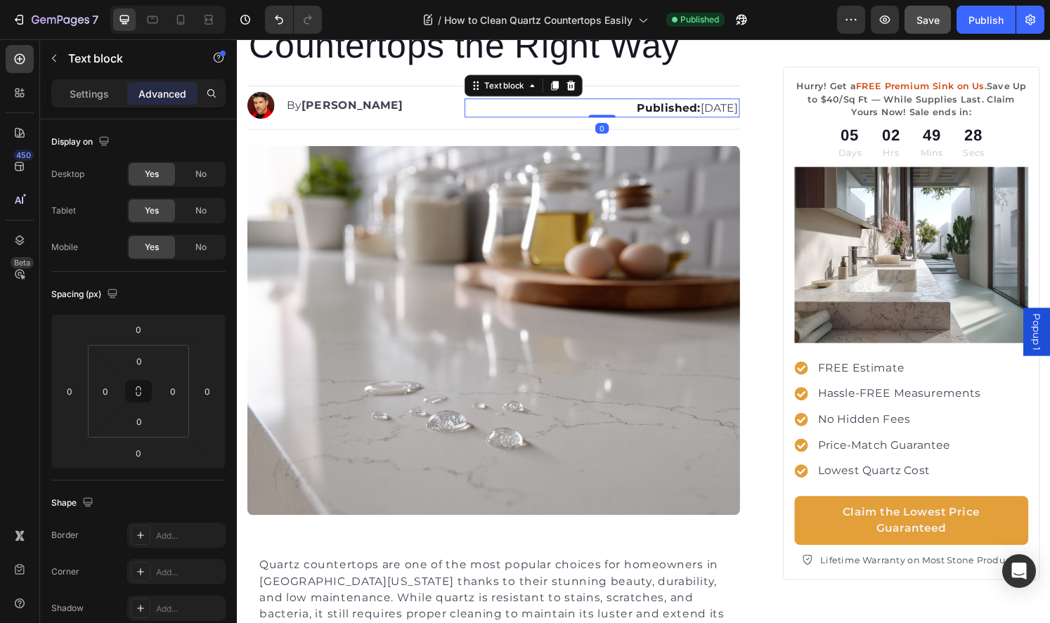
click at [652, 112] on p "Published: Saturday, August 23, 2025" at bounding box center [615, 110] width 282 height 17
drag, startPoint x: 655, startPoint y: 112, endPoint x: 618, endPoint y: 111, distance: 37.2
click at [638, 111] on p "Published: Saturday, August 23, 2025" at bounding box center [615, 110] width 282 height 17
drag, startPoint x: 656, startPoint y: 111, endPoint x: 604, endPoint y: 111, distance: 52.0
click at [604, 111] on p "Published: Saturday, August 23, 2025" at bounding box center [615, 110] width 282 height 17
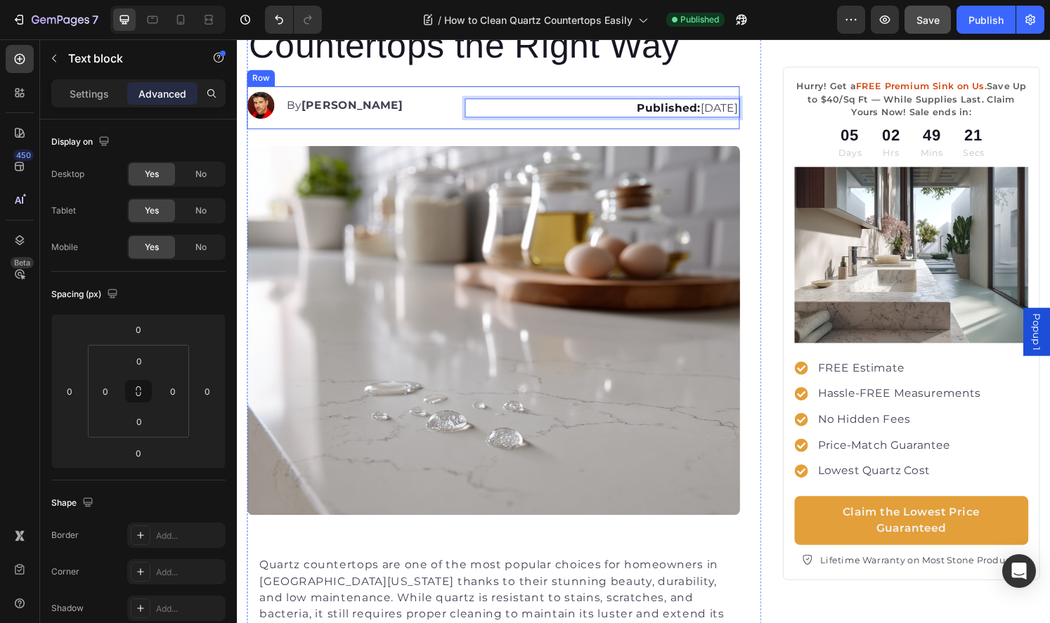
click at [626, 102] on p "Published: Saturday, August 23, 2025" at bounding box center [615, 110] width 282 height 17
click at [613, 108] on p "Published: Saturday, August 23, 2025" at bounding box center [615, 110] width 282 height 17
drag, startPoint x: 605, startPoint y: 108, endPoint x: 657, endPoint y: 108, distance: 52.0
click at [657, 108] on p "Published: Saturday, August 23, 2025" at bounding box center [615, 110] width 282 height 17
click at [655, 109] on p "Published: M, August 23, 2025" at bounding box center [615, 110] width 282 height 17
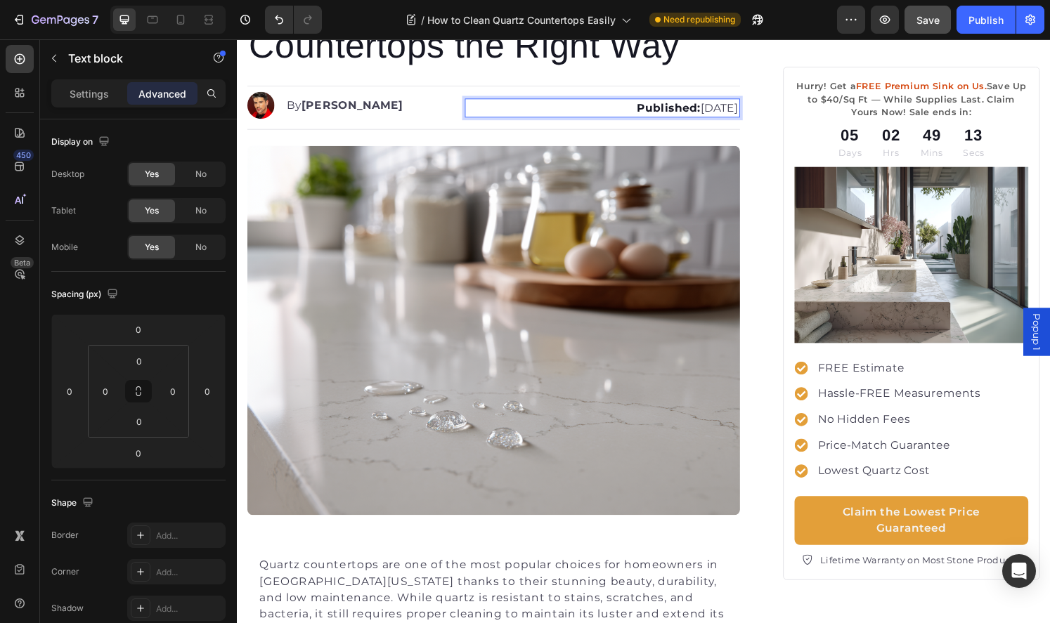
click at [654, 111] on p "Published: Mo, August 23, 2025" at bounding box center [615, 110] width 282 height 17
click at [653, 111] on p "Published: Mon, August 23, 2025" at bounding box center [615, 110] width 282 height 17
click at [658, 110] on p "Published: Mond, August 23, 2025" at bounding box center [615, 110] width 282 height 17
click at [657, 110] on p "Published: Monda, August 23, 2025" at bounding box center [615, 110] width 282 height 17
click at [684, 114] on p "Published: Monday, August 23, 2025" at bounding box center [615, 110] width 282 height 17
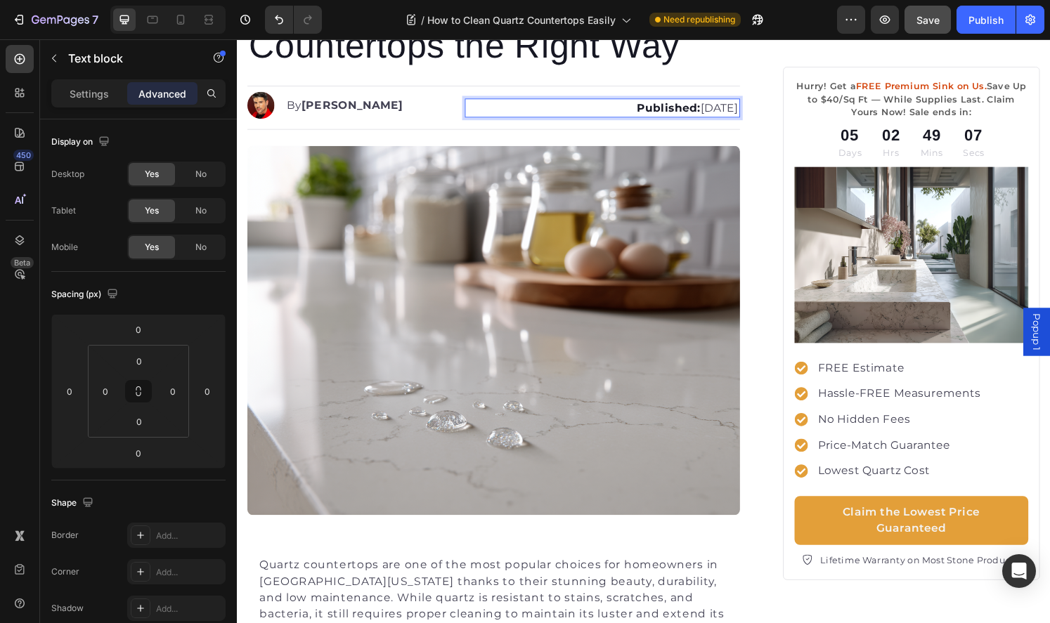
click at [715, 111] on p "Published: Monday, August 23, 2025" at bounding box center [615, 110] width 282 height 17
click at [720, 111] on p "Published: Monday, August 23, 2025" at bounding box center [615, 110] width 282 height 17
click at [722, 110] on p "Published: Monday, August 2, 2025" at bounding box center [615, 110] width 282 height 17
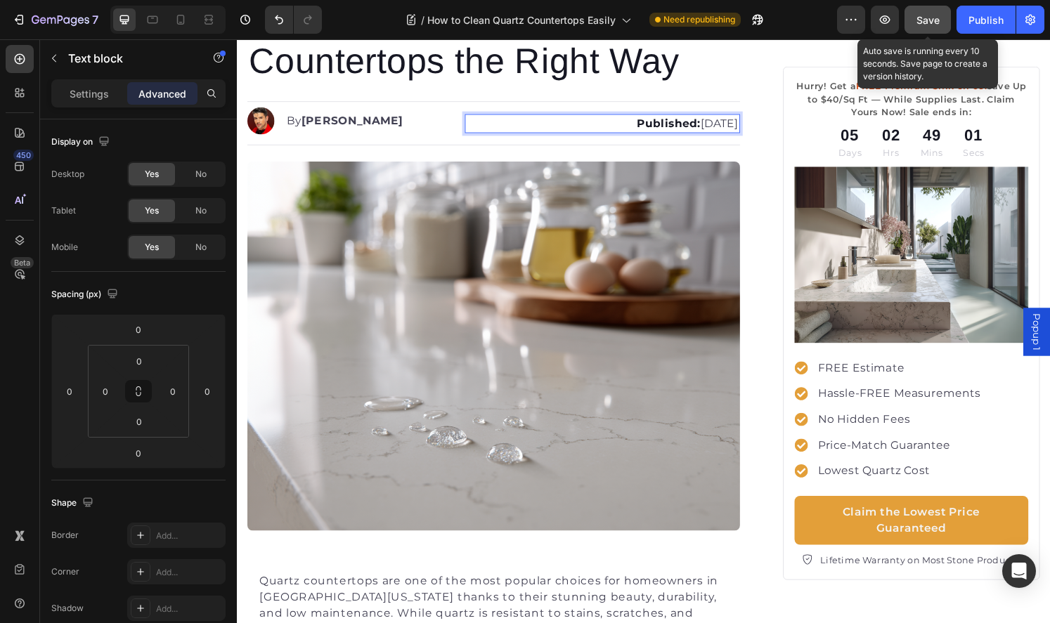
click at [934, 24] on span "Save" at bounding box center [927, 20] width 23 height 12
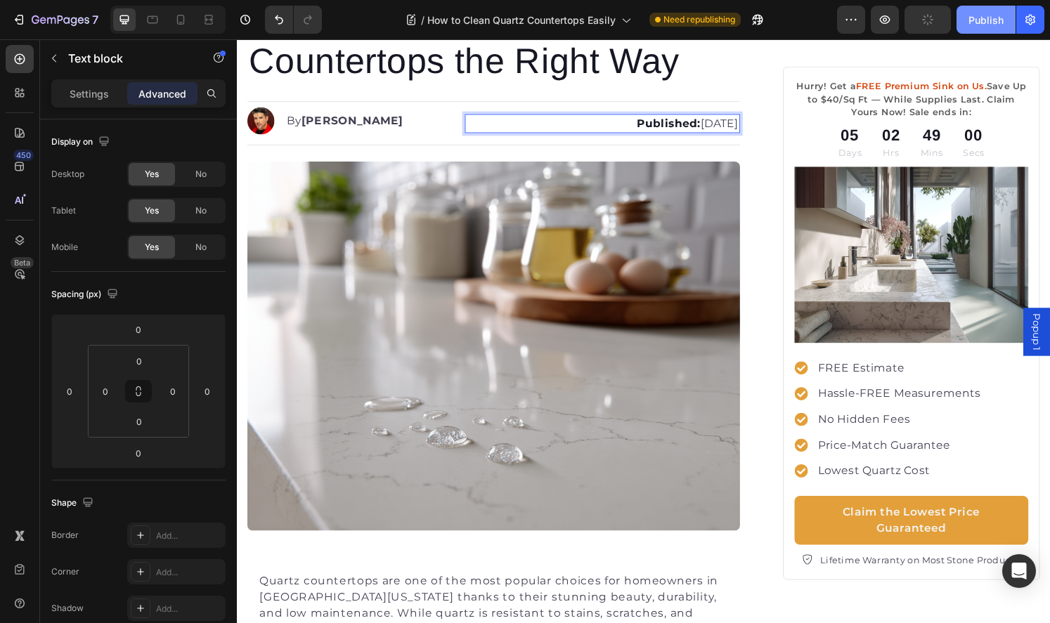
click at [980, 25] on div "Publish" at bounding box center [985, 20] width 35 height 15
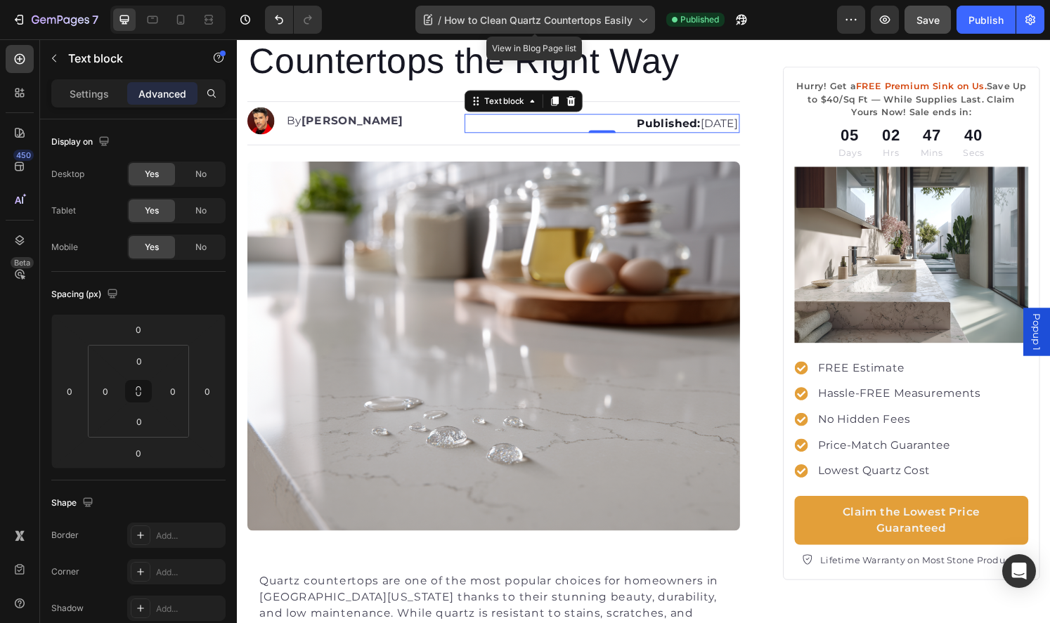
click at [485, 25] on span "How to Clean Quartz Countertops Easily" at bounding box center [538, 20] width 188 height 15
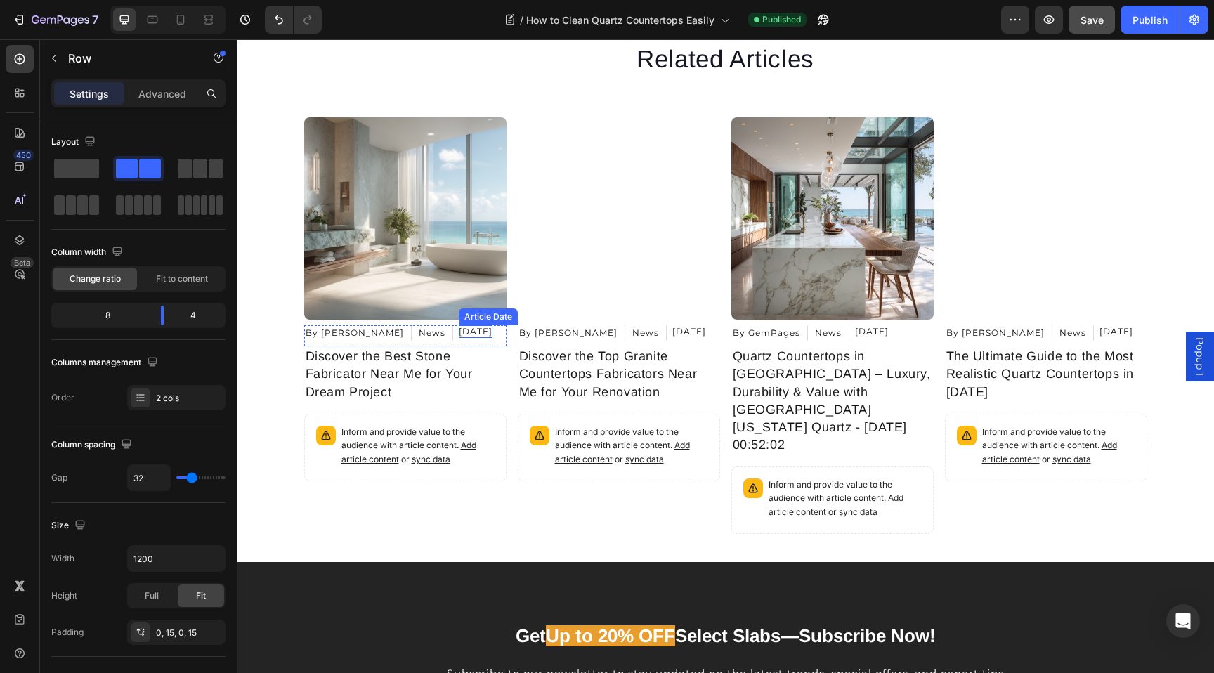
scroll to position [2484, 0]
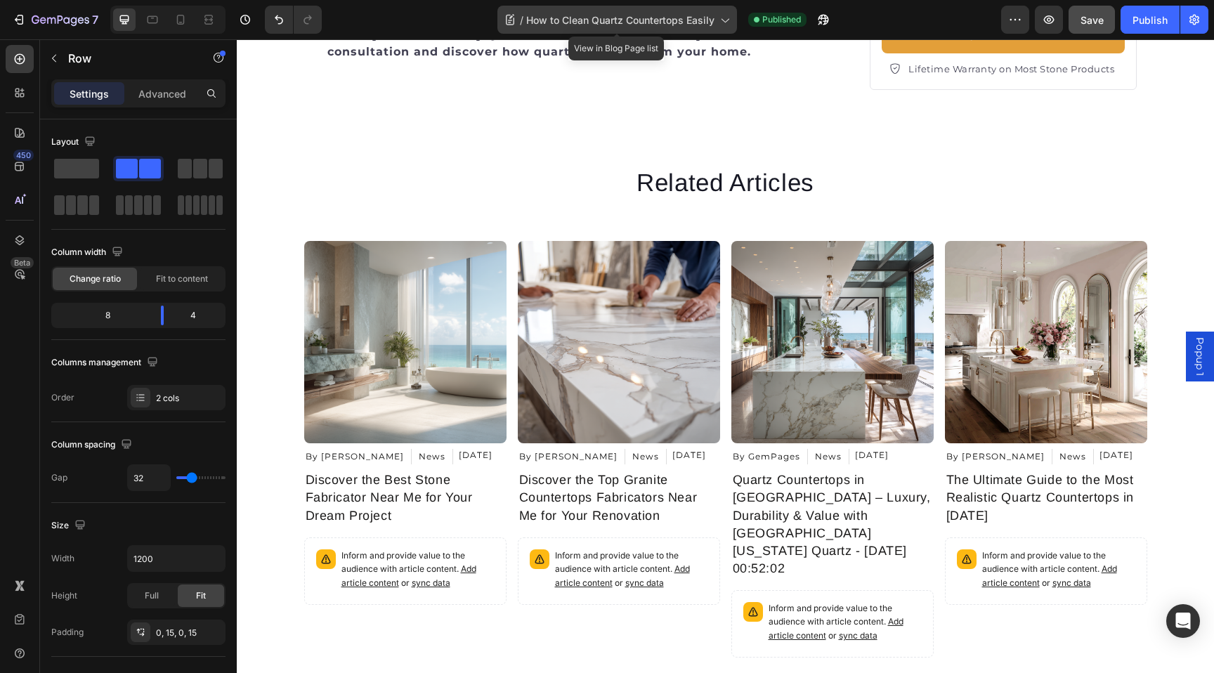
click at [614, 22] on span "How to Clean Quartz Countertops Easily" at bounding box center [620, 20] width 188 height 15
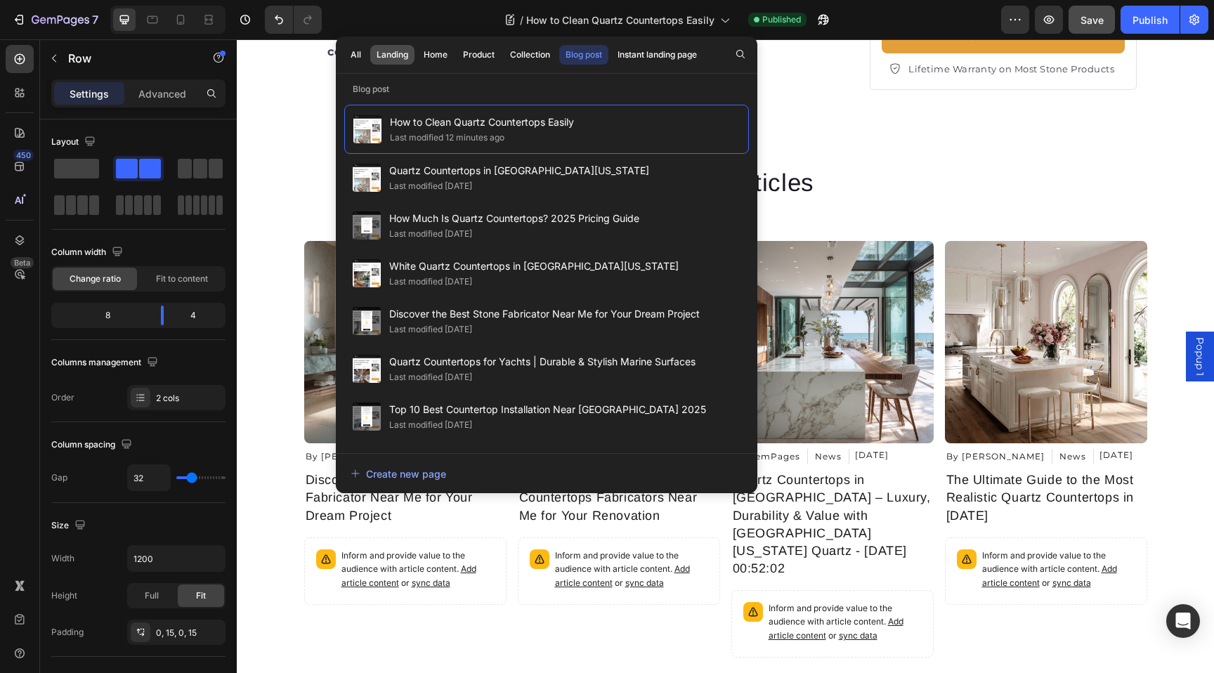
click at [400, 56] on div "Landing" at bounding box center [393, 54] width 32 height 13
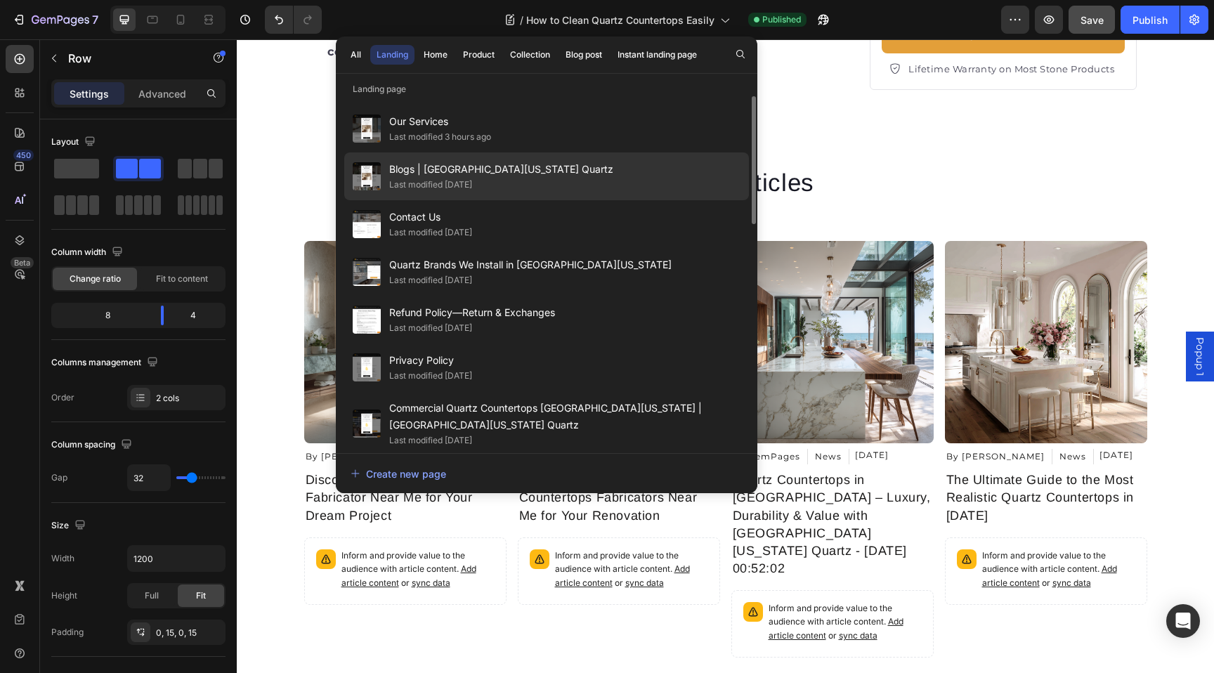
click at [505, 171] on span "Blogs | [GEOGRAPHIC_DATA][US_STATE] Quartz" at bounding box center [501, 169] width 224 height 17
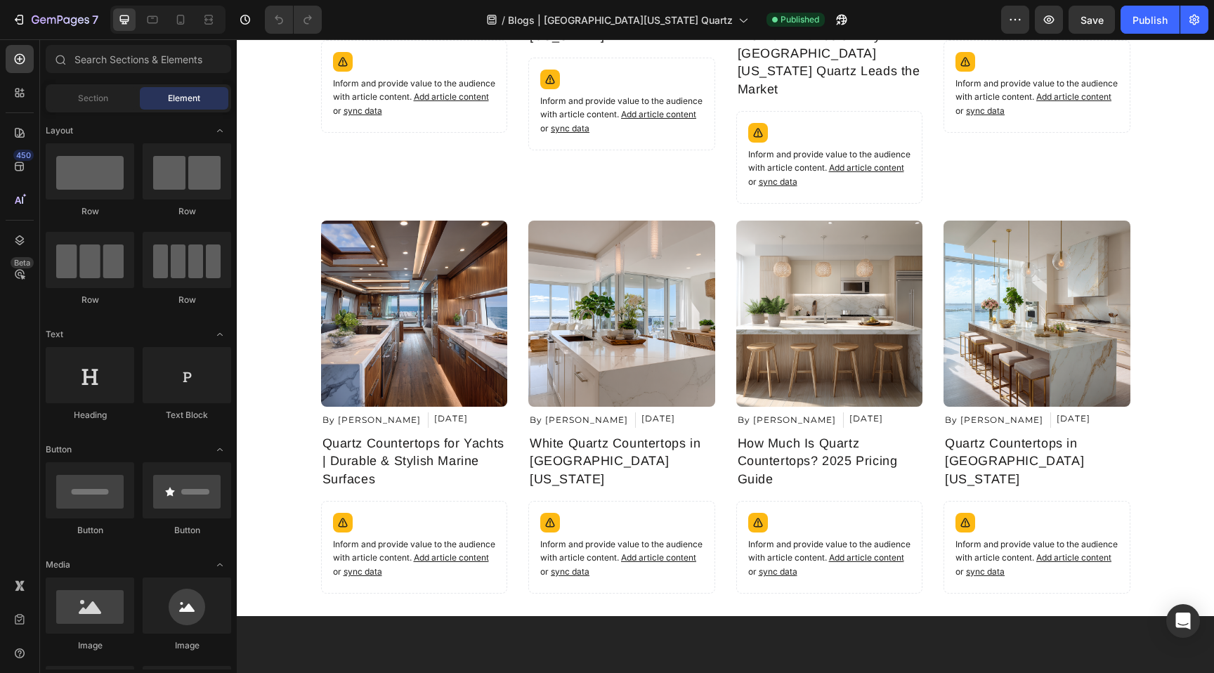
scroll to position [1756, 0]
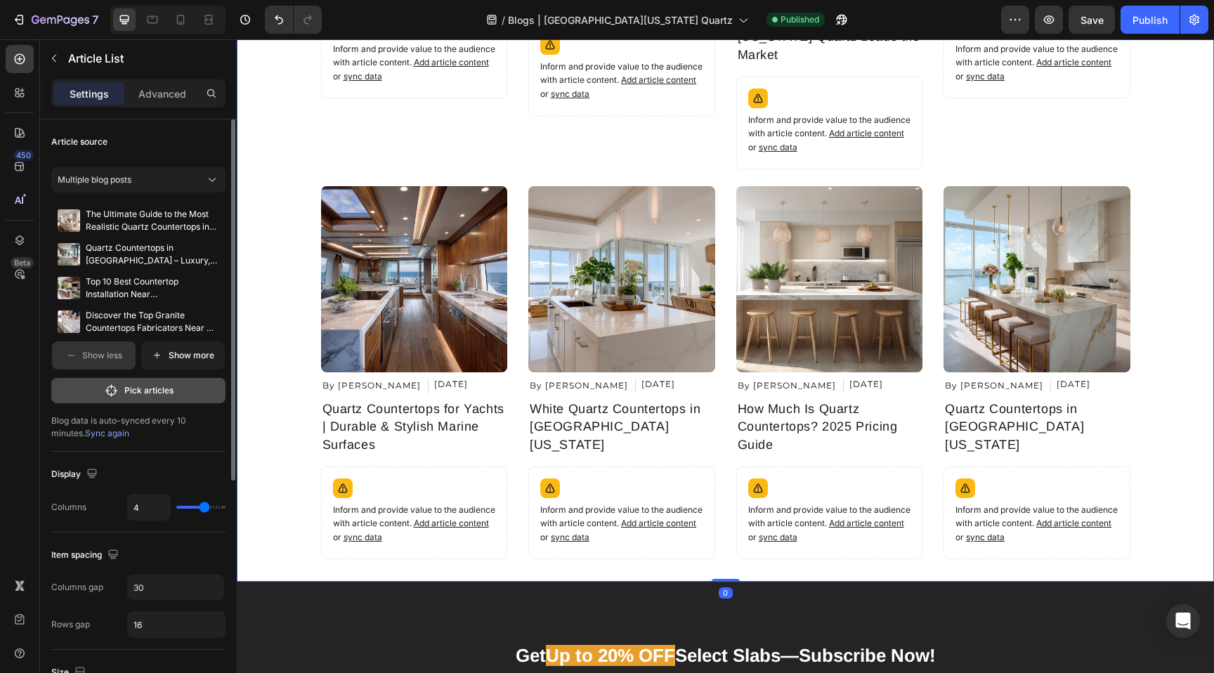
click at [153, 391] on p "Pick articles" at bounding box center [148, 390] width 49 height 13
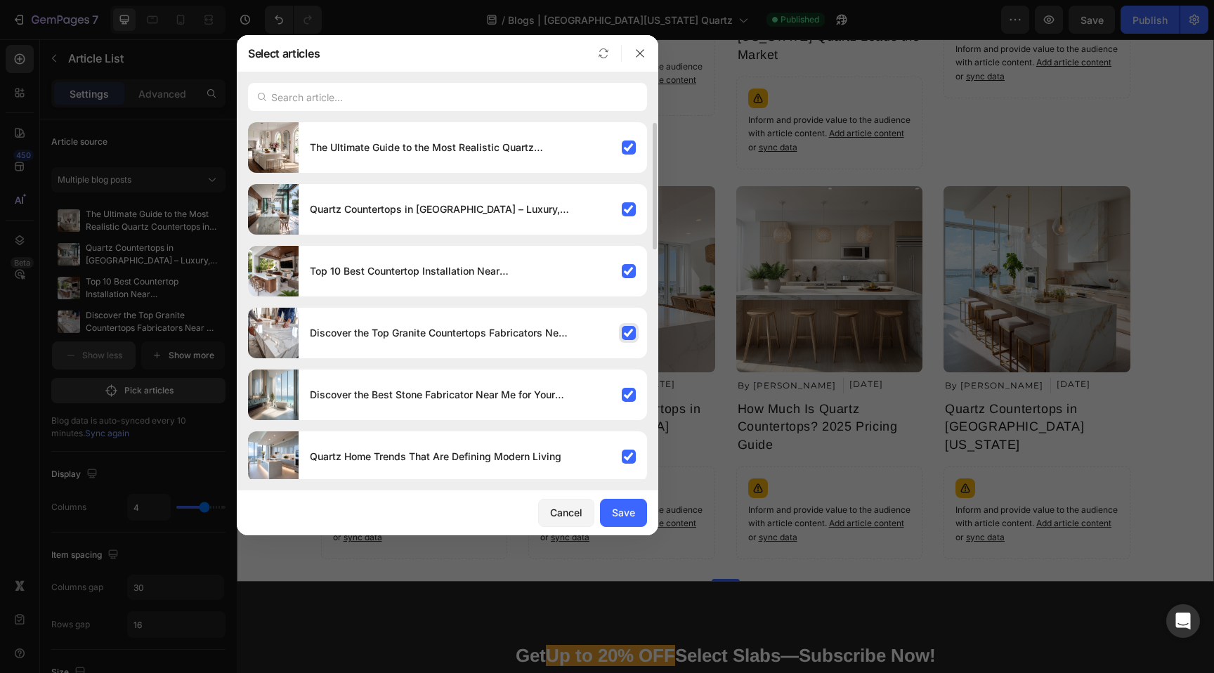
scroll to position [645, 0]
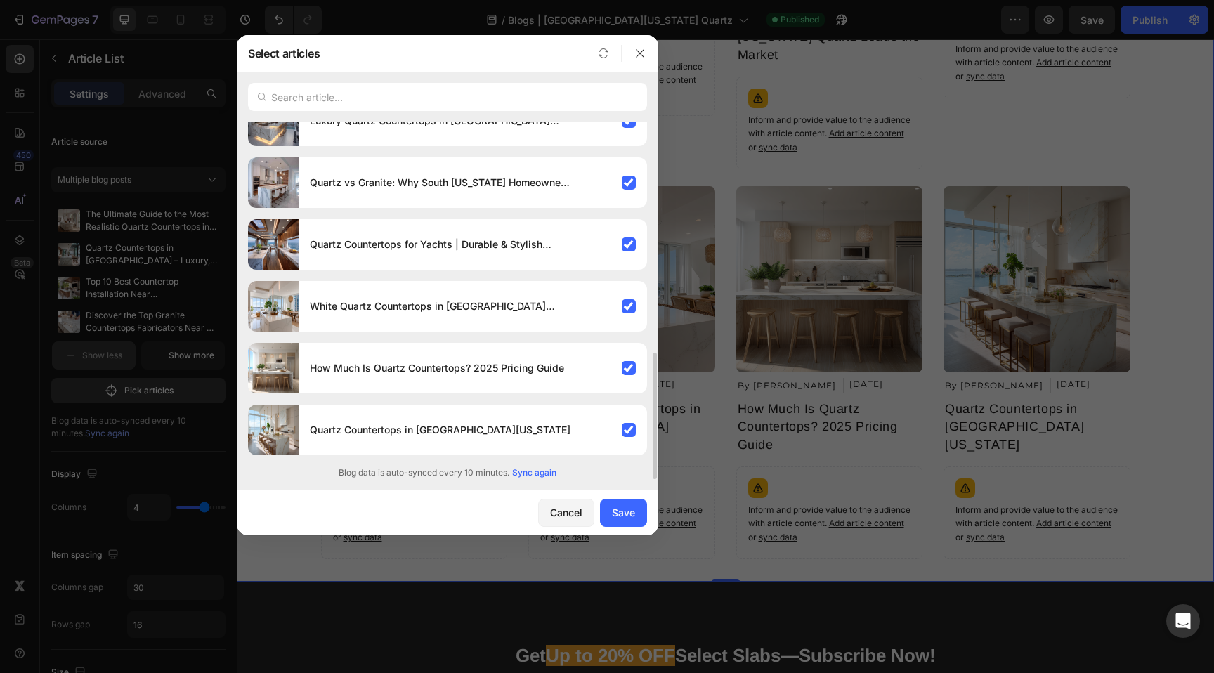
click at [542, 477] on span "Sync again" at bounding box center [534, 472] width 44 height 13
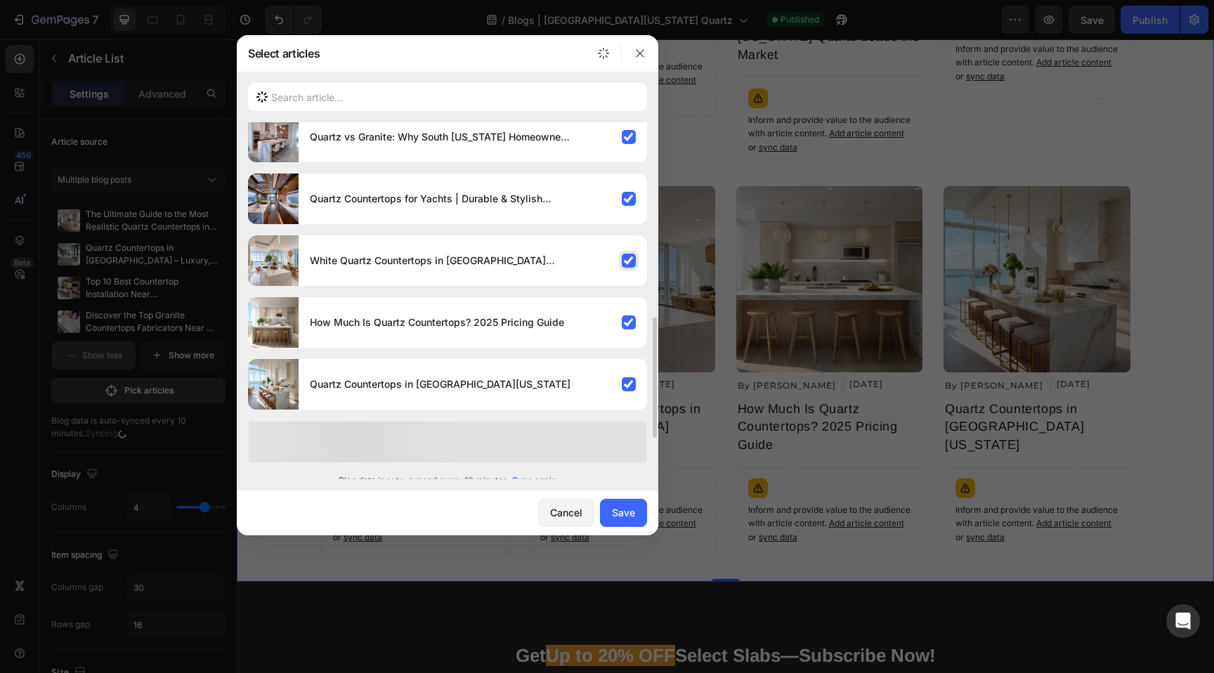
scroll to position [698, 0]
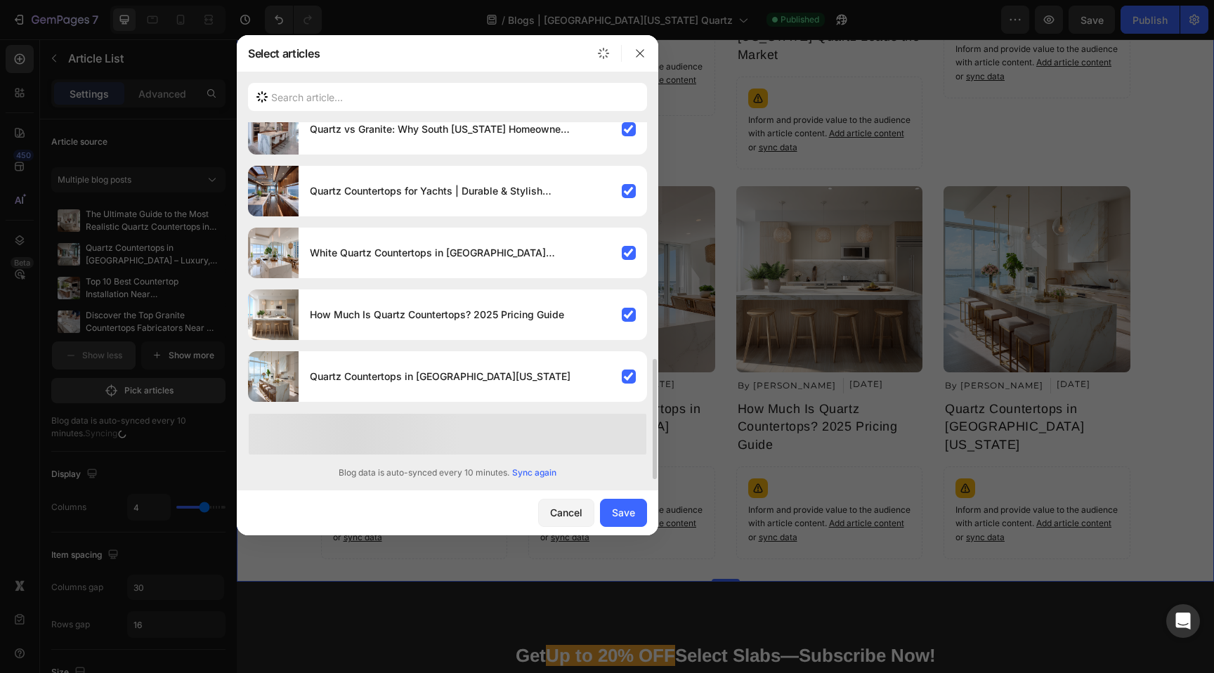
click at [535, 473] on span "Sync again" at bounding box center [534, 472] width 44 height 13
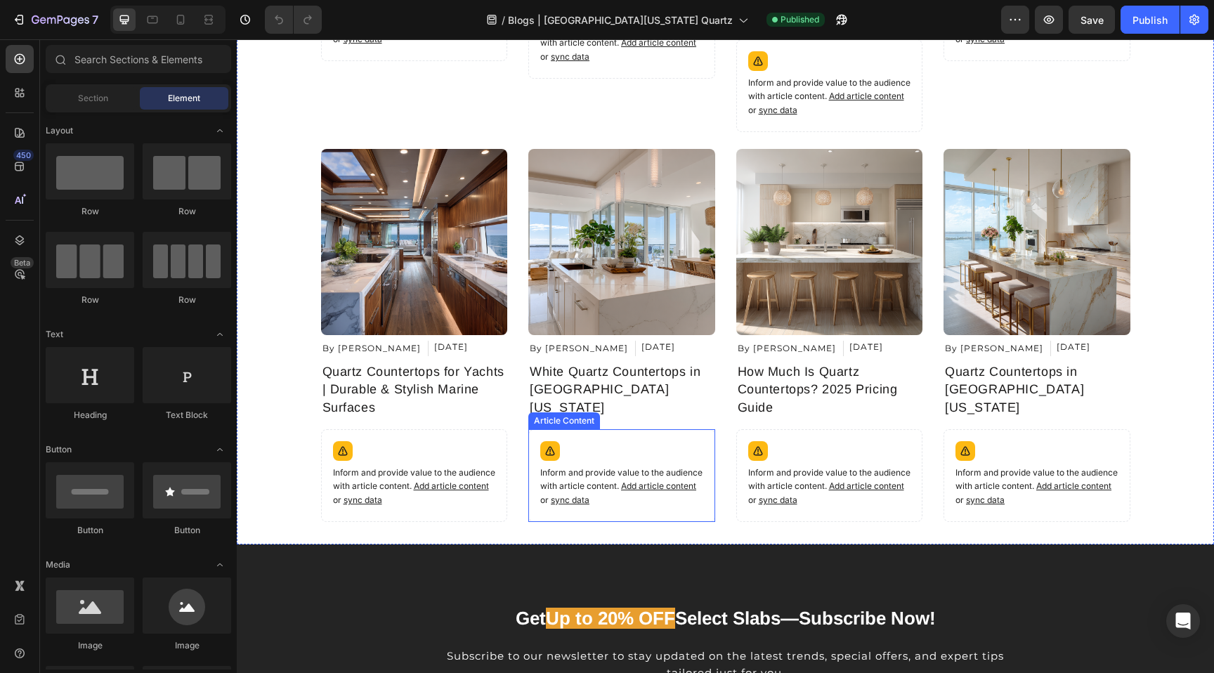
scroll to position [1785, 0]
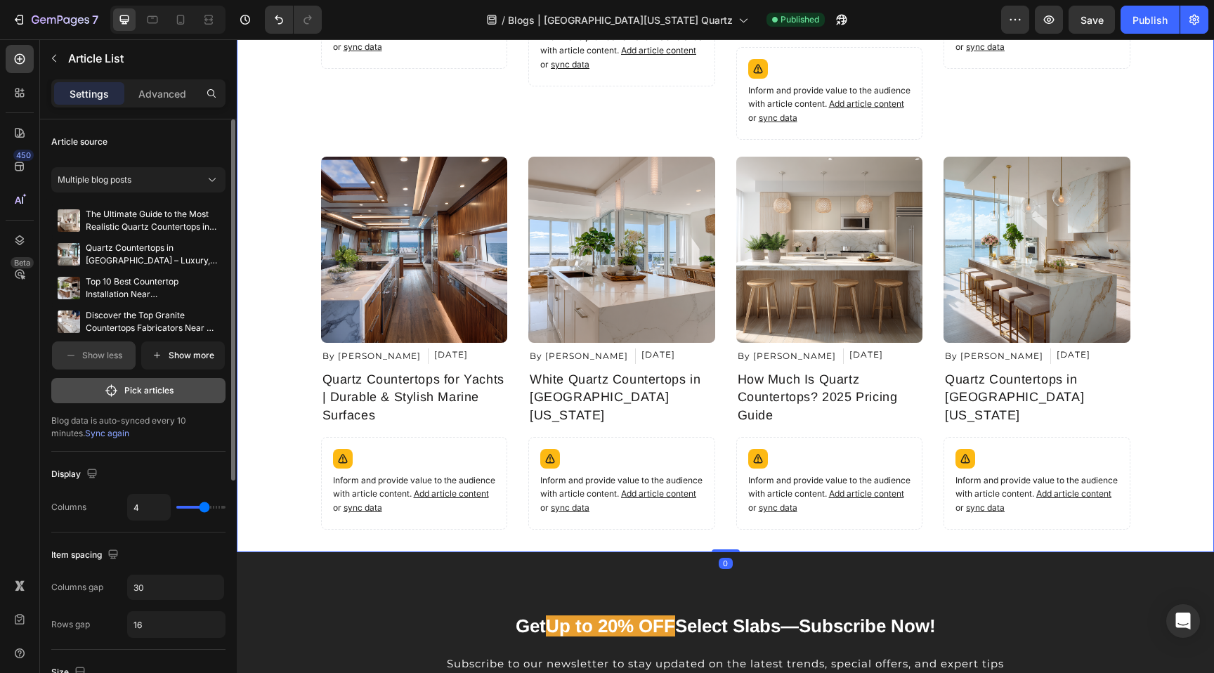
click at [154, 390] on p "Pick articles" at bounding box center [148, 390] width 49 height 13
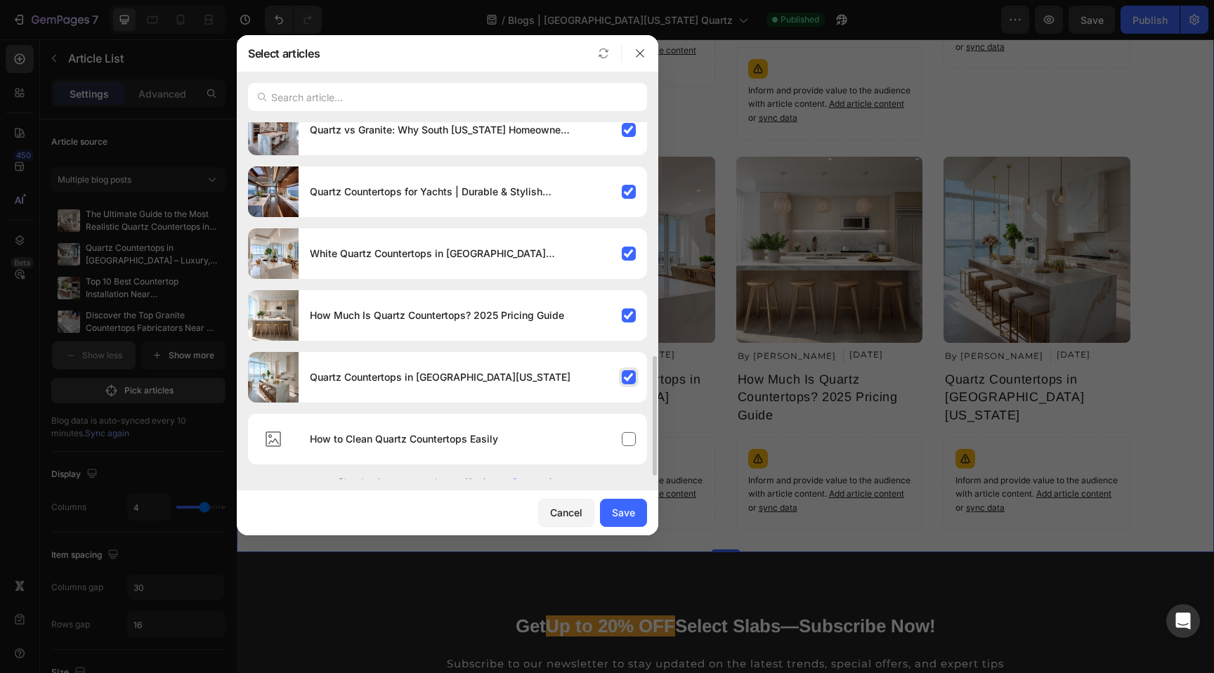
scroll to position [707, 0]
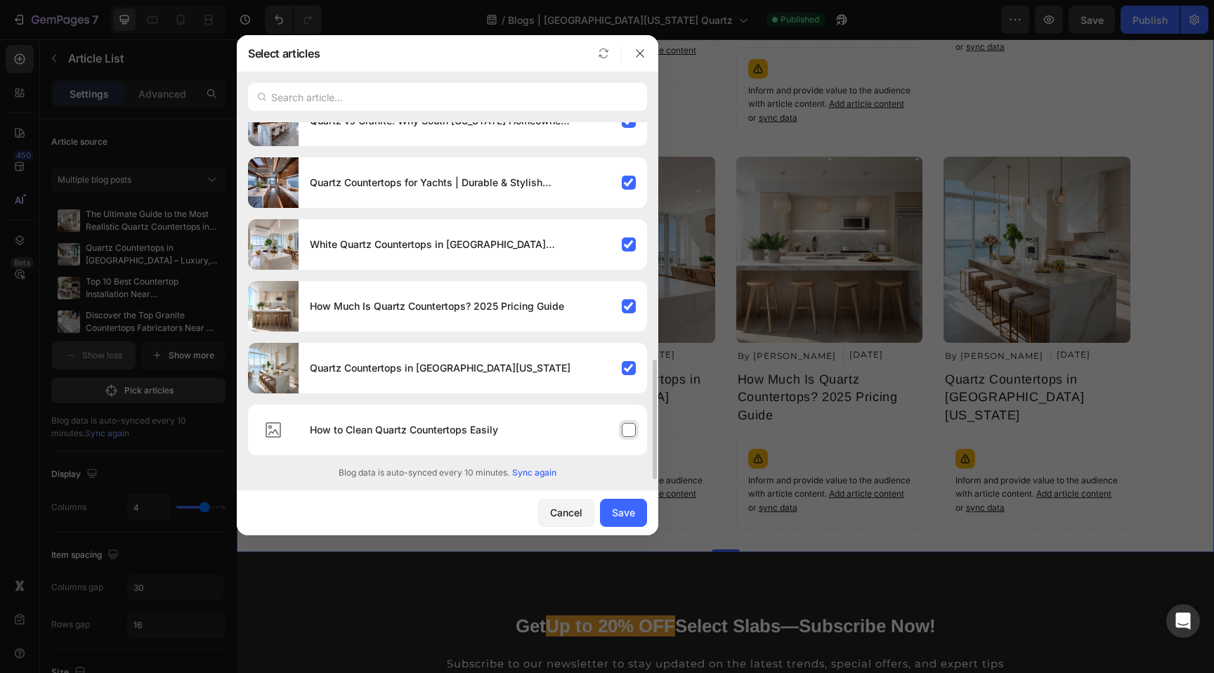
click at [587, 429] on div "How to Clean Quartz Countertops Easily" at bounding box center [473, 429] width 348 height 39
click at [629, 514] on div "Save" at bounding box center [623, 512] width 23 height 15
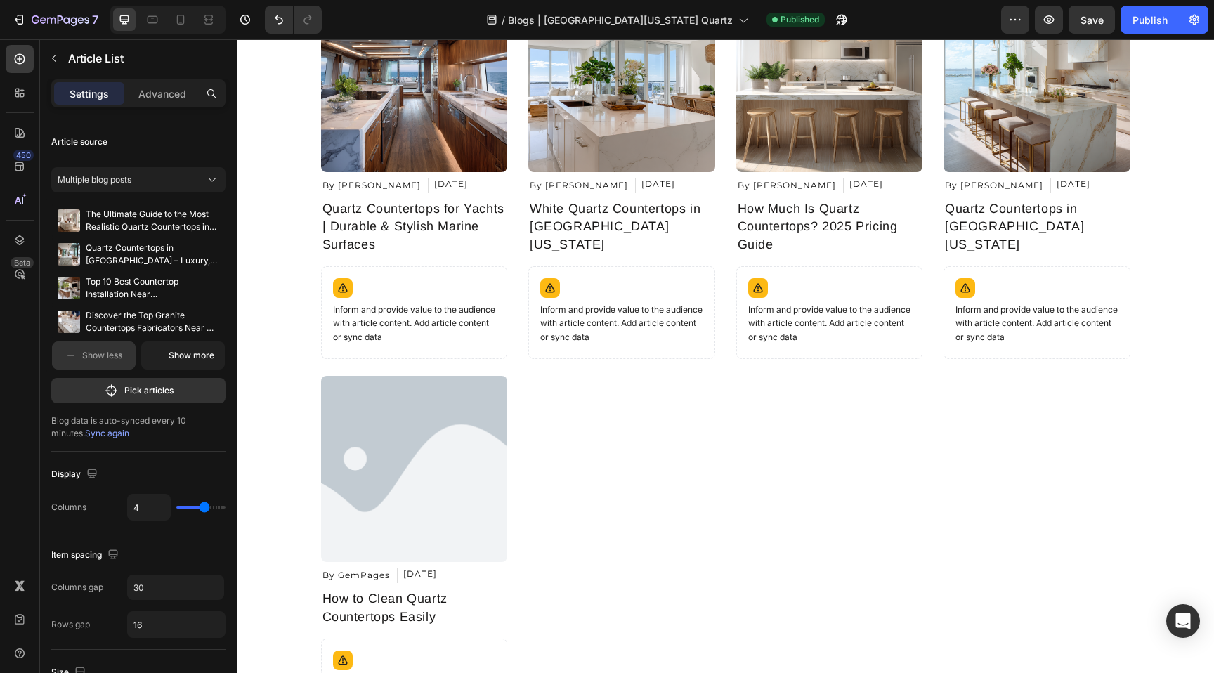
scroll to position [1995, 0]
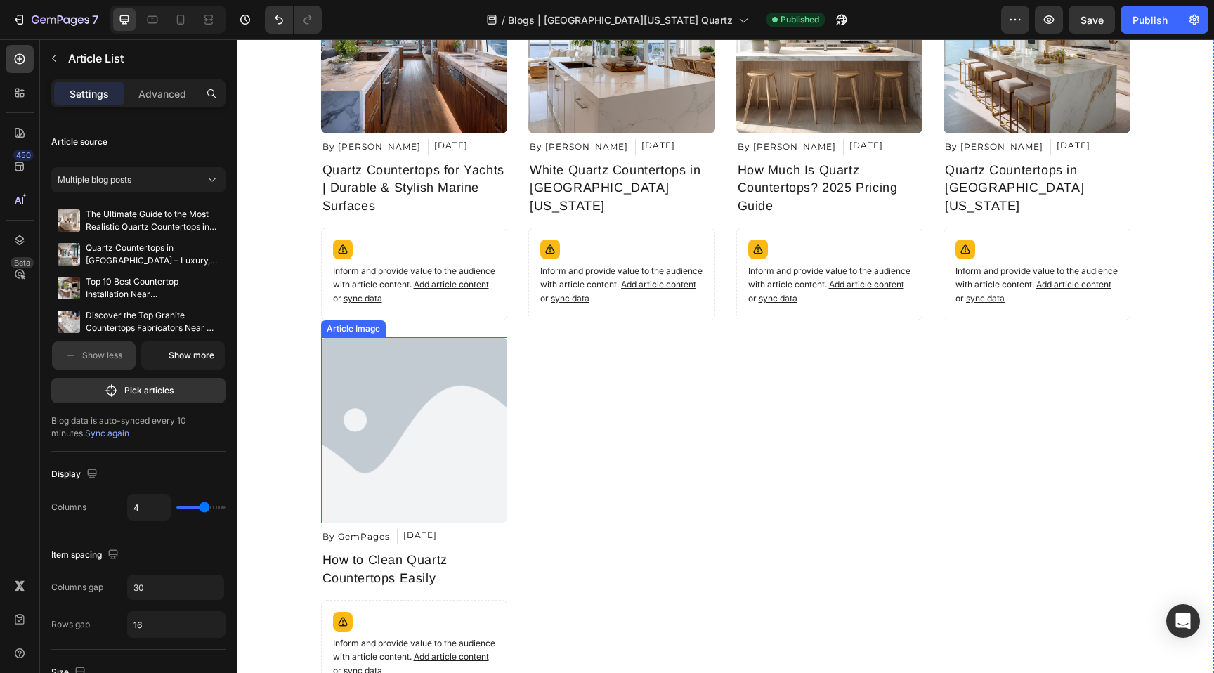
click at [451, 337] on img at bounding box center [414, 430] width 187 height 187
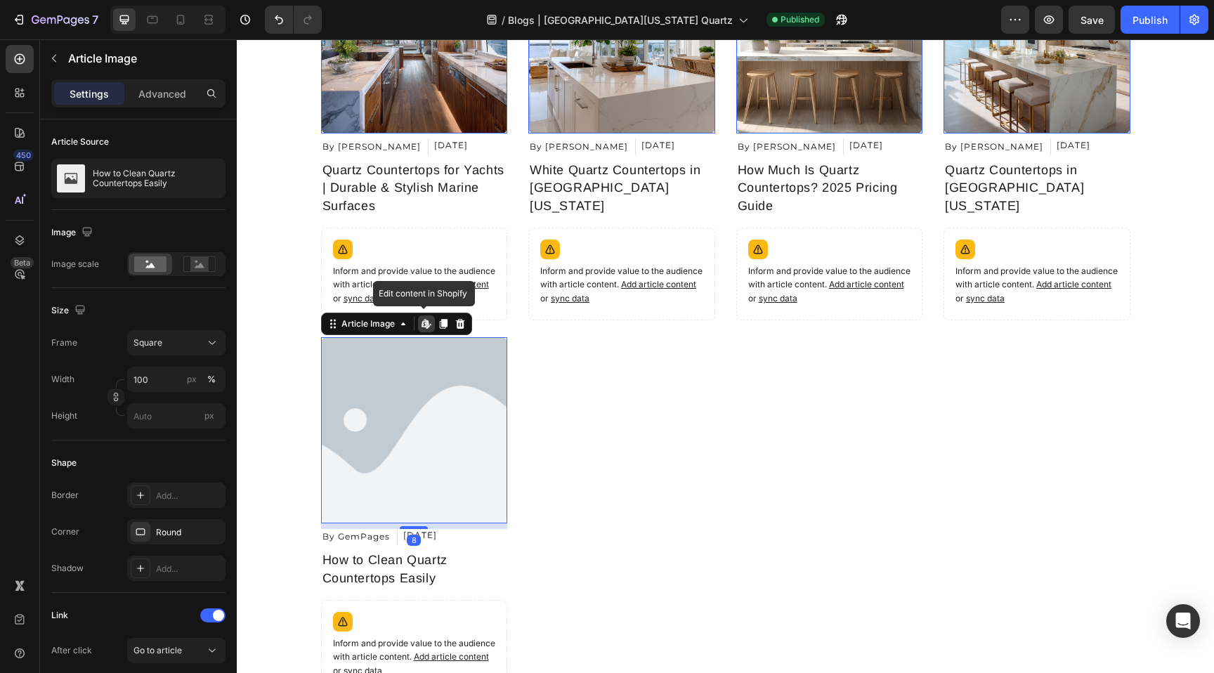
click at [424, 319] on icon at bounding box center [425, 323] width 6 height 8
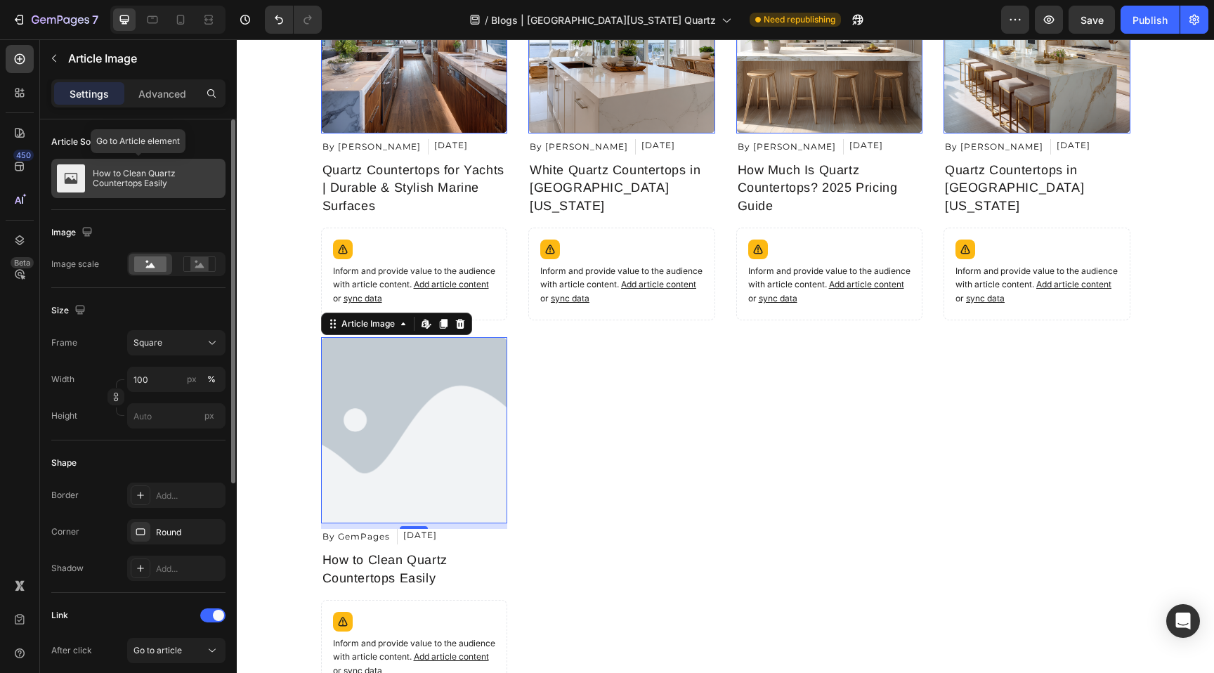
click at [178, 177] on p "How to Clean Quartz Countertops Easily" at bounding box center [156, 179] width 127 height 20
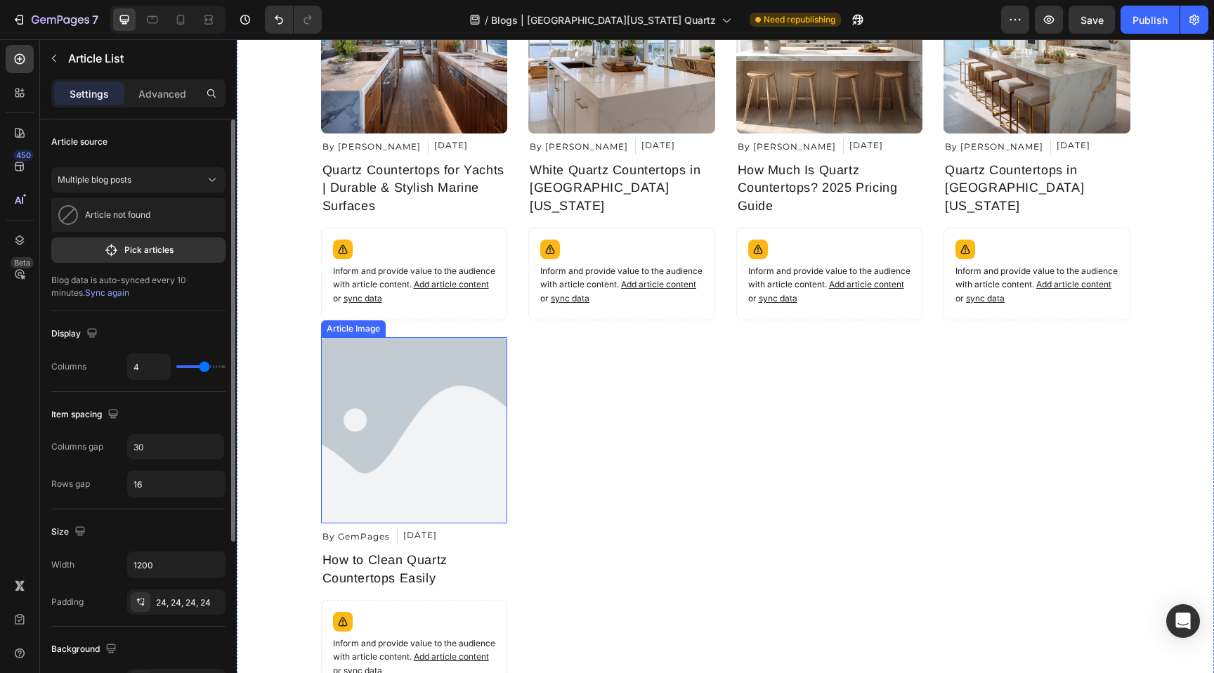
scroll to position [1979, 0]
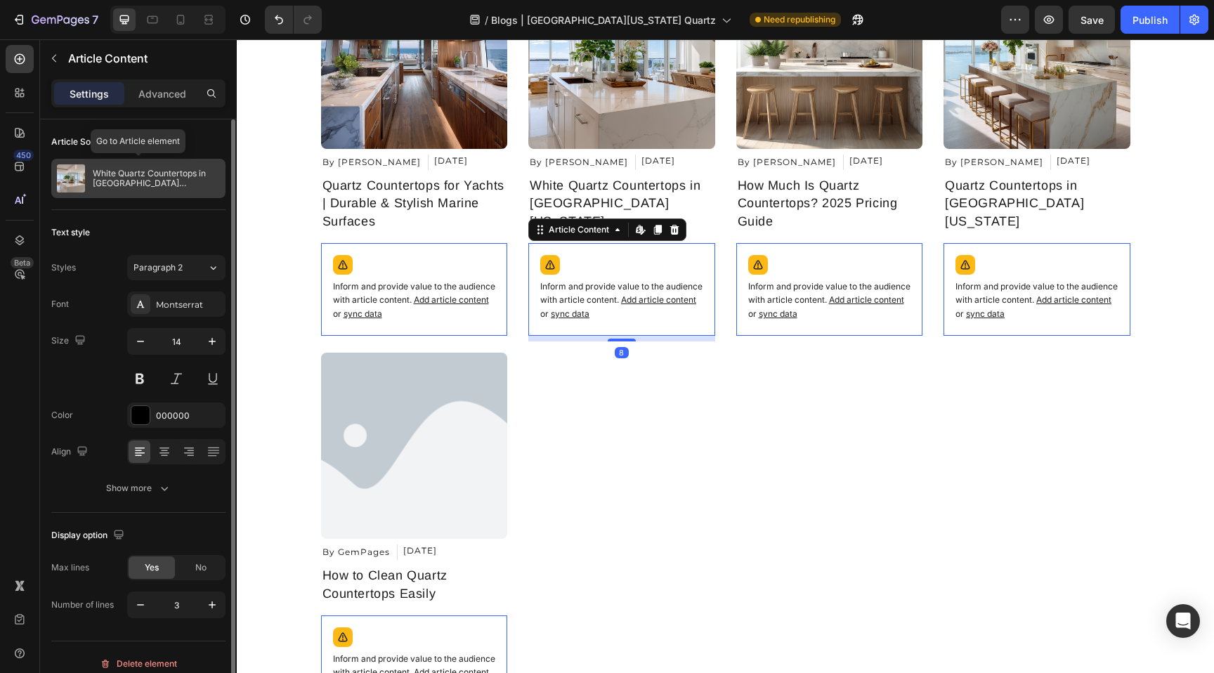
click at [174, 183] on p "White Quartz Countertops in [GEOGRAPHIC_DATA][US_STATE]" at bounding box center [156, 179] width 127 height 20
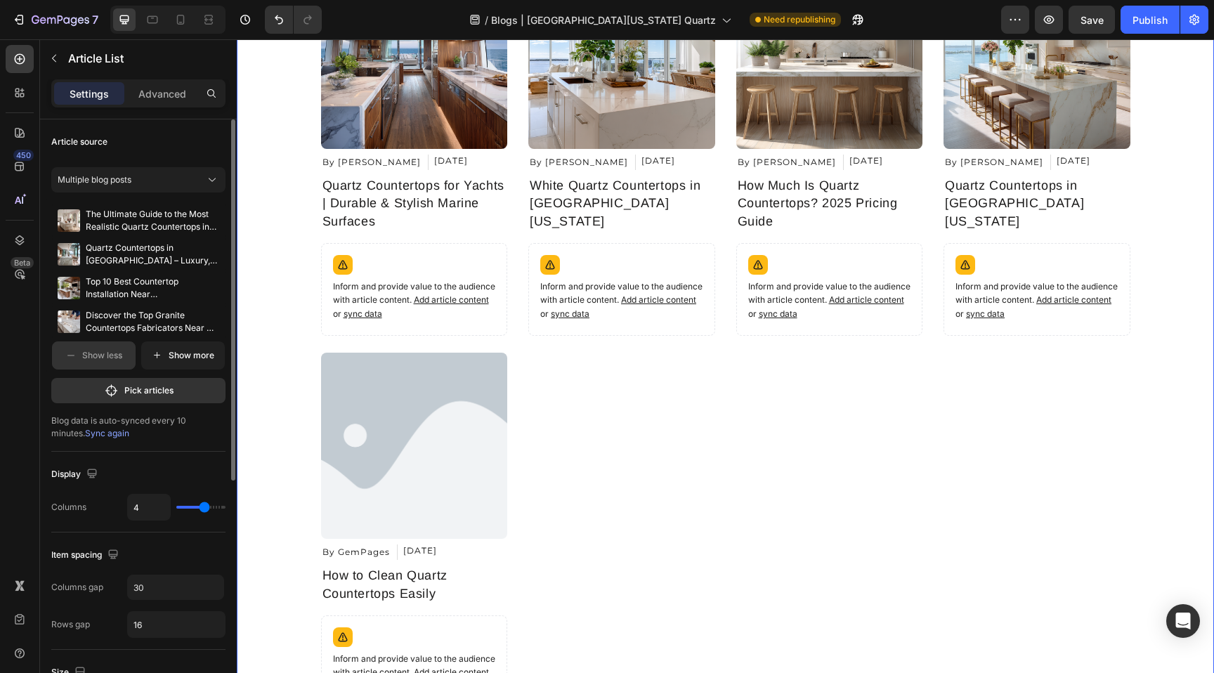
click at [85, 437] on span "Sync again" at bounding box center [107, 433] width 44 height 11
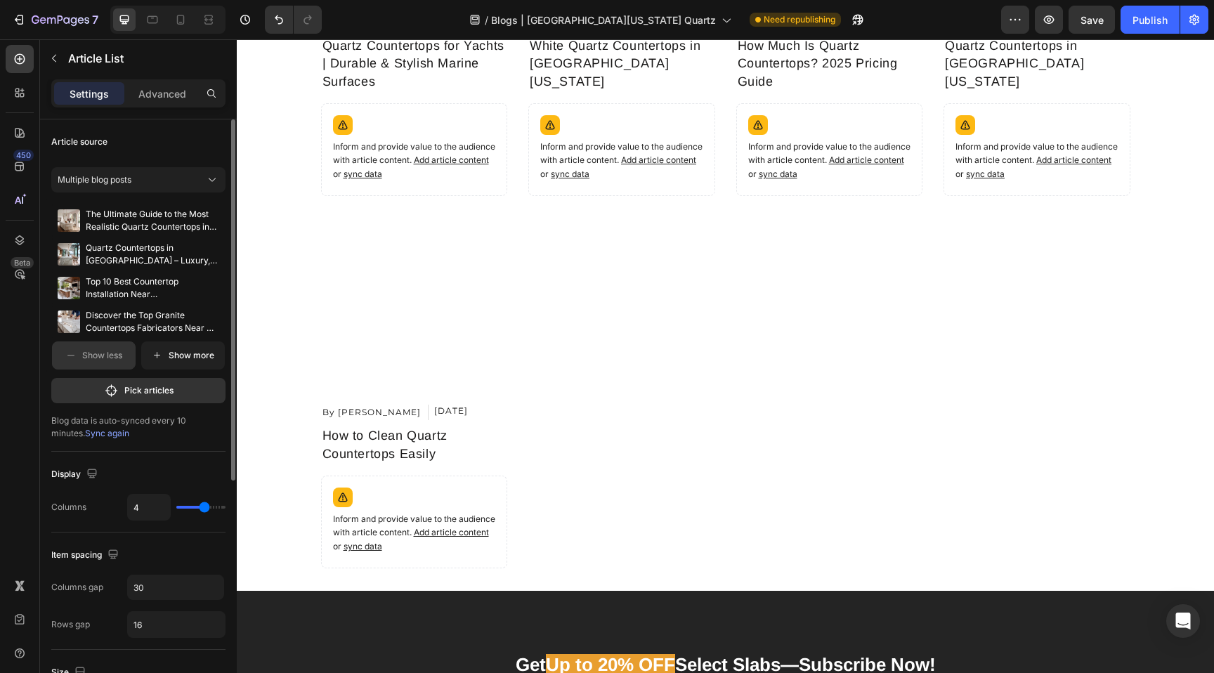
scroll to position [2101, 0]
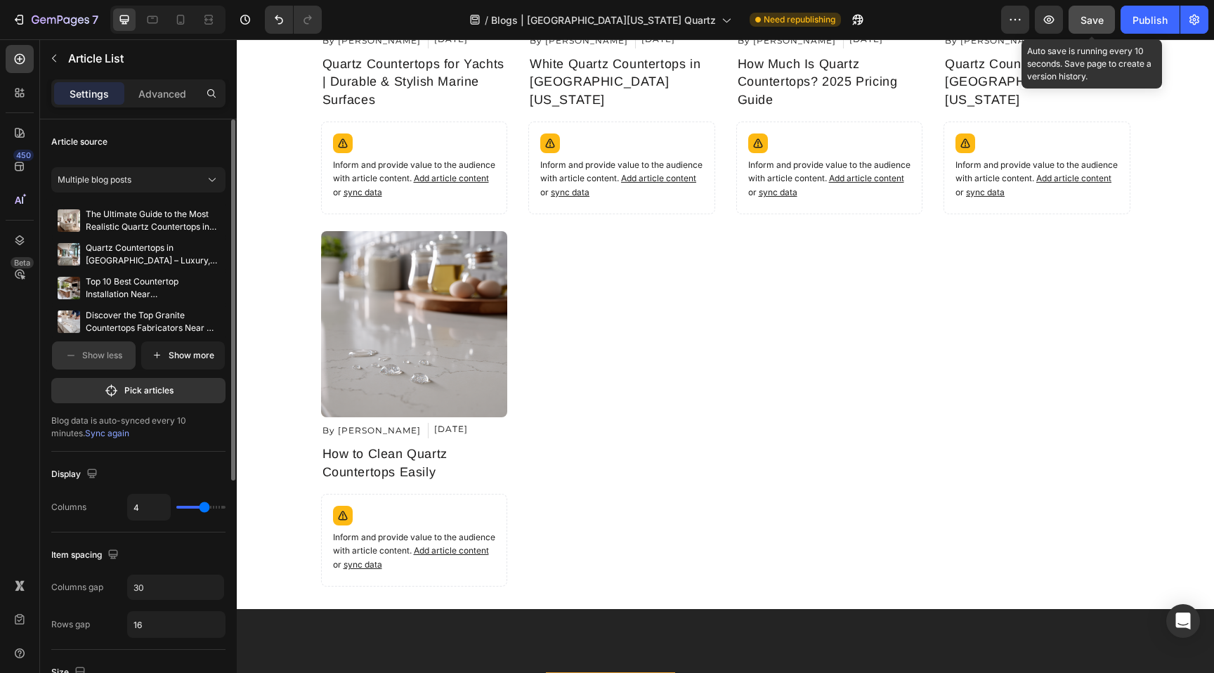
click at [1095, 17] on span "Save" at bounding box center [1092, 20] width 23 height 12
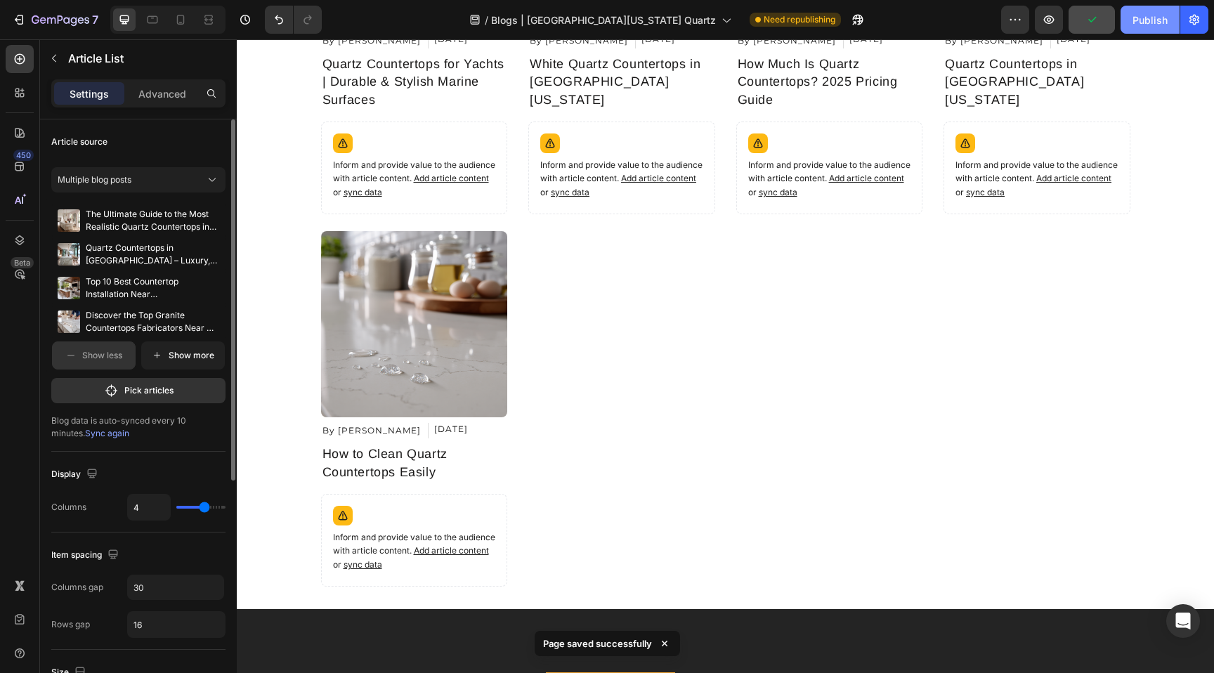
click at [1159, 18] on div "Publish" at bounding box center [1150, 20] width 35 height 15
